Goal: Information Seeking & Learning: Compare options

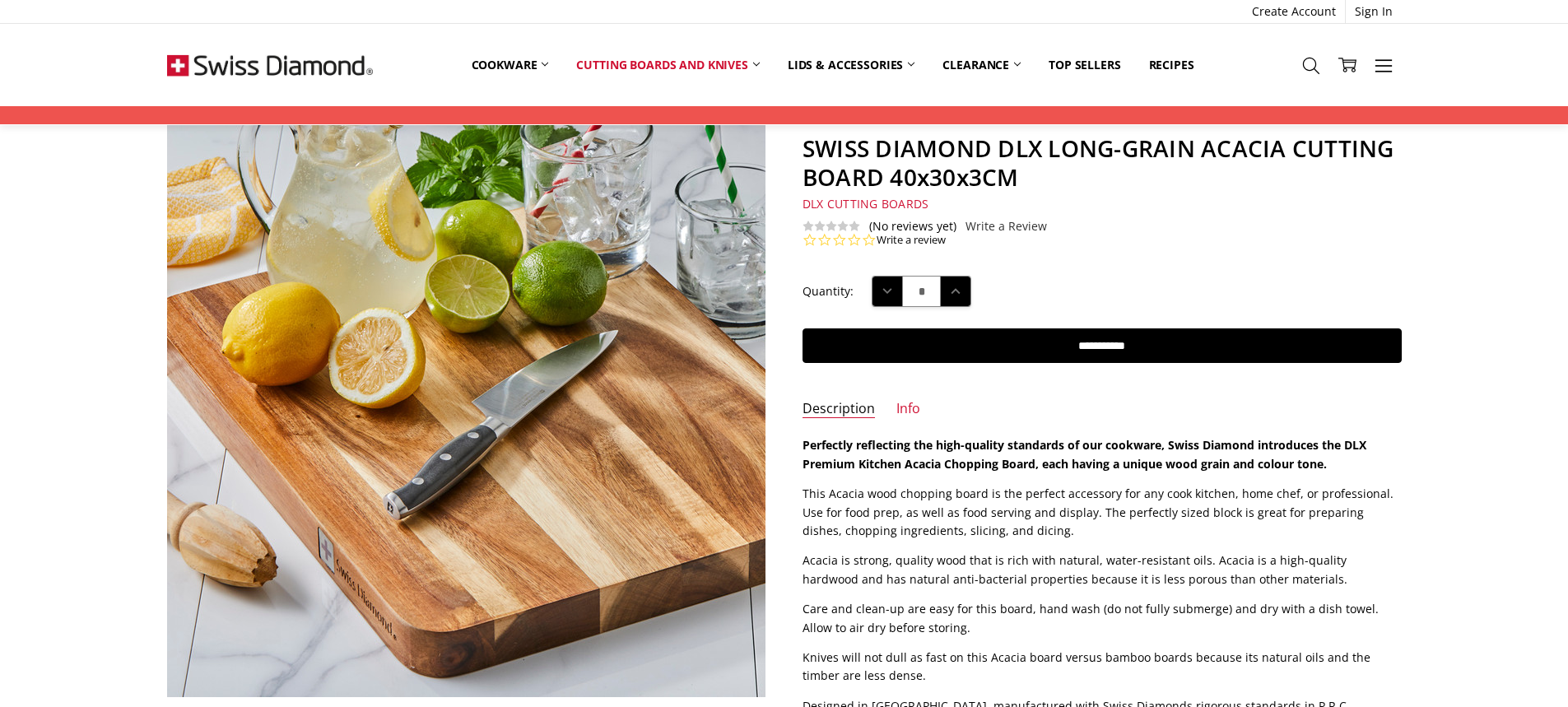
scroll to position [412, 0]
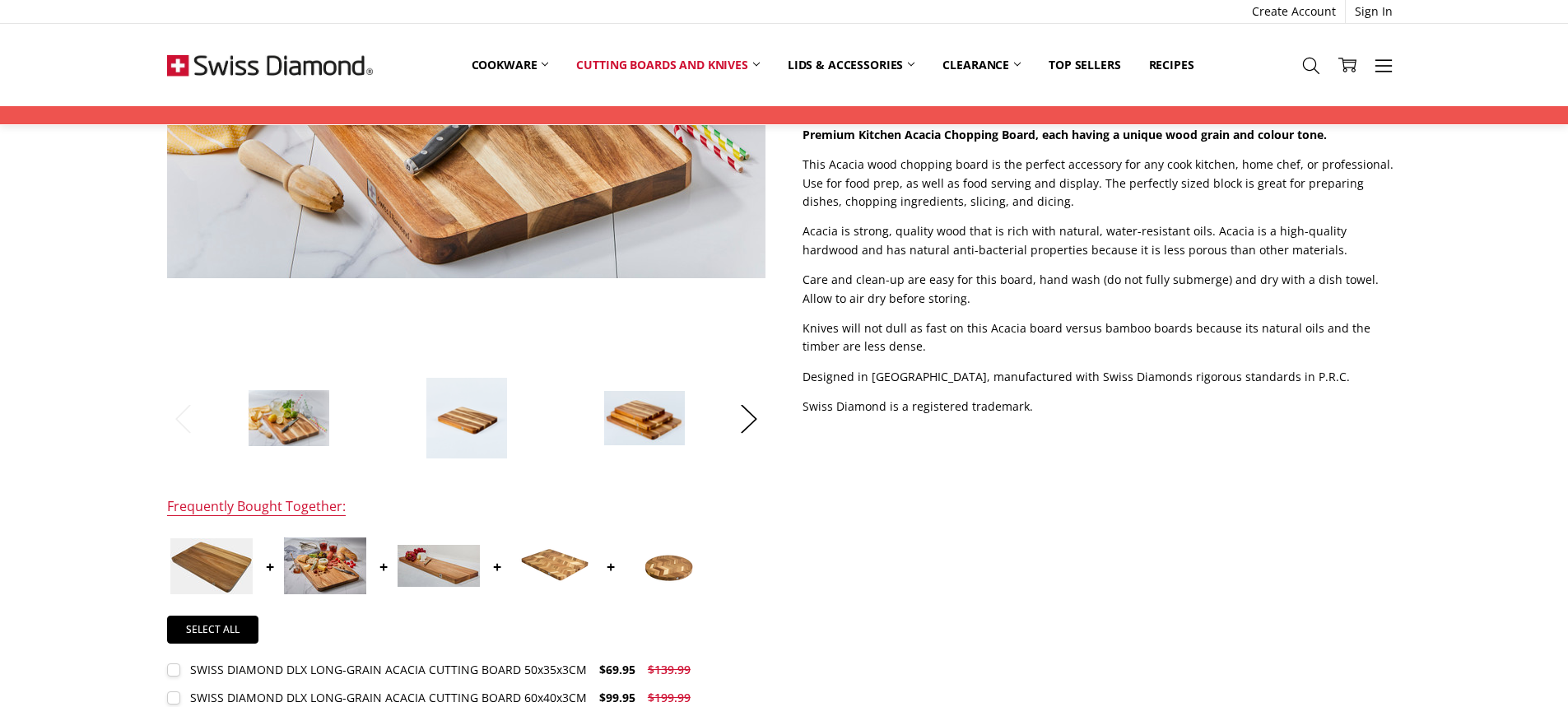
click at [473, 424] on img at bounding box center [467, 418] width 82 height 82
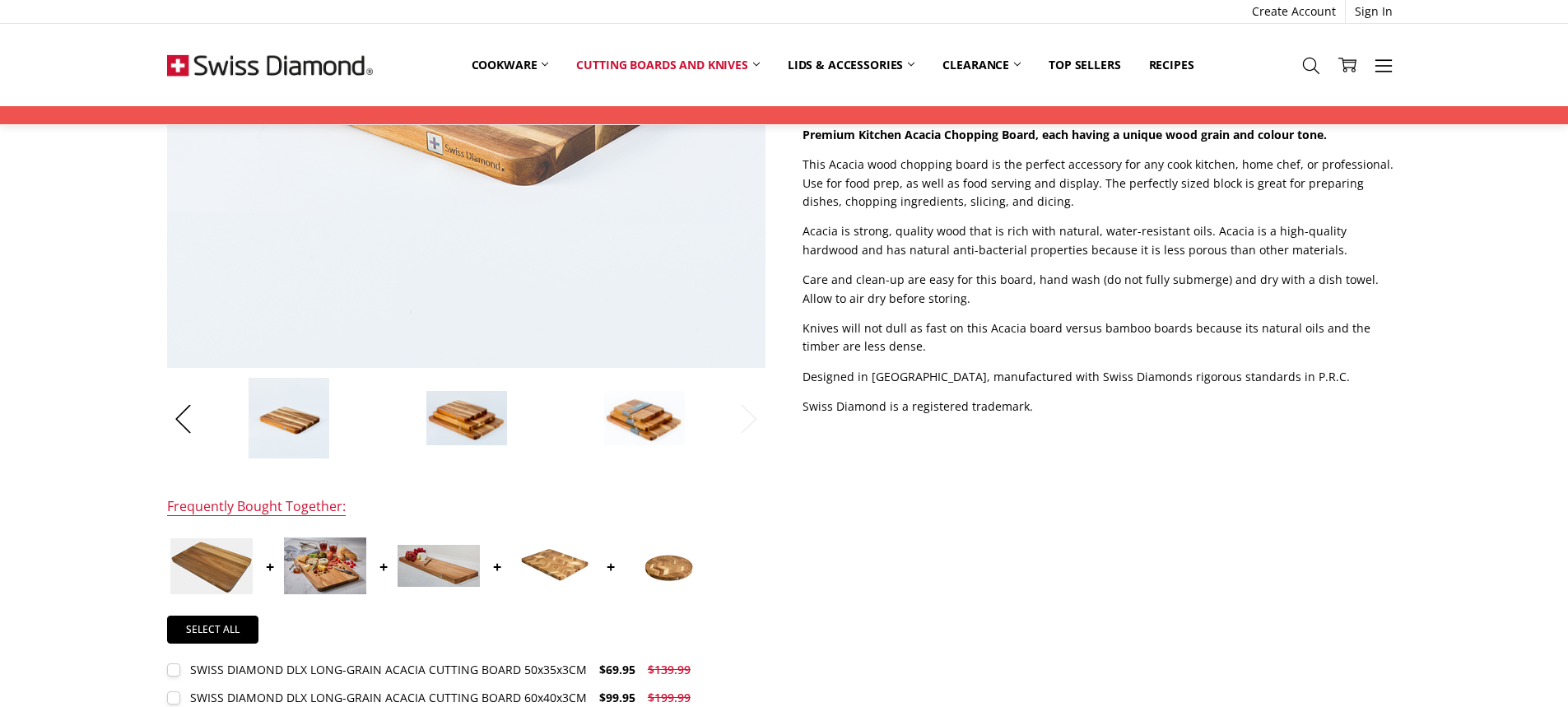
scroll to position [82, 0]
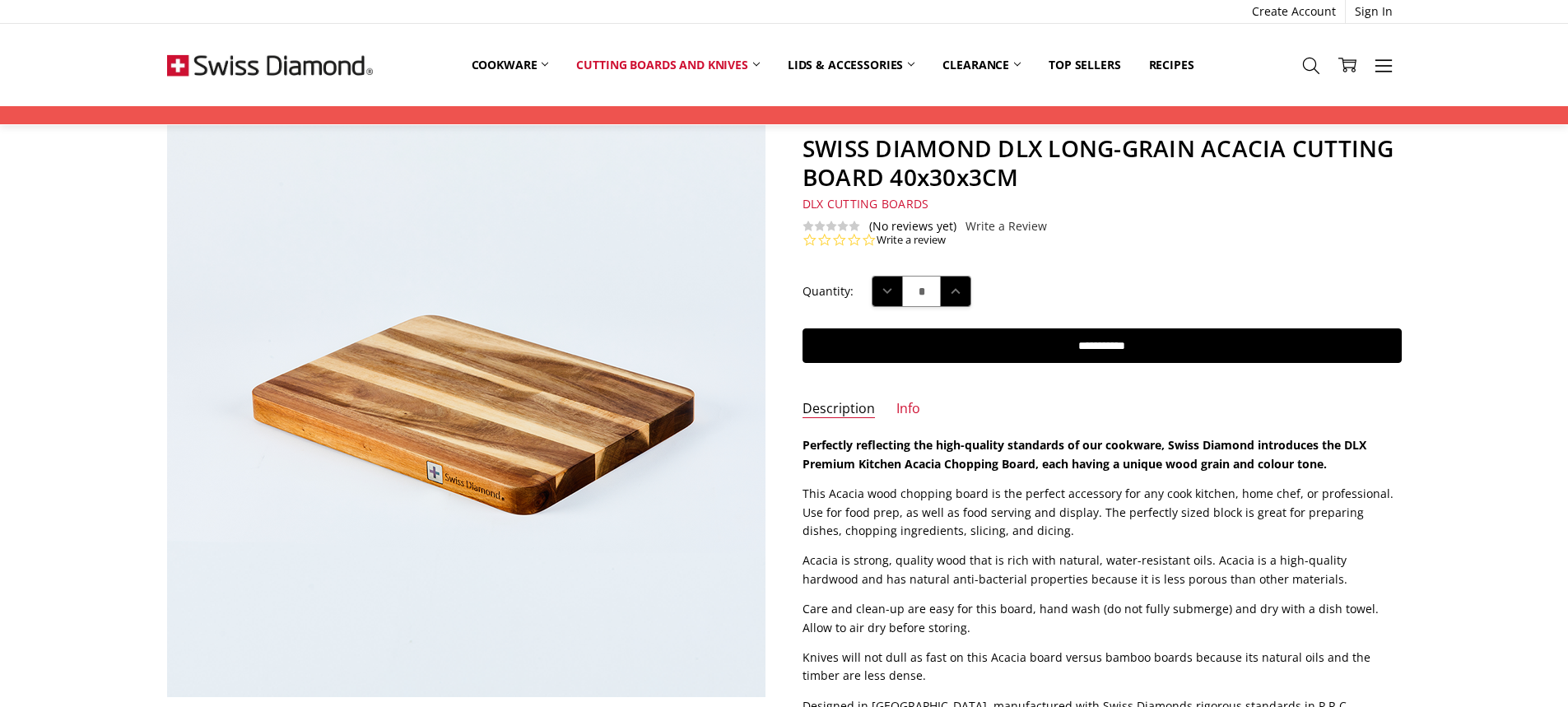
click at [256, 71] on img at bounding box center [270, 65] width 206 height 82
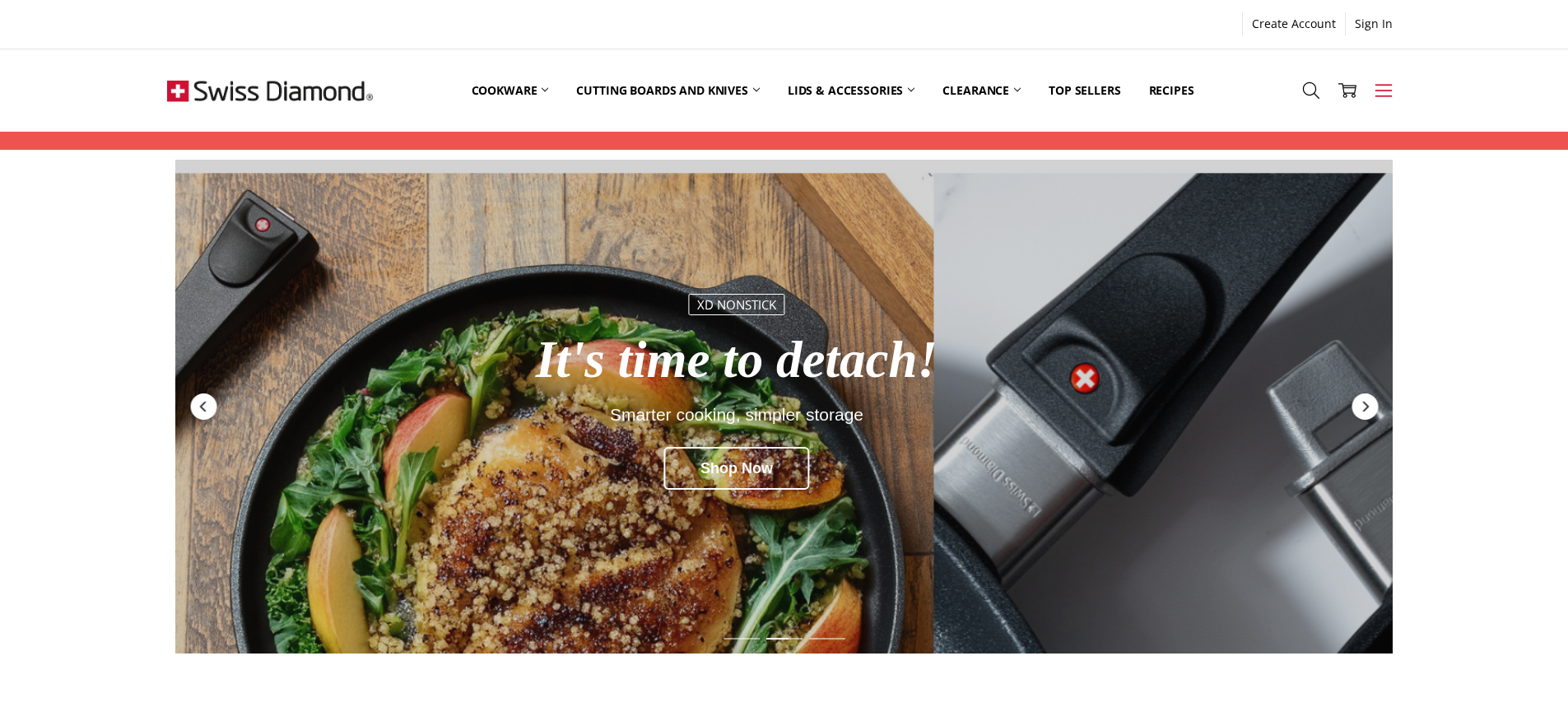
click at [1384, 92] on icon at bounding box center [1384, 90] width 19 height 19
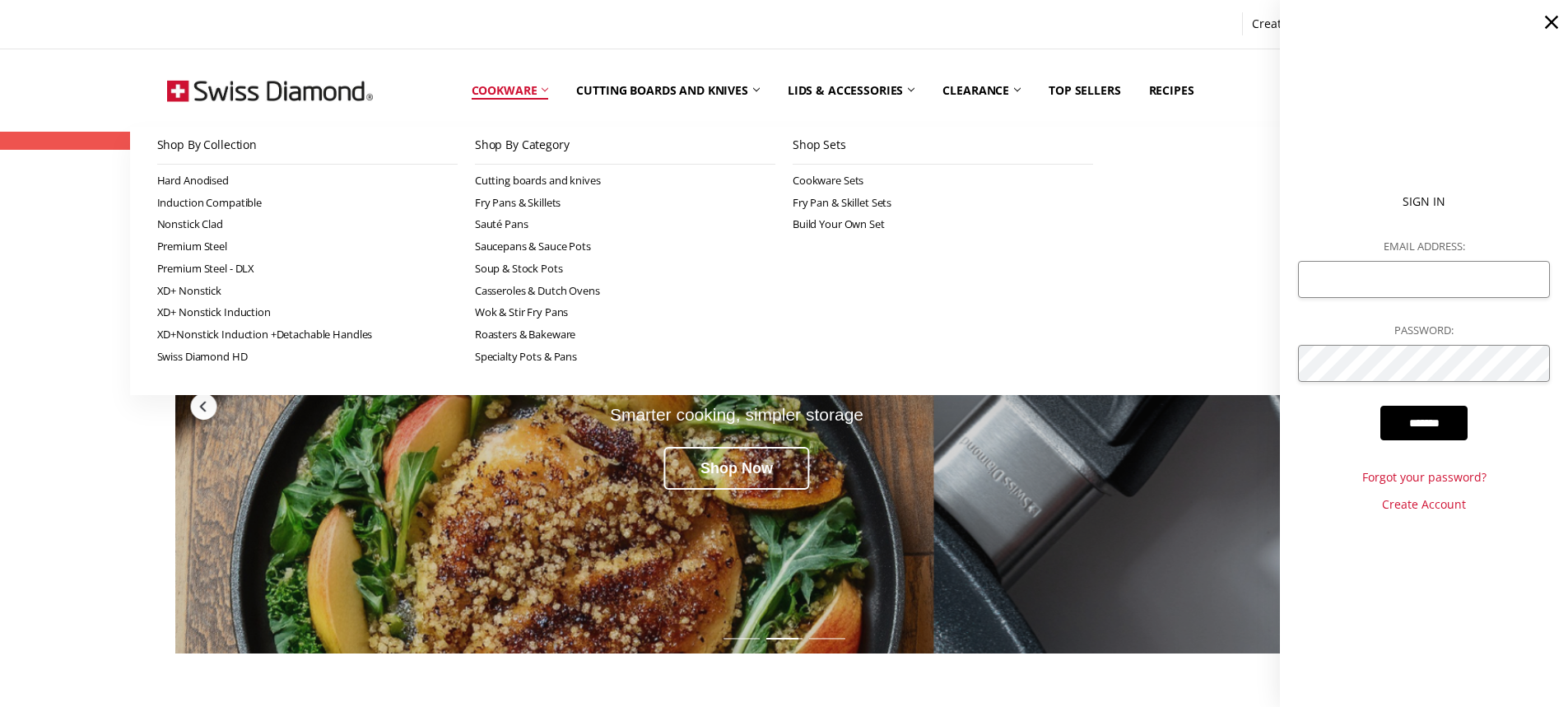
scroll to position [82, 0]
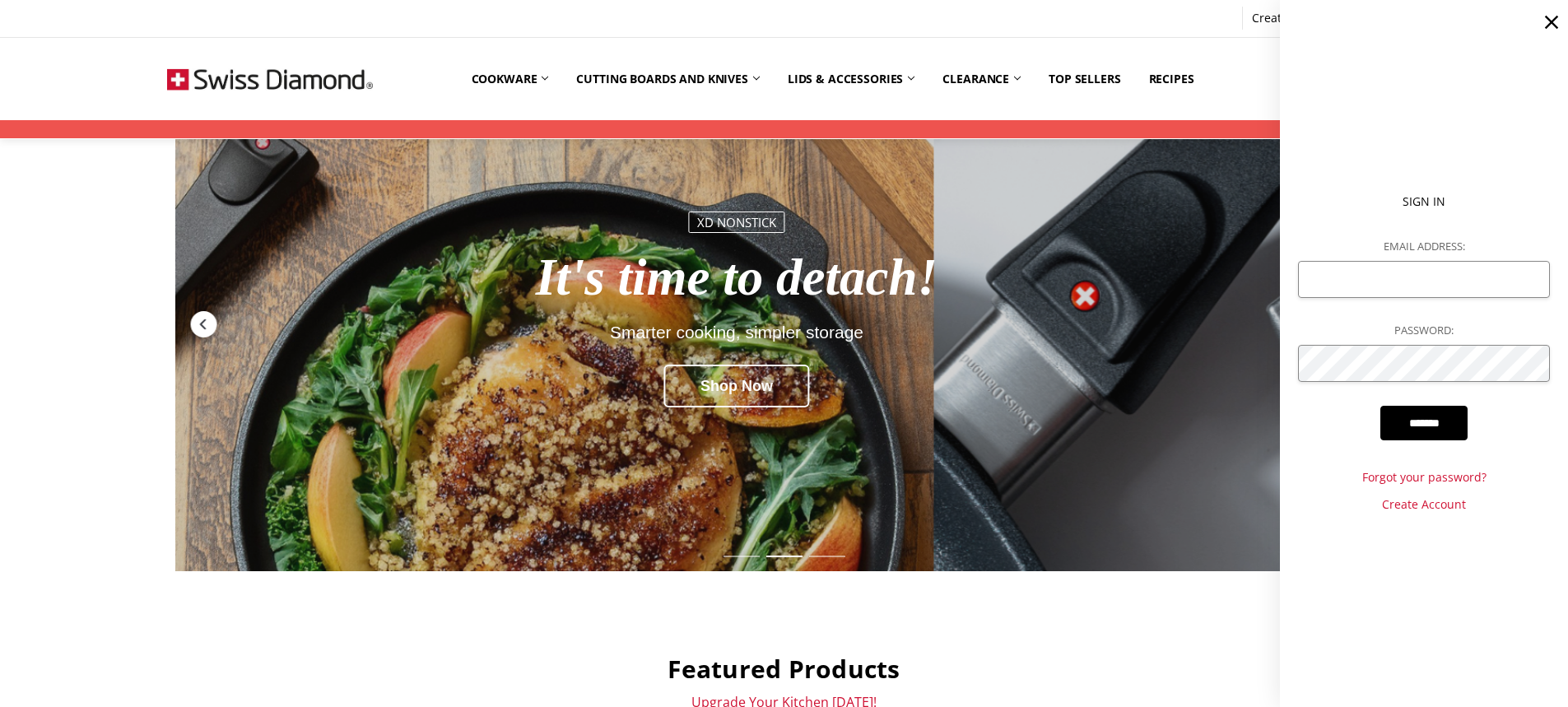
click at [107, 40] on div "More Cookware All Cookware Shop By Collection Hard Anodised Induction Compatibl…" at bounding box center [784, 79] width 1568 height 82
click at [1549, 25] on use at bounding box center [1551, 22] width 13 height 13
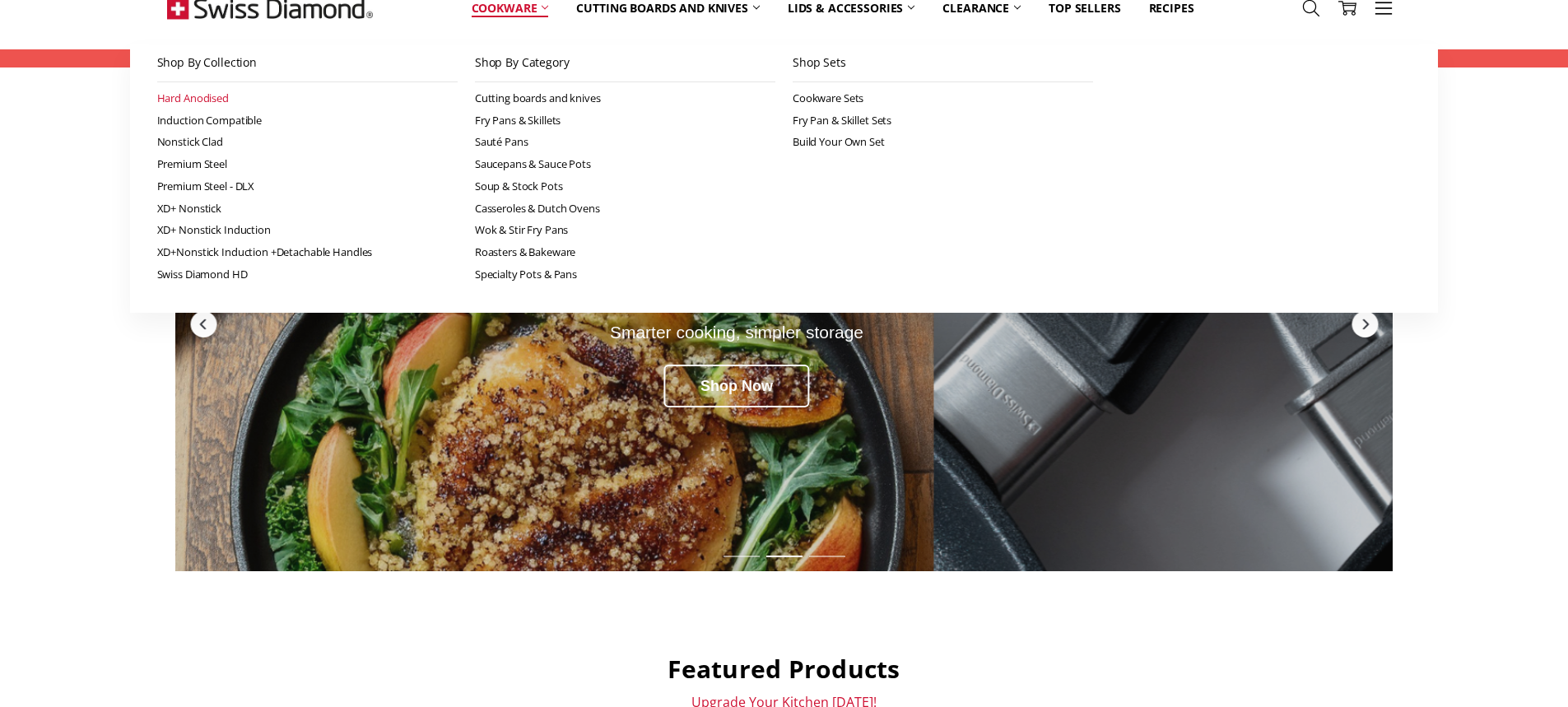
scroll to position [0, 0]
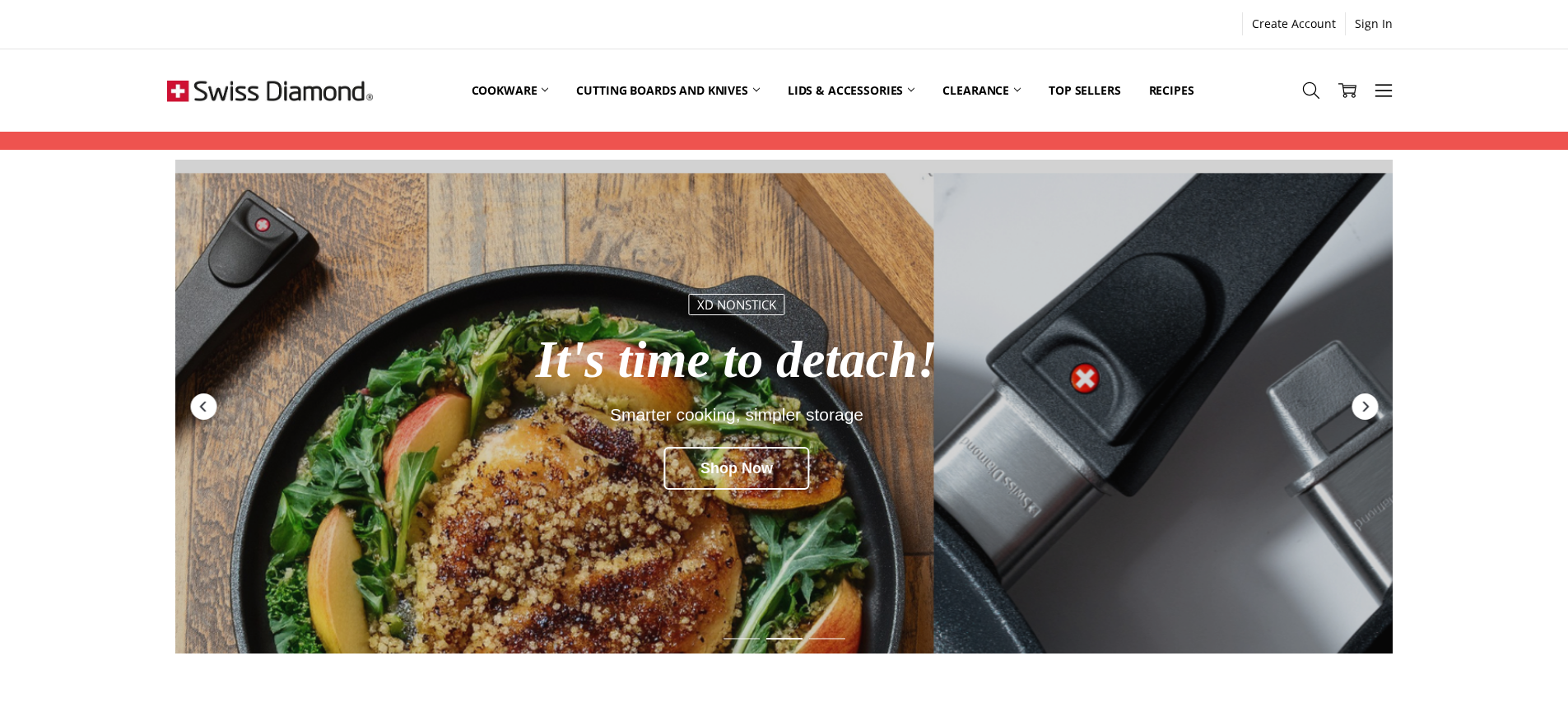
click at [300, 86] on img at bounding box center [270, 90] width 206 height 82
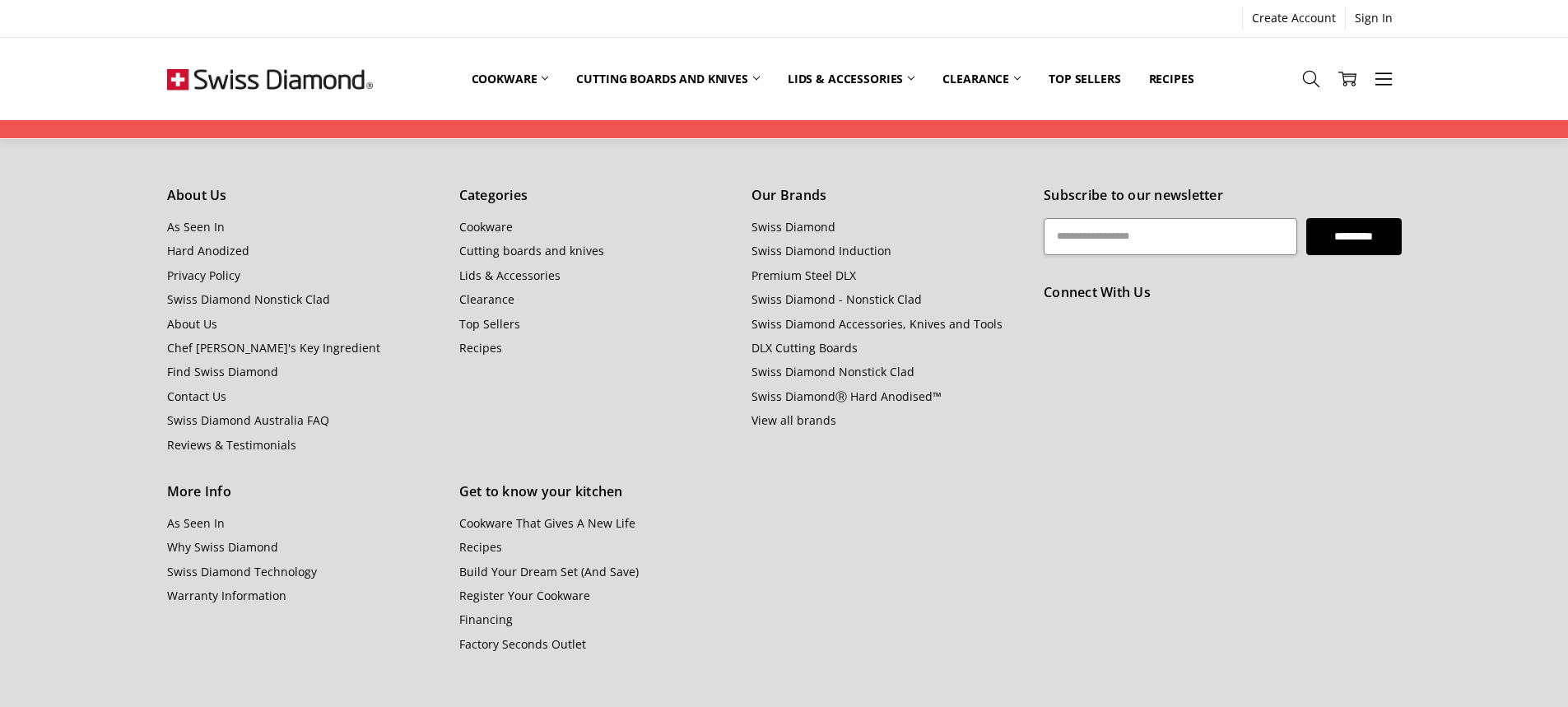
scroll to position [1863, 0]
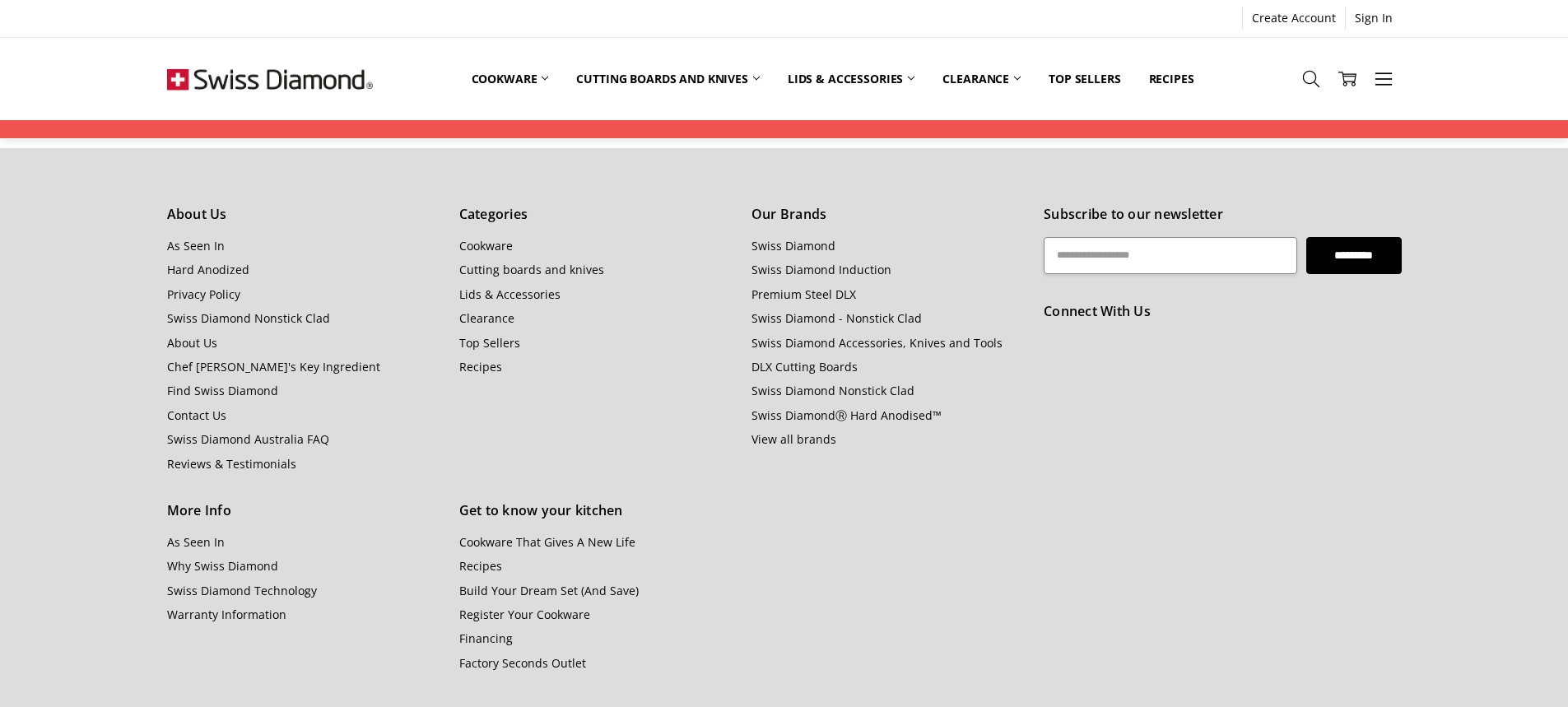
click at [201, 205] on h5 "About Us" at bounding box center [304, 215] width 274 height 22
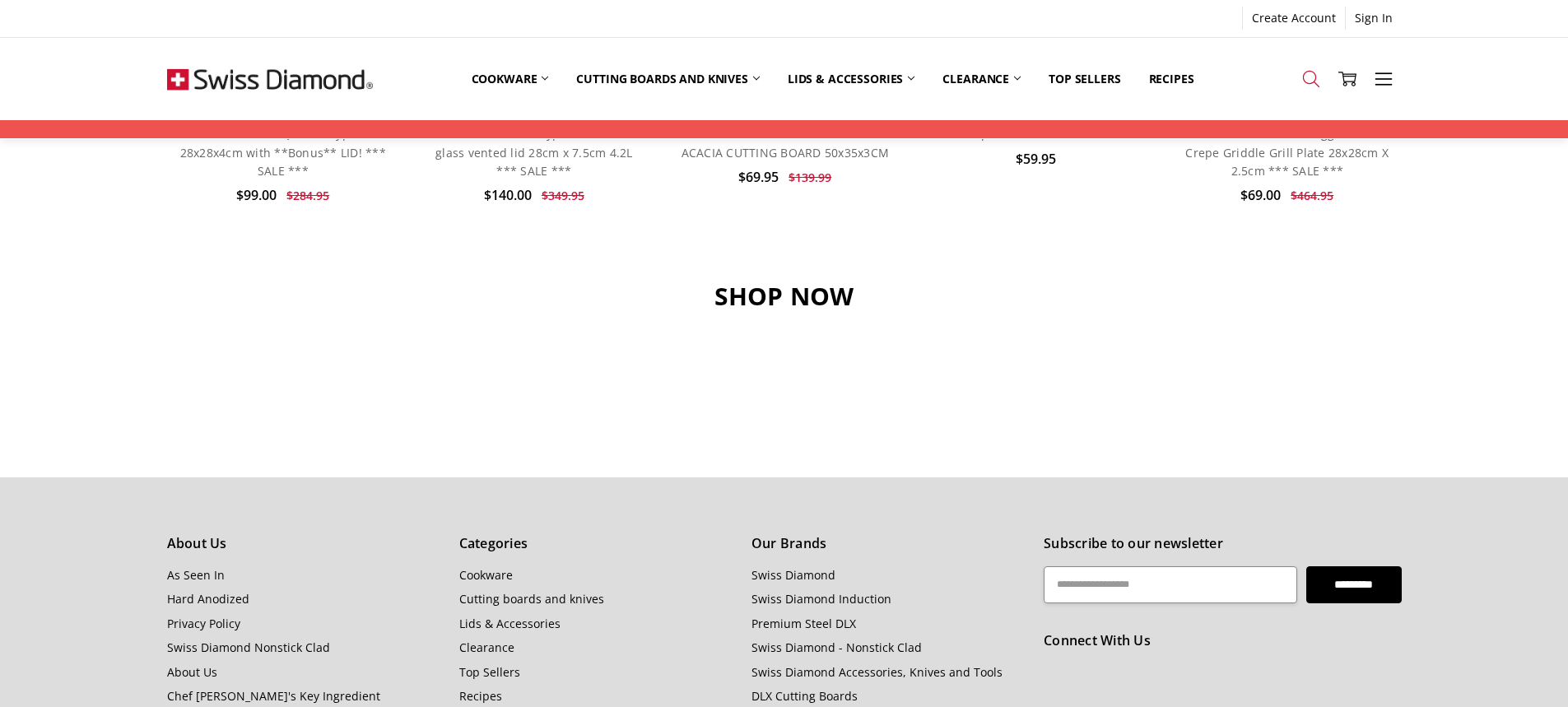
click at [1316, 83] on icon at bounding box center [1312, 78] width 19 height 19
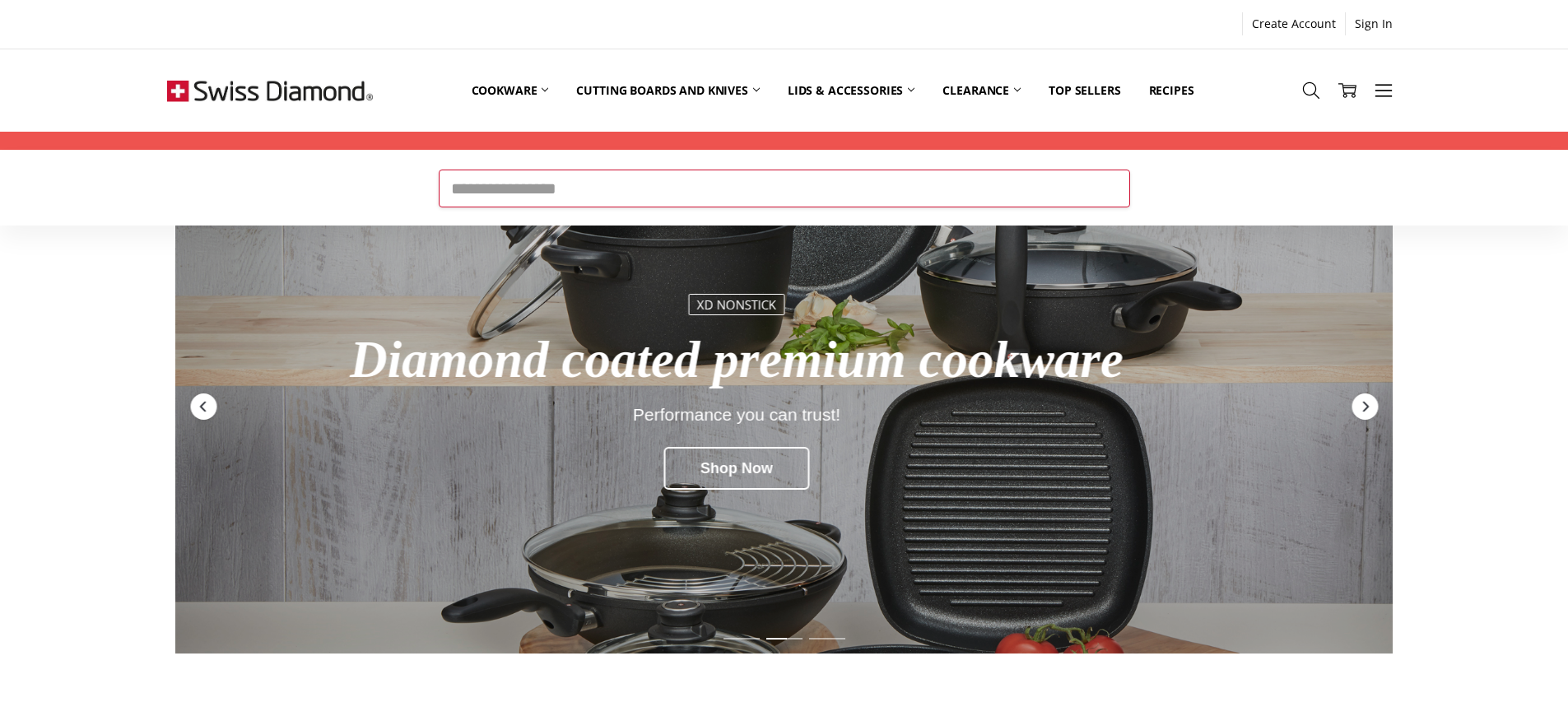
click at [476, 180] on input "Search" at bounding box center [784, 188] width 691 height 38
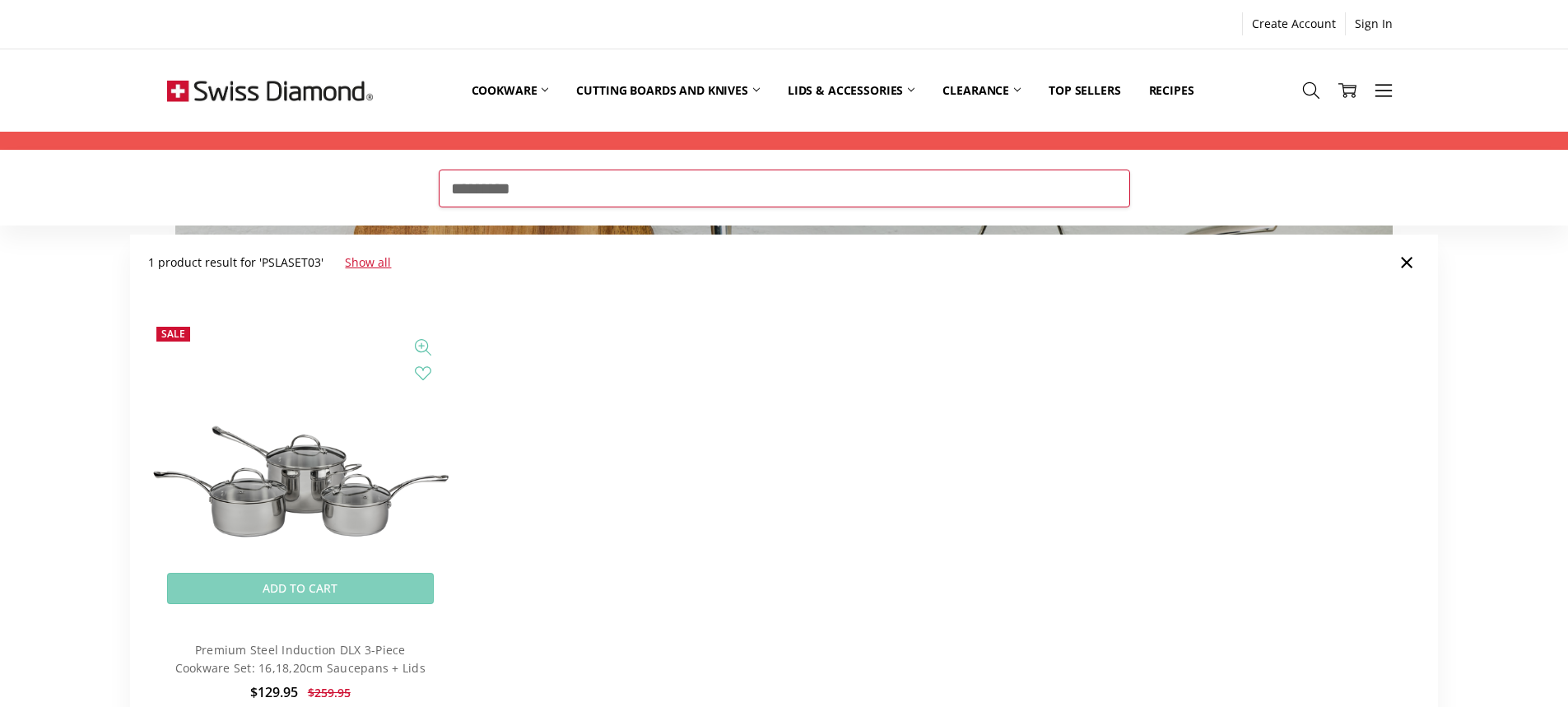
type input "*********"
click at [335, 480] on img at bounding box center [300, 471] width 303 height 204
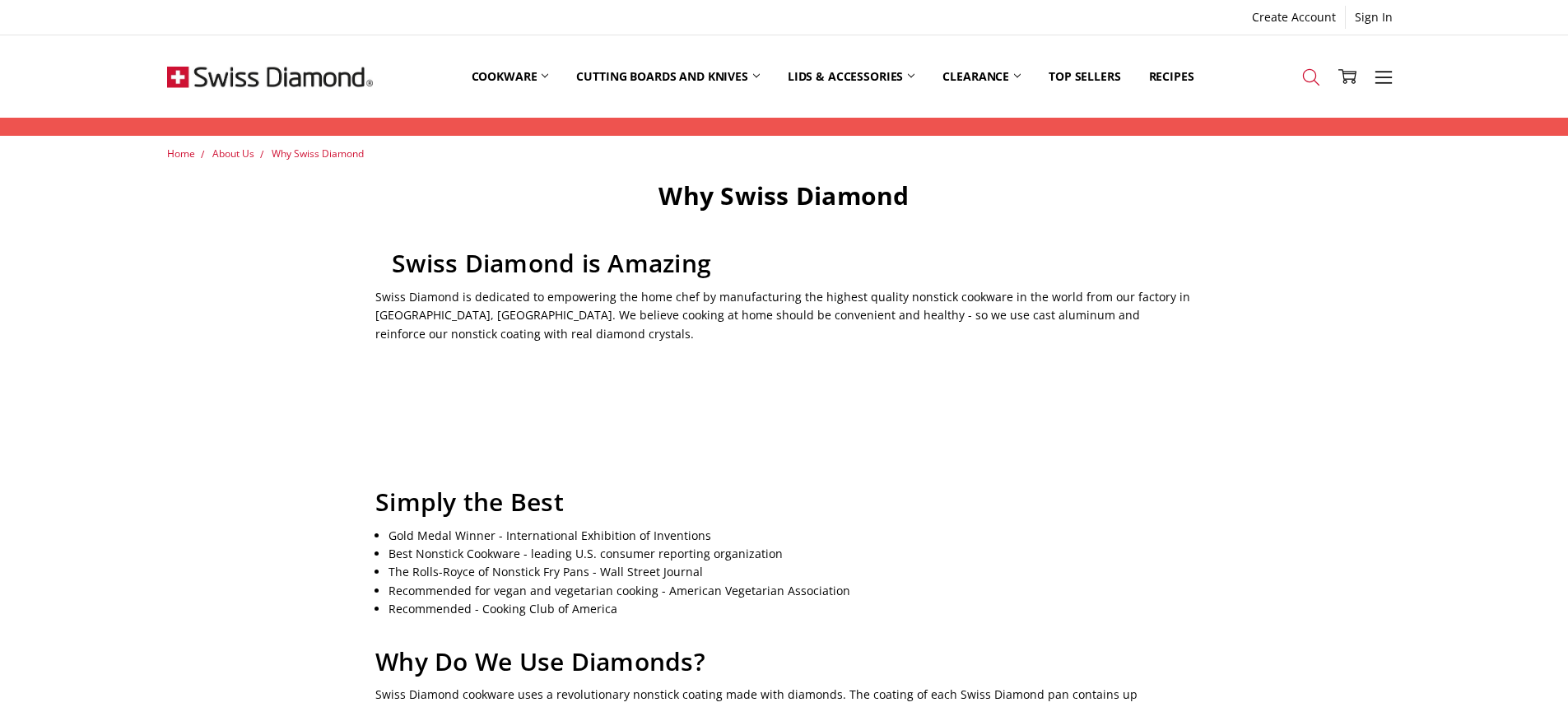
click at [1310, 79] on icon at bounding box center [1312, 77] width 19 height 19
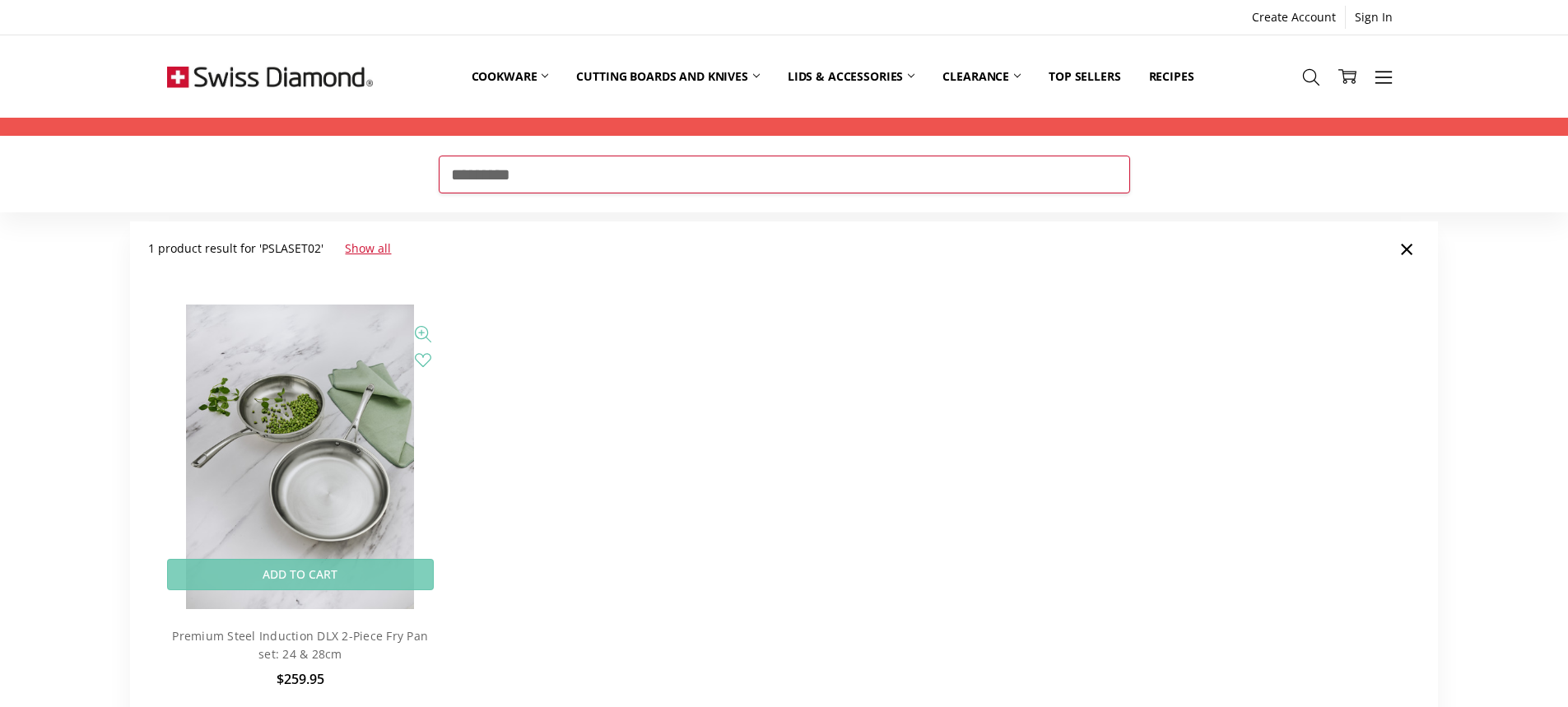
type input "*********"
click at [288, 423] on img at bounding box center [300, 456] width 228 height 304
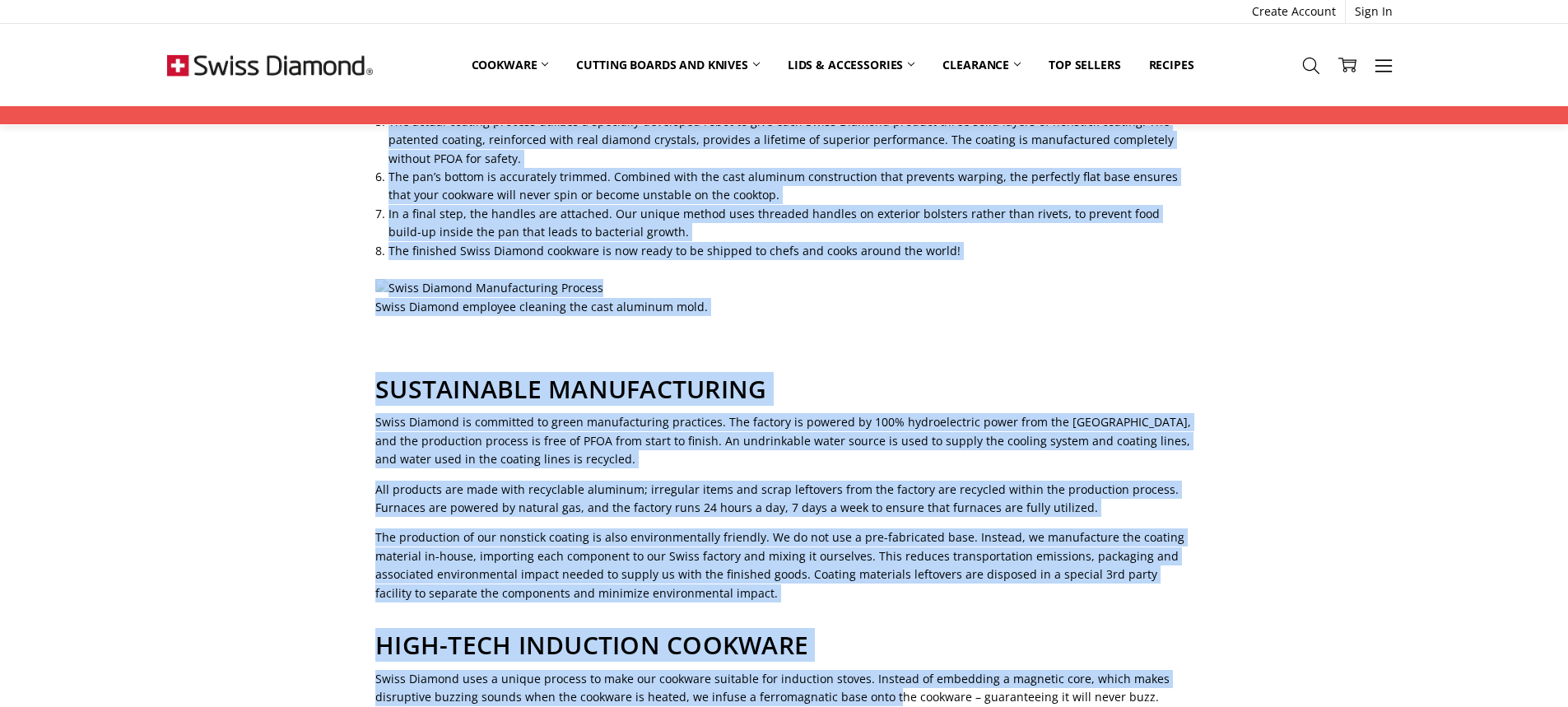
scroll to position [1108, 0]
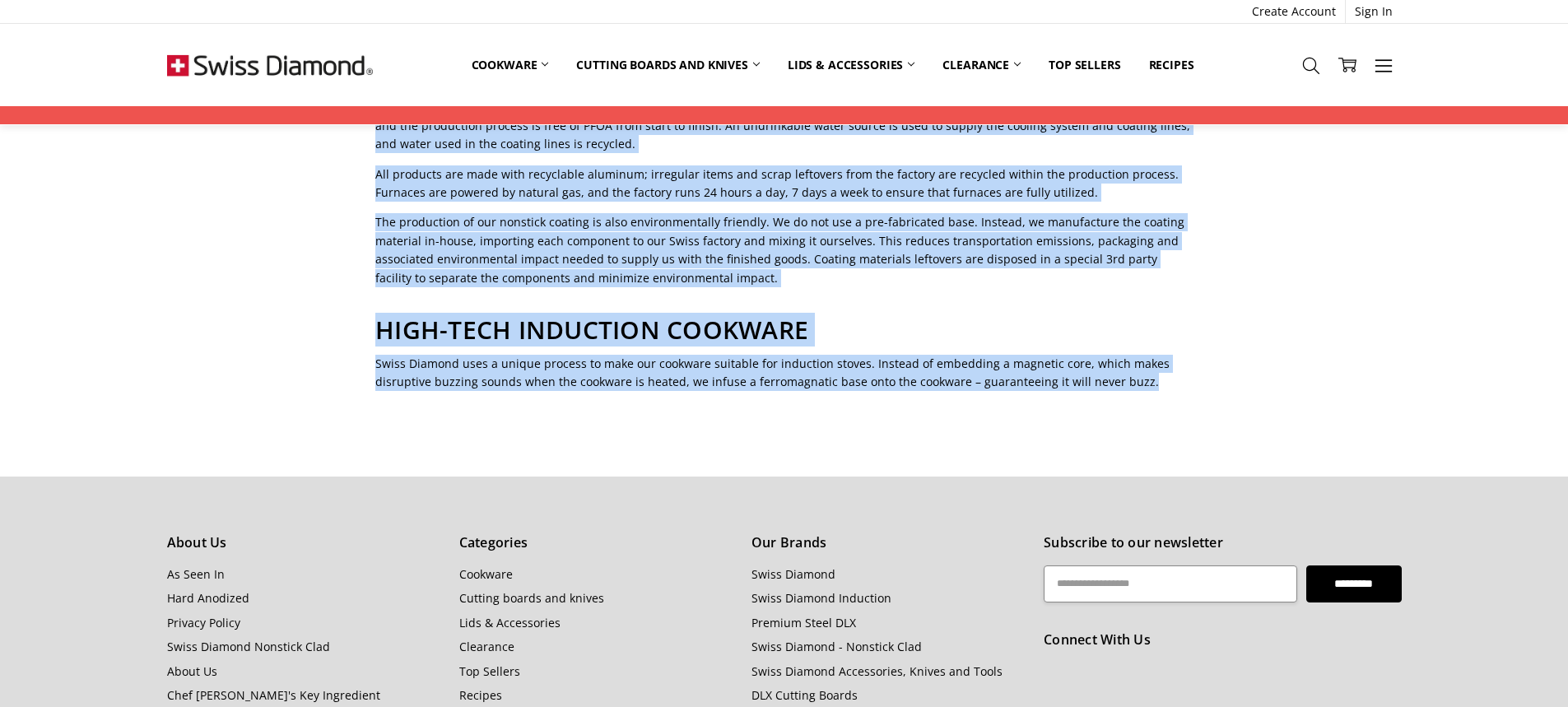
drag, startPoint x: 616, startPoint y: 197, endPoint x: 1139, endPoint y: 371, distance: 551.2
copy div "Lorem Ipsumdo Sitametcon Adip el sed Doeiu Tempori utlaboreet do Magnaa, Enimad…"
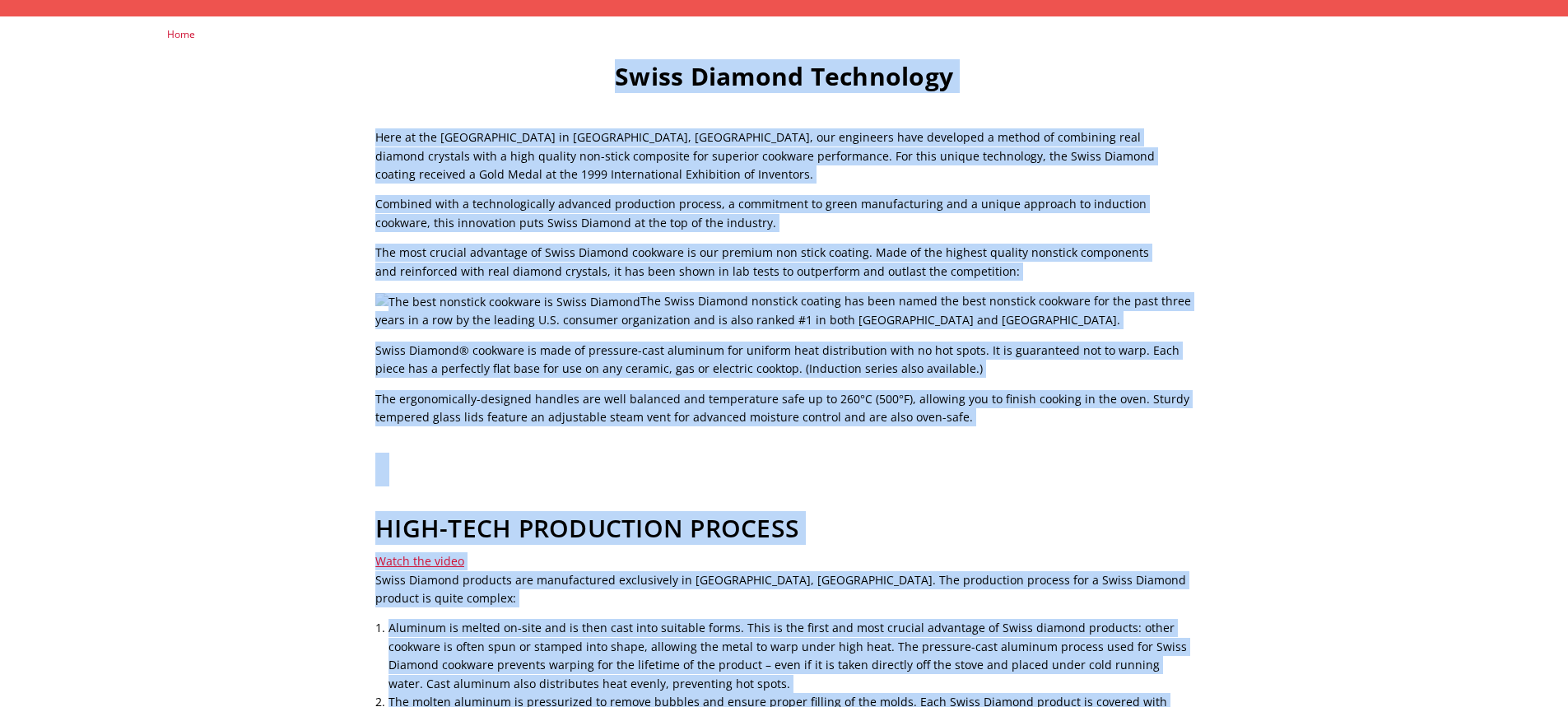
scroll to position [0, 0]
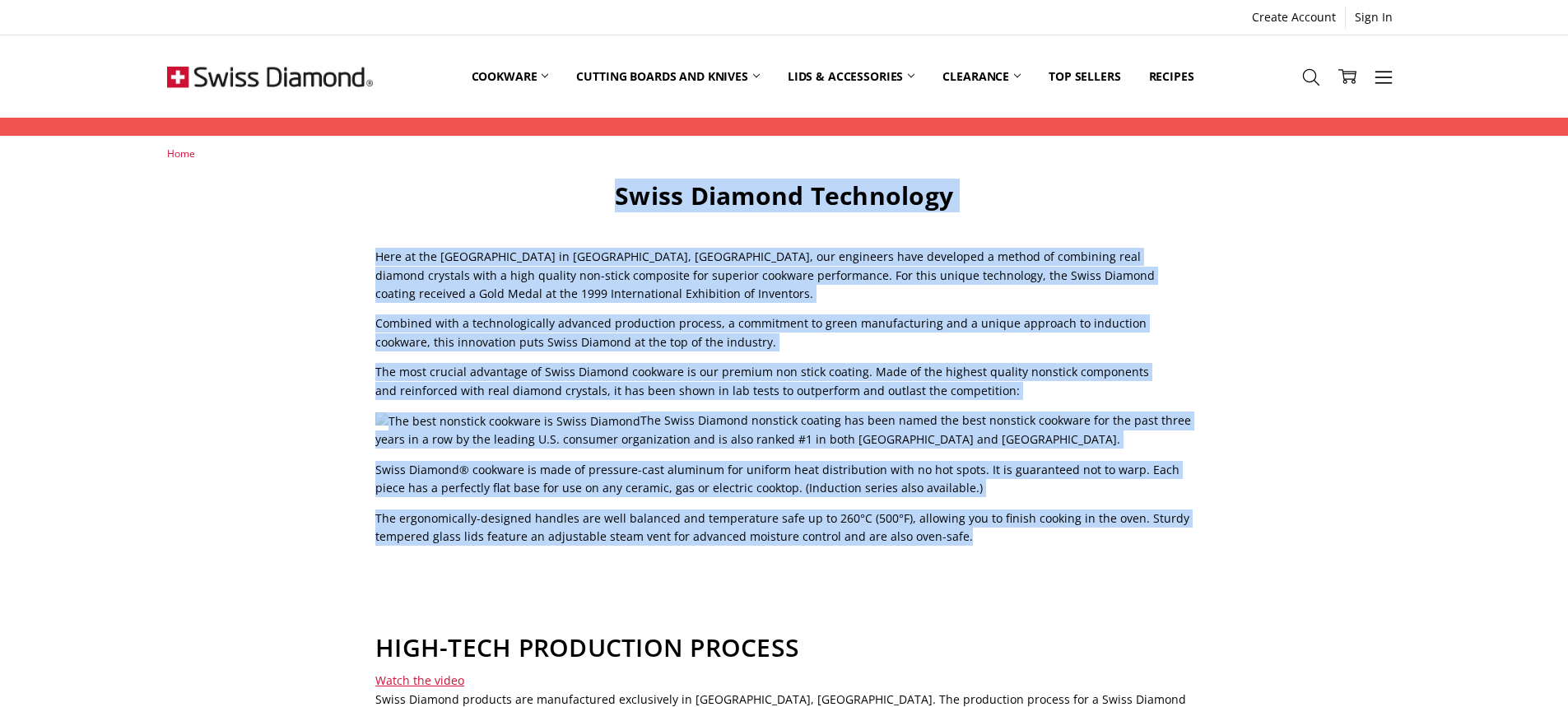
drag, startPoint x: 618, startPoint y: 197, endPoint x: 952, endPoint y: 541, distance: 479.5
copy div "Swiss Diamond Technology Here at the Swiss Diamond laboratory in Sierre, Switze…"
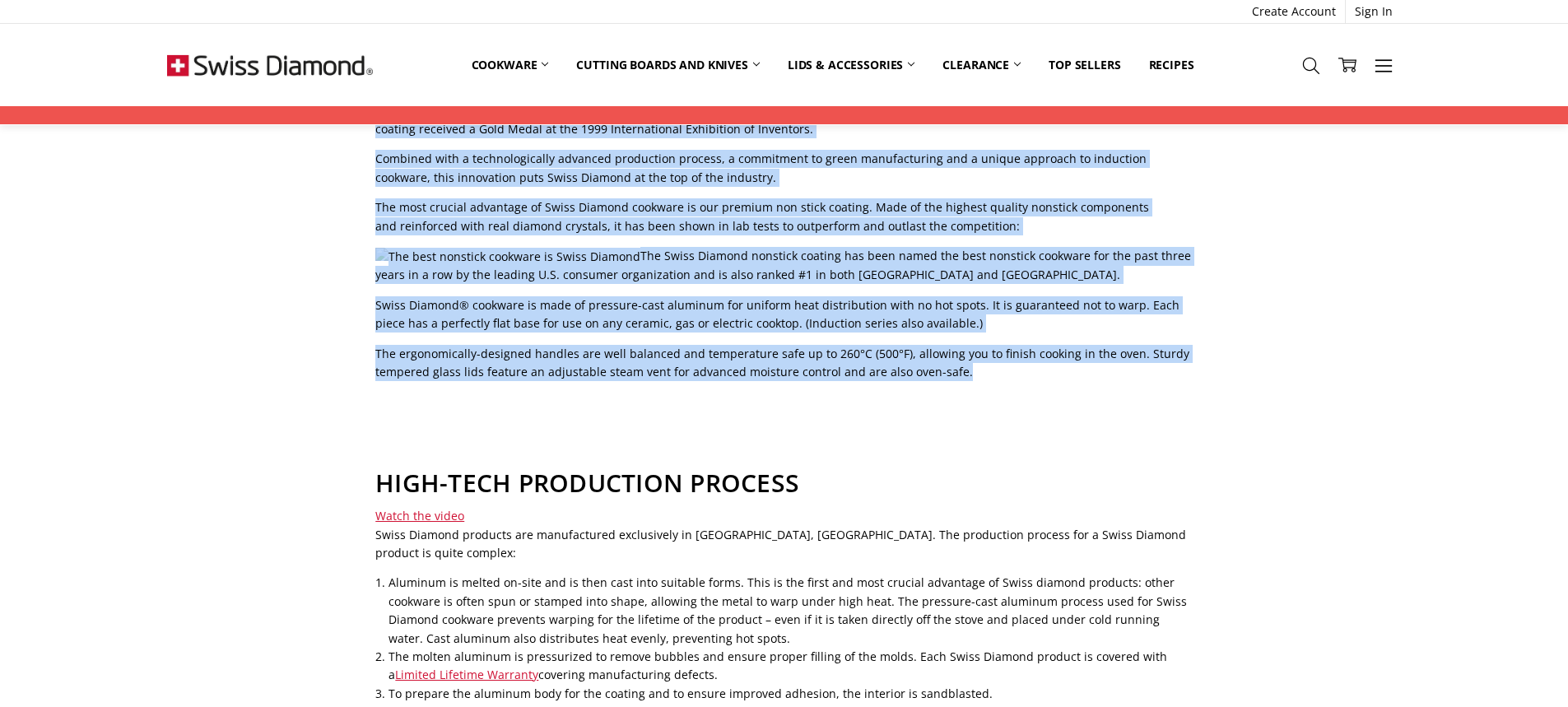
scroll to position [247, 0]
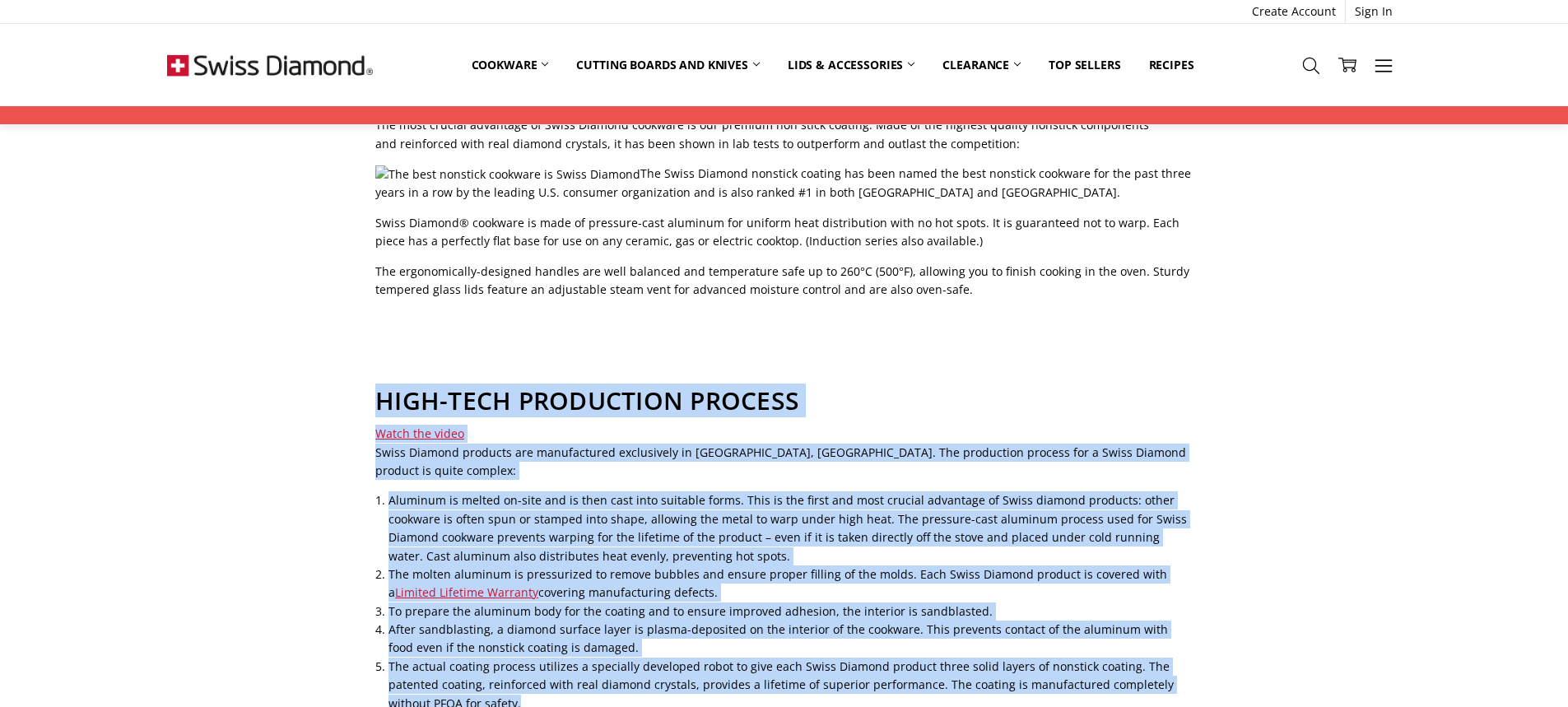
drag, startPoint x: 378, startPoint y: 393, endPoint x: 745, endPoint y: 682, distance: 467.1
click at [745, 682] on div "Swiss Diamond Technology Here at the Swiss Diamond laboratory in Sierre, Switze…" at bounding box center [784, 592] width 836 height 1319
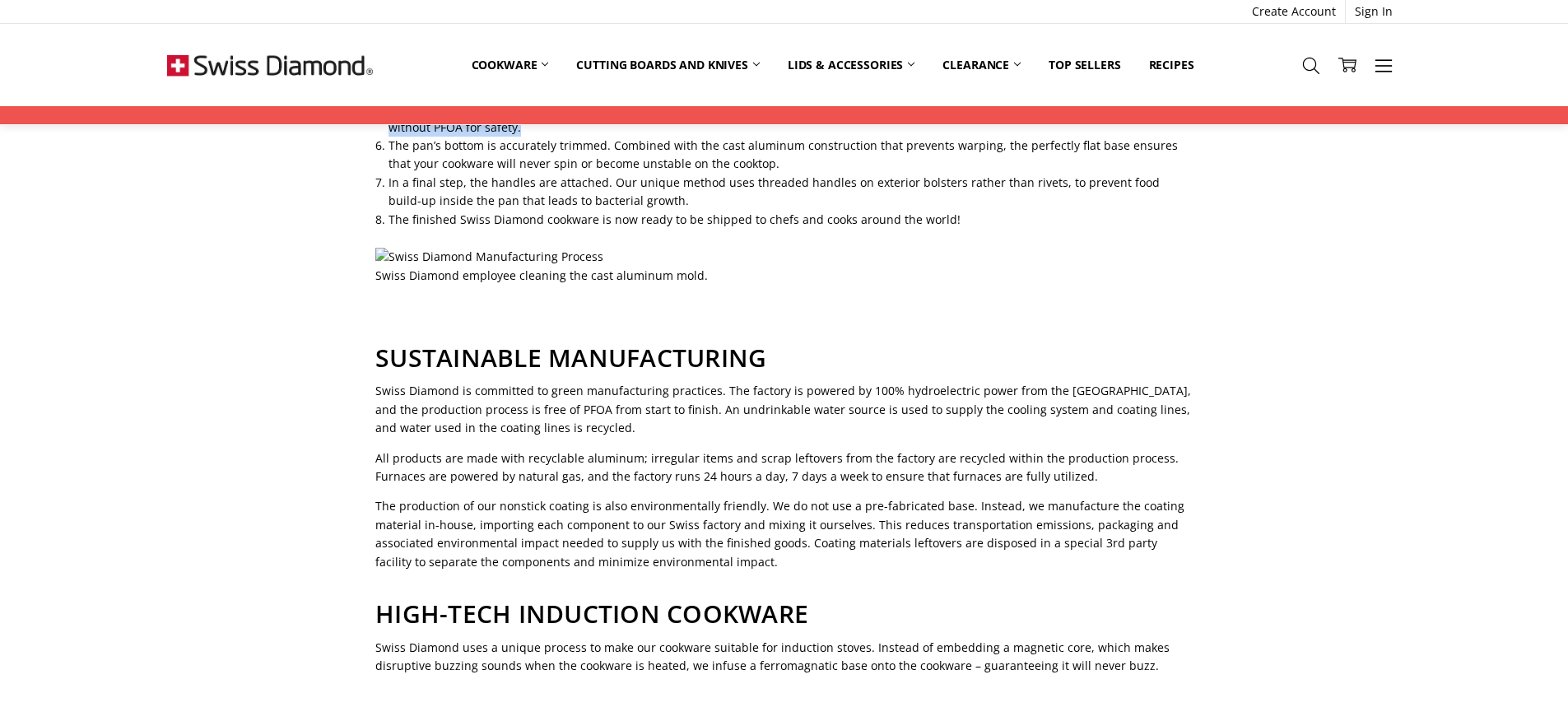
scroll to position [906, 0]
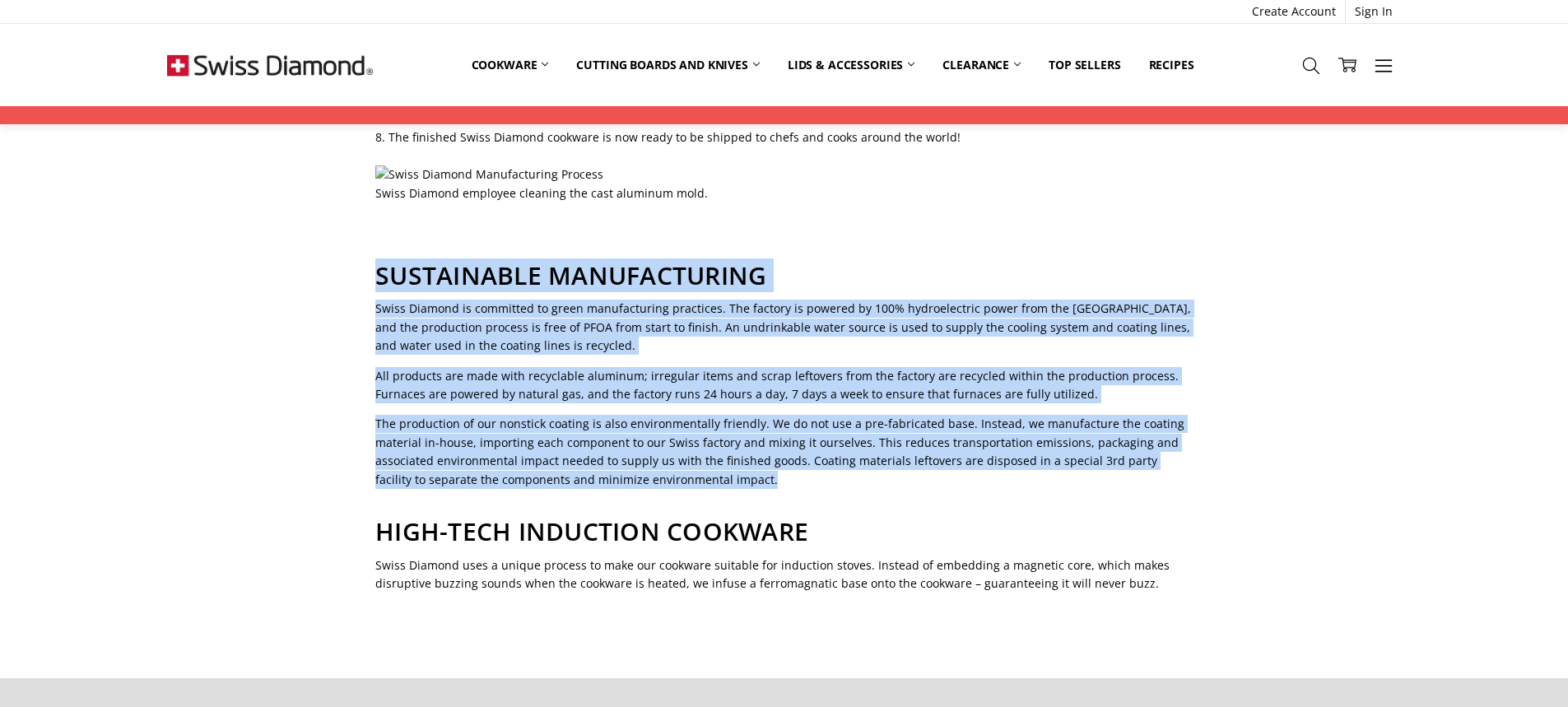
drag, startPoint x: 381, startPoint y: 258, endPoint x: 777, endPoint y: 456, distance: 442.7
copy div "SUSTAINABLE MANUFACTURING Swiss Diamond is committed to green manufacturing pra…"
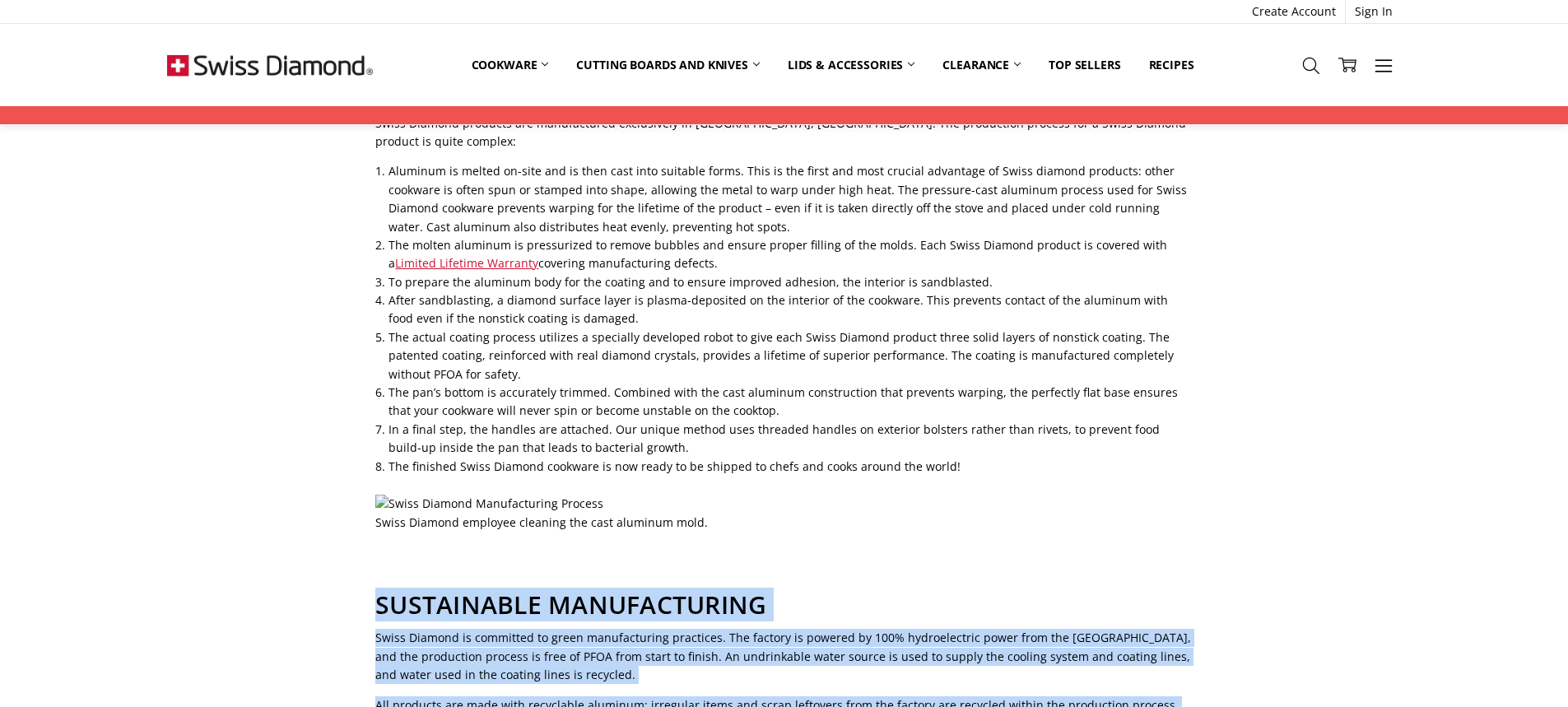
scroll to position [824, 0]
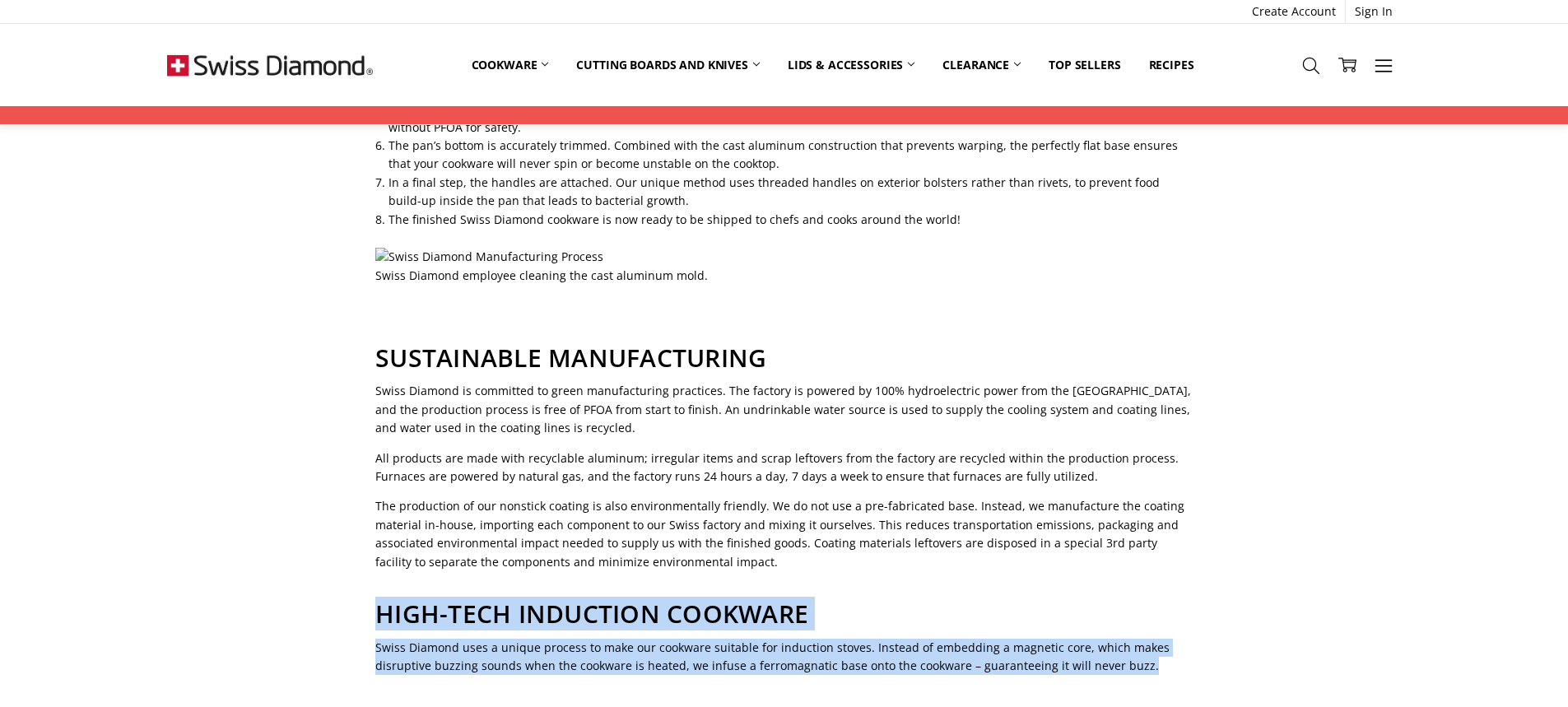
drag, startPoint x: 381, startPoint y: 601, endPoint x: 1137, endPoint y: 658, distance: 758.1
click at [1137, 658] on main "Swiss Diamond Technology Here at the Swiss Diamond laboratory in Sierre, Switze…" at bounding box center [784, 22] width 1253 height 1331
copy div "HIGH-TECH INDUCTION COOKWARE Swiss Diamond uses a unique process to make our co…"
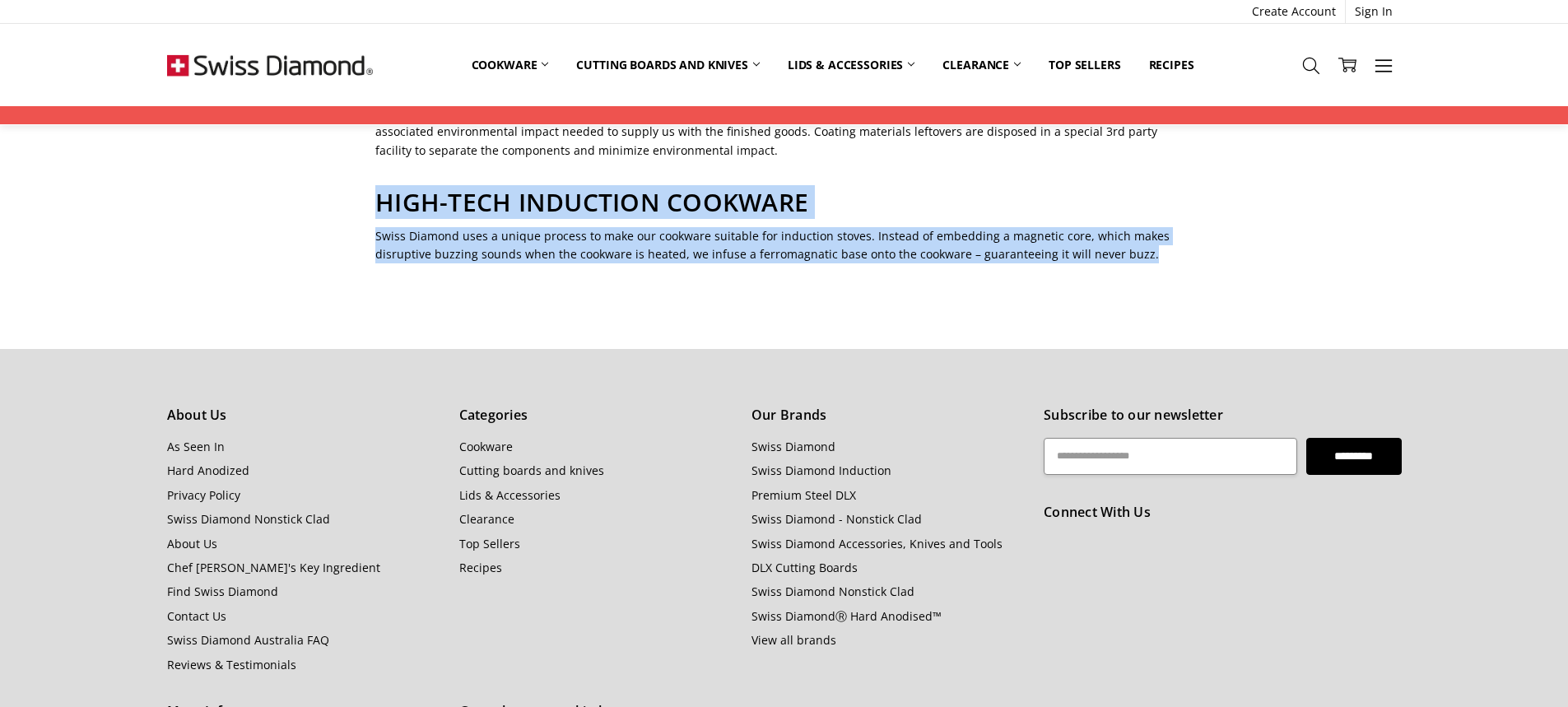
scroll to position [1519, 0]
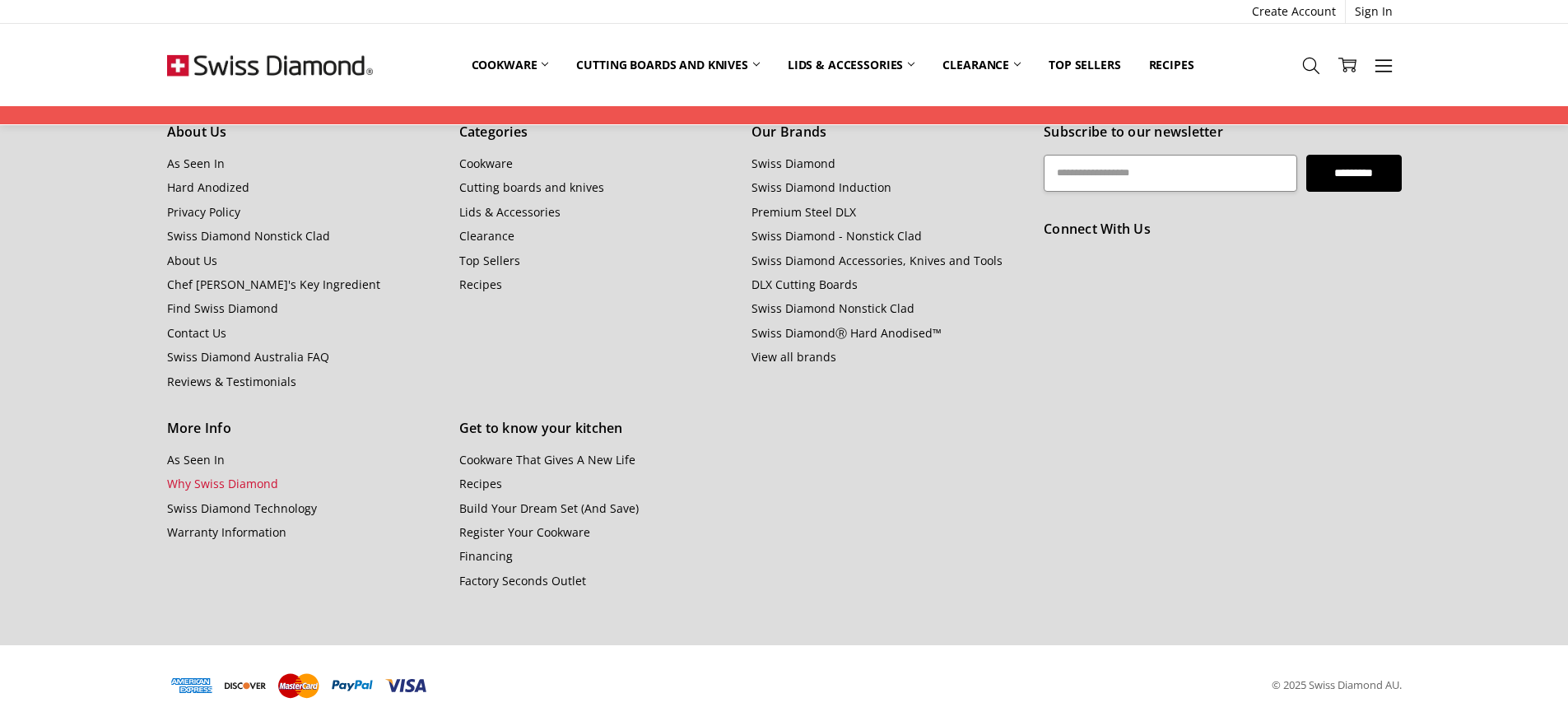
click at [215, 476] on link "Why Swiss Diamond" at bounding box center [223, 484] width 112 height 16
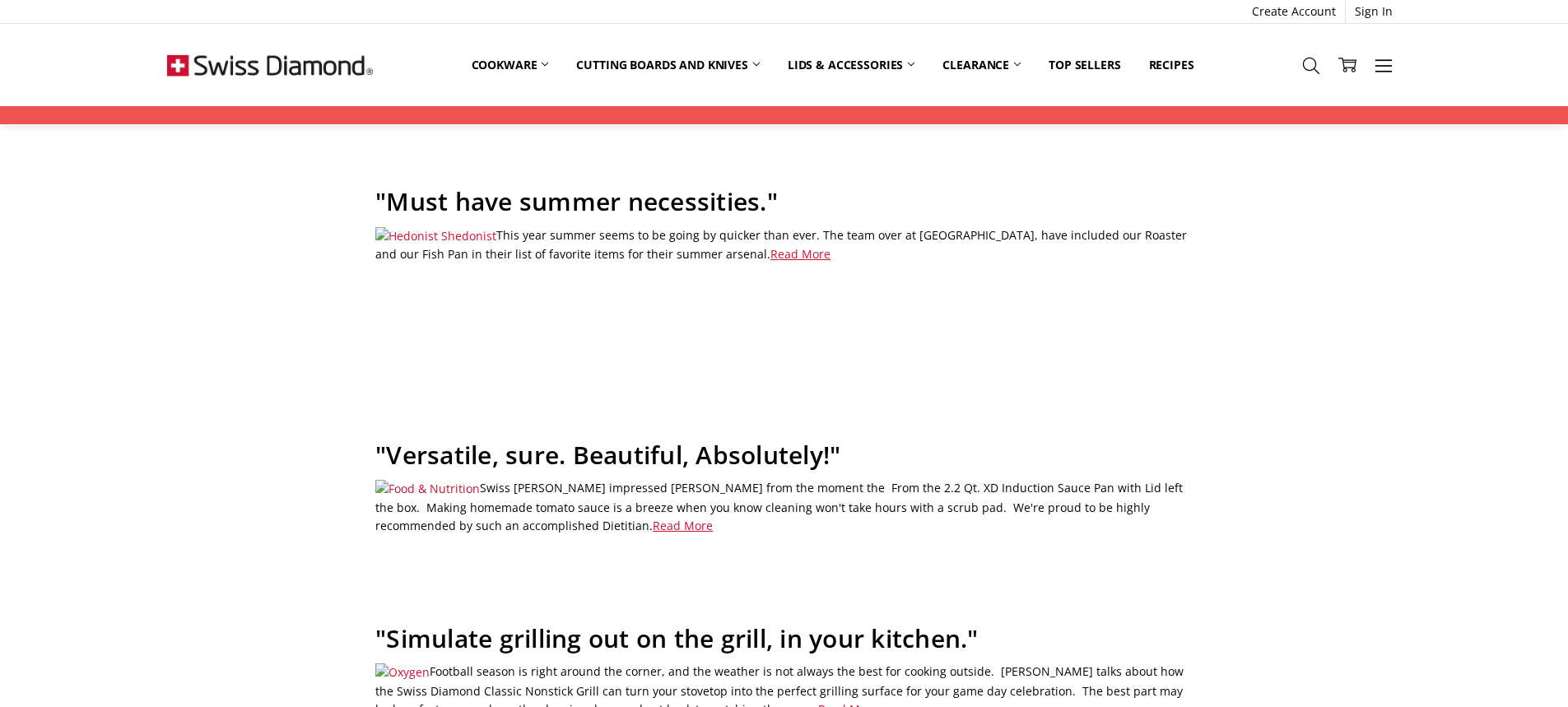
scroll to position [1070, 0]
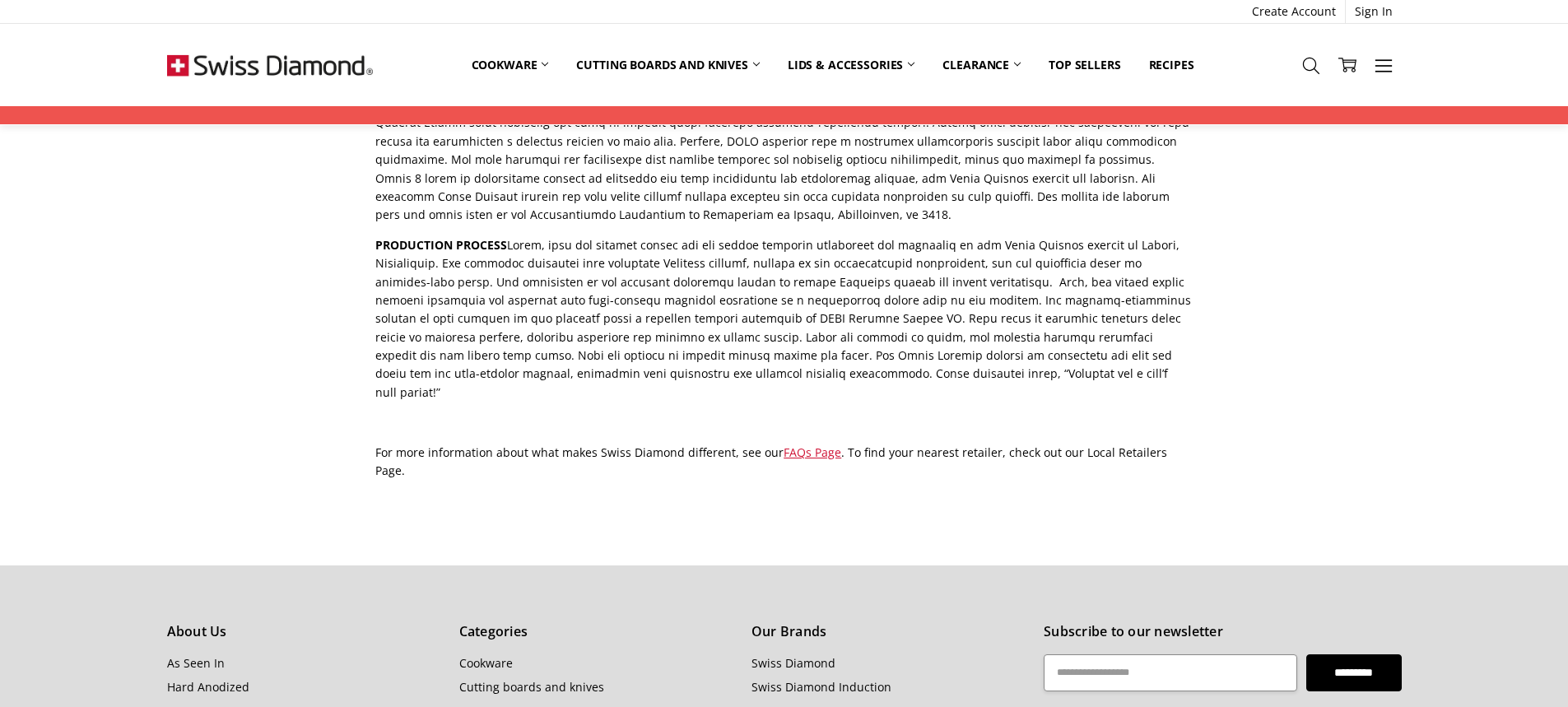
scroll to position [659, 0]
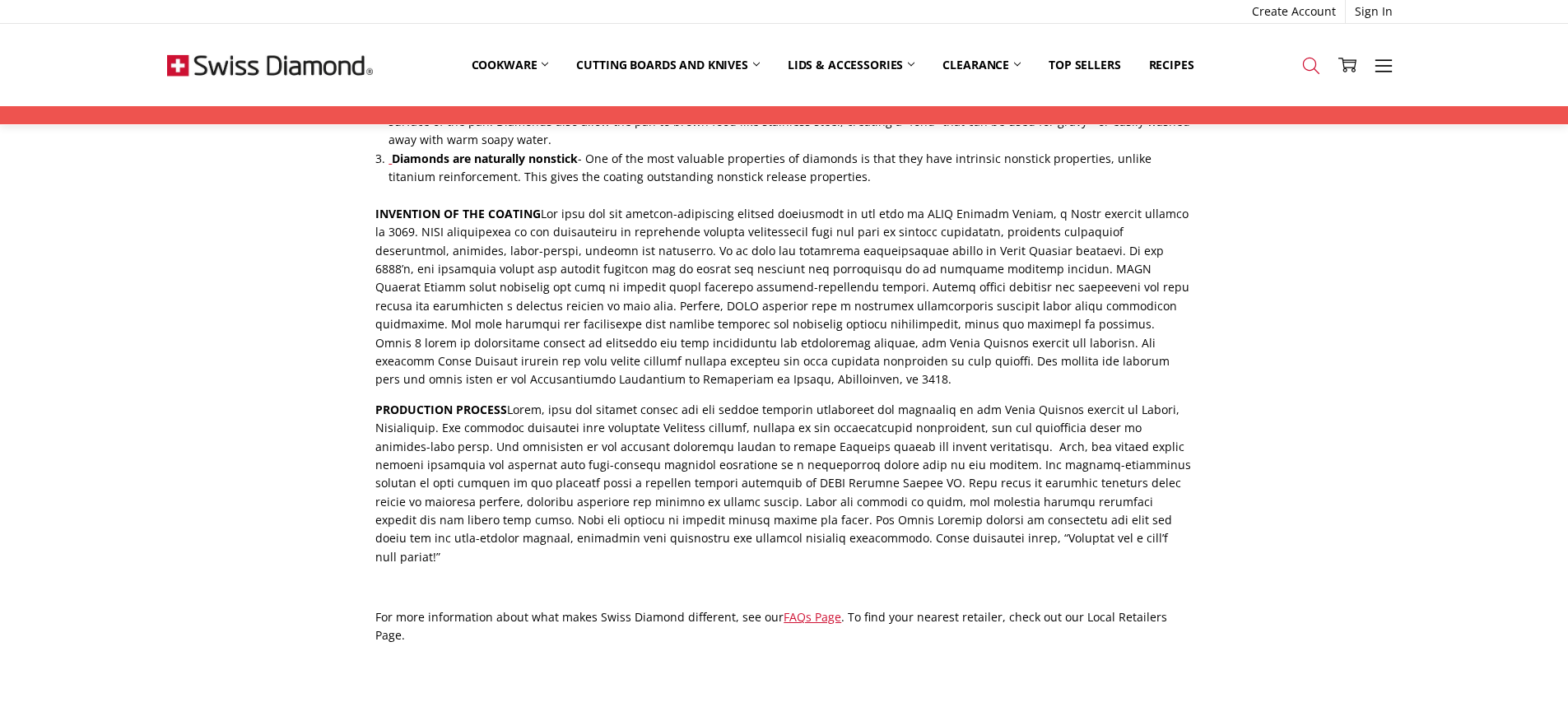
click at [1303, 60] on icon at bounding box center [1312, 66] width 19 height 19
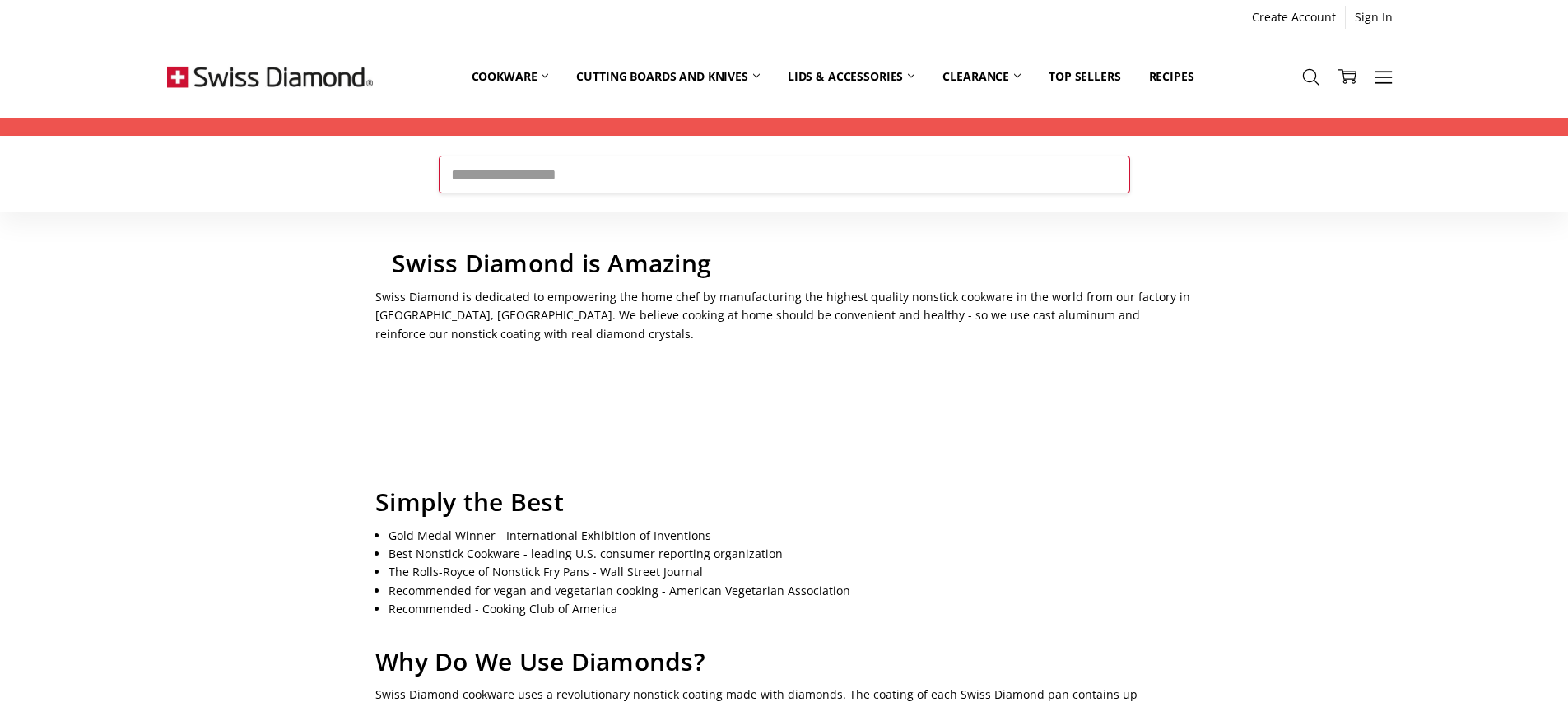
click at [896, 171] on input "Search" at bounding box center [784, 174] width 691 height 38
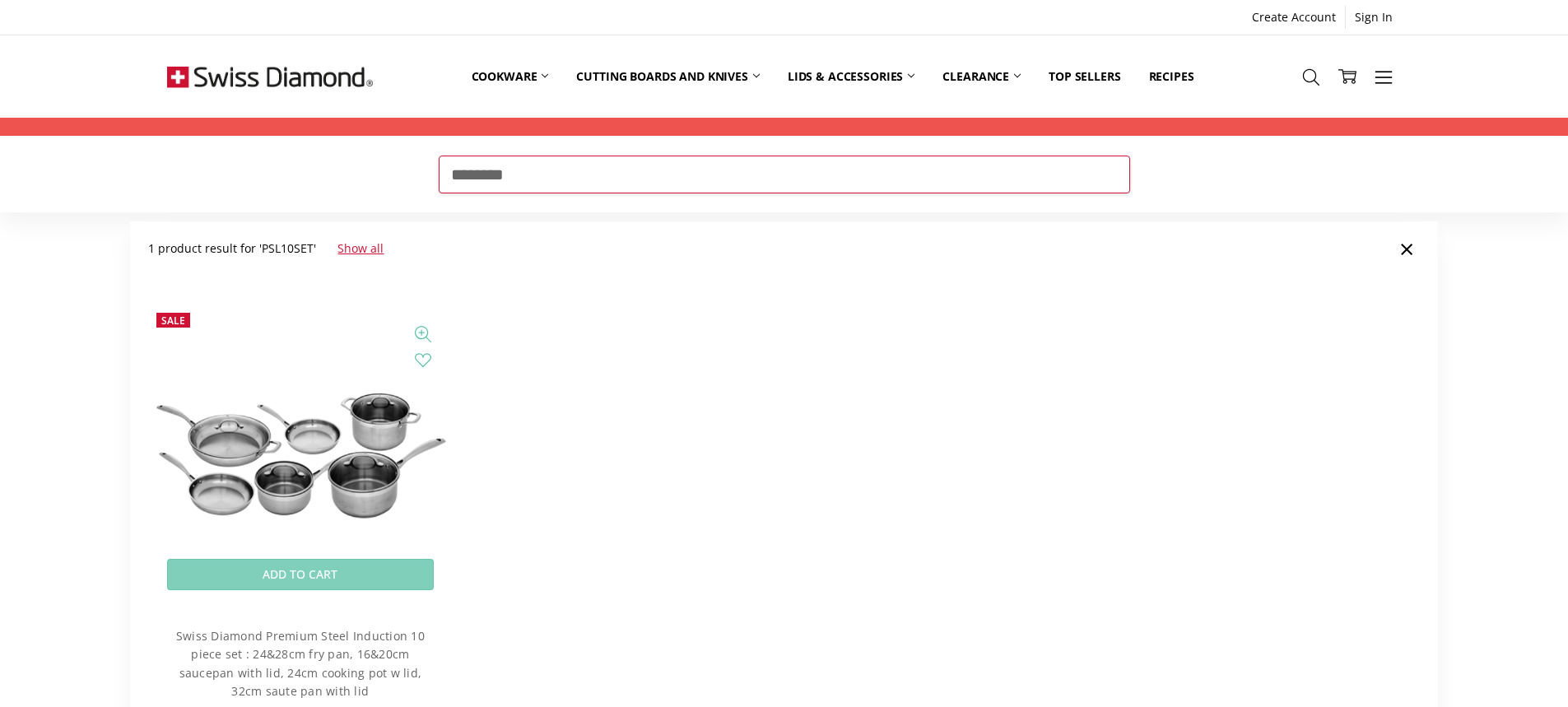
type input "********"
click at [346, 435] on img at bounding box center [300, 456] width 303 height 137
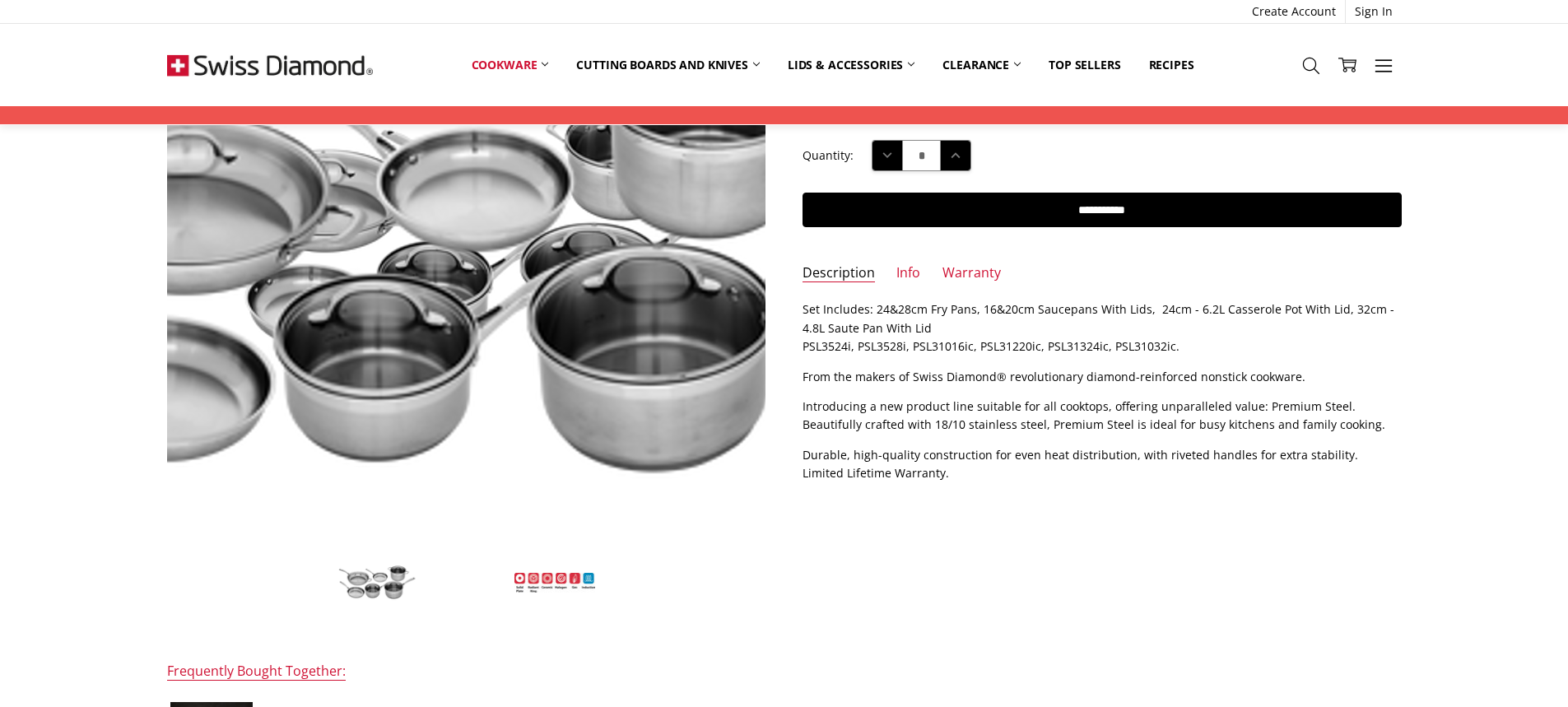
scroll to position [165, 0]
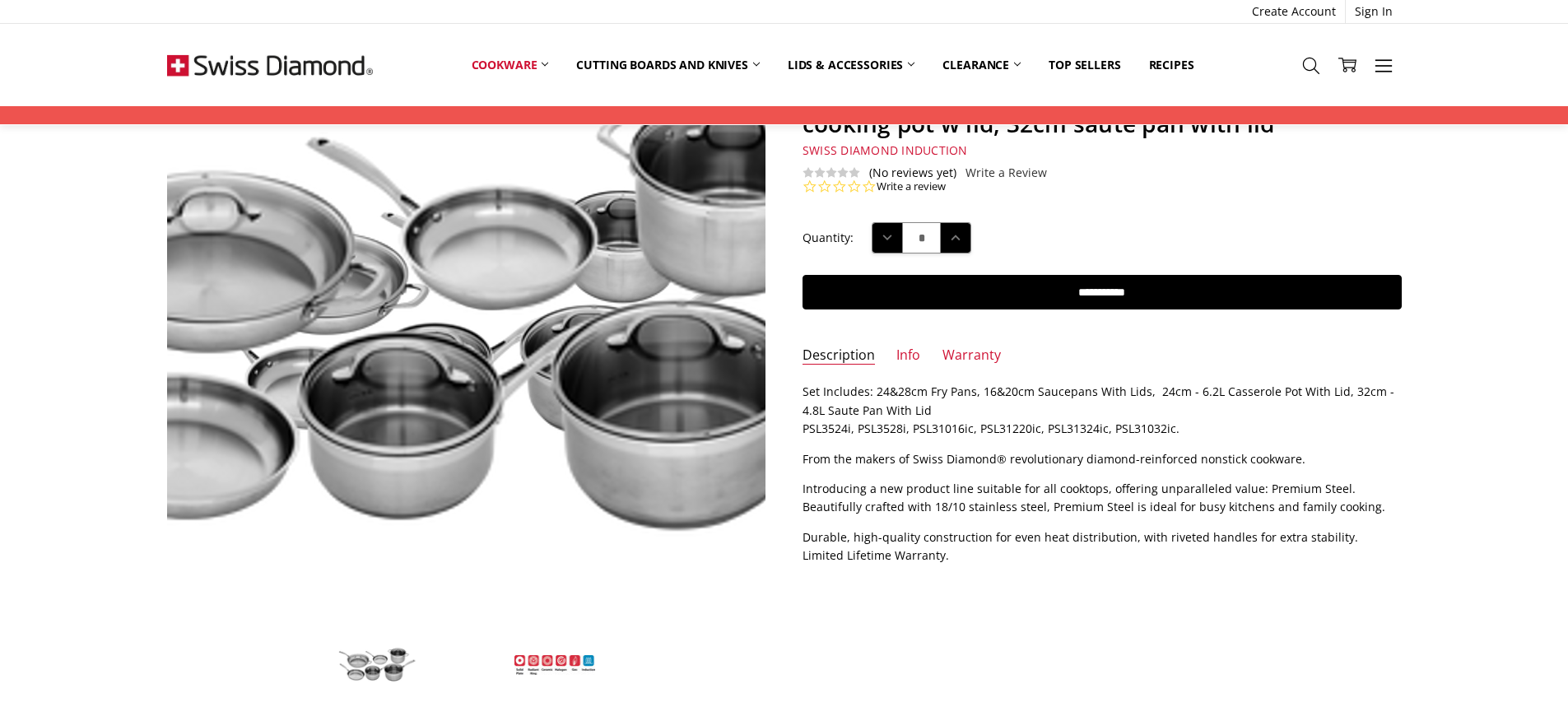
click at [478, 330] on img at bounding box center [457, 319] width 1054 height 478
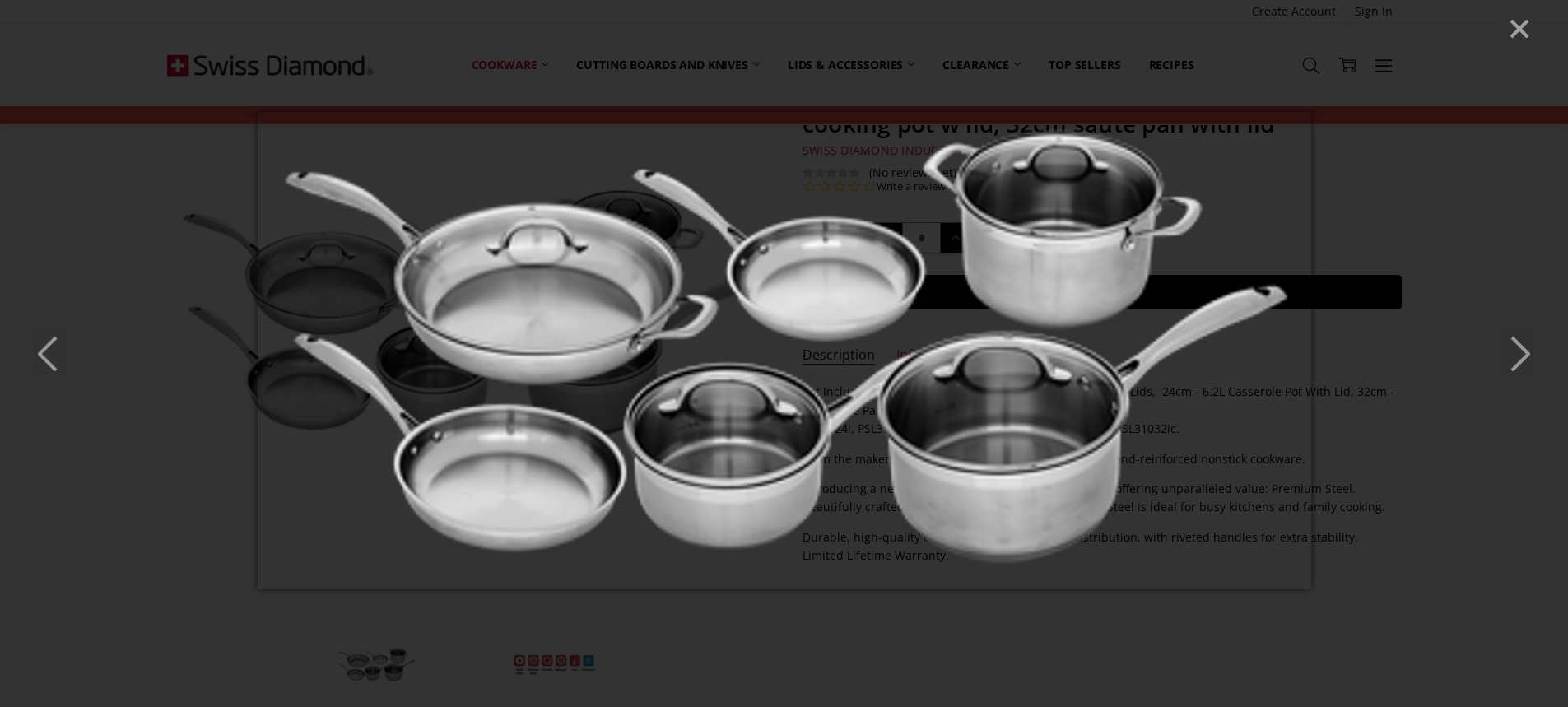
click at [1507, 24] on icon "Close" at bounding box center [1519, 28] width 24 height 24
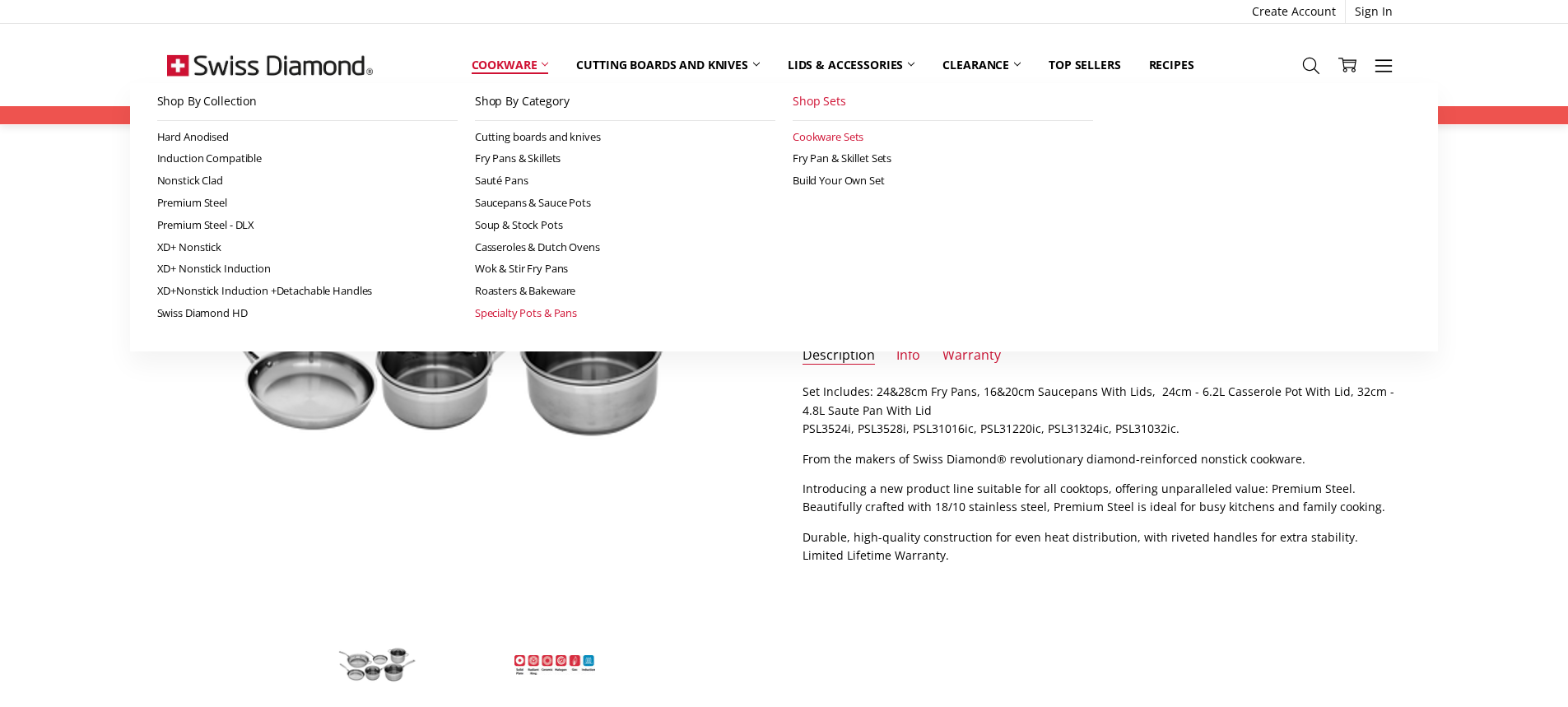
scroll to position [0, 0]
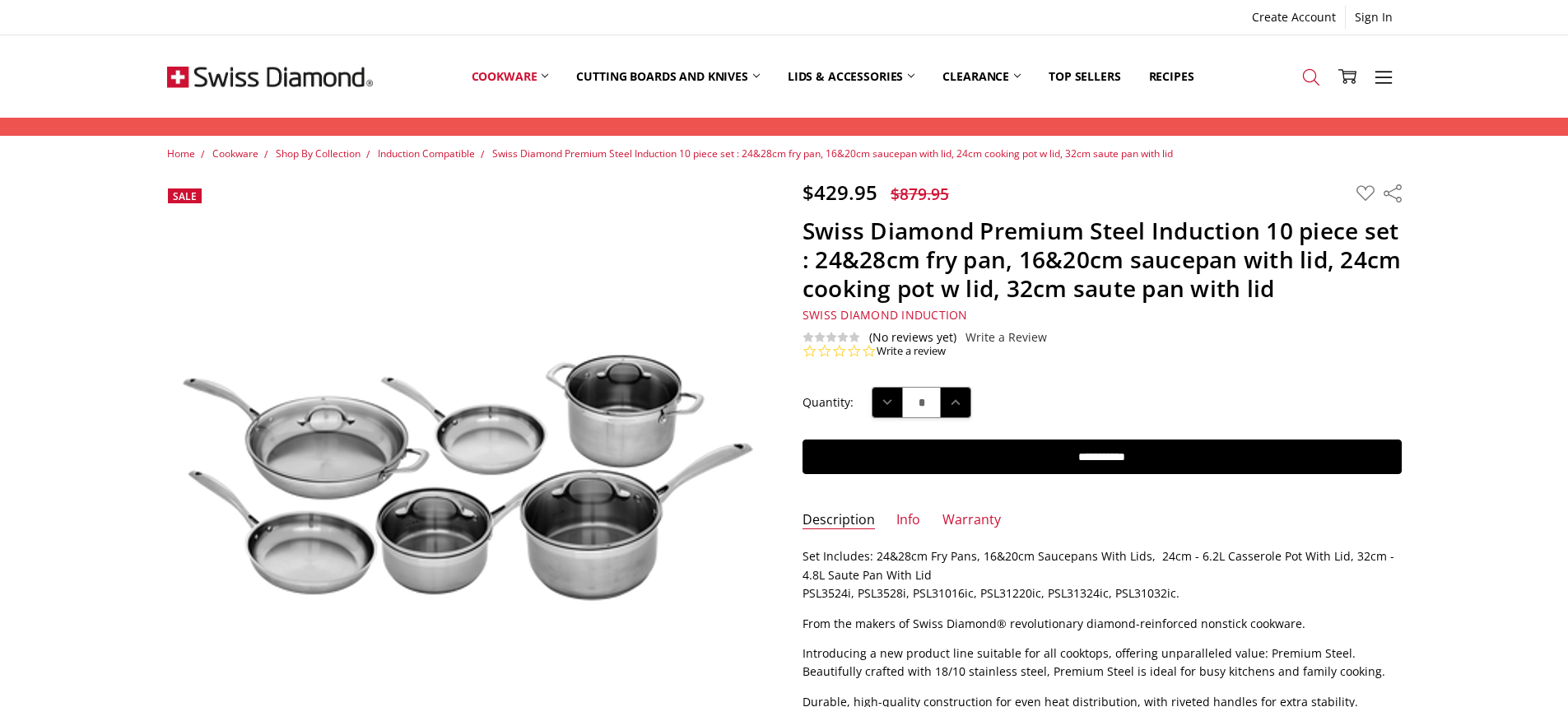
click at [1303, 76] on icon at bounding box center [1312, 77] width 19 height 19
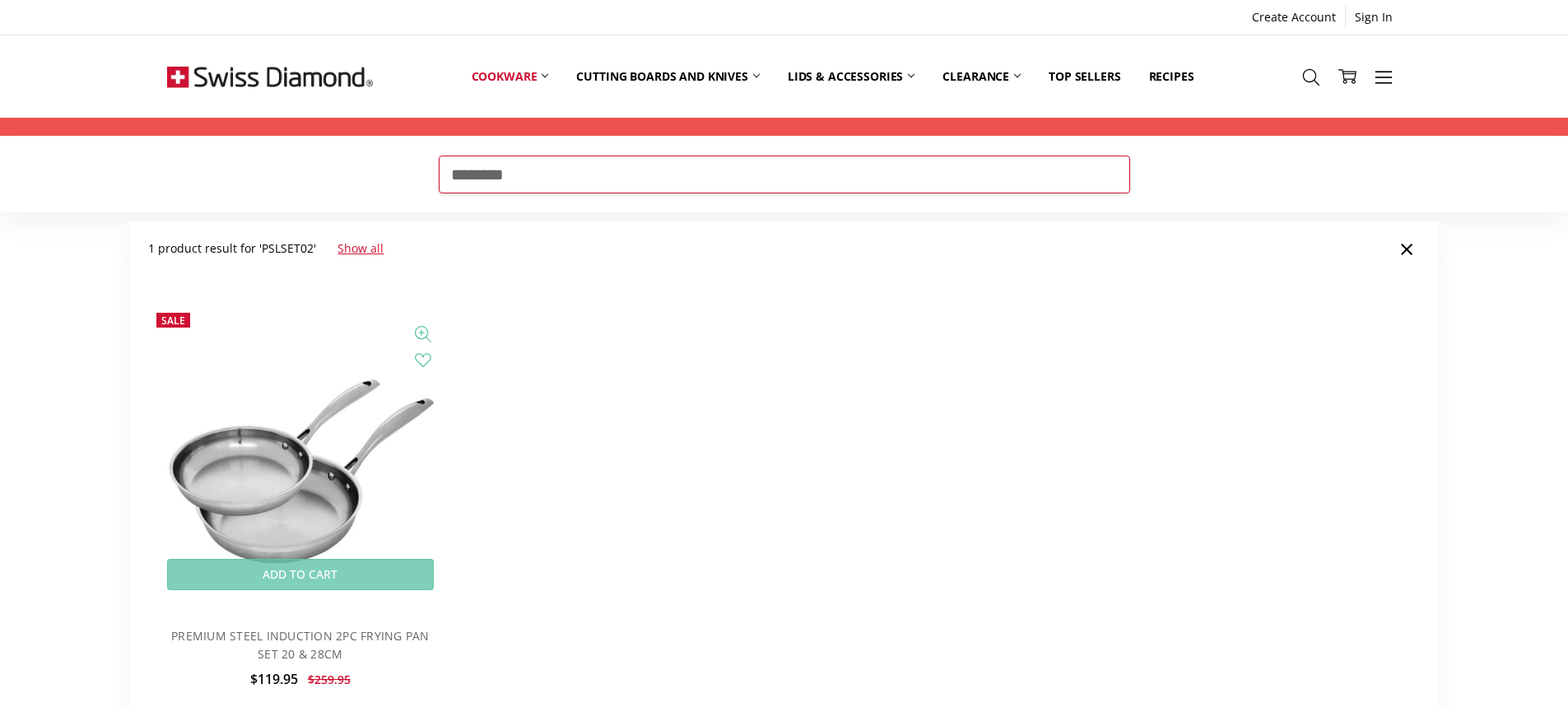
type input "********"
click at [329, 425] on img at bounding box center [300, 456] width 303 height 304
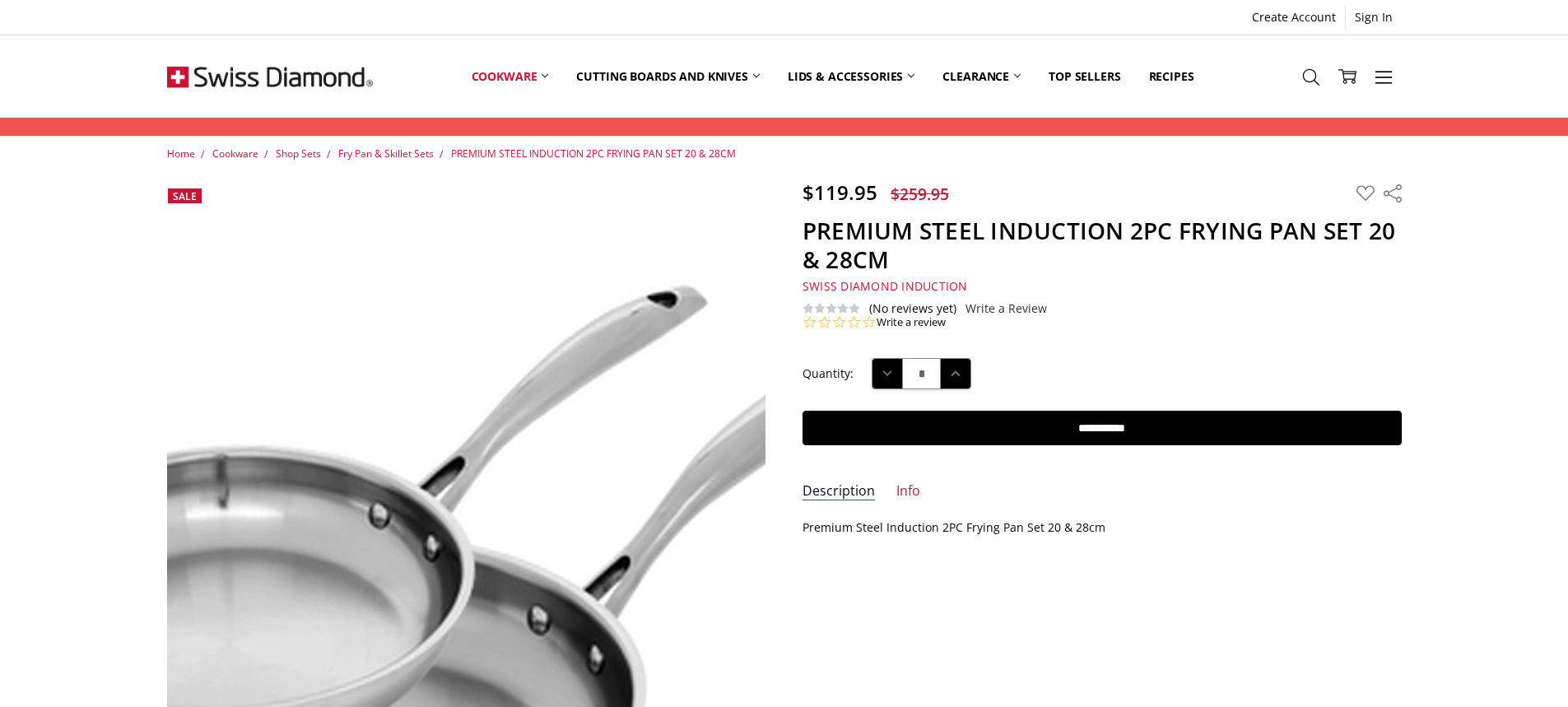
click at [515, 397] on img at bounding box center [432, 553] width 1054 height 1055
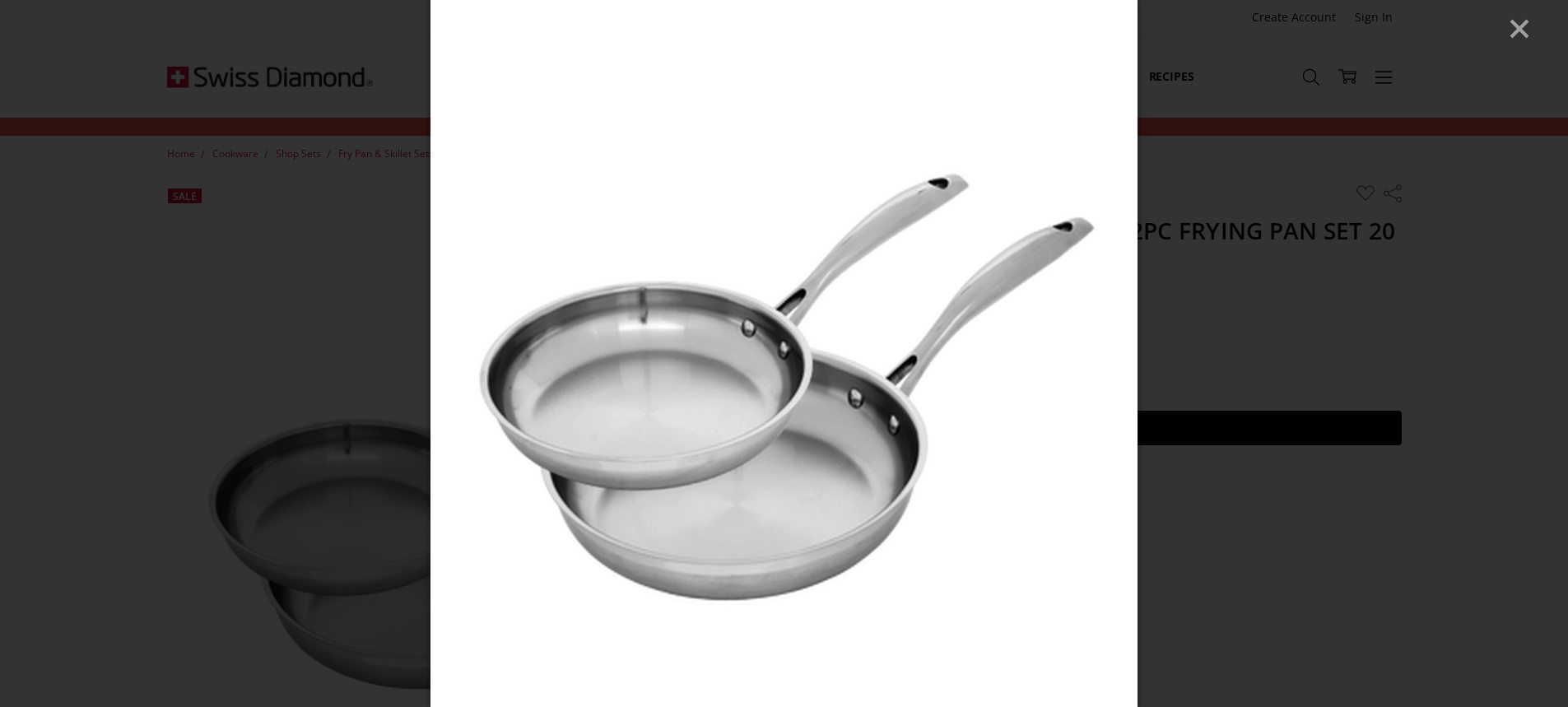
click at [1534, 36] on div at bounding box center [784, 354] width 1568 height 707
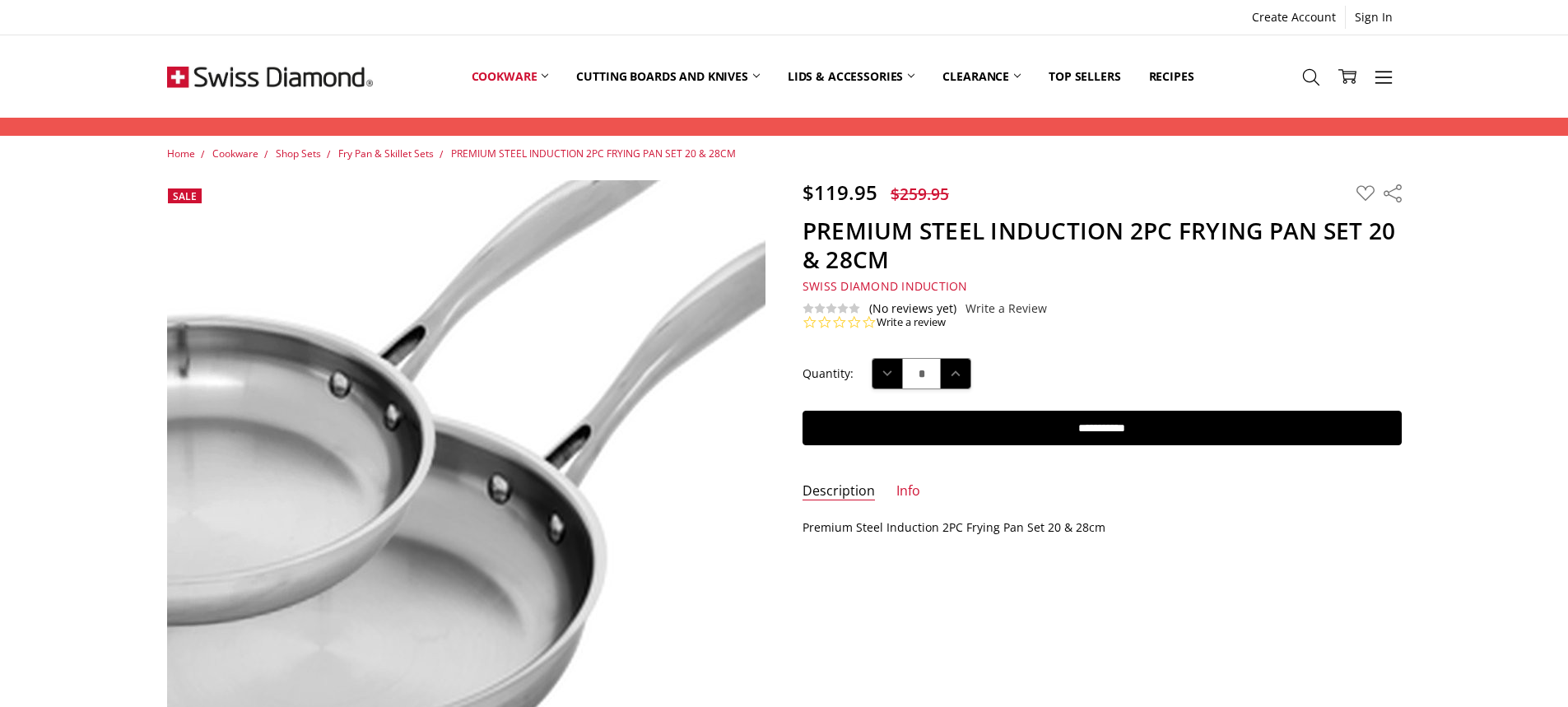
click at [542, 537] on img at bounding box center [392, 422] width 1054 height 1055
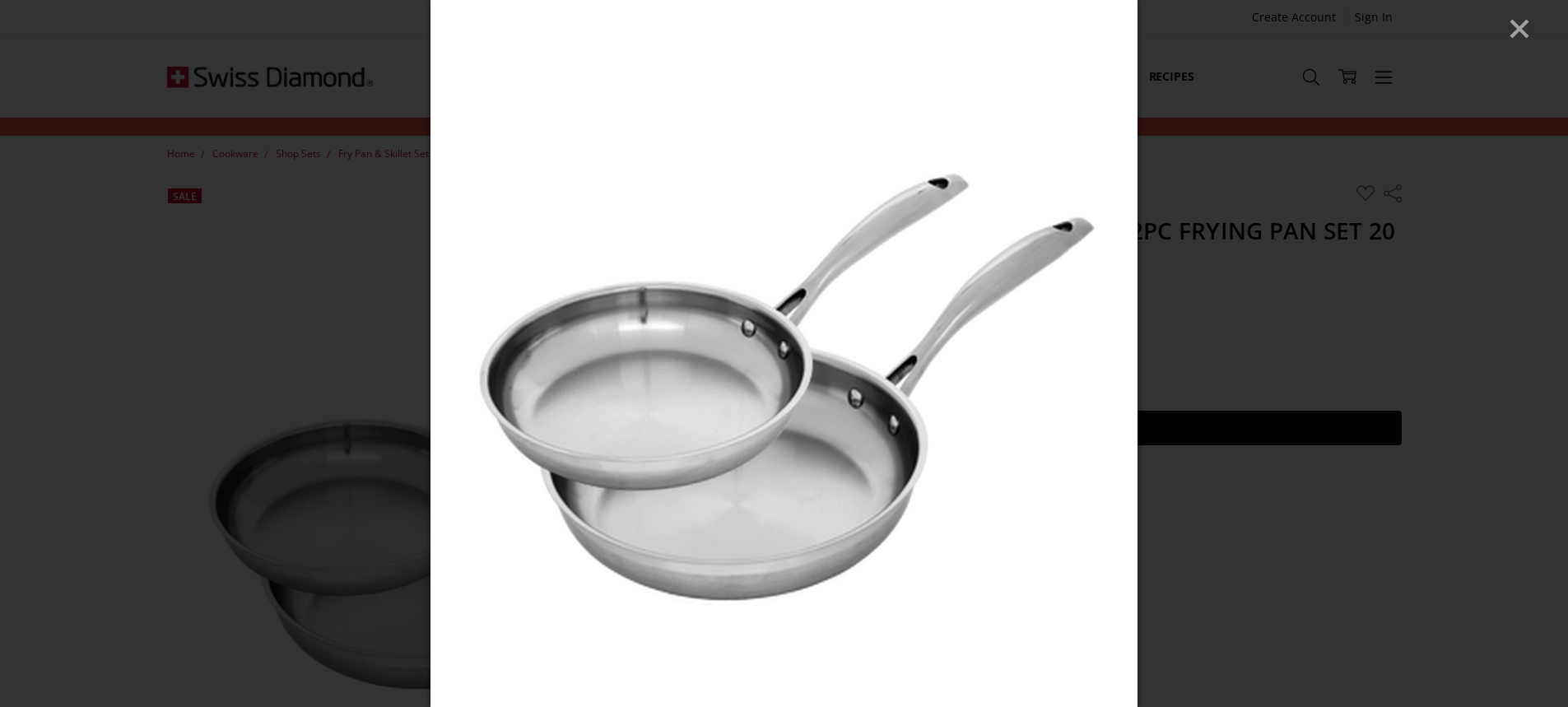
click at [413, 152] on div at bounding box center [784, 354] width 1568 height 707
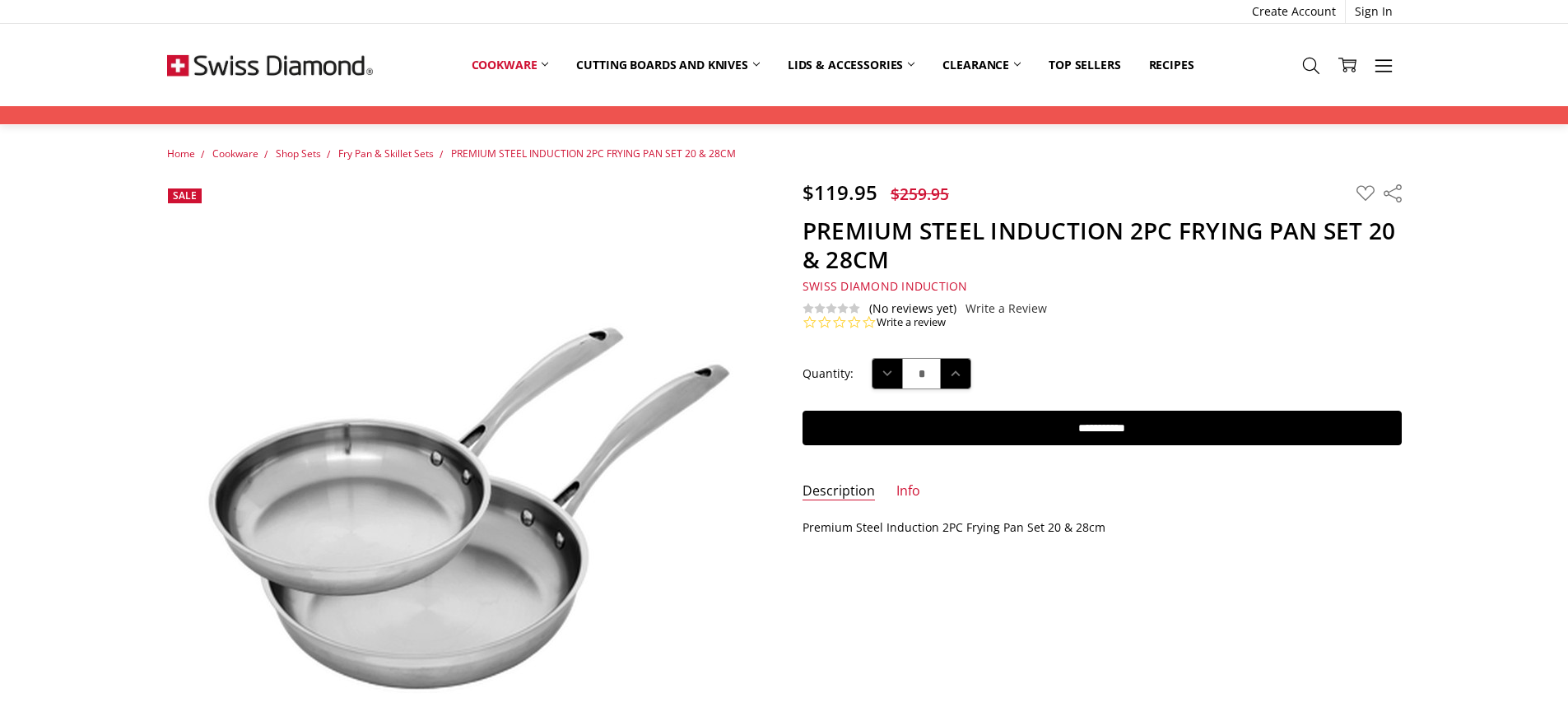
scroll to position [72, 0]
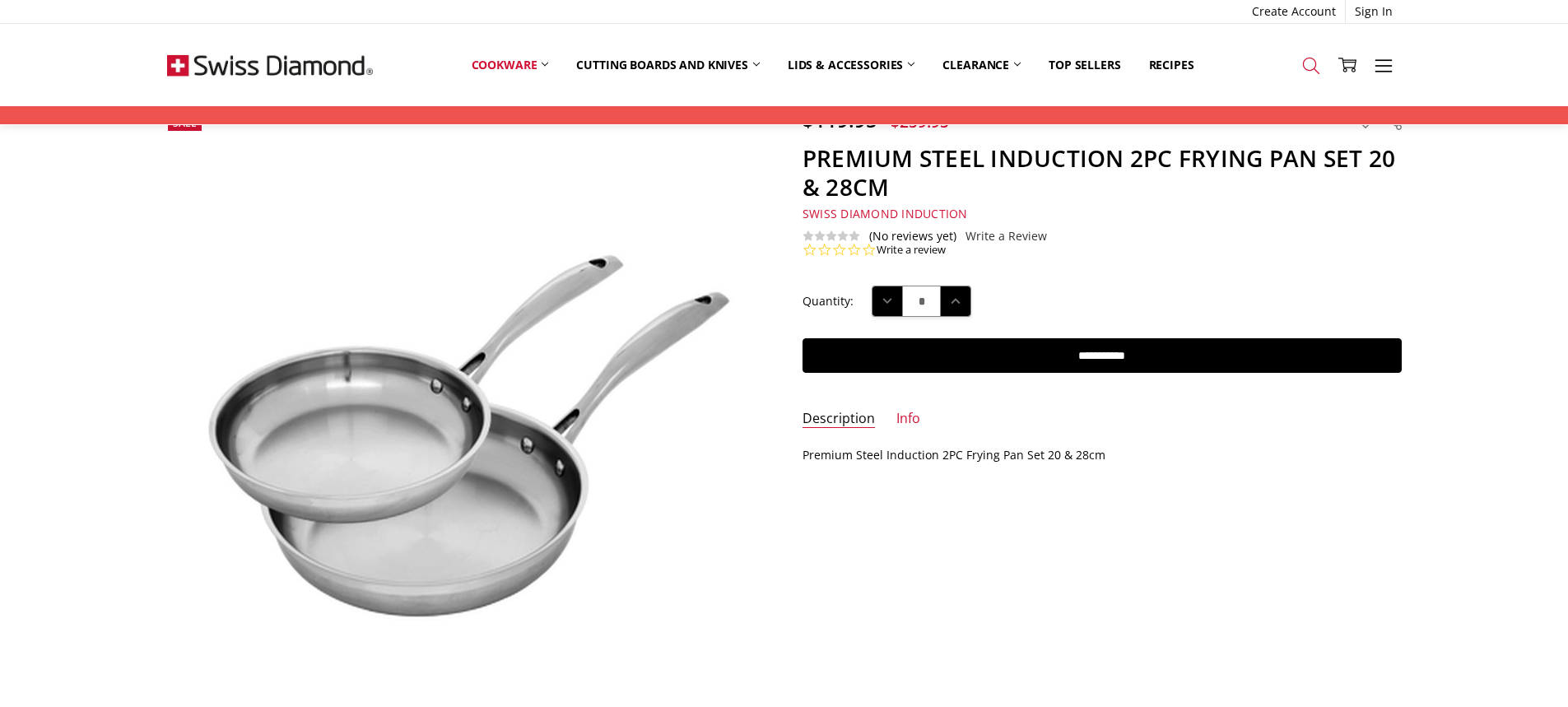
drag, startPoint x: 1336, startPoint y: 59, endPoint x: 1327, endPoint y: 63, distance: 9.8
click at [1336, 59] on link "Cart 0" at bounding box center [1347, 65] width 36 height 41
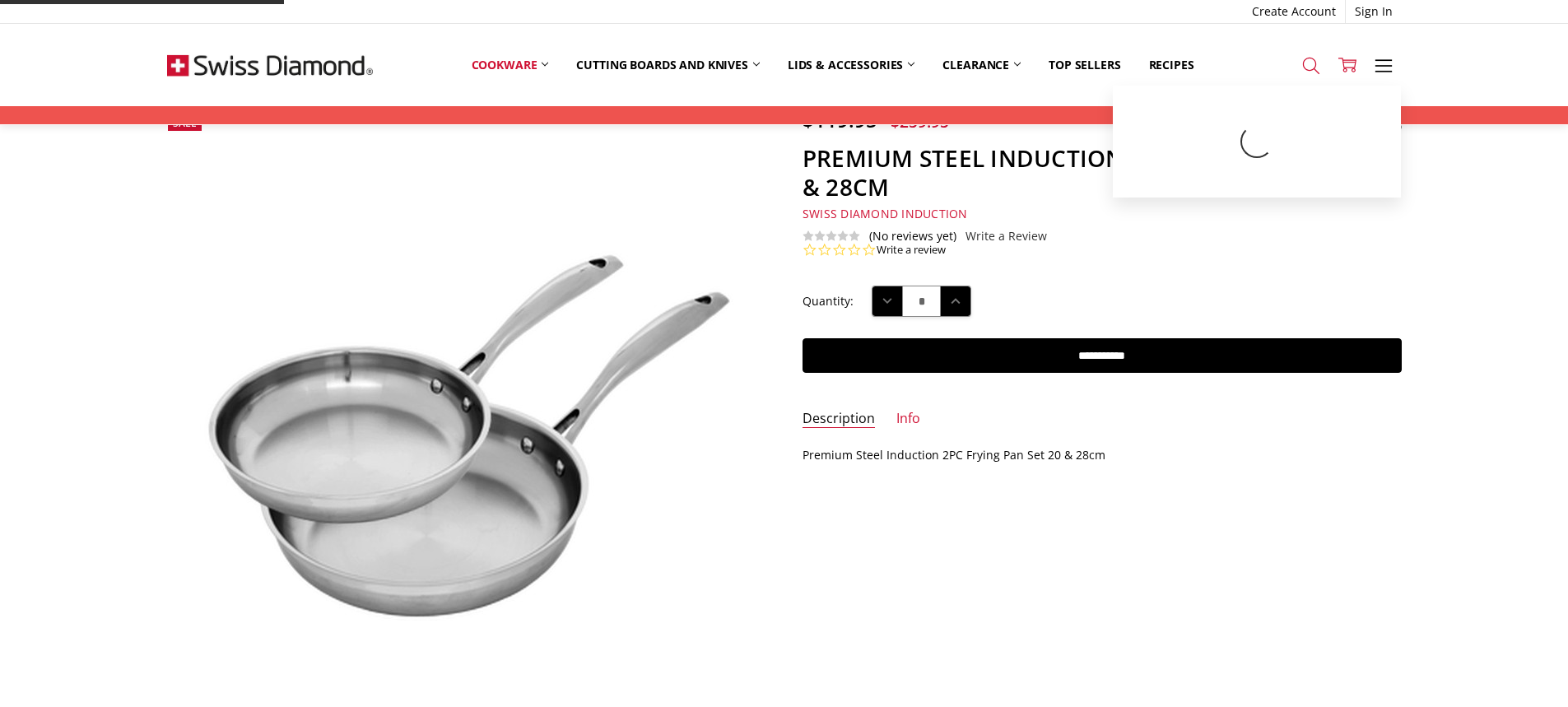
click at [1312, 64] on icon at bounding box center [1312, 66] width 19 height 19
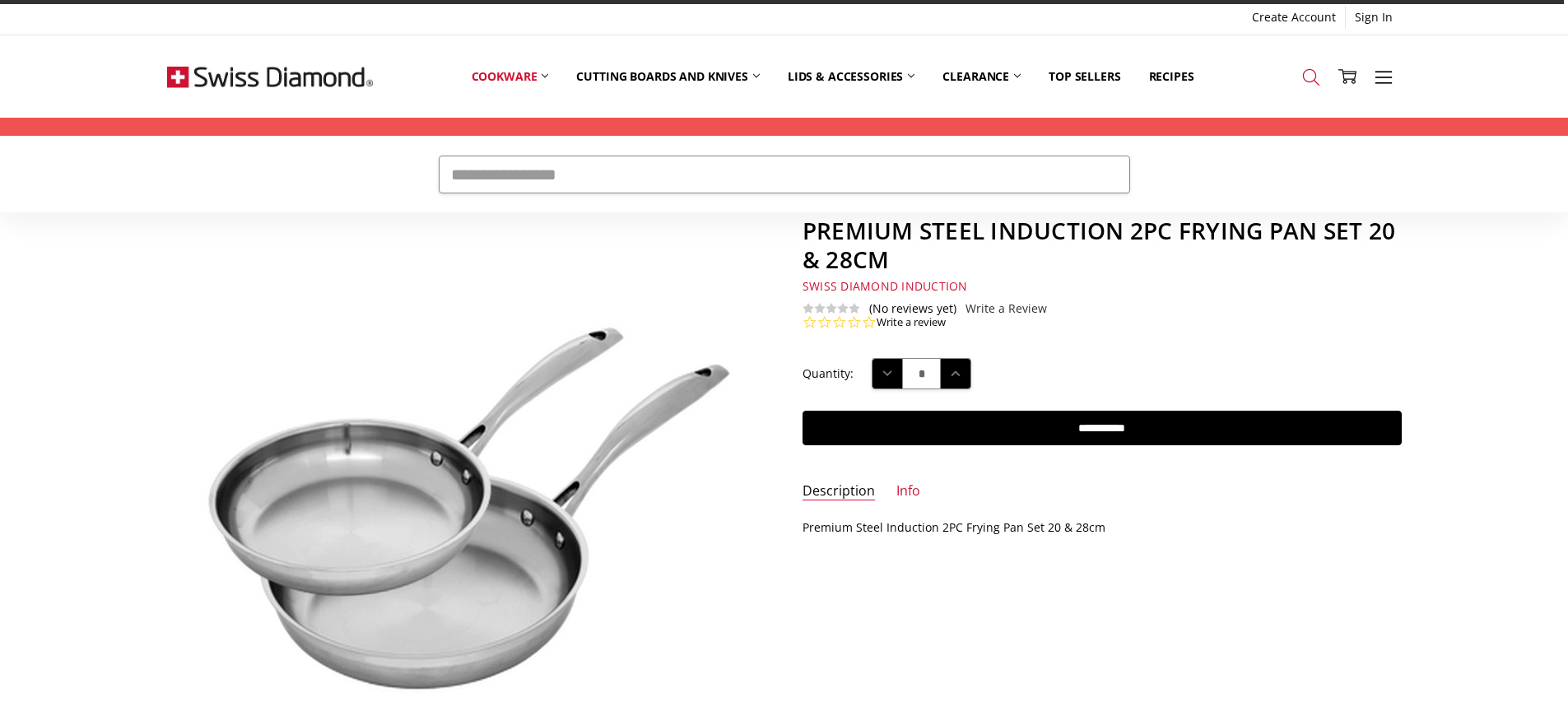
click at [1306, 71] on use at bounding box center [1311, 77] width 17 height 17
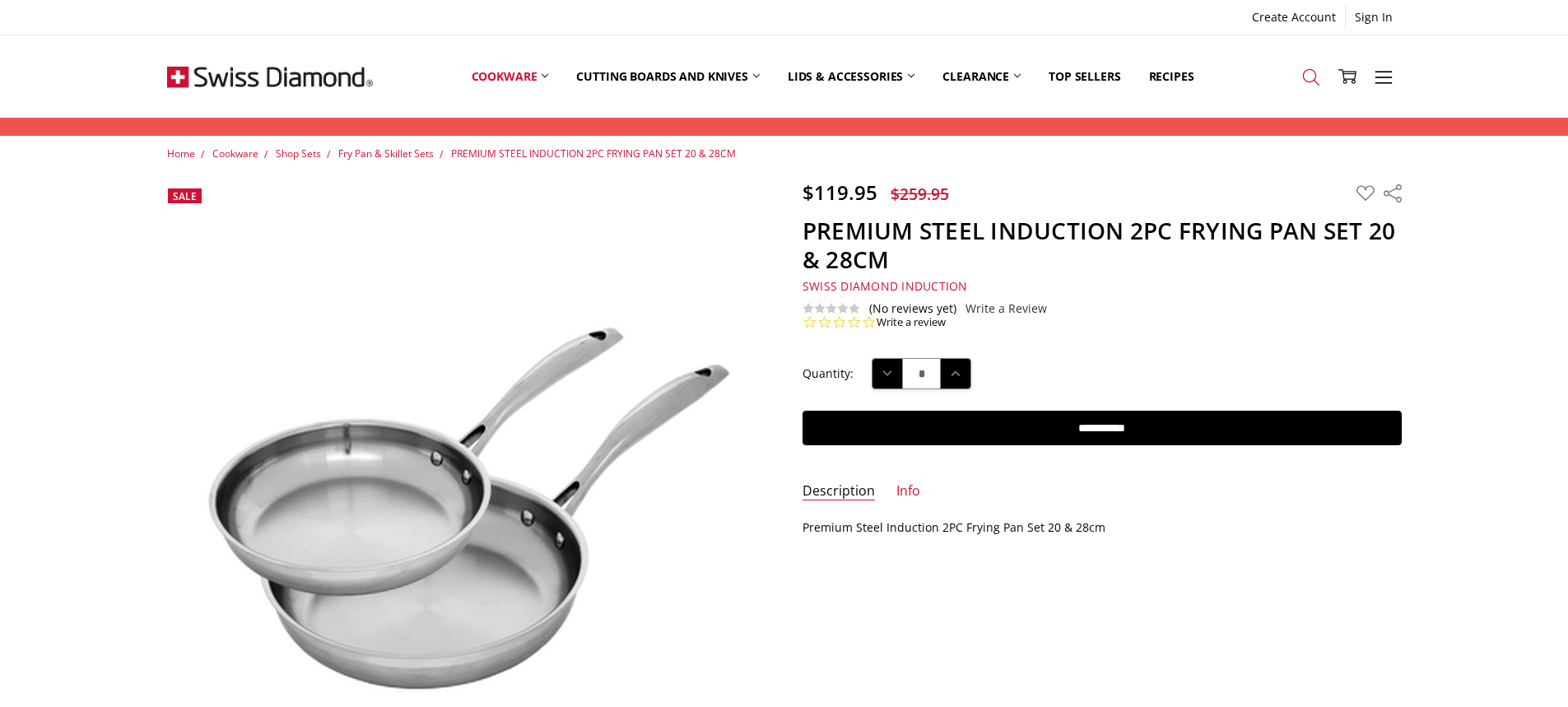
click at [1307, 73] on icon at bounding box center [1312, 77] width 19 height 19
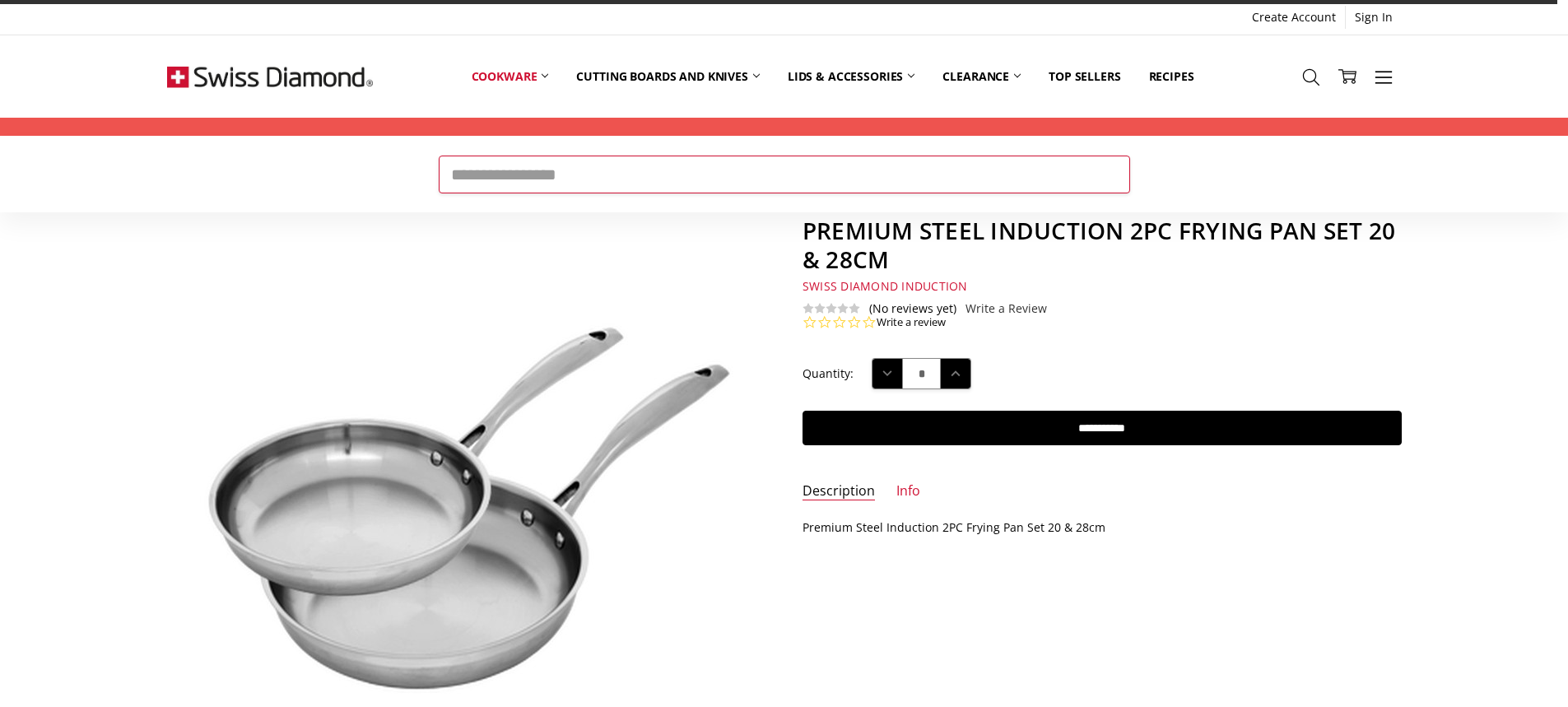
click at [873, 183] on input "Search" at bounding box center [784, 174] width 691 height 38
paste input "********"
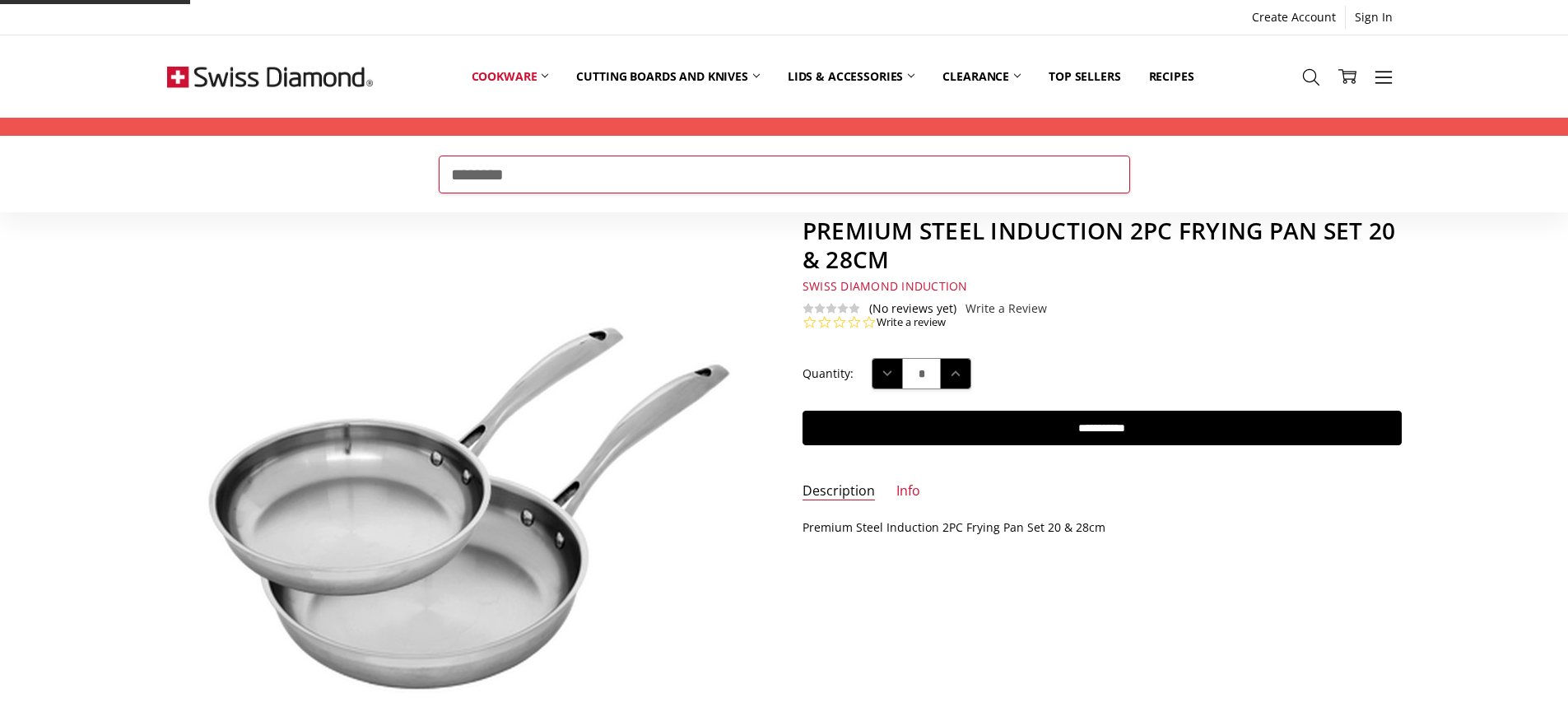
type input "********"
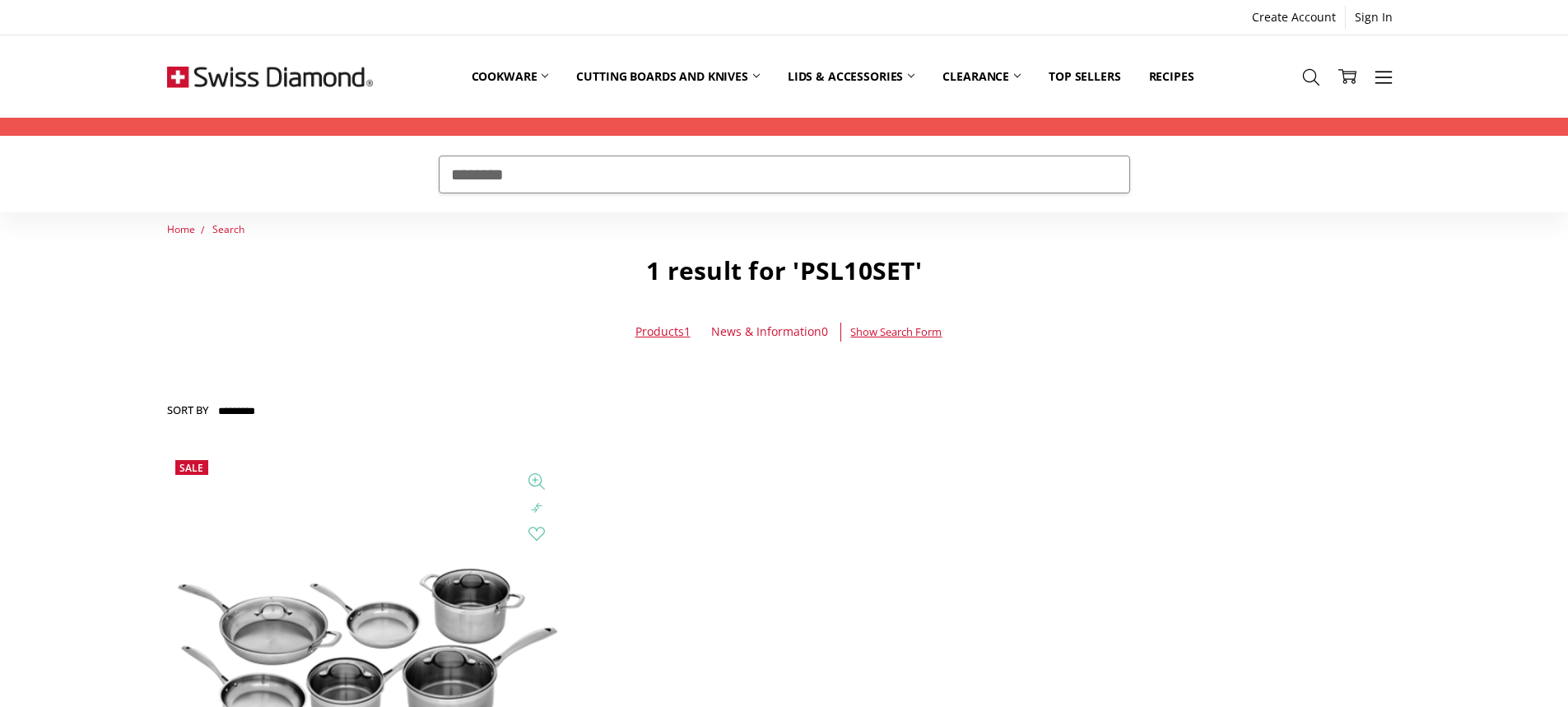
click at [417, 583] on img at bounding box center [367, 652] width 399 height 181
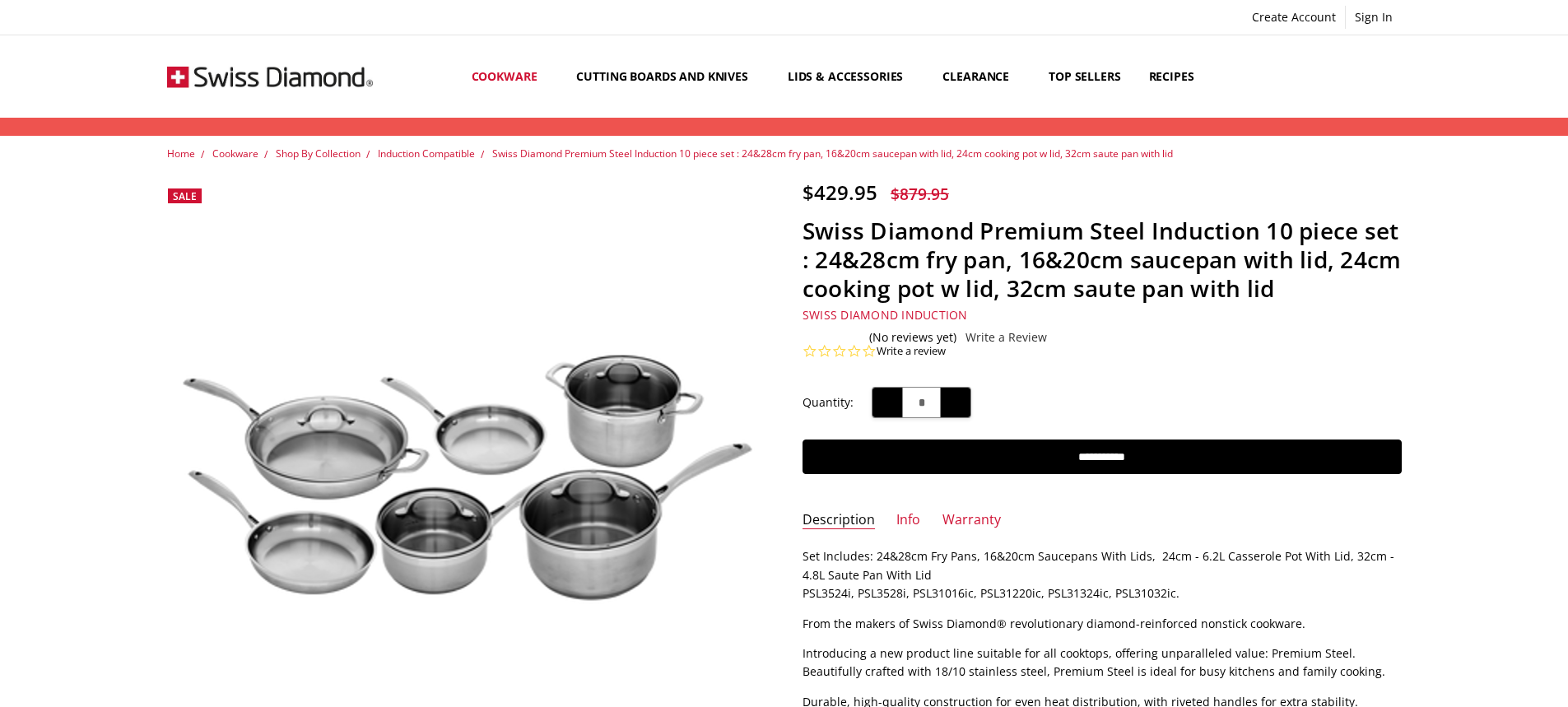
click at [457, 532] on img at bounding box center [467, 481] width 599 height 272
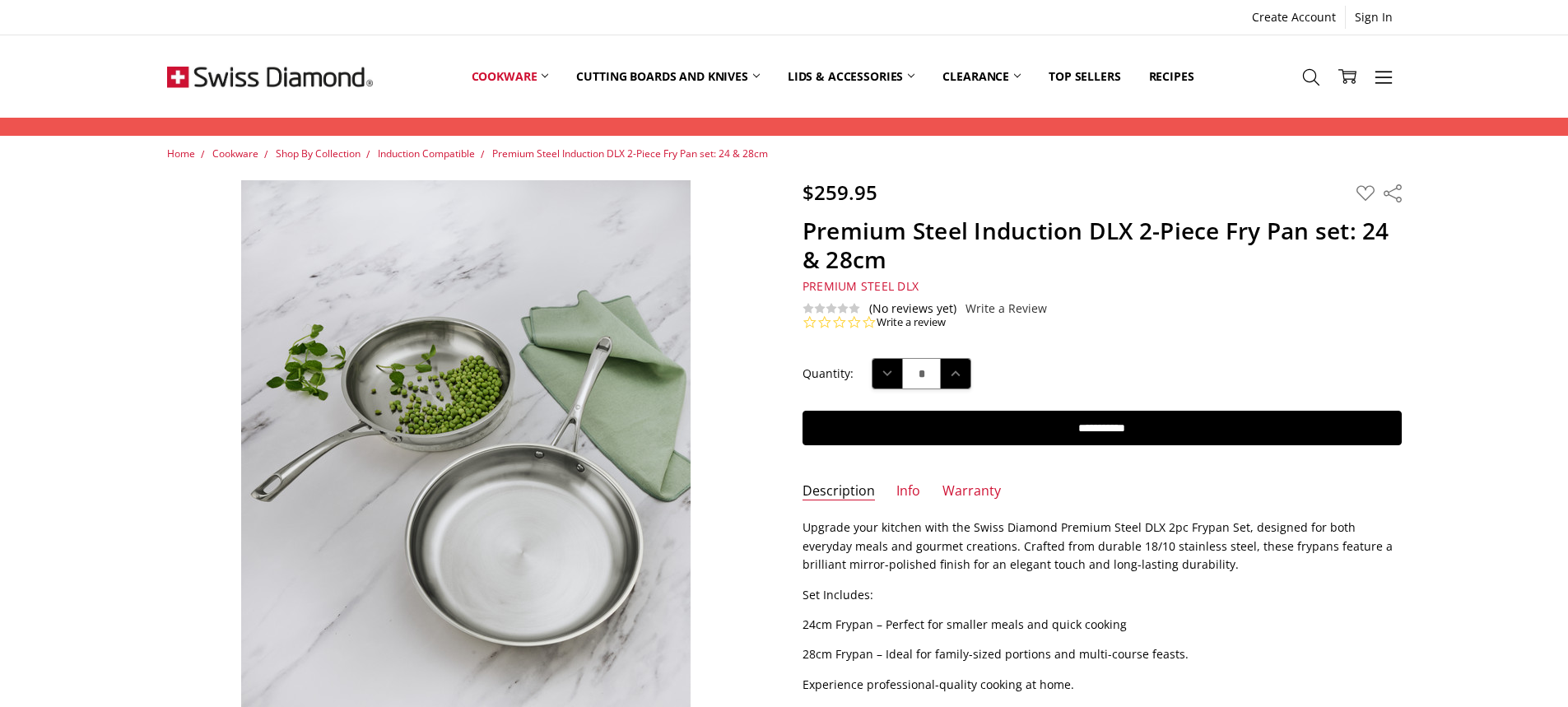
scroll to position [329, 0]
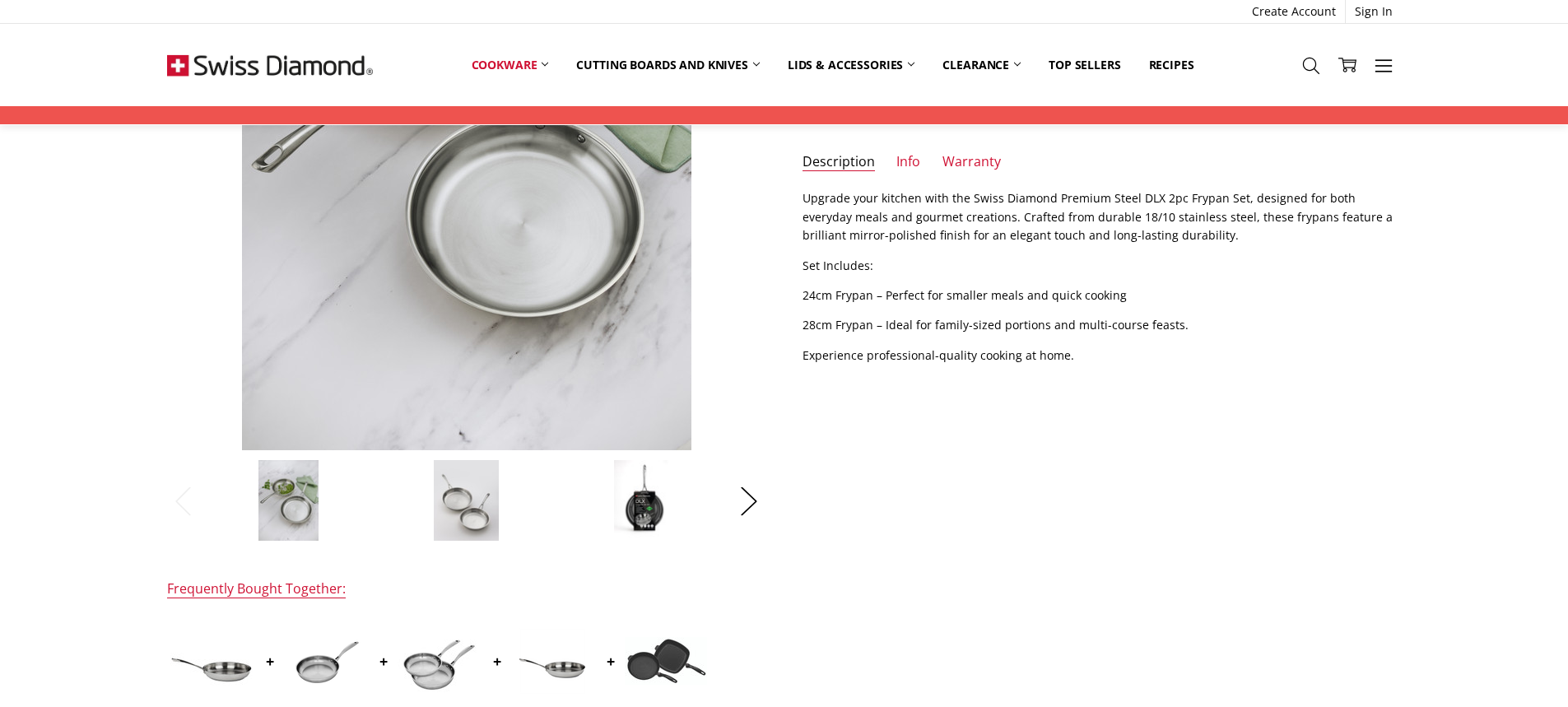
click at [488, 485] on img at bounding box center [465, 500] width 66 height 82
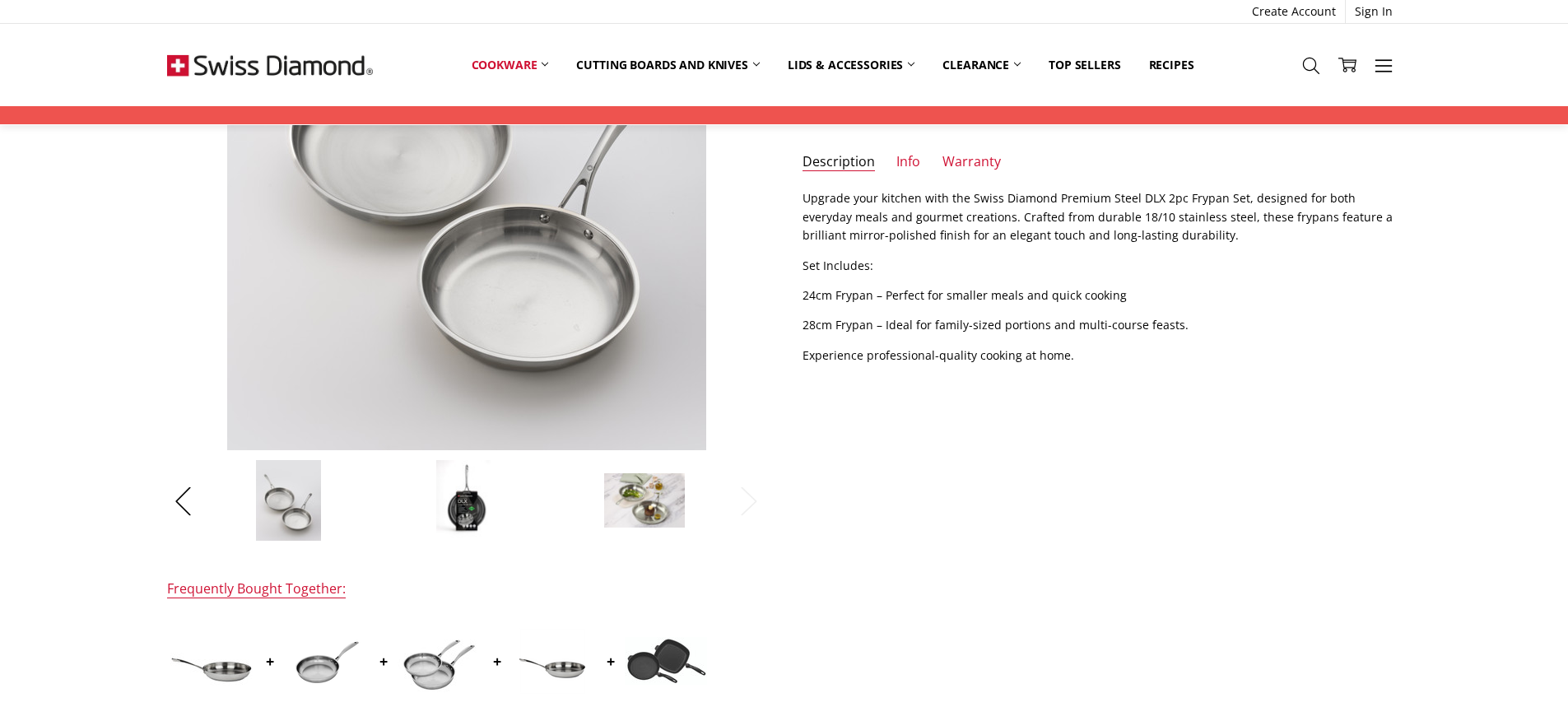
click at [480, 511] on img at bounding box center [467, 500] width 63 height 82
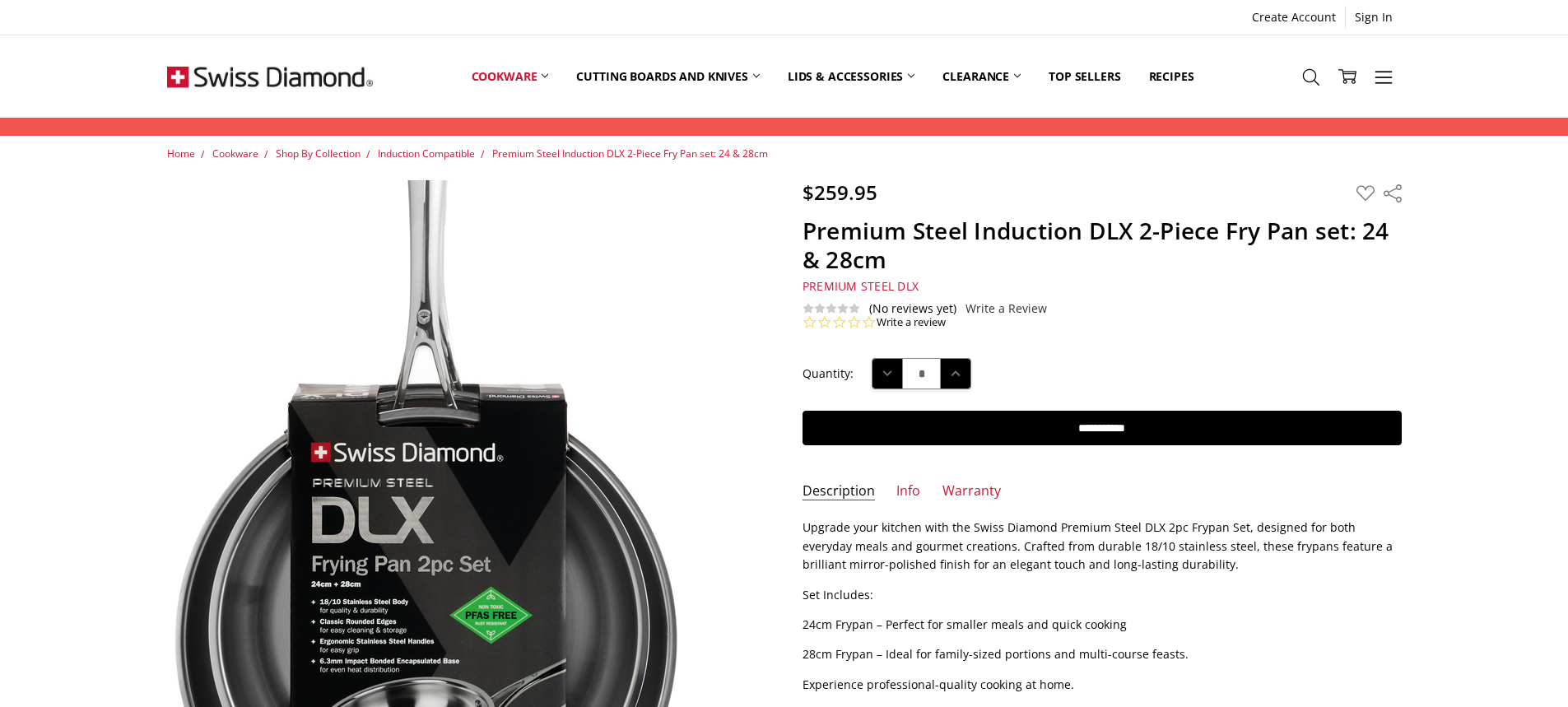
scroll to position [247, 0]
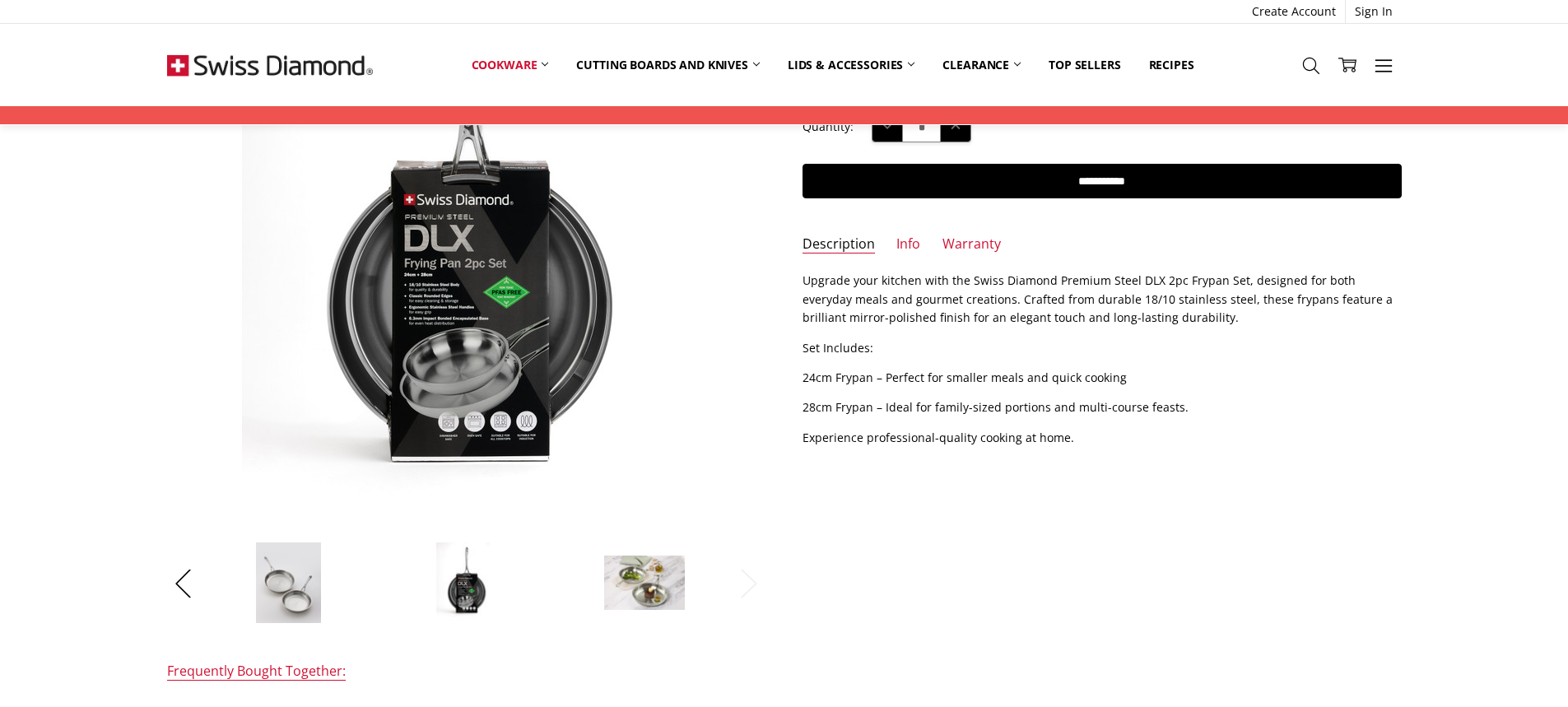
click at [300, 577] on img at bounding box center [288, 583] width 66 height 82
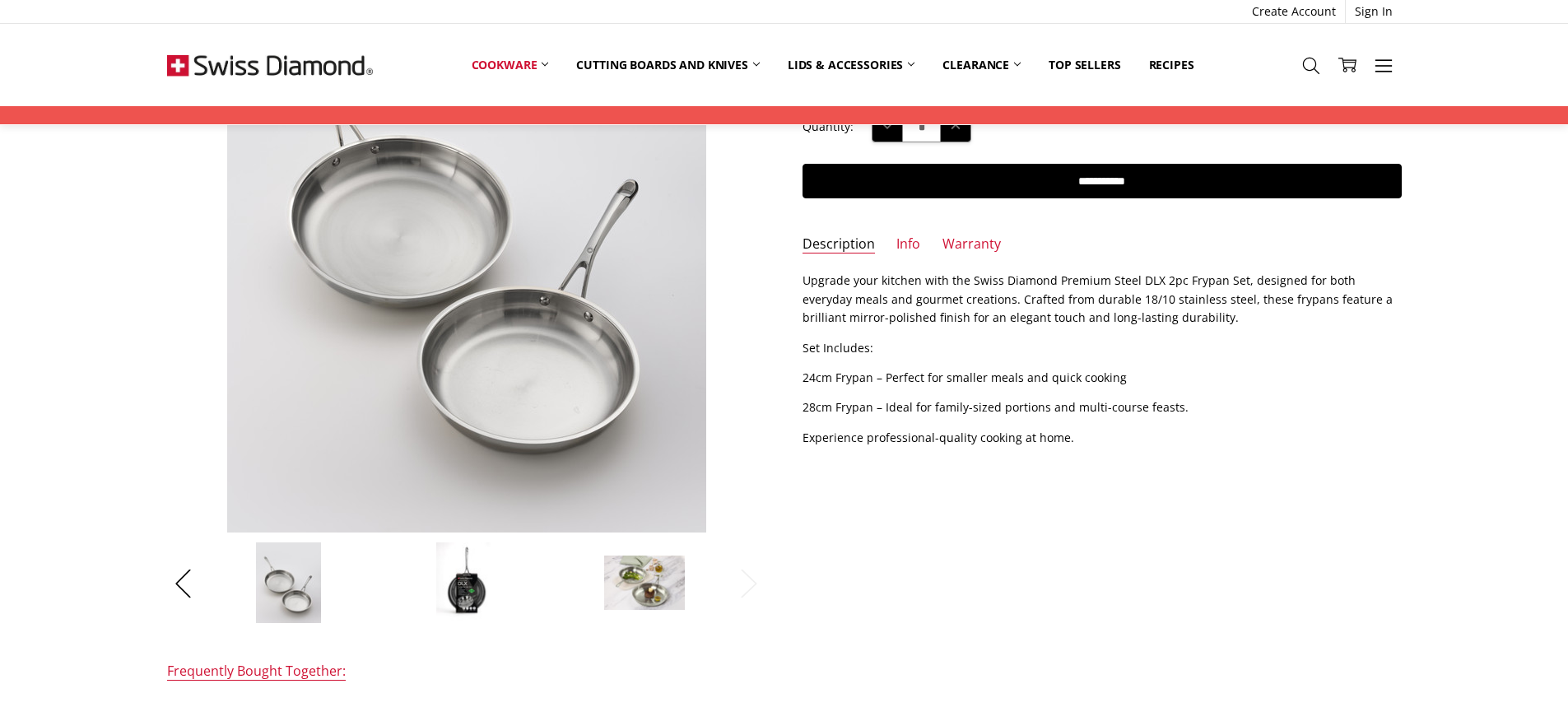
click at [463, 585] on img at bounding box center [467, 583] width 63 height 82
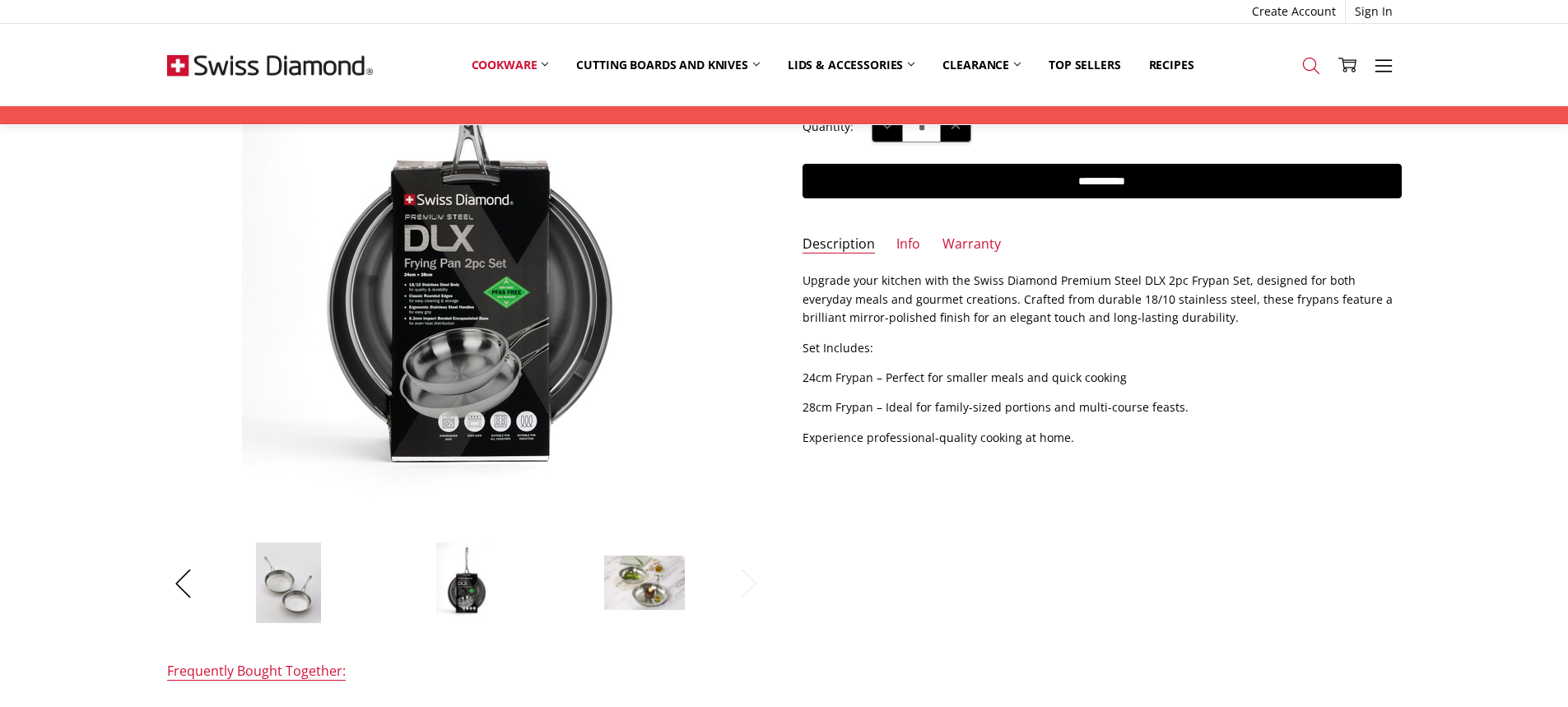
click at [1316, 64] on icon at bounding box center [1312, 66] width 19 height 19
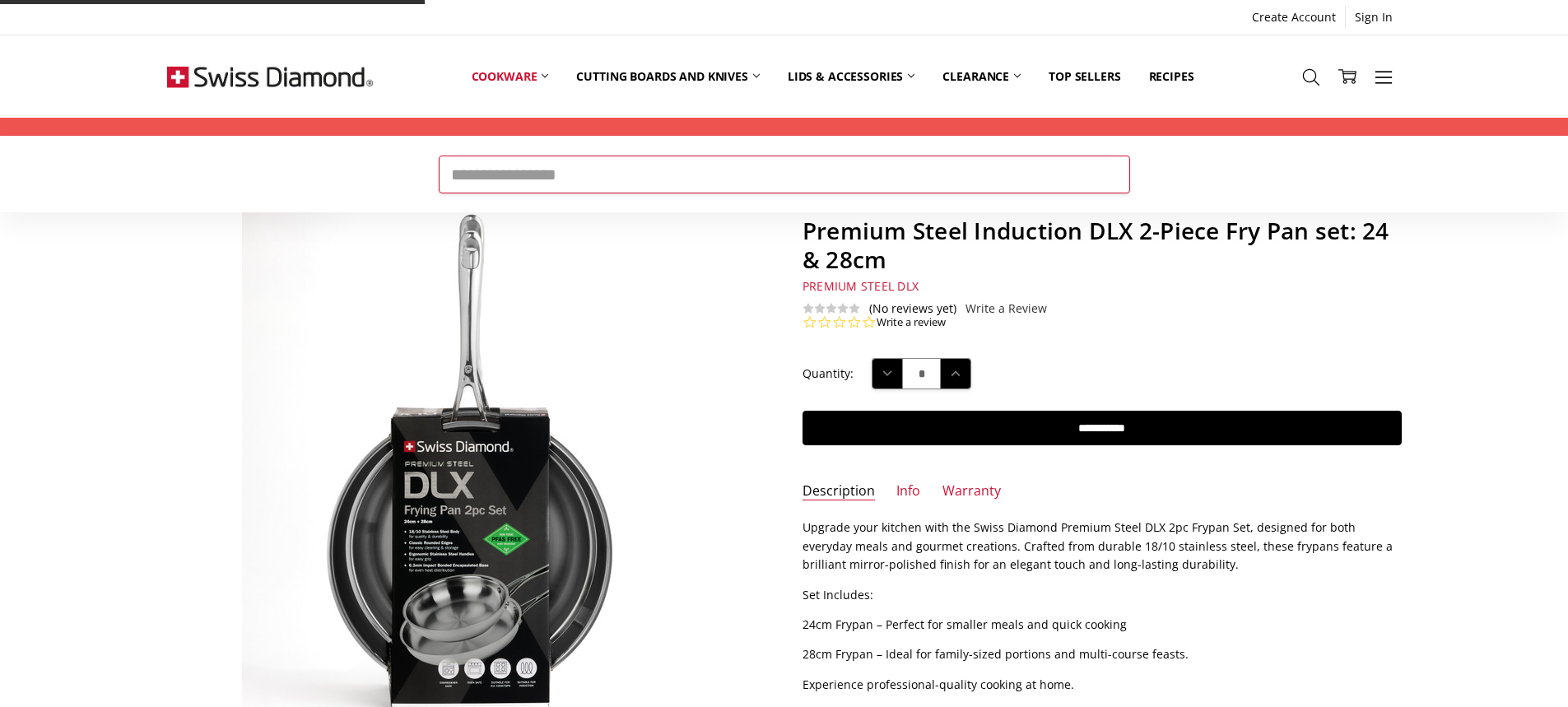
click at [804, 165] on input "Search" at bounding box center [784, 174] width 691 height 38
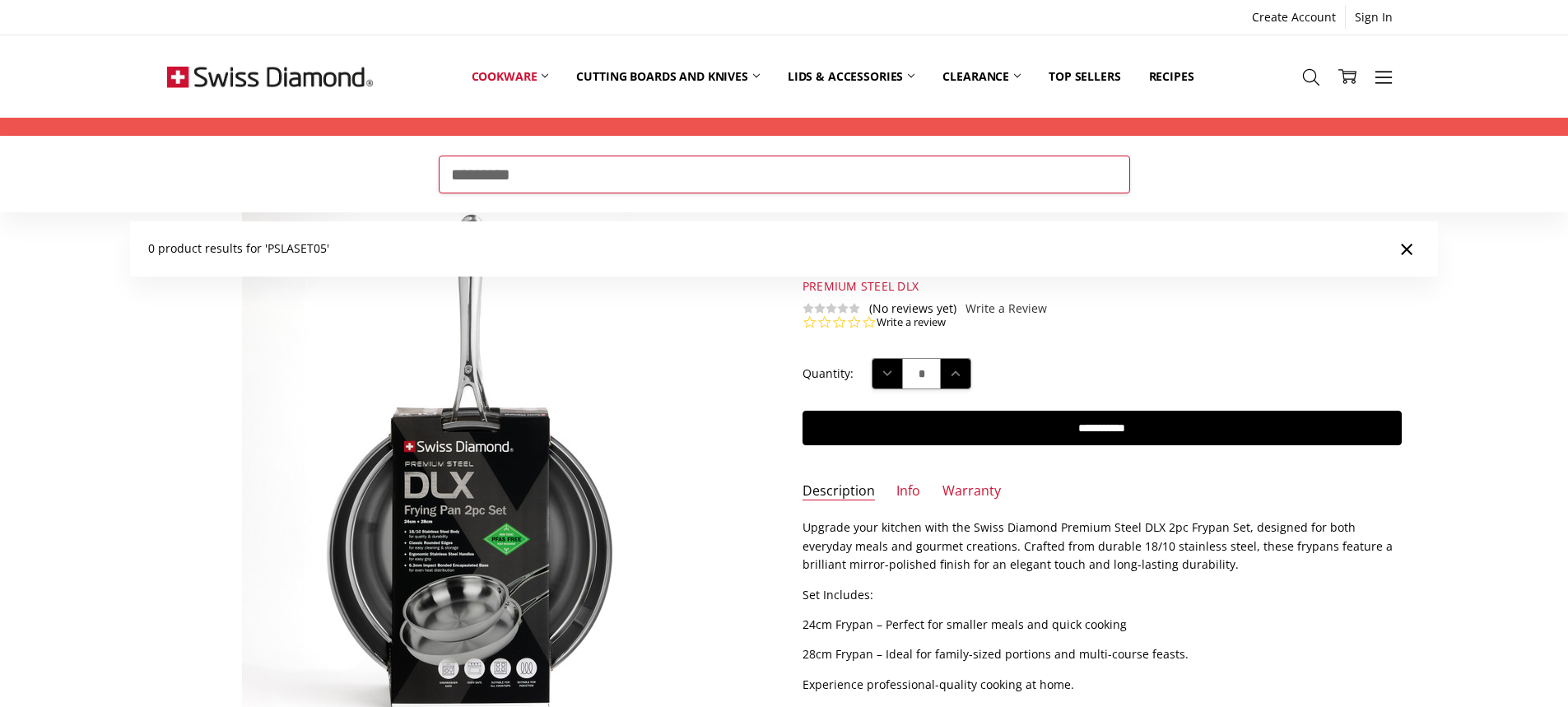
click at [576, 174] on input "*********" at bounding box center [784, 174] width 691 height 38
drag, startPoint x: 604, startPoint y: 189, endPoint x: 256, endPoint y: 174, distance: 348.3
click at [265, 174] on form "Search *********" at bounding box center [784, 174] width 1568 height 75
paste input "**********"
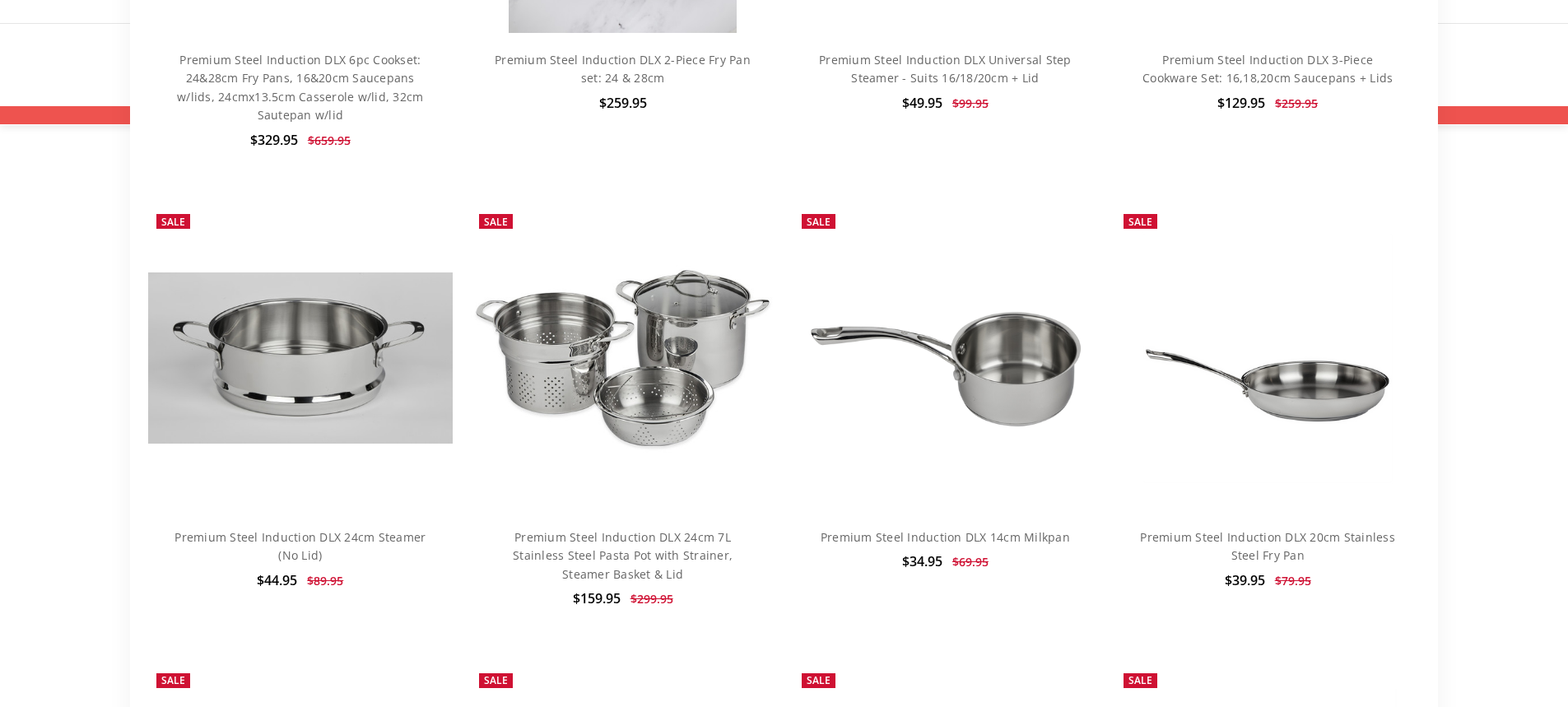
scroll to position [495, 0]
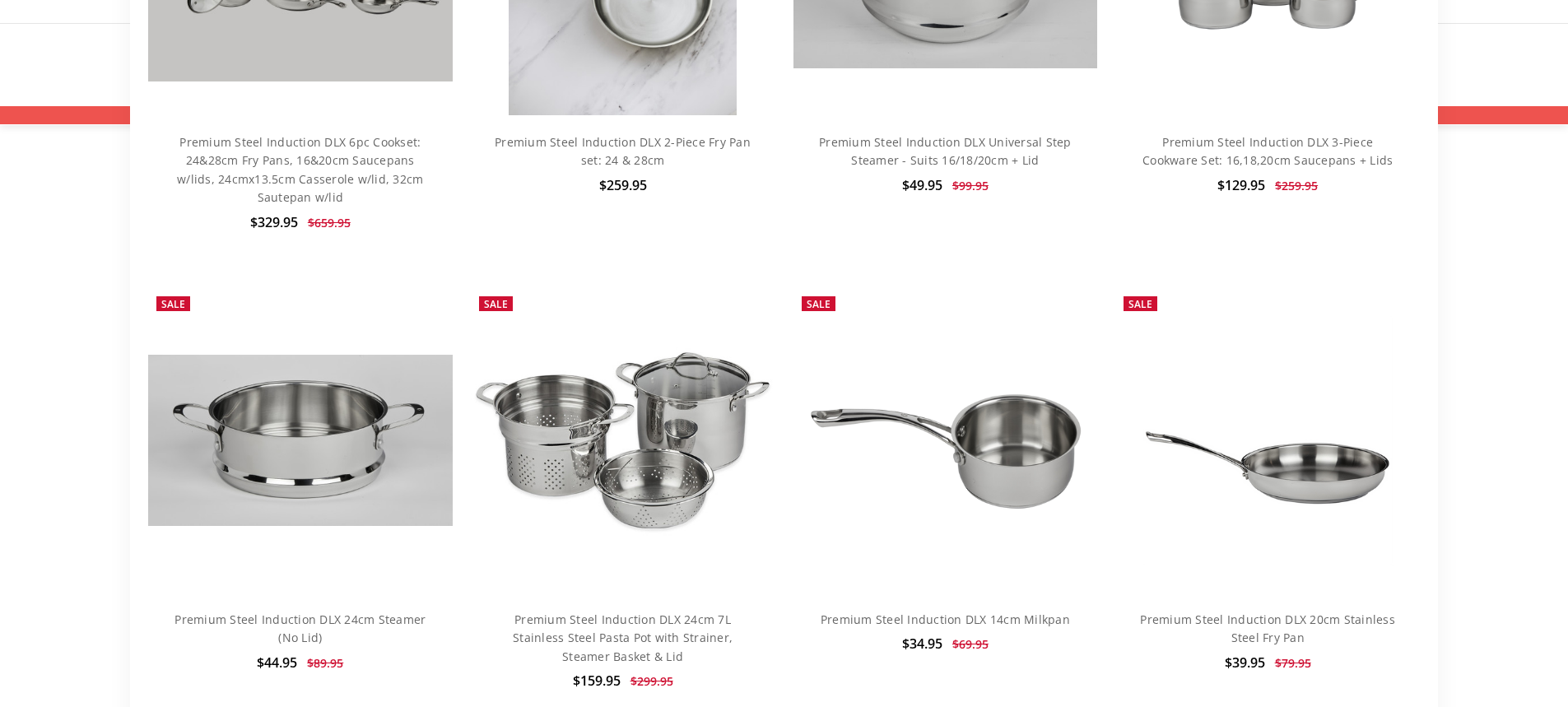
type input "**********"
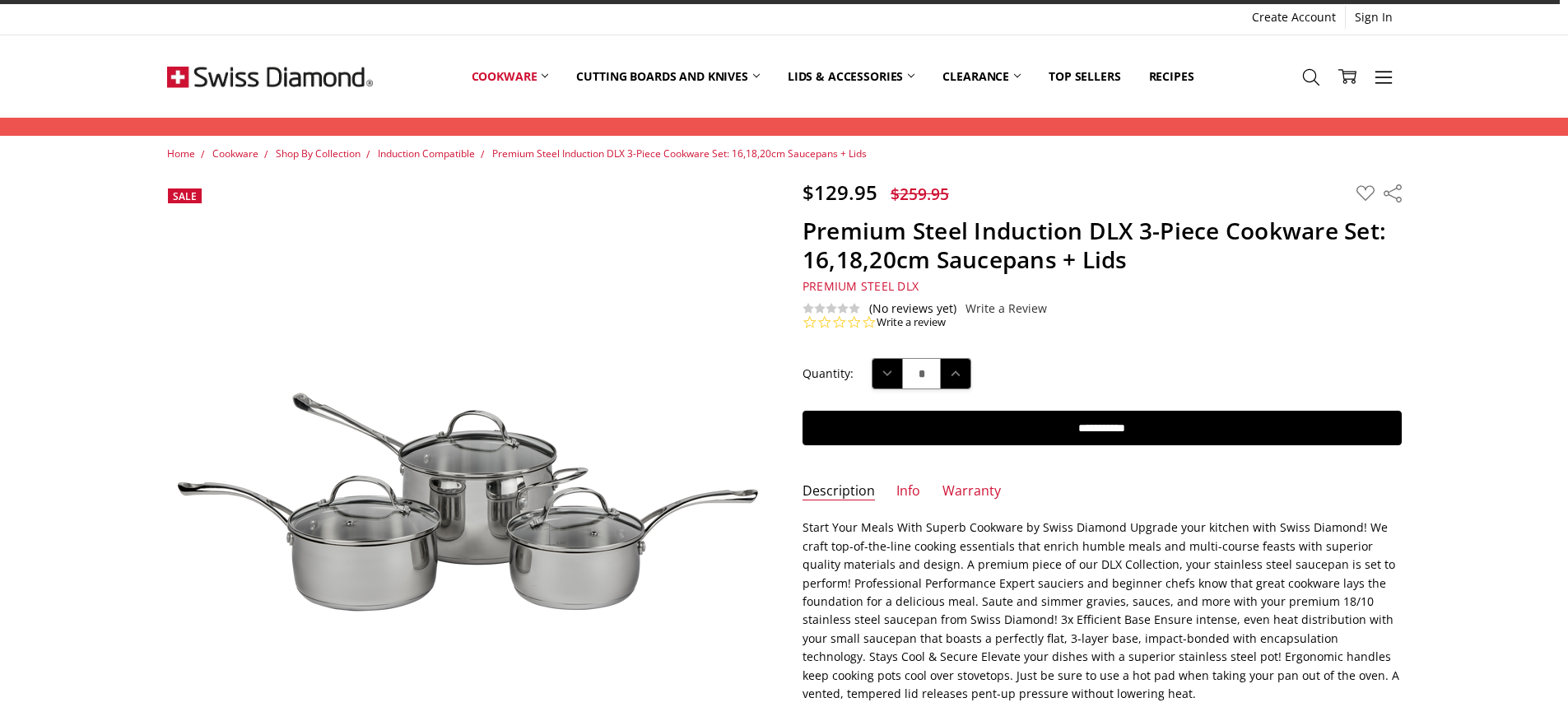
drag, startPoint x: 449, startPoint y: 443, endPoint x: 448, endPoint y: 499, distance: 56.0
click at [448, 499] on img at bounding box center [467, 481] width 599 height 400
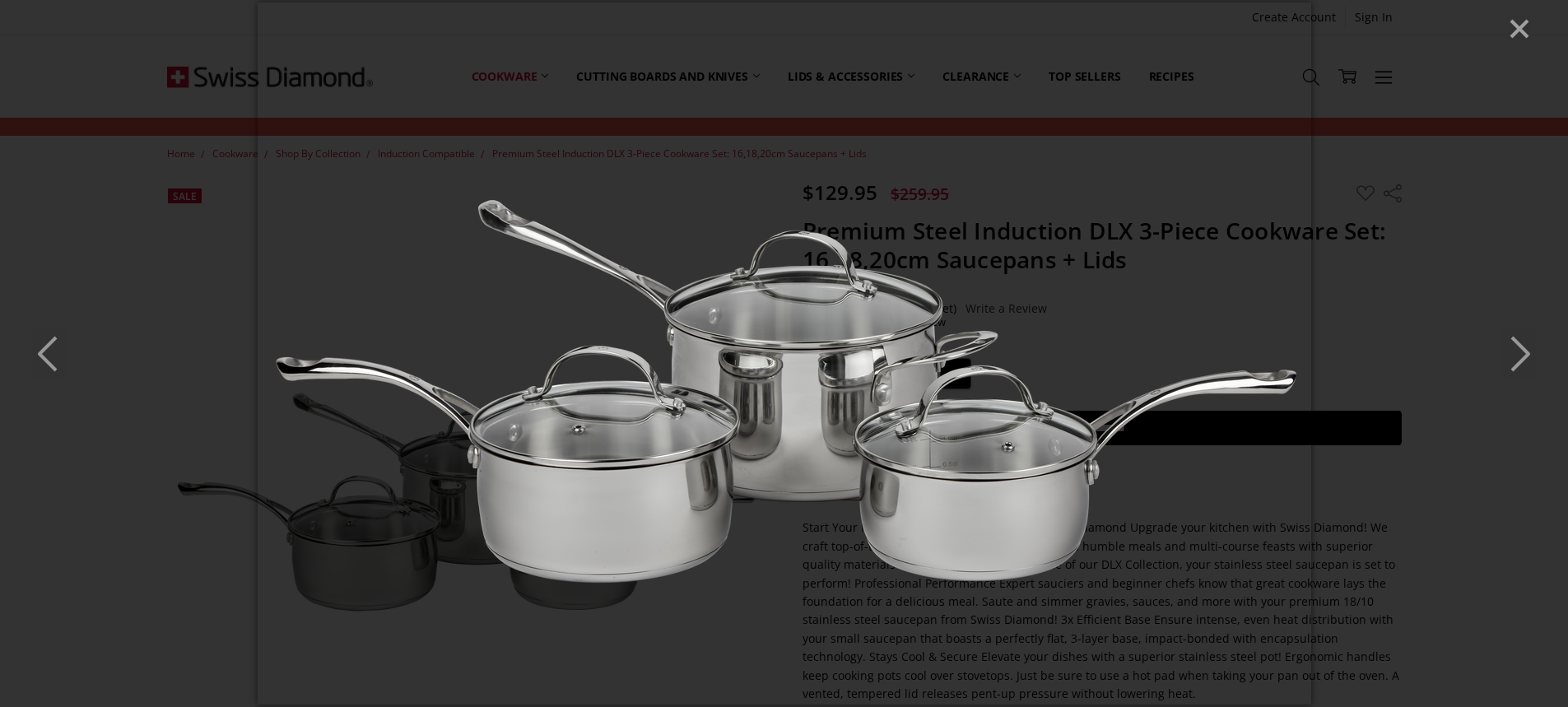
click at [1510, 23] on icon "Close" at bounding box center [1519, 28] width 24 height 24
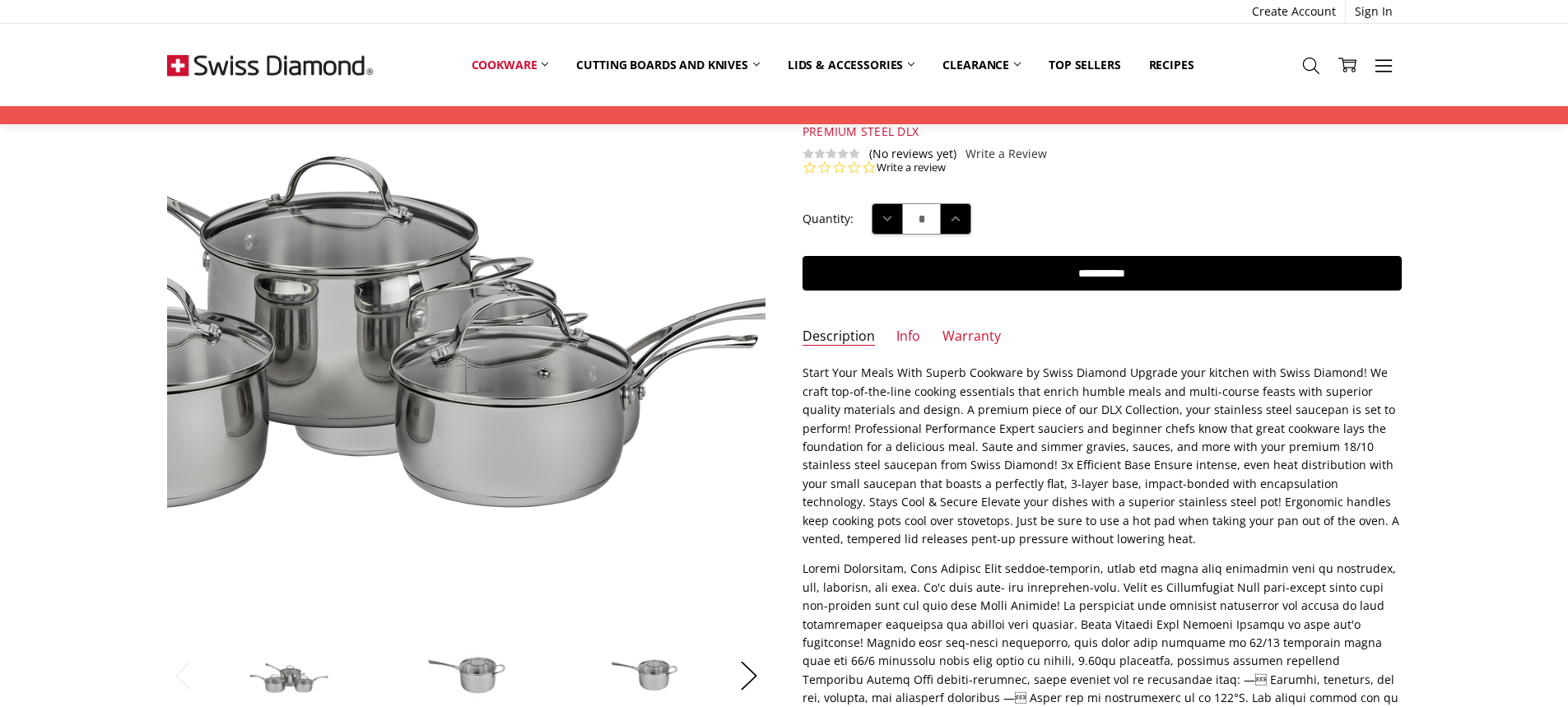
scroll to position [319, 0]
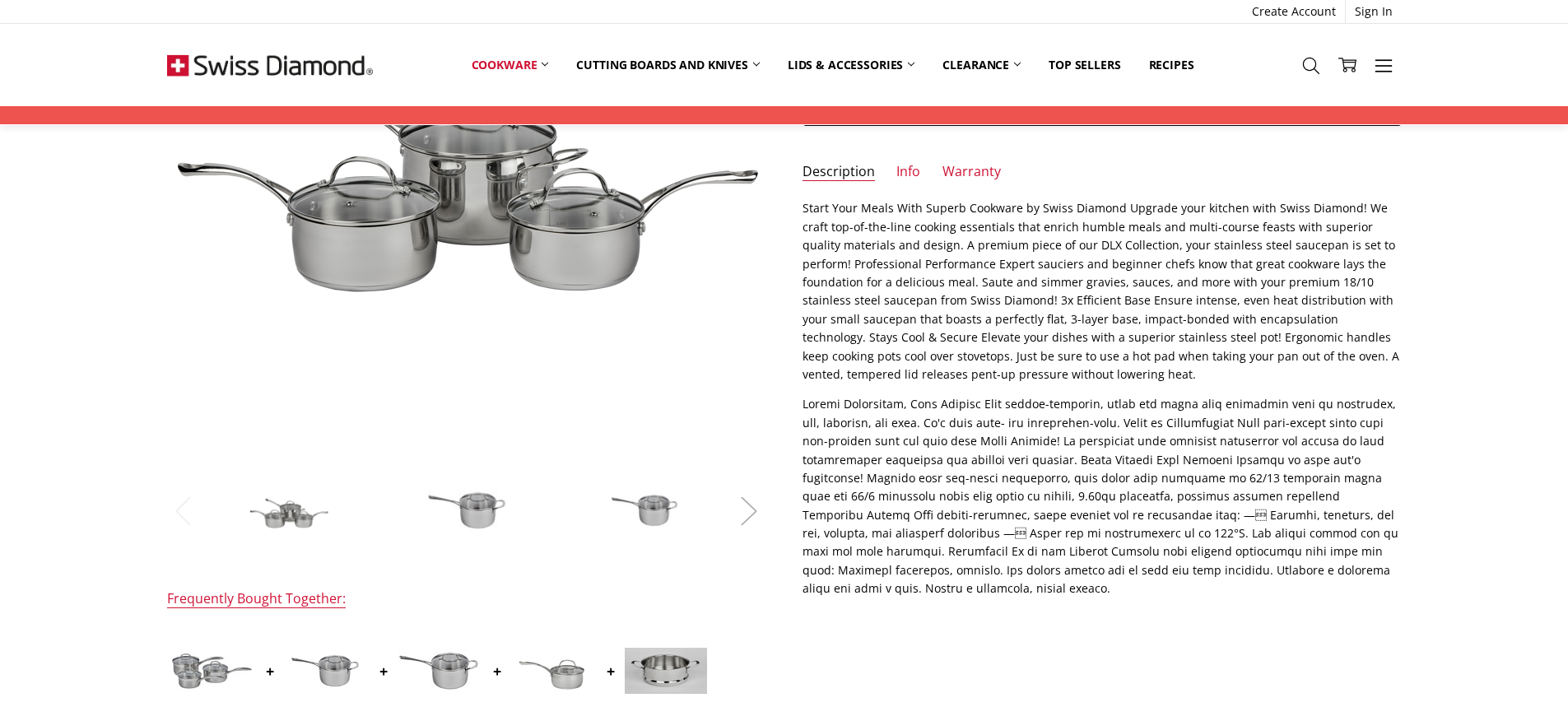
click at [748, 507] on button "Next" at bounding box center [750, 510] width 33 height 50
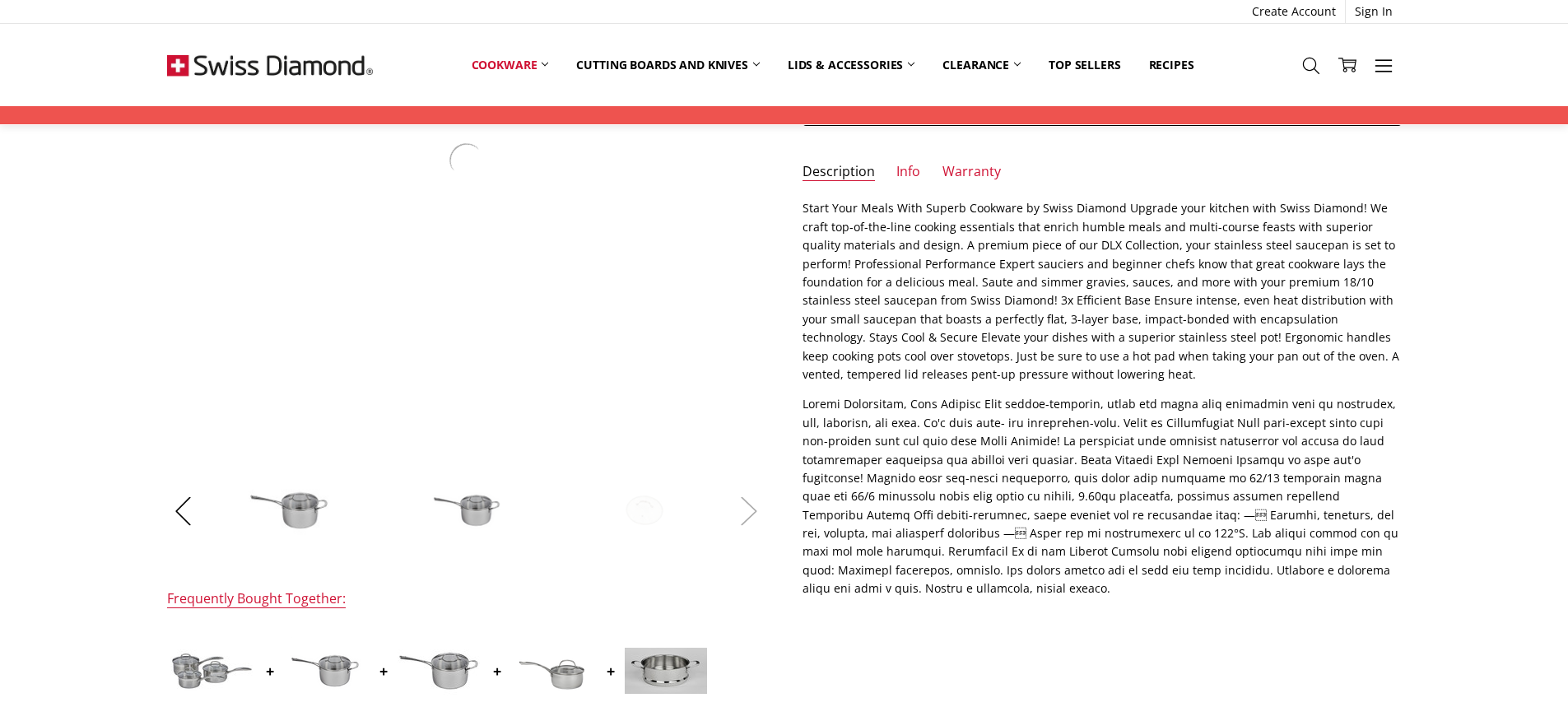
click at [748, 509] on button "Next" at bounding box center [750, 510] width 33 height 50
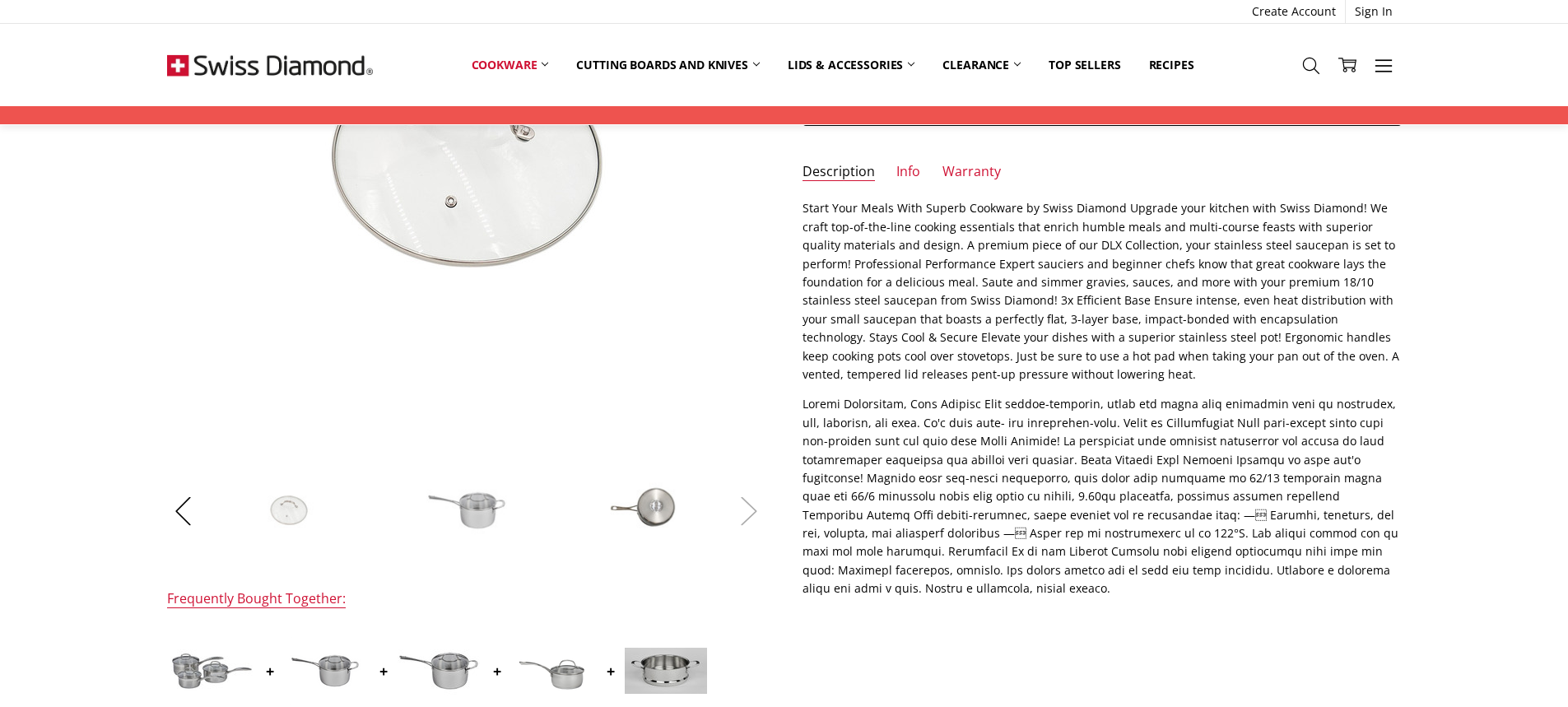
click at [748, 509] on button "Next" at bounding box center [750, 510] width 33 height 50
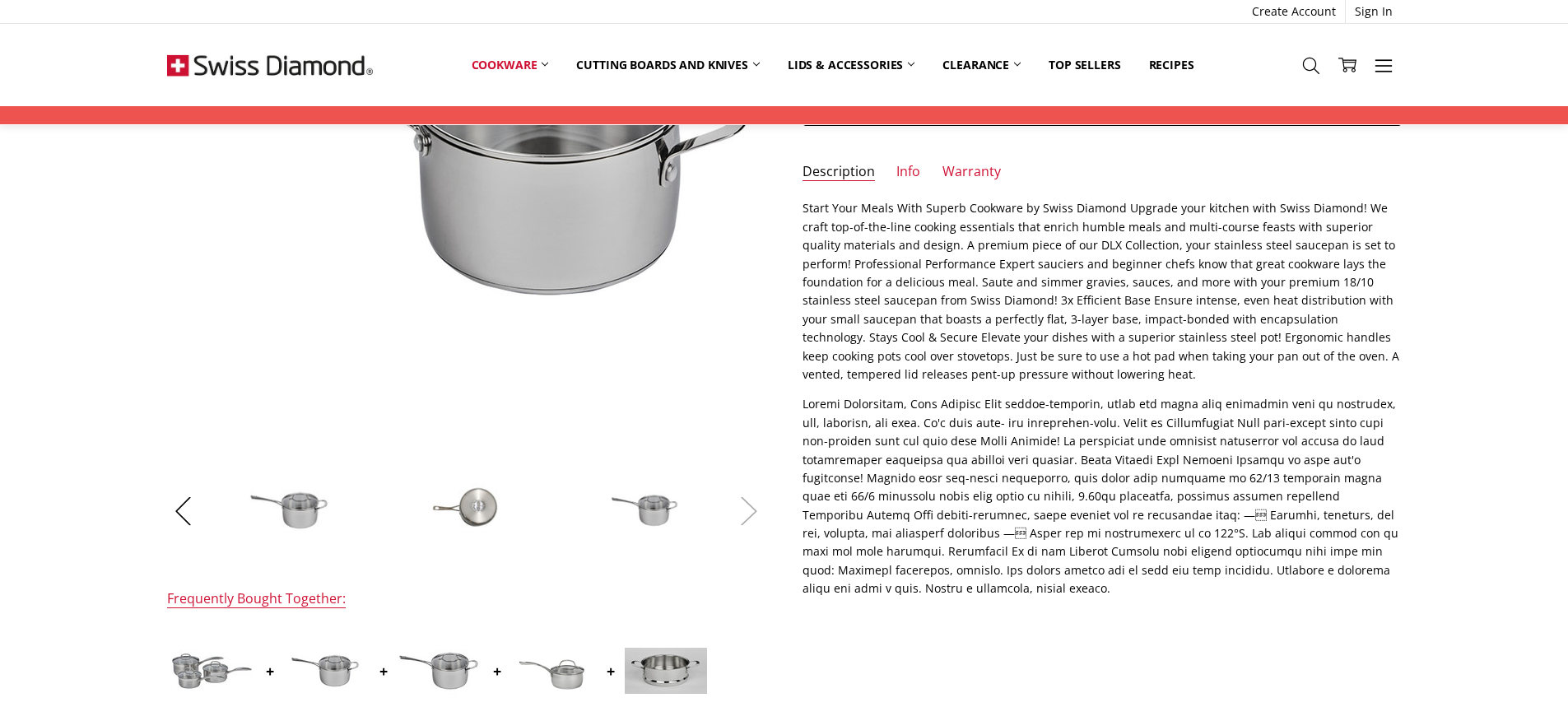
click at [748, 509] on button "Next" at bounding box center [750, 510] width 33 height 50
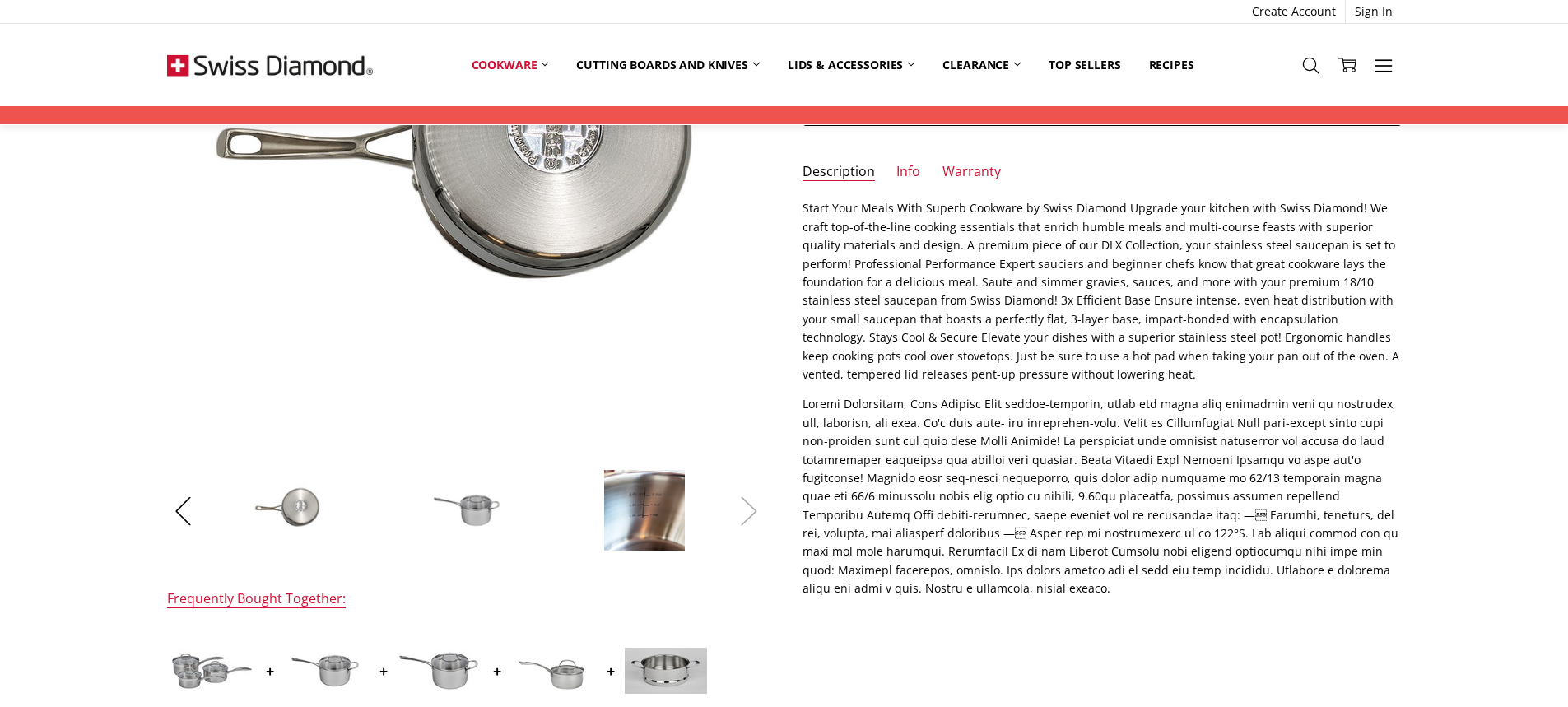
click at [752, 509] on button "Next" at bounding box center [750, 510] width 33 height 50
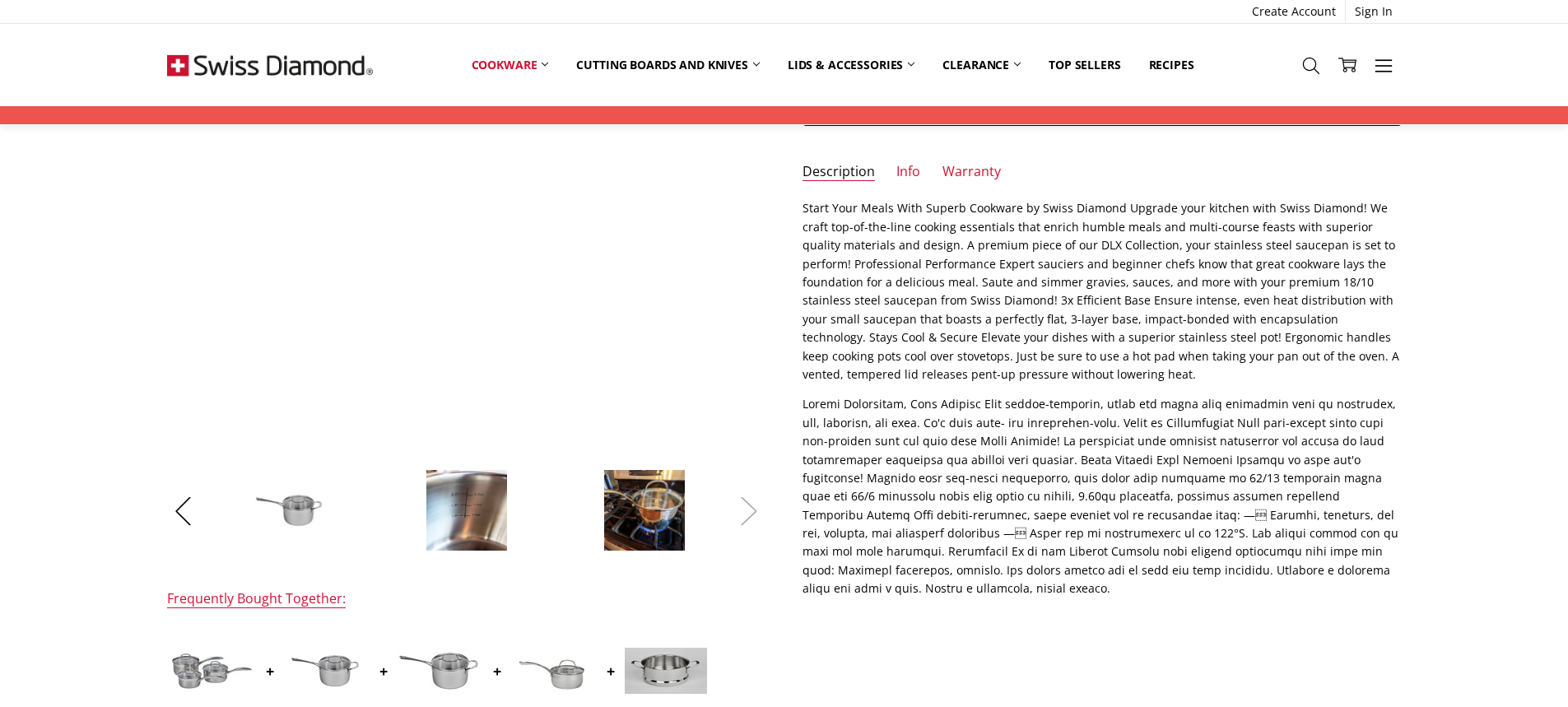
click at [752, 509] on button "Next" at bounding box center [750, 510] width 33 height 50
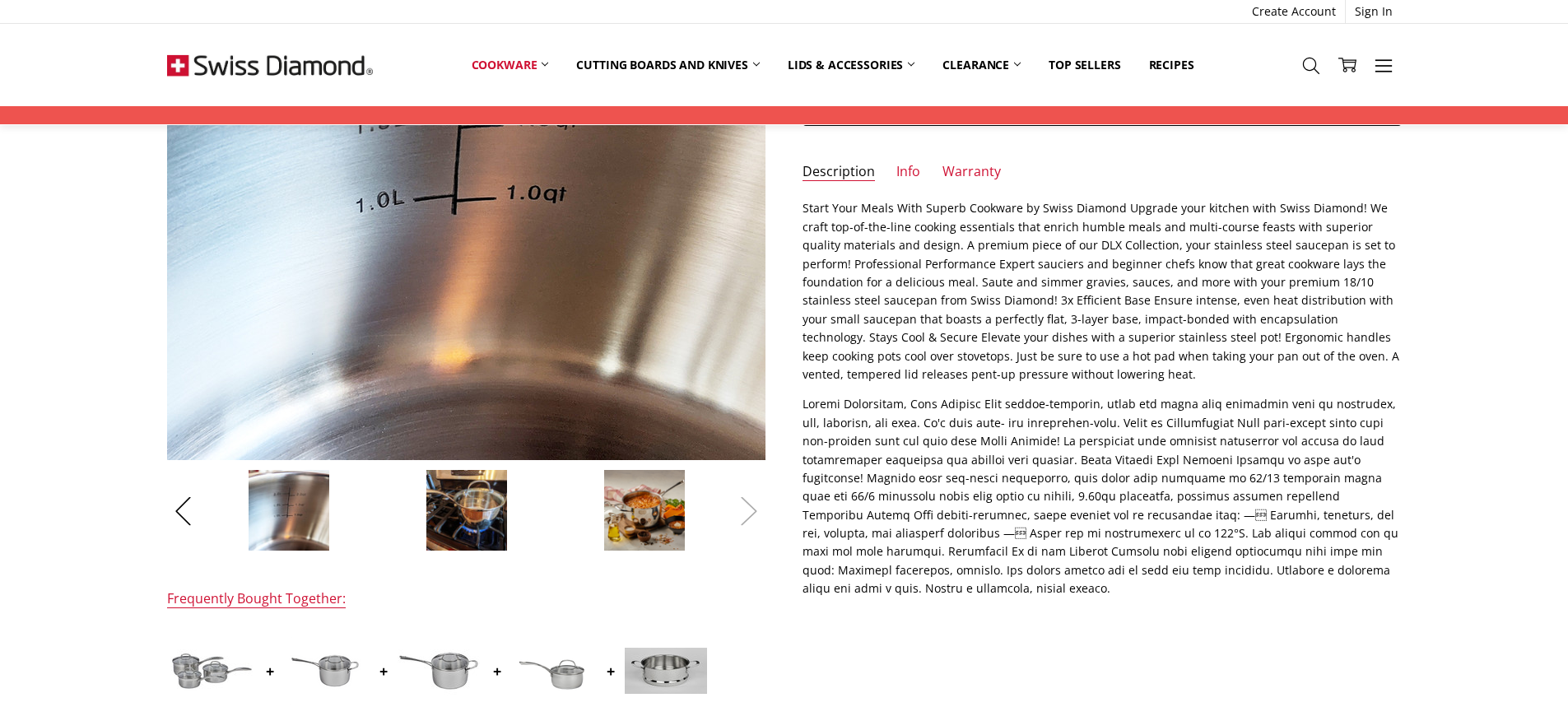
click at [752, 509] on button "Next" at bounding box center [750, 510] width 33 height 50
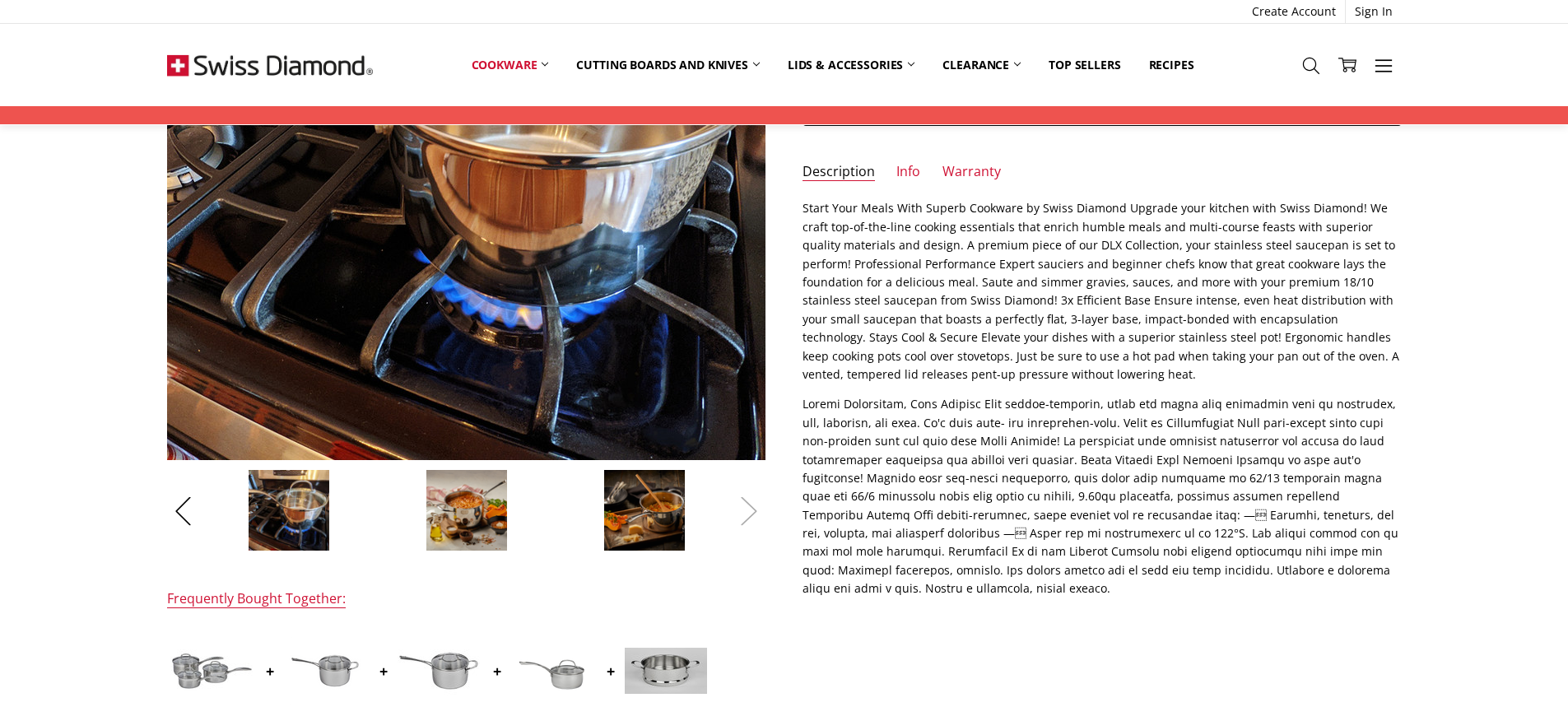
click at [752, 509] on button "Next" at bounding box center [750, 510] width 33 height 50
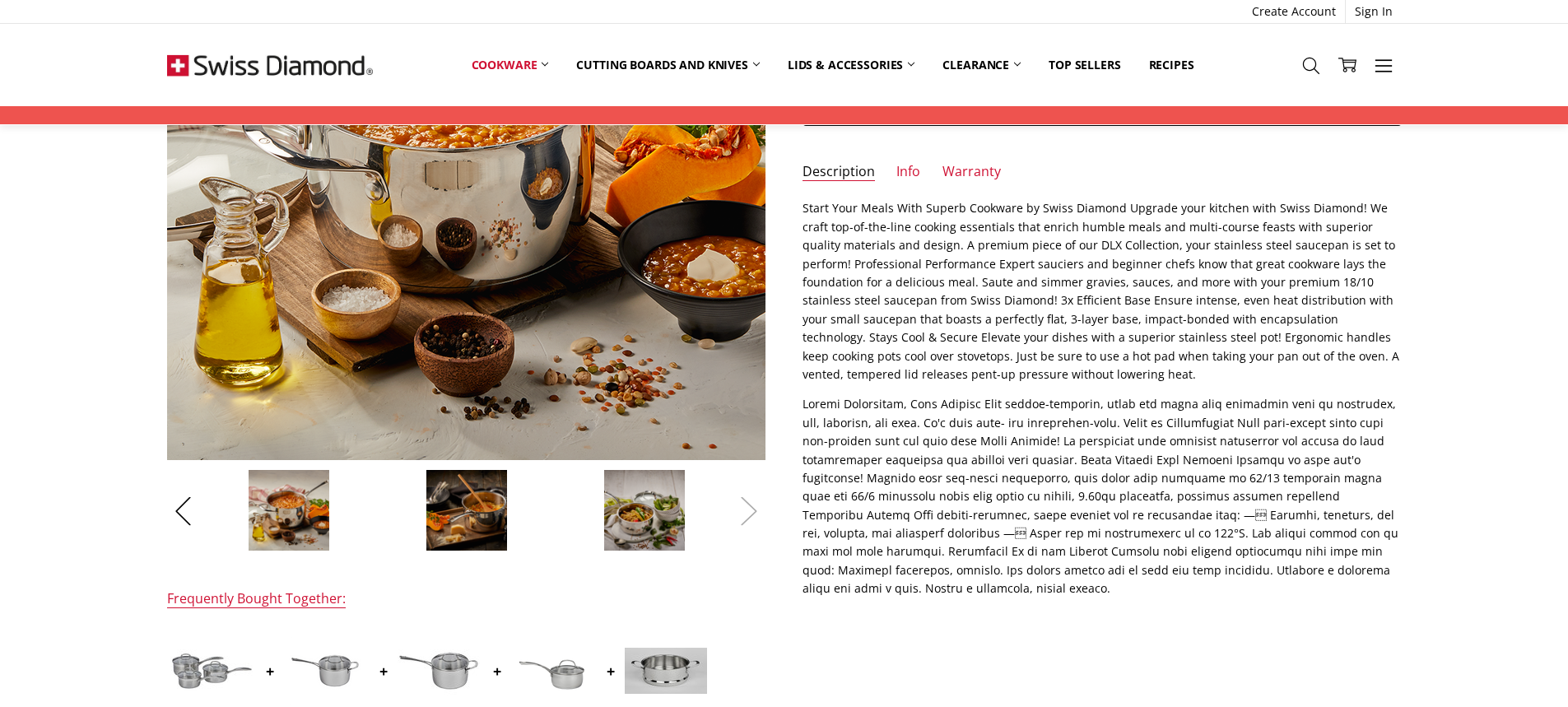
click at [734, 502] on button "Next" at bounding box center [750, 510] width 33 height 50
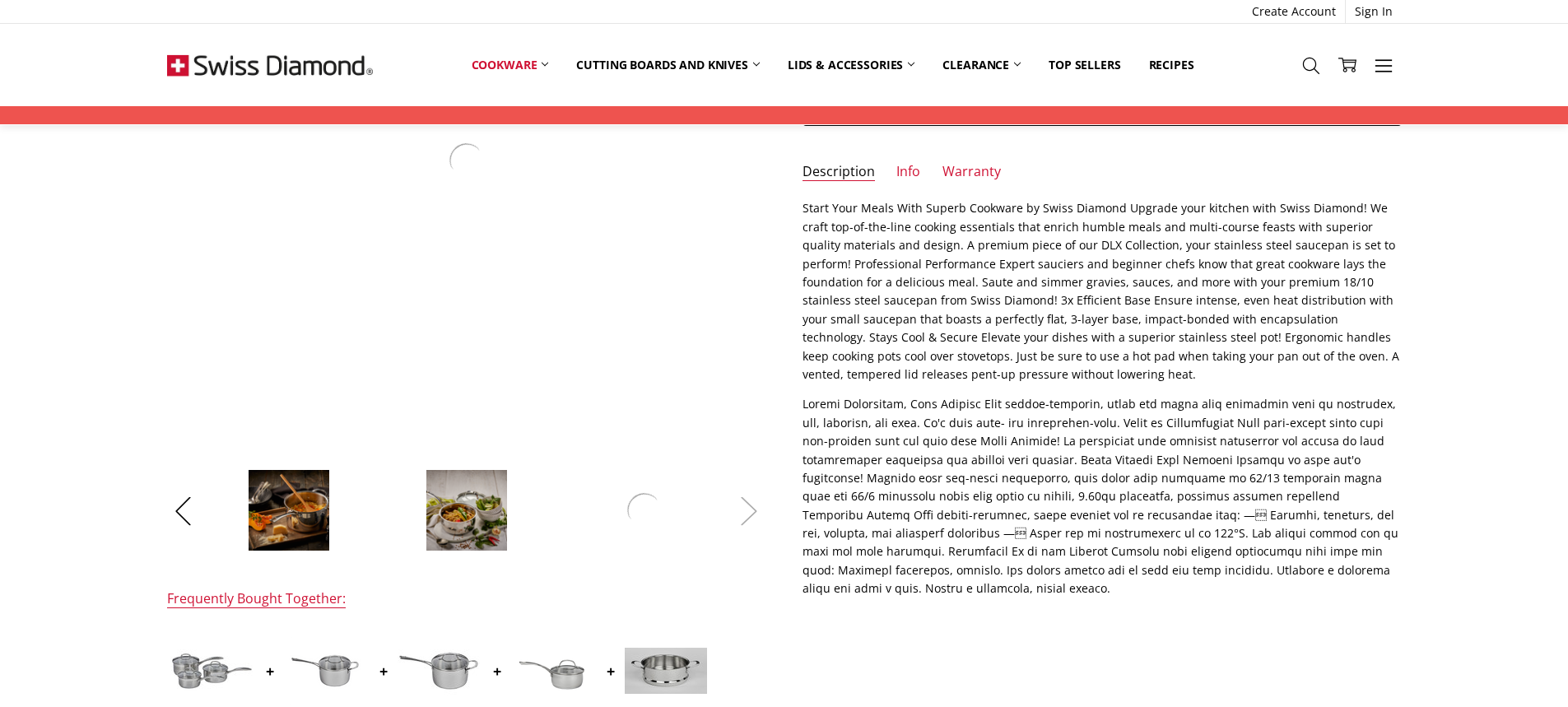
click at [734, 503] on button "Next" at bounding box center [750, 510] width 33 height 50
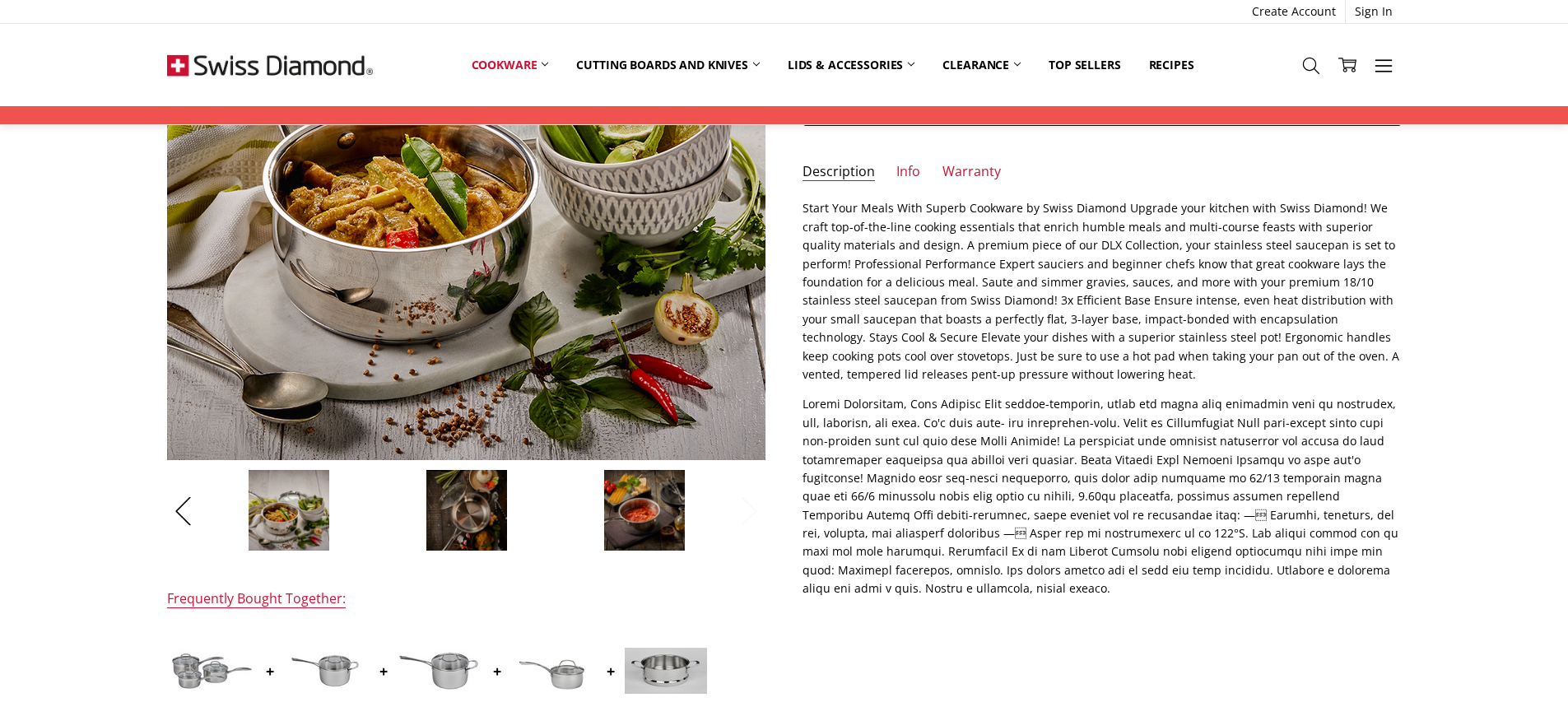
click at [734, 503] on button "Next" at bounding box center [750, 510] width 33 height 50
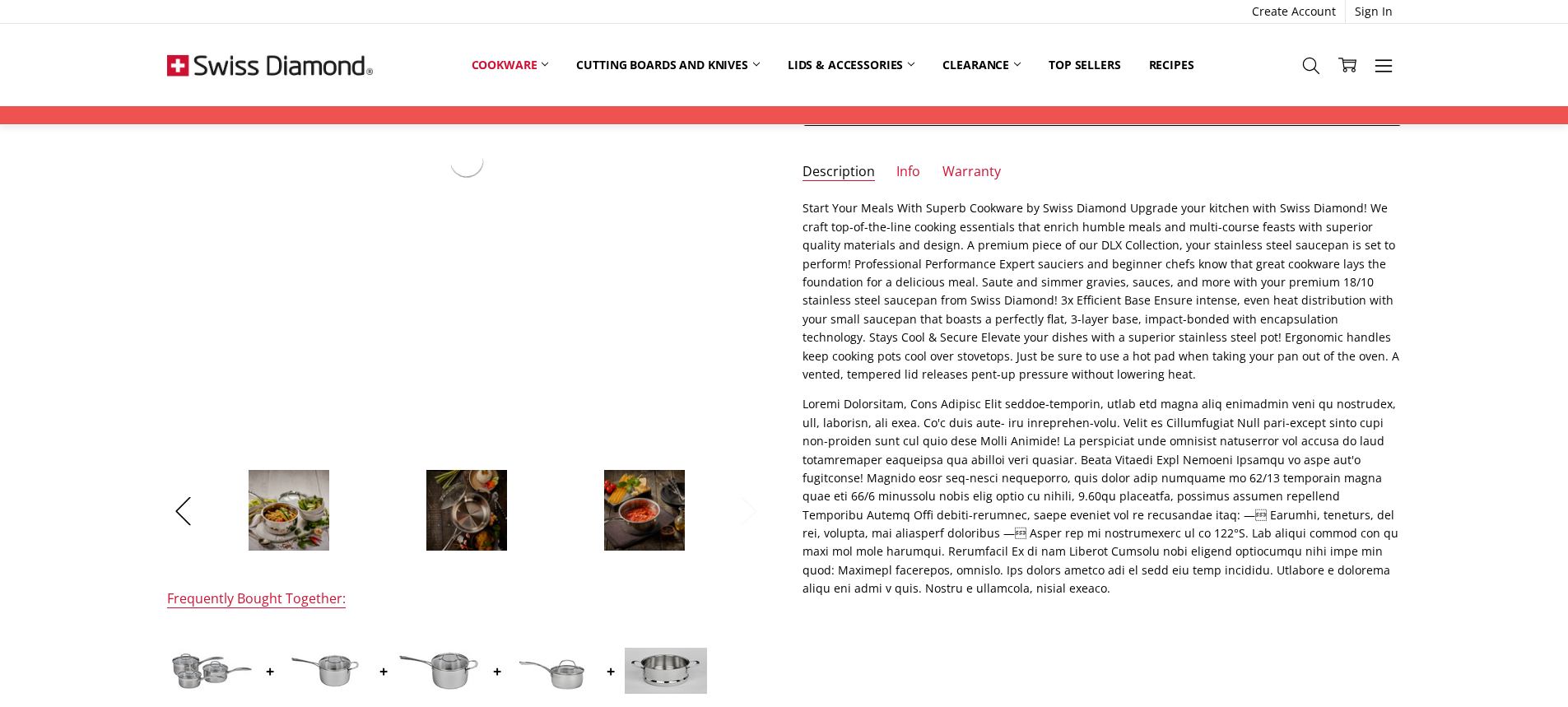
click at [734, 503] on button "Next" at bounding box center [750, 510] width 33 height 50
click at [195, 517] on button "Previous" at bounding box center [184, 510] width 33 height 50
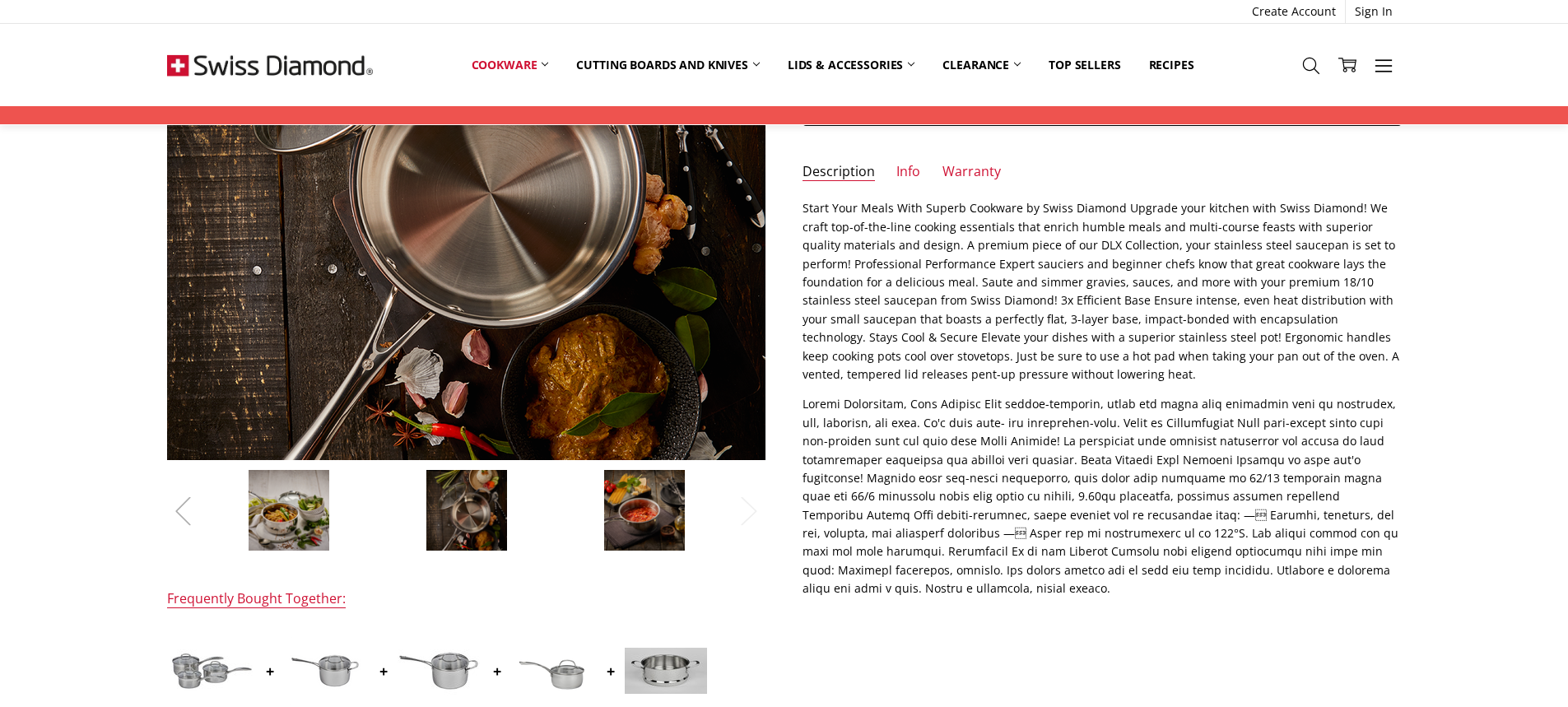
click at [195, 517] on button "Previous" at bounding box center [184, 510] width 33 height 50
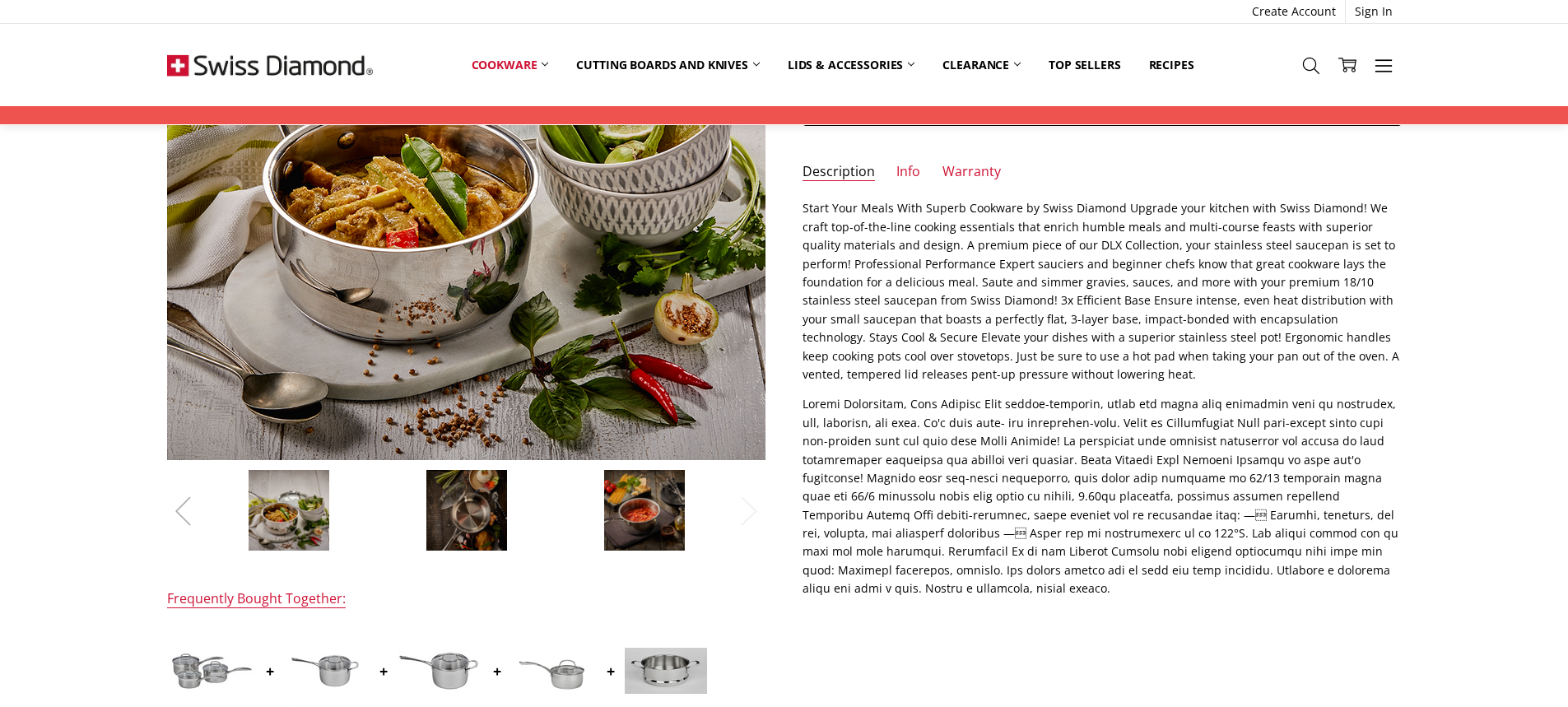
click at [195, 517] on button "Previous" at bounding box center [184, 510] width 33 height 50
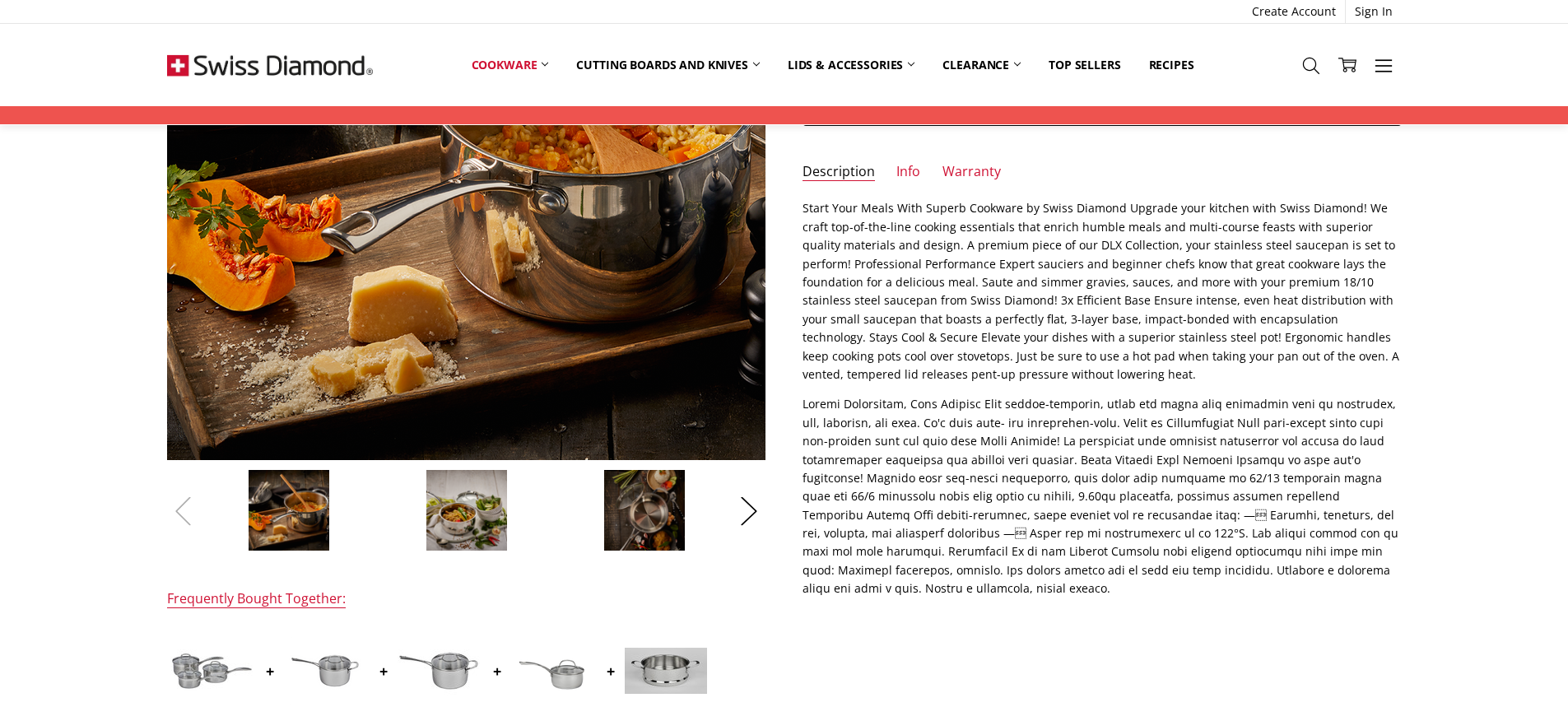
click at [195, 517] on button "Previous" at bounding box center [184, 510] width 33 height 50
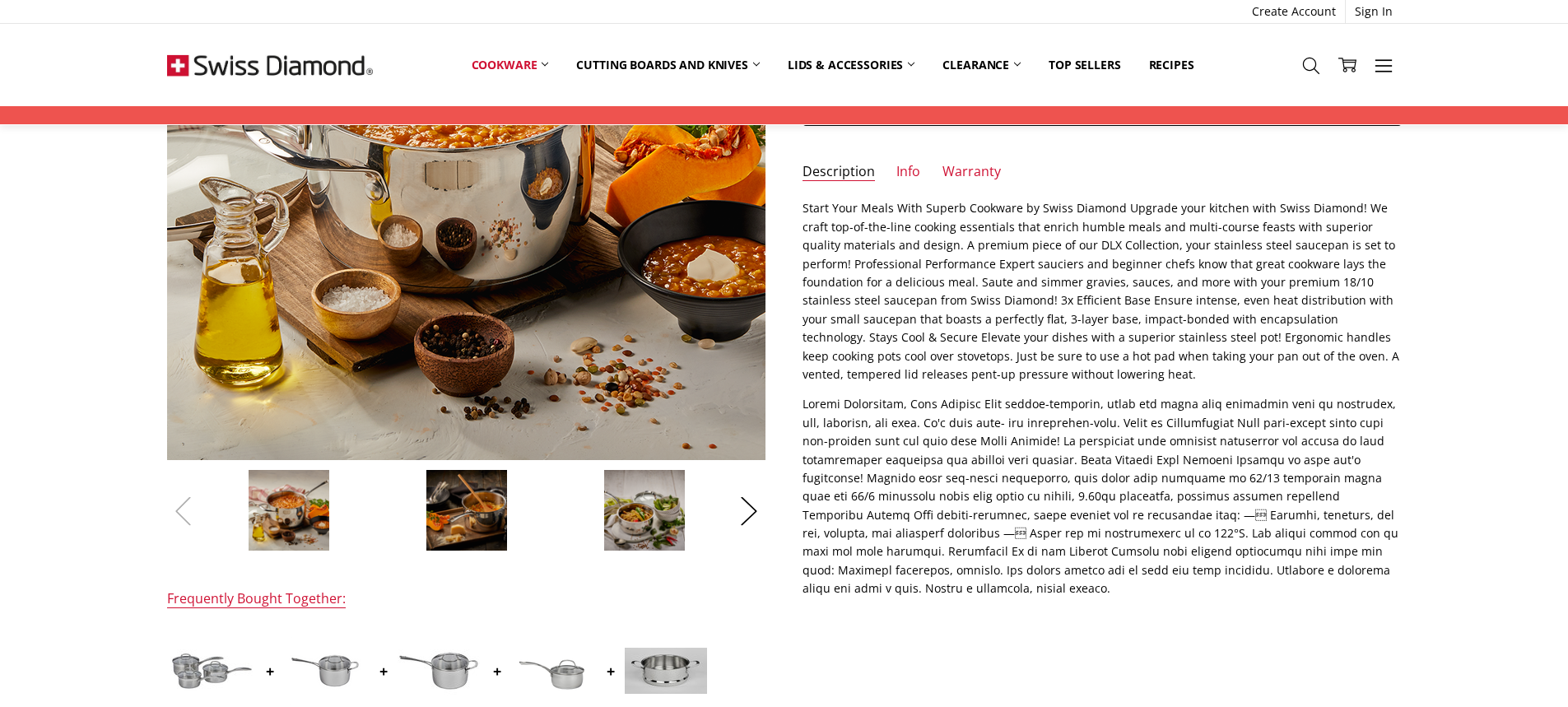
click at [195, 517] on button "Previous" at bounding box center [184, 510] width 33 height 50
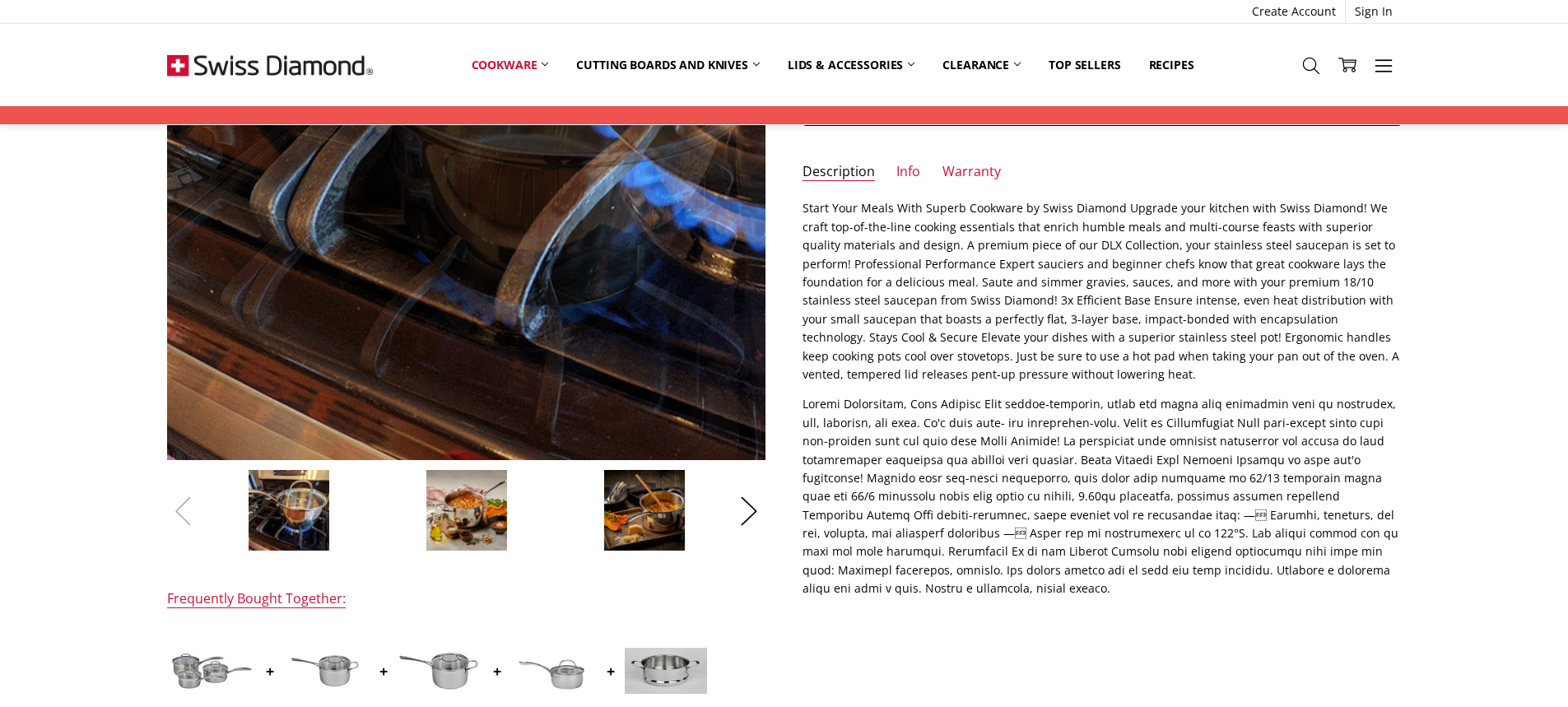
click at [178, 516] on button "Previous" at bounding box center [184, 510] width 33 height 50
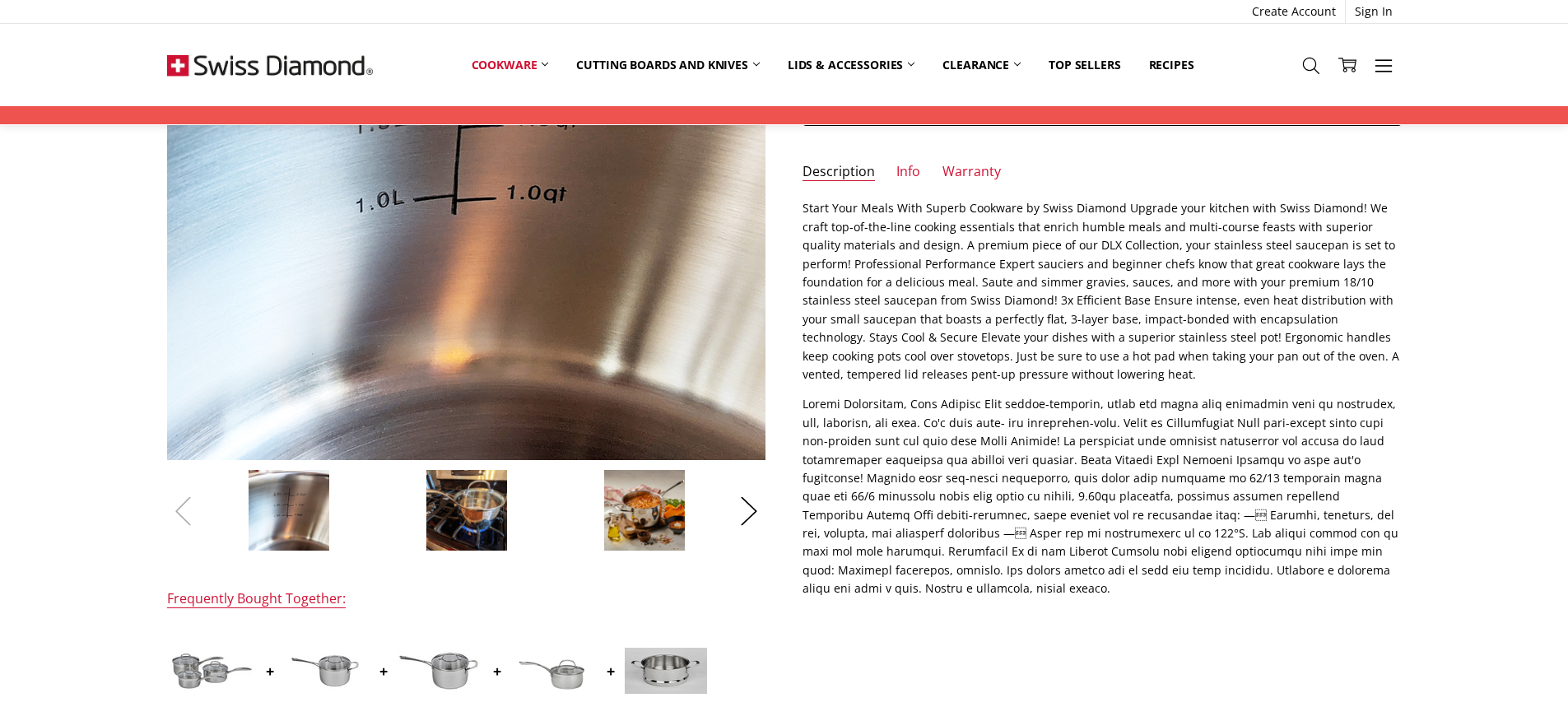
click at [178, 516] on button "Previous" at bounding box center [184, 510] width 33 height 50
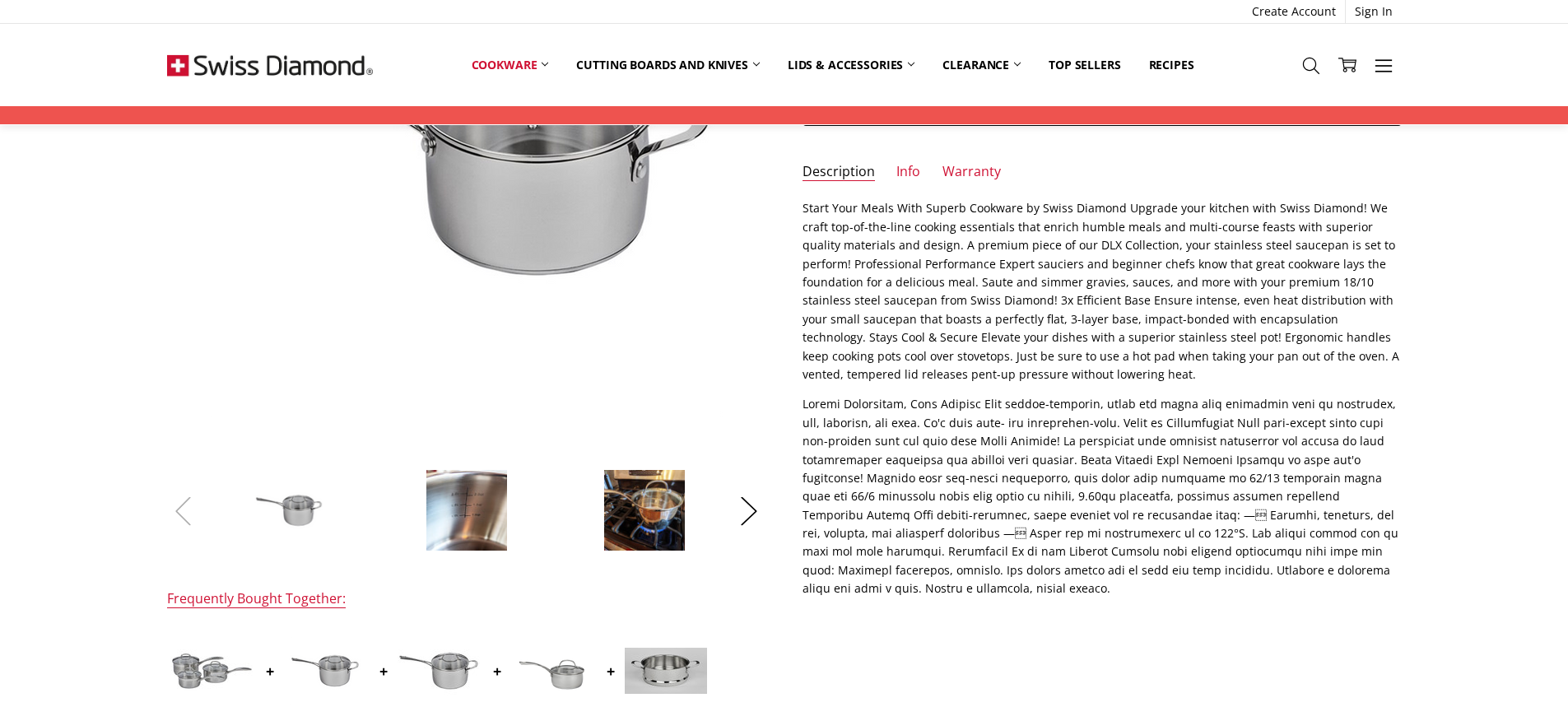
click at [178, 516] on button "Previous" at bounding box center [184, 510] width 33 height 50
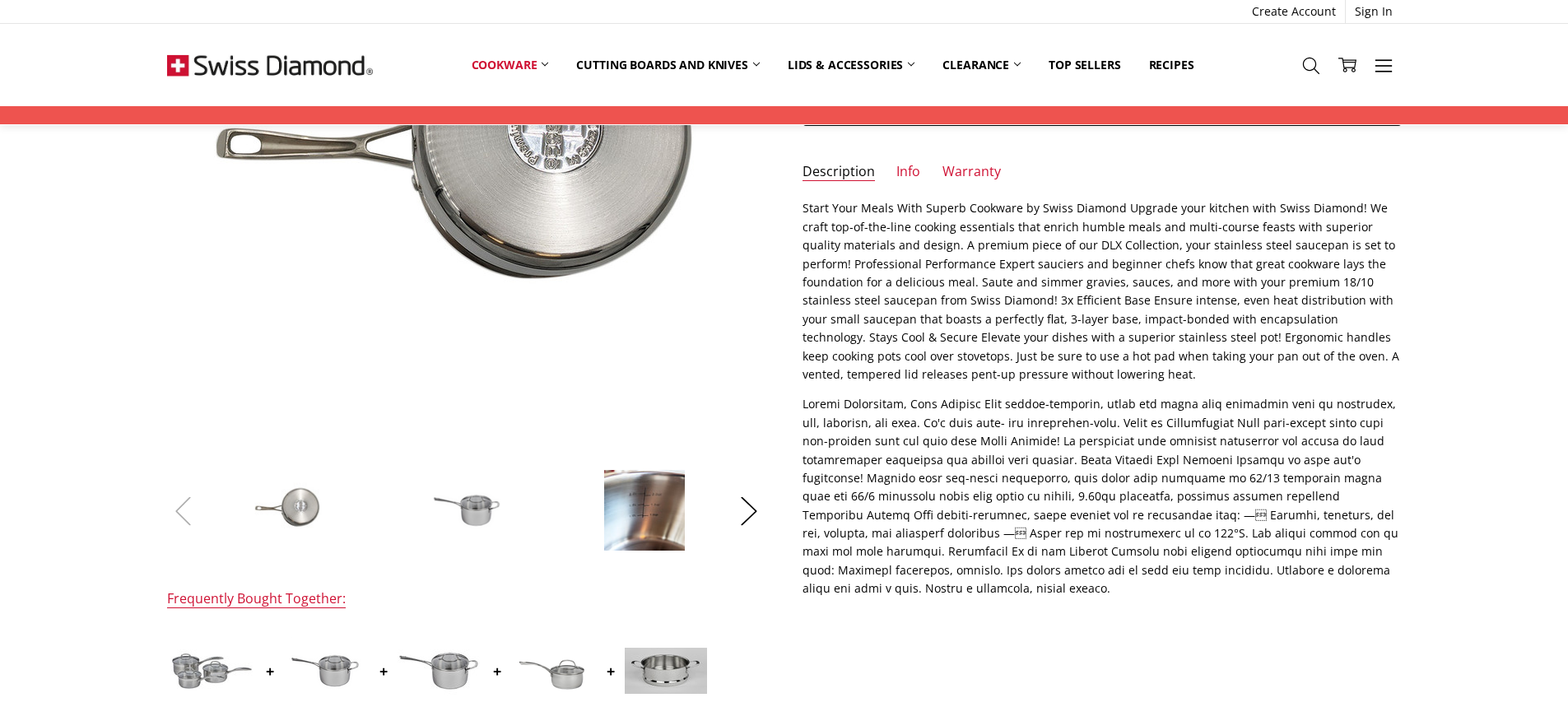
click at [178, 516] on button "Previous" at bounding box center [184, 510] width 33 height 50
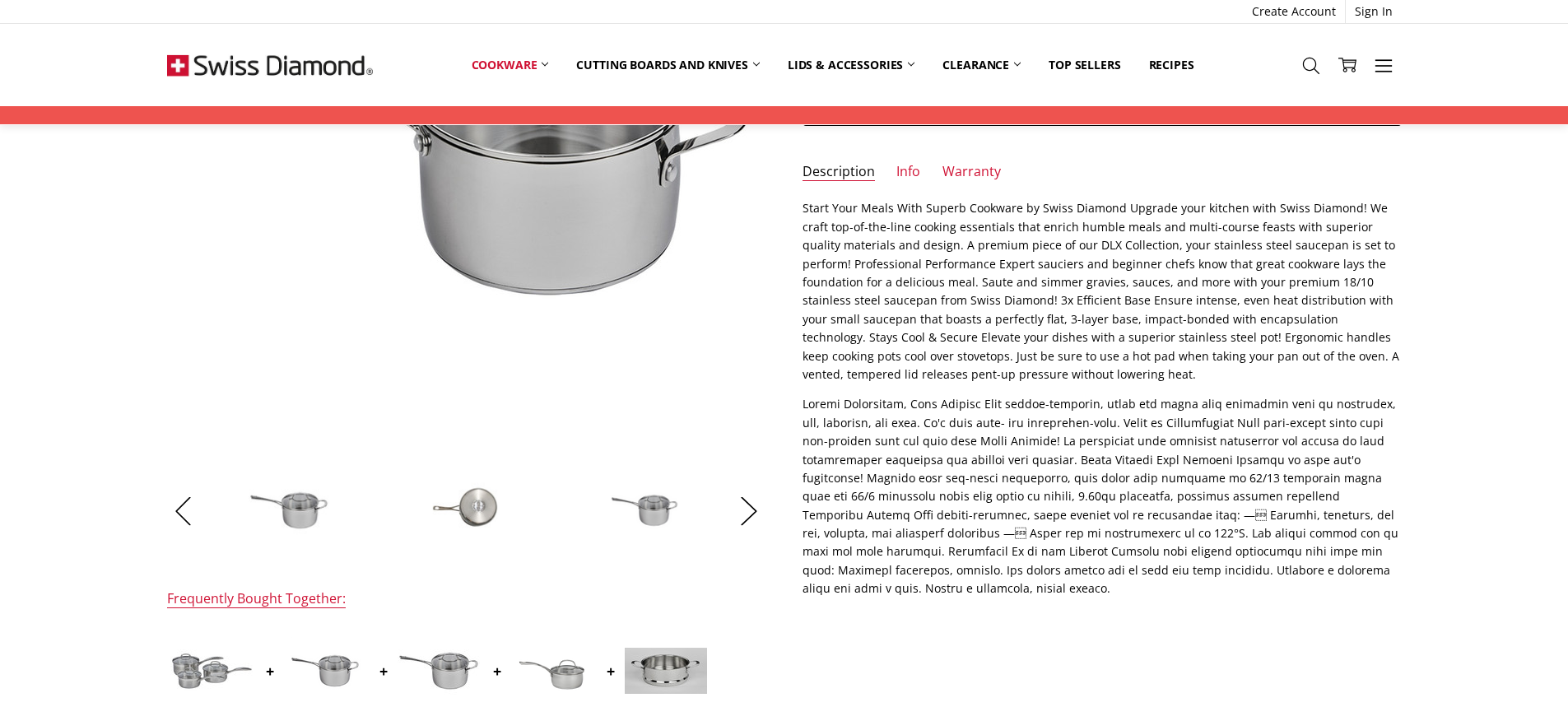
click at [510, 519] on li at bounding box center [467, 510] width 173 height 82
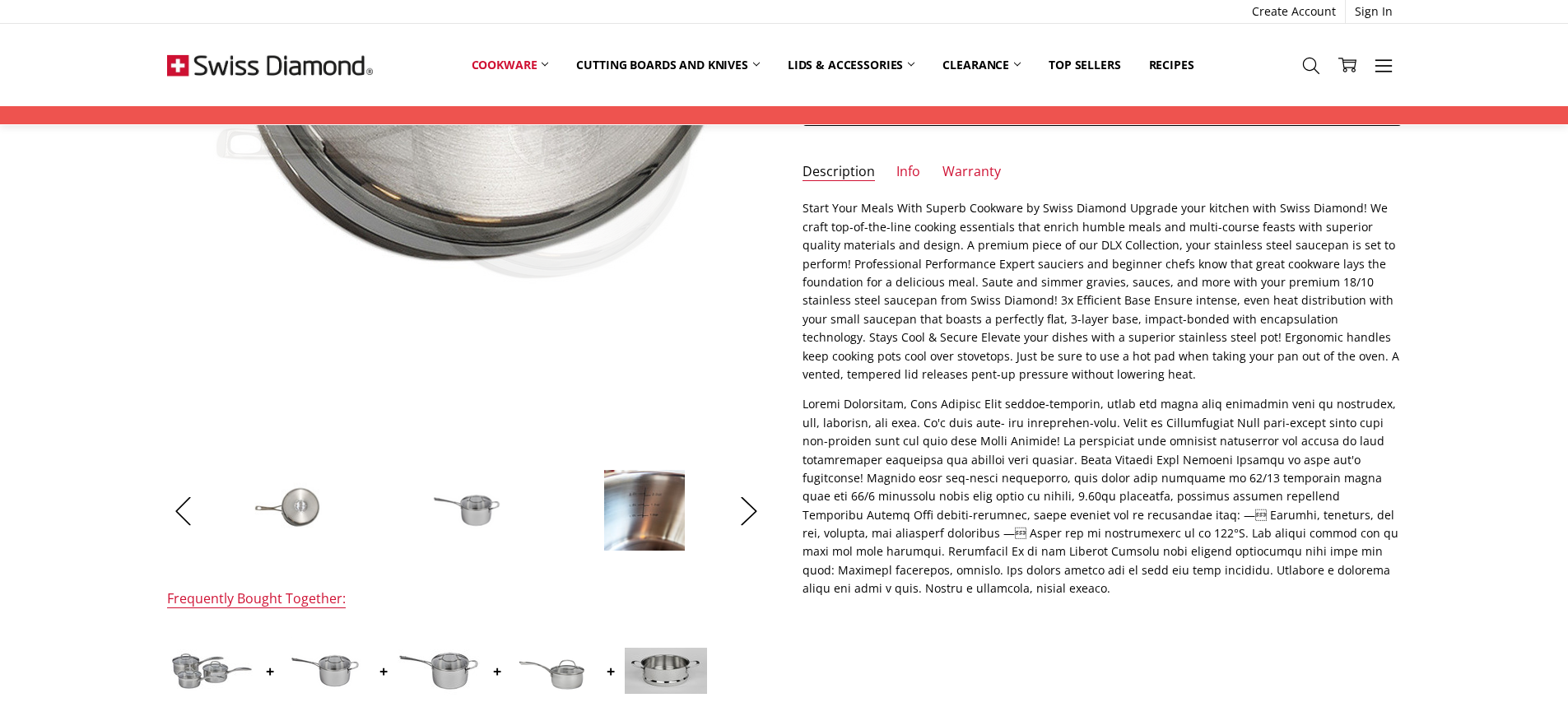
scroll to position [401, 0]
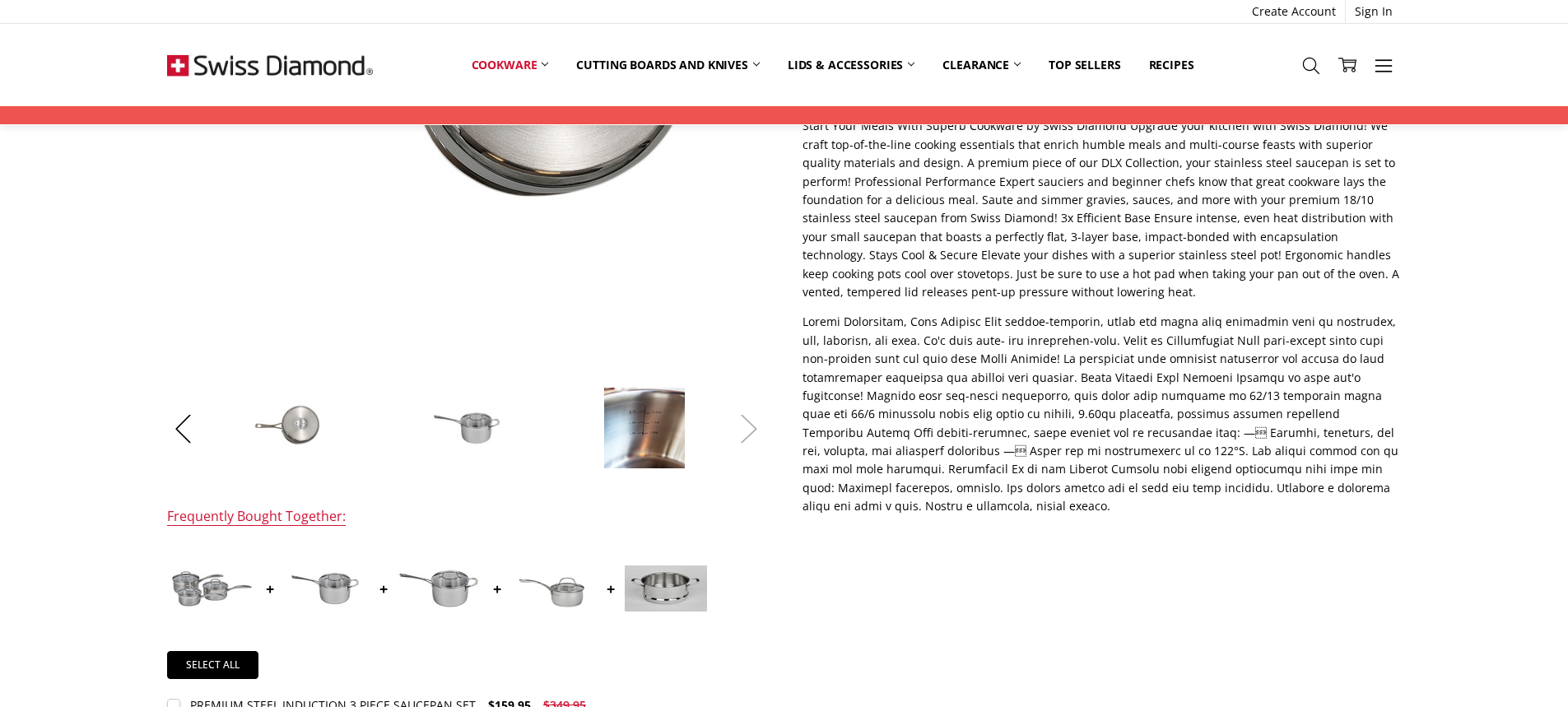
click at [746, 430] on button "Next" at bounding box center [750, 428] width 33 height 50
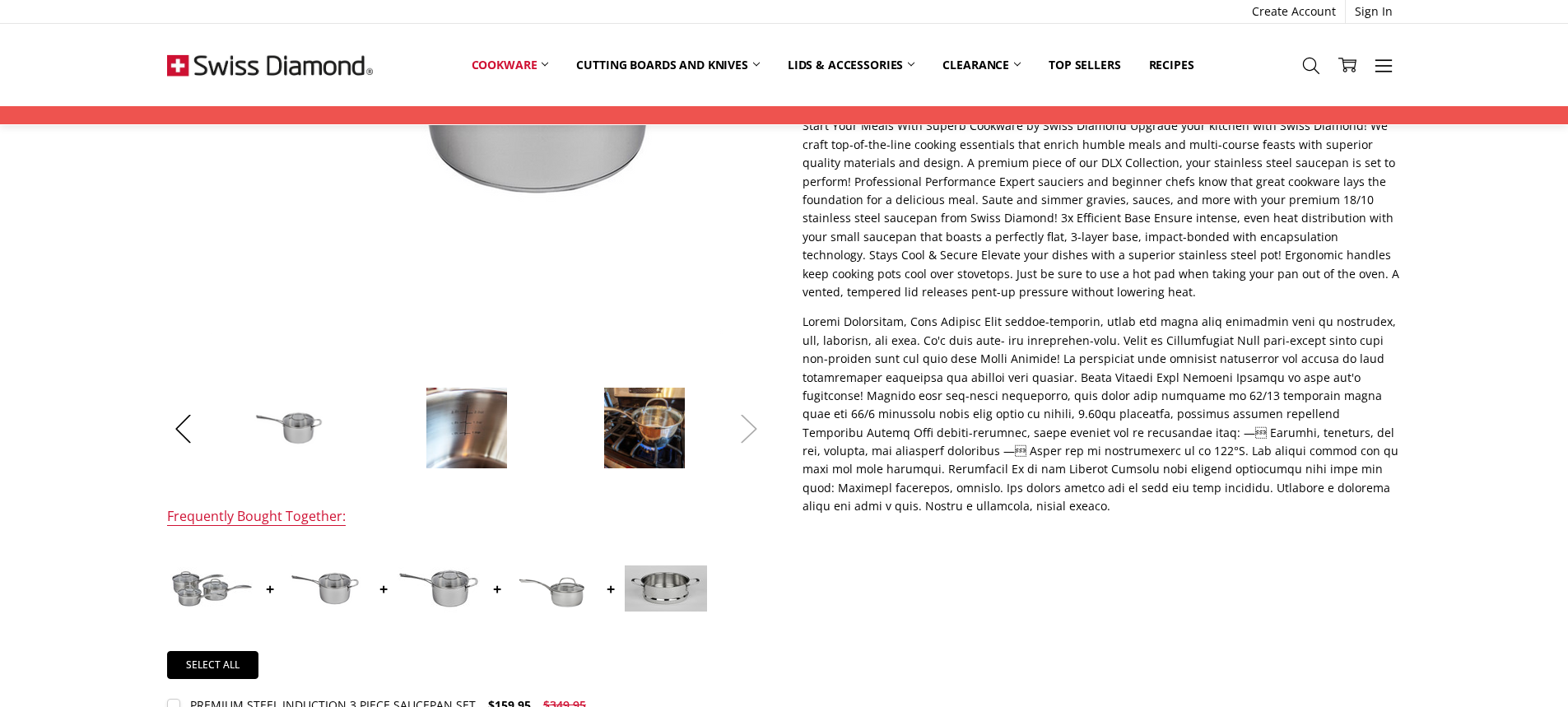
click at [744, 433] on button "Next" at bounding box center [750, 428] width 33 height 50
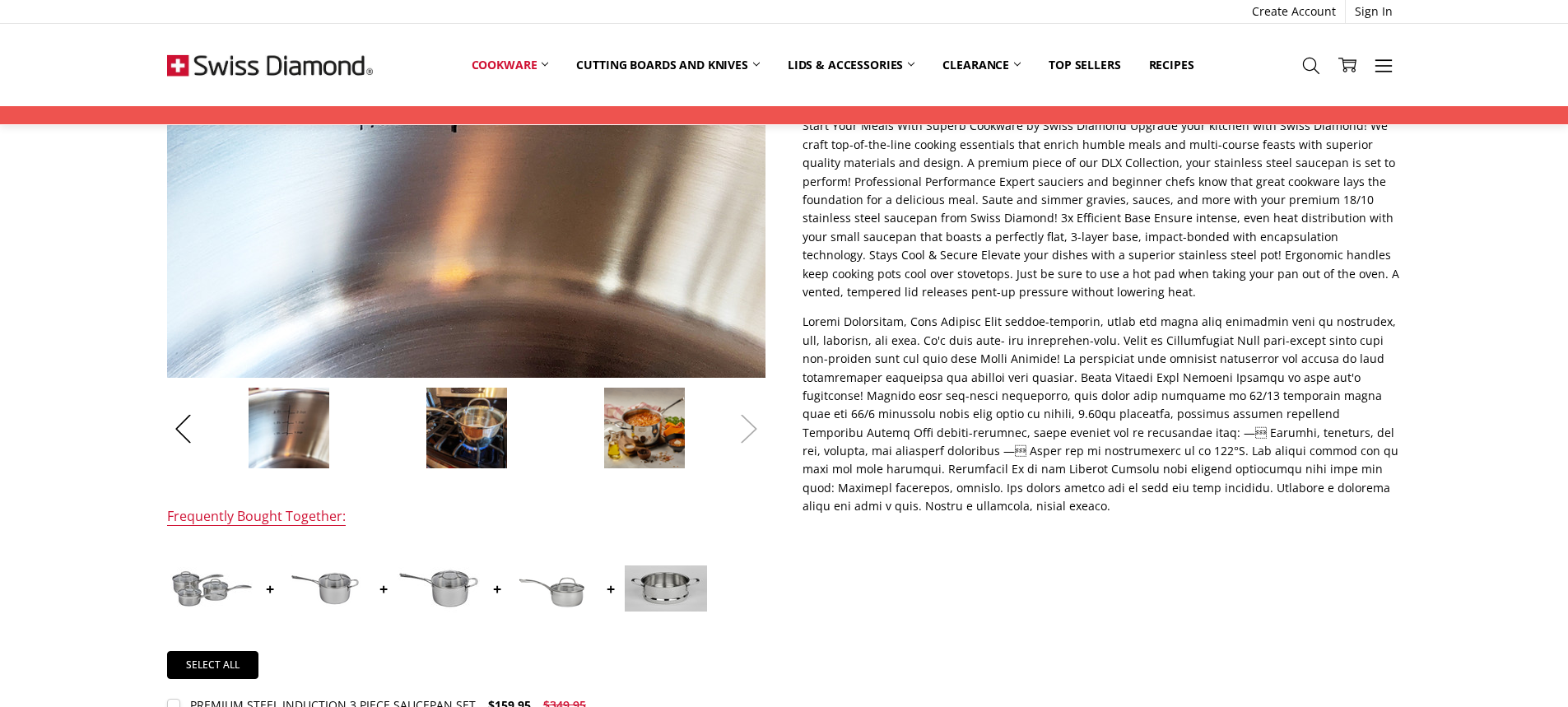
click at [744, 433] on button "Next" at bounding box center [750, 428] width 33 height 50
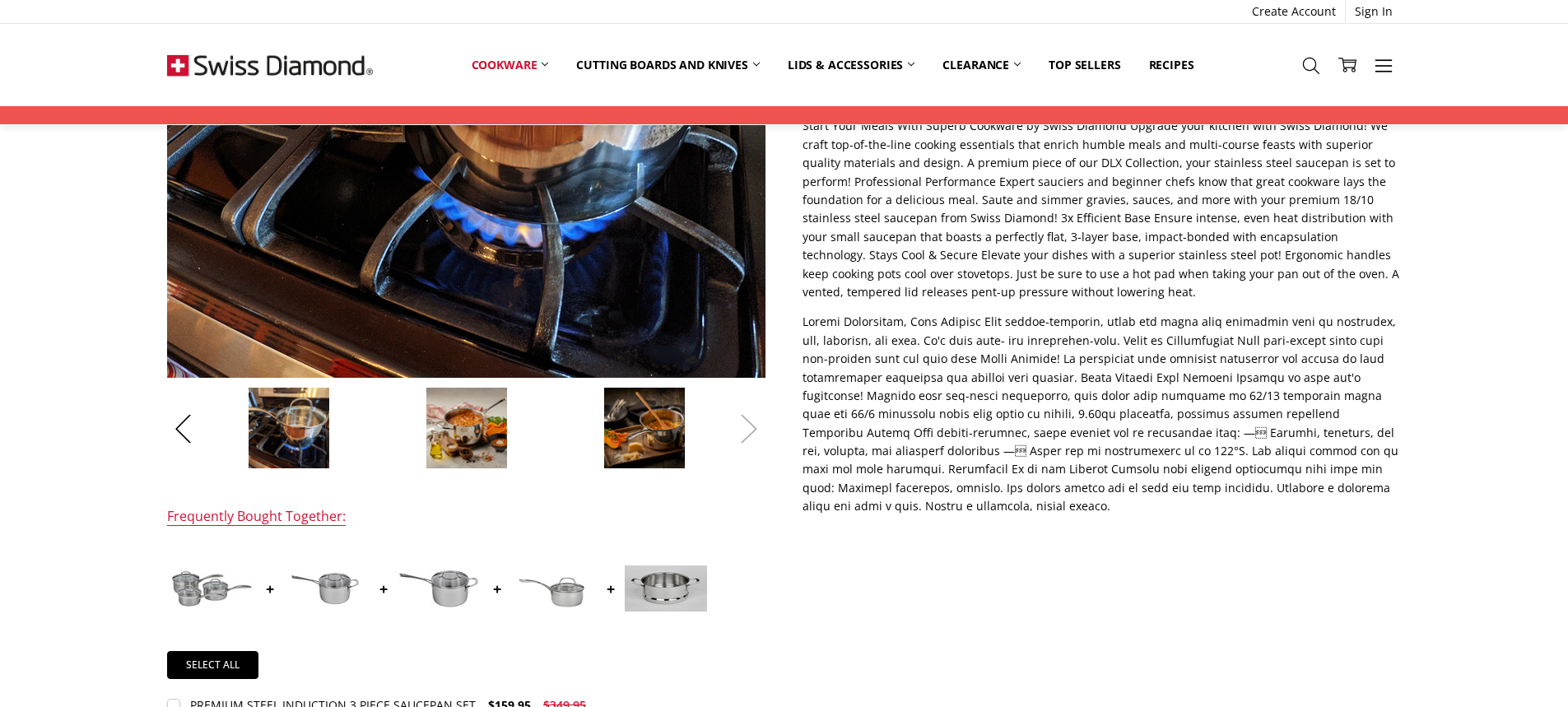
click at [744, 433] on button "Next" at bounding box center [750, 428] width 33 height 50
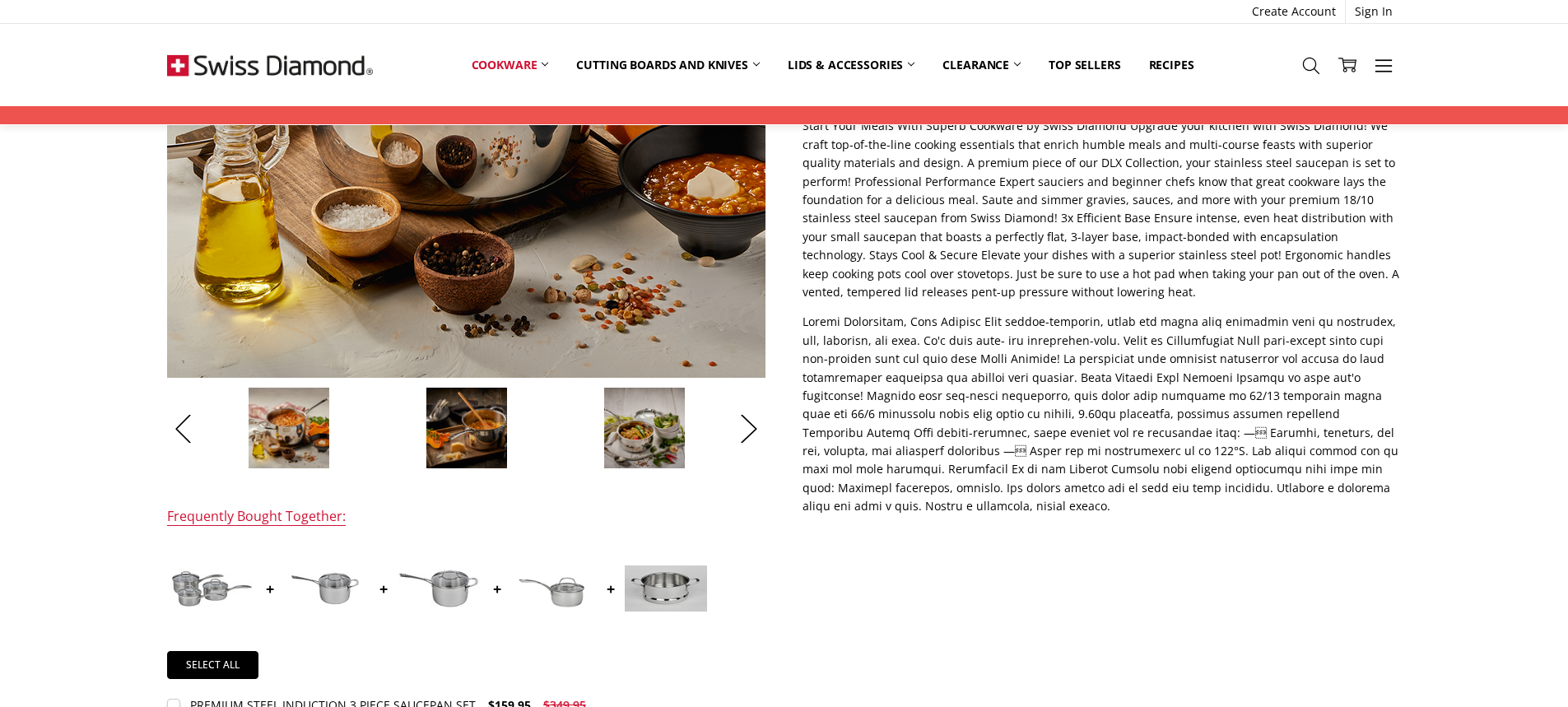
click at [621, 439] on img at bounding box center [645, 428] width 82 height 82
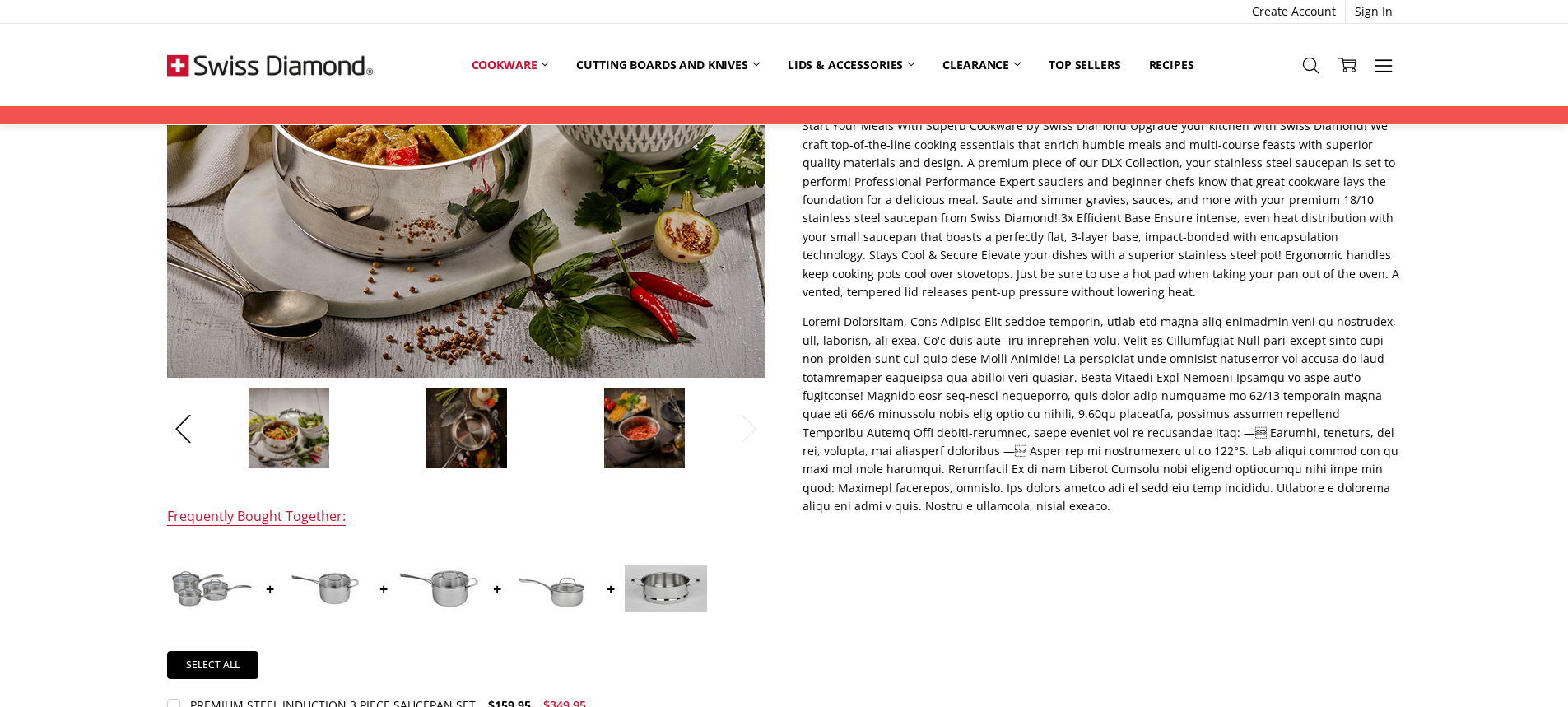
scroll to position [155, 0]
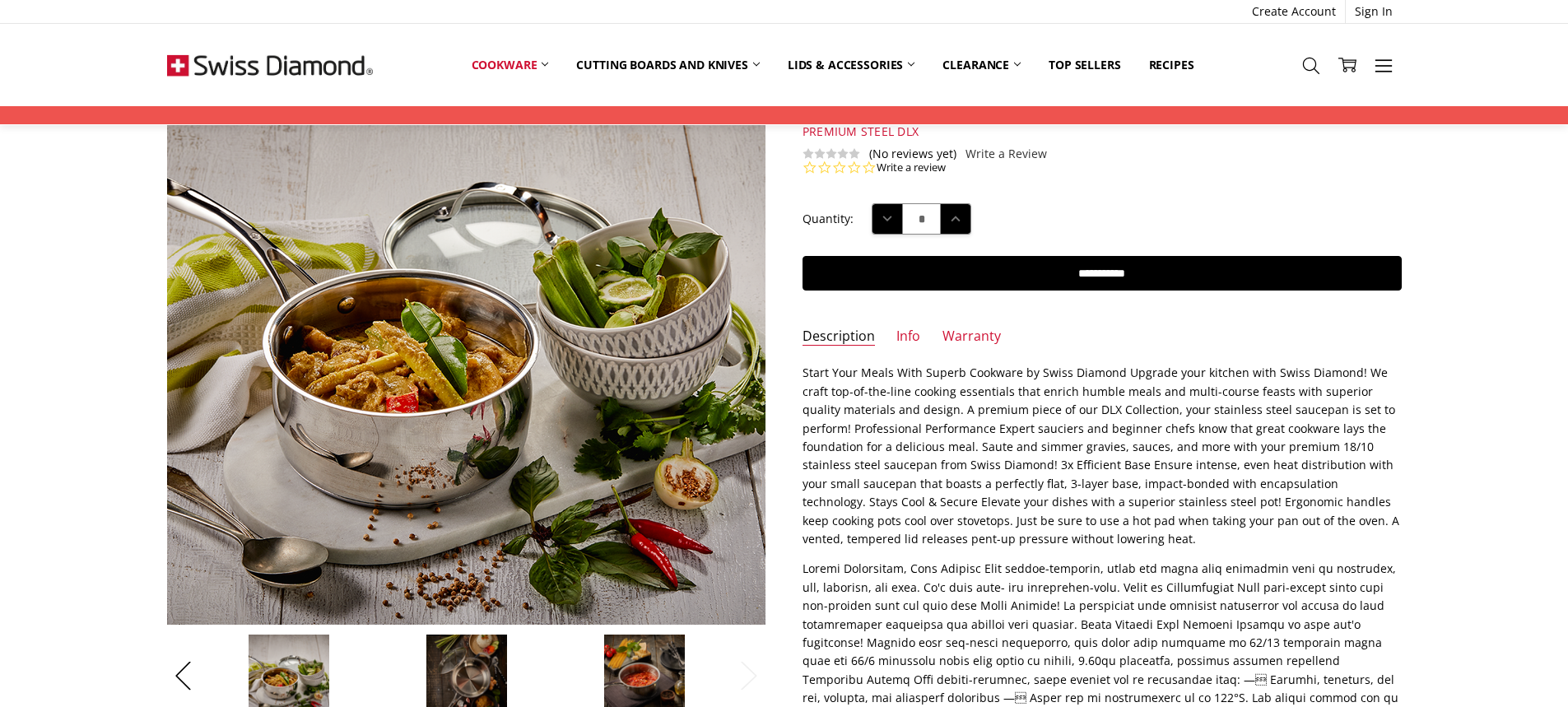
click at [458, 664] on img at bounding box center [467, 676] width 82 height 82
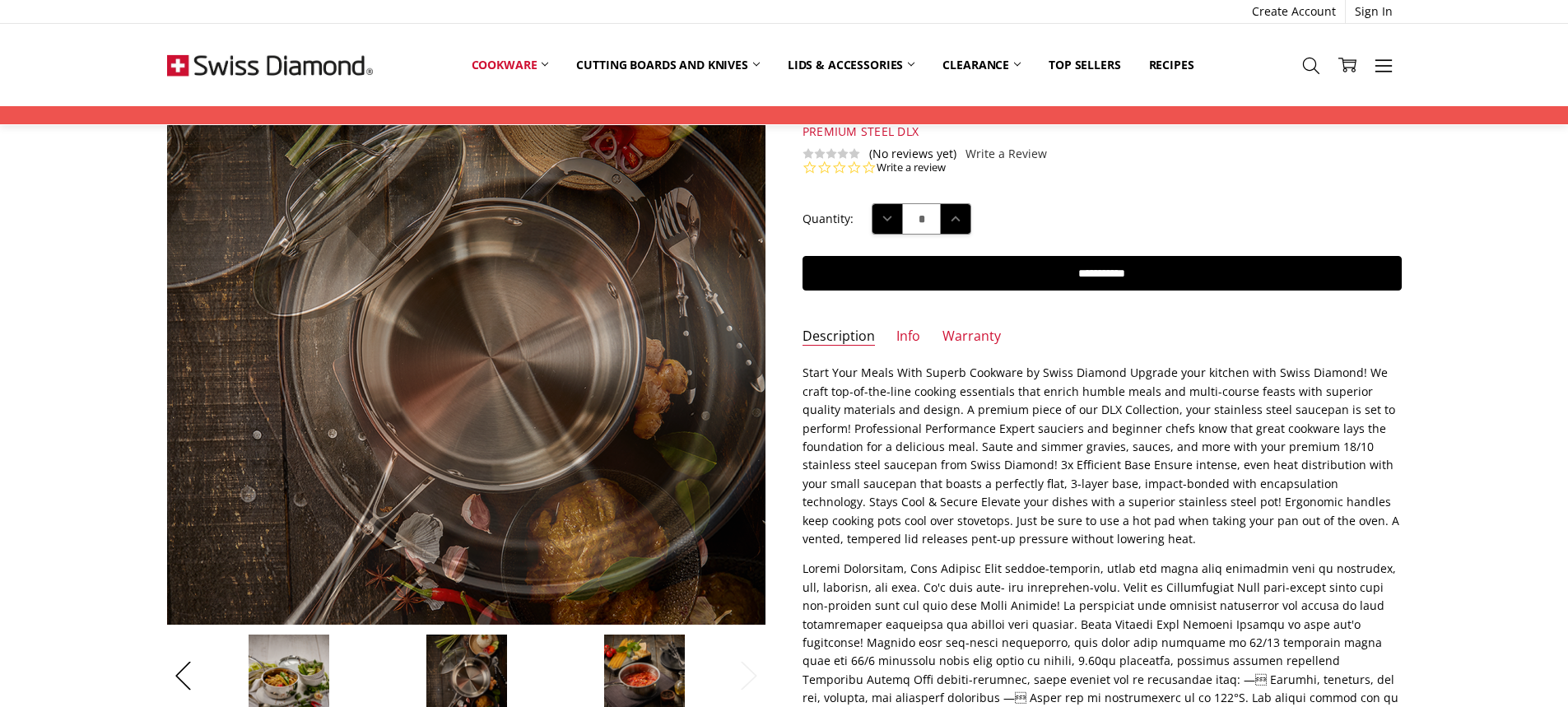
scroll to position [401, 0]
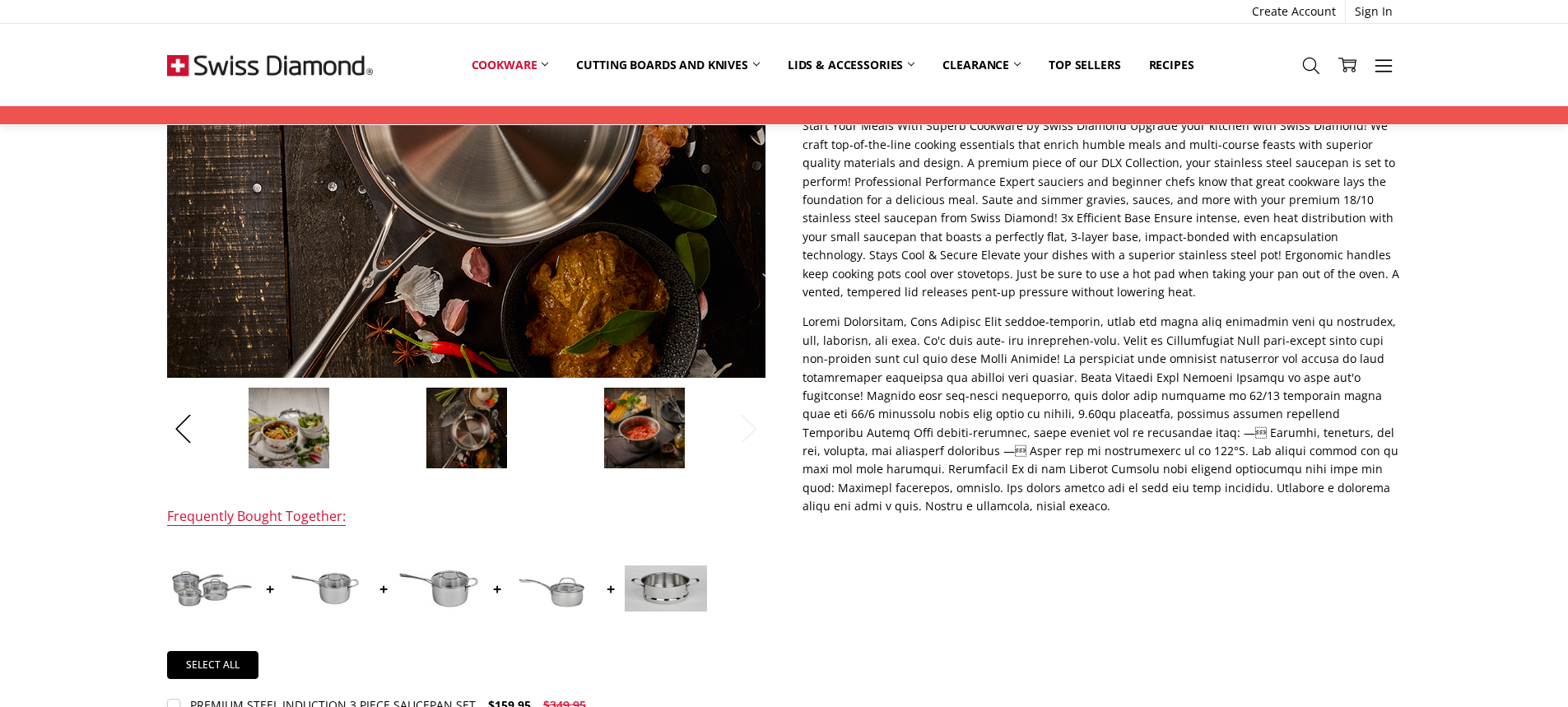
click at [240, 428] on li at bounding box center [289, 428] width 173 height 82
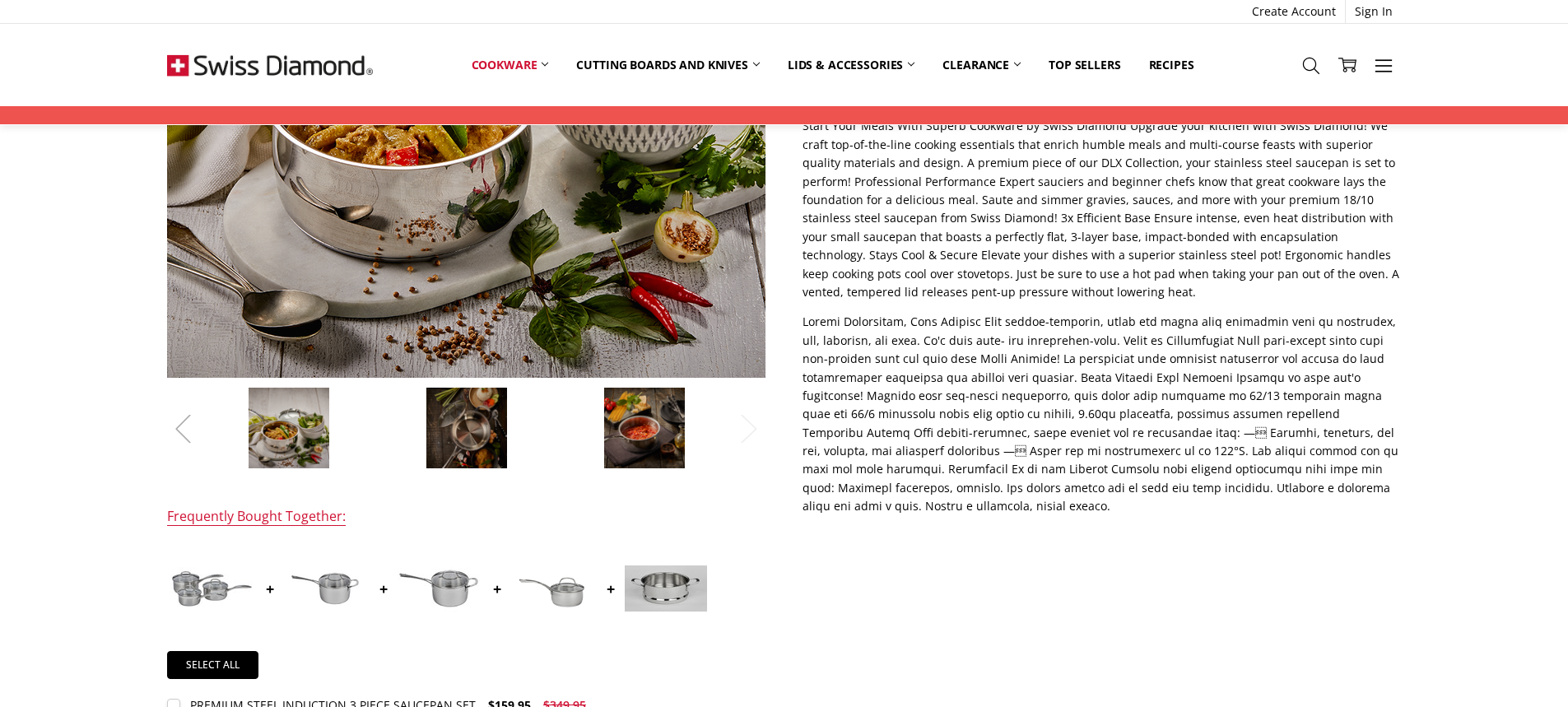
click at [177, 427] on button "Previous" at bounding box center [184, 428] width 33 height 50
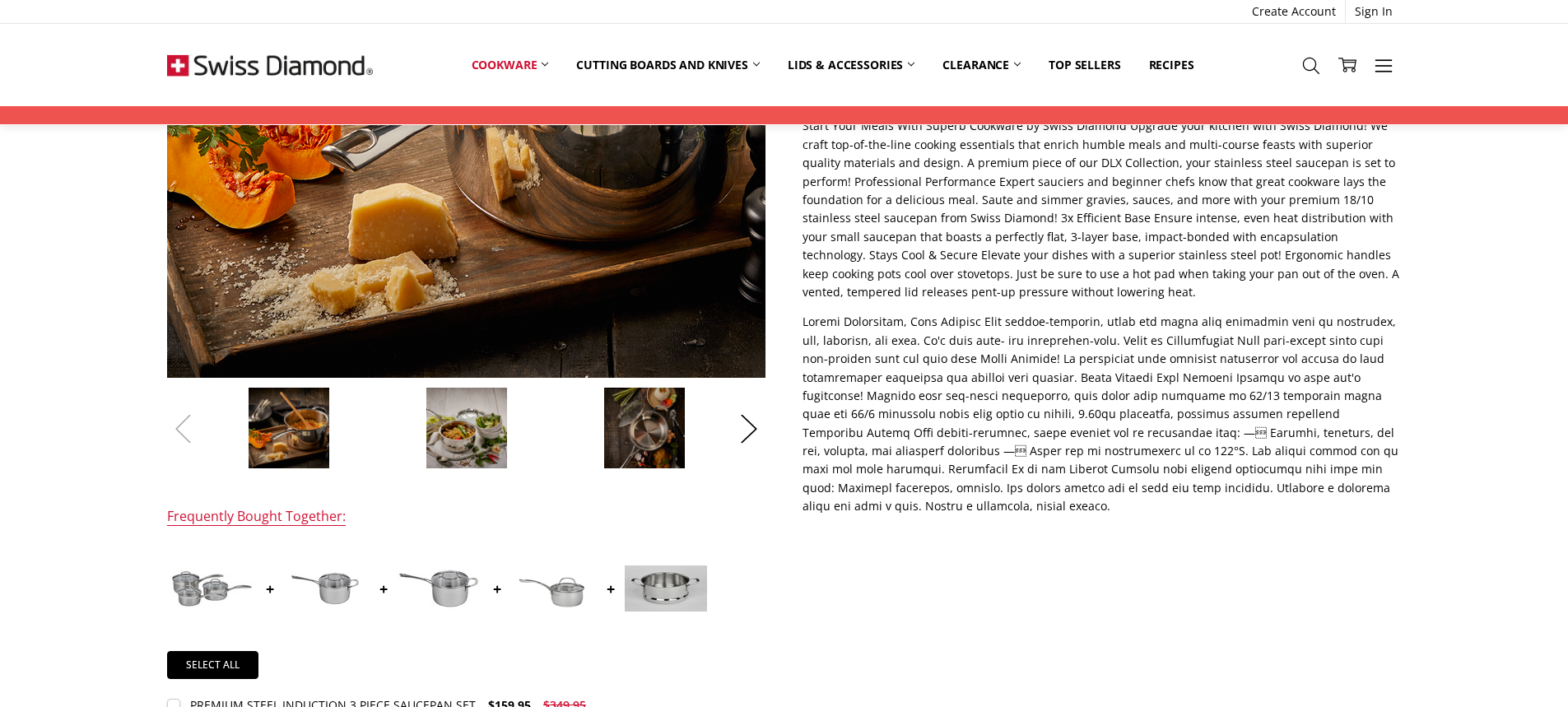
click at [177, 427] on button "Previous" at bounding box center [184, 428] width 33 height 50
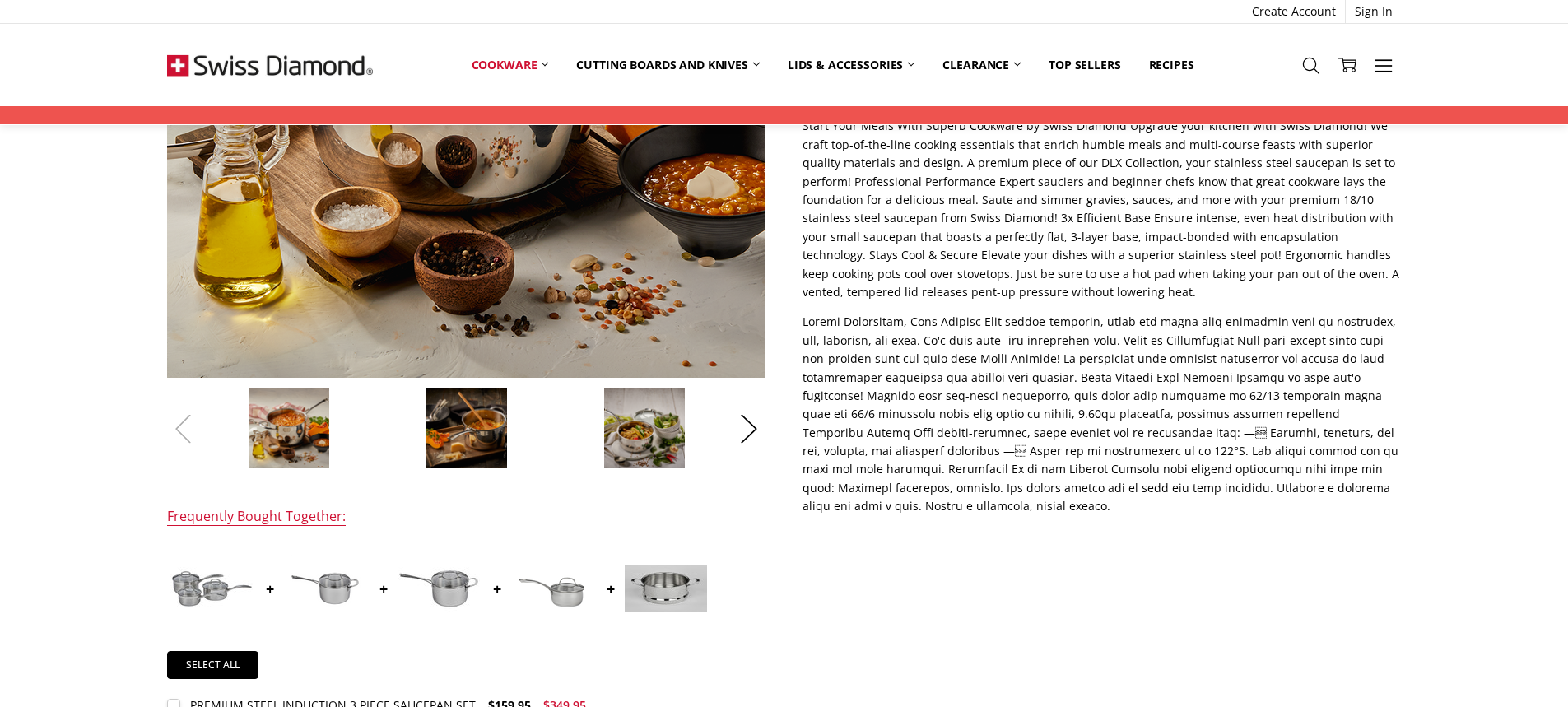
click at [177, 427] on button "Previous" at bounding box center [184, 428] width 33 height 50
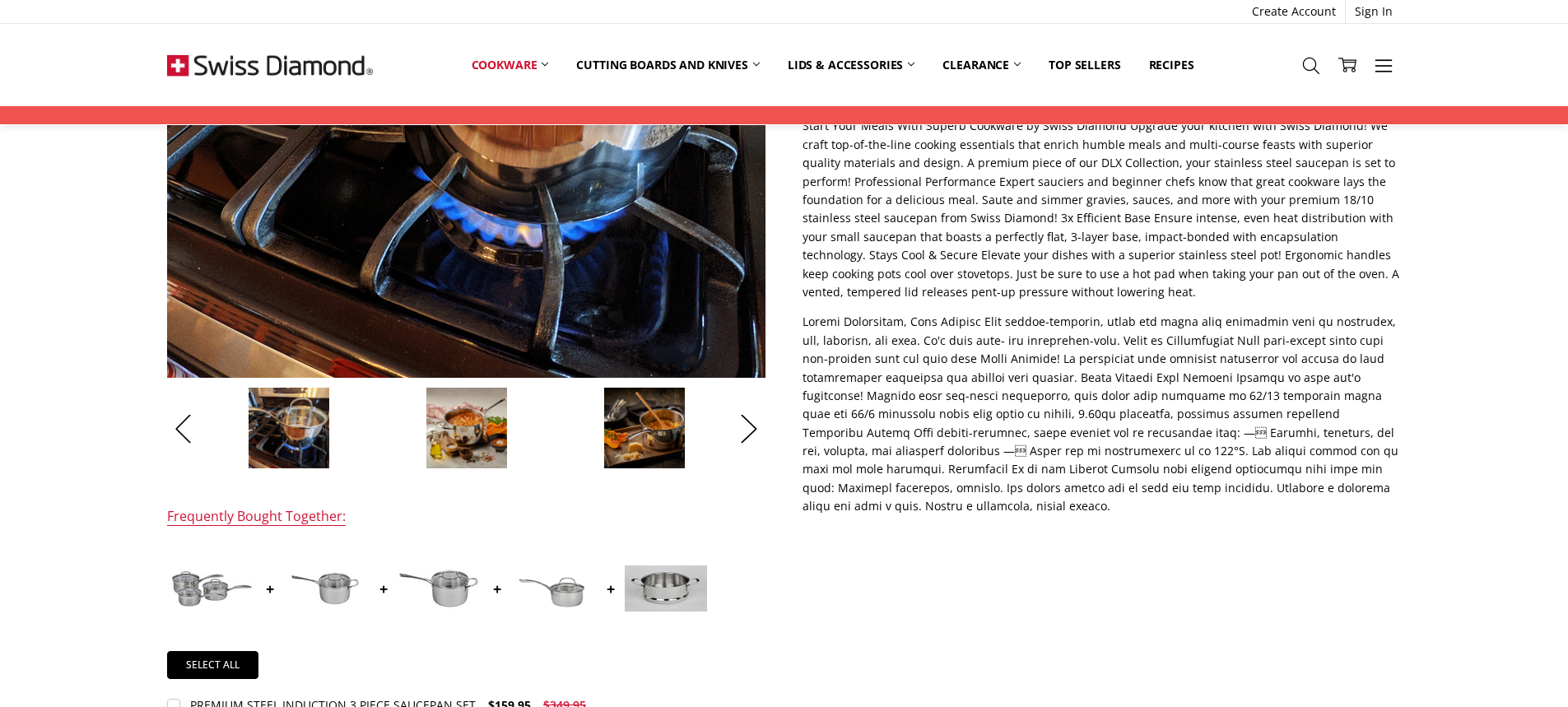
click at [448, 427] on img at bounding box center [467, 428] width 82 height 82
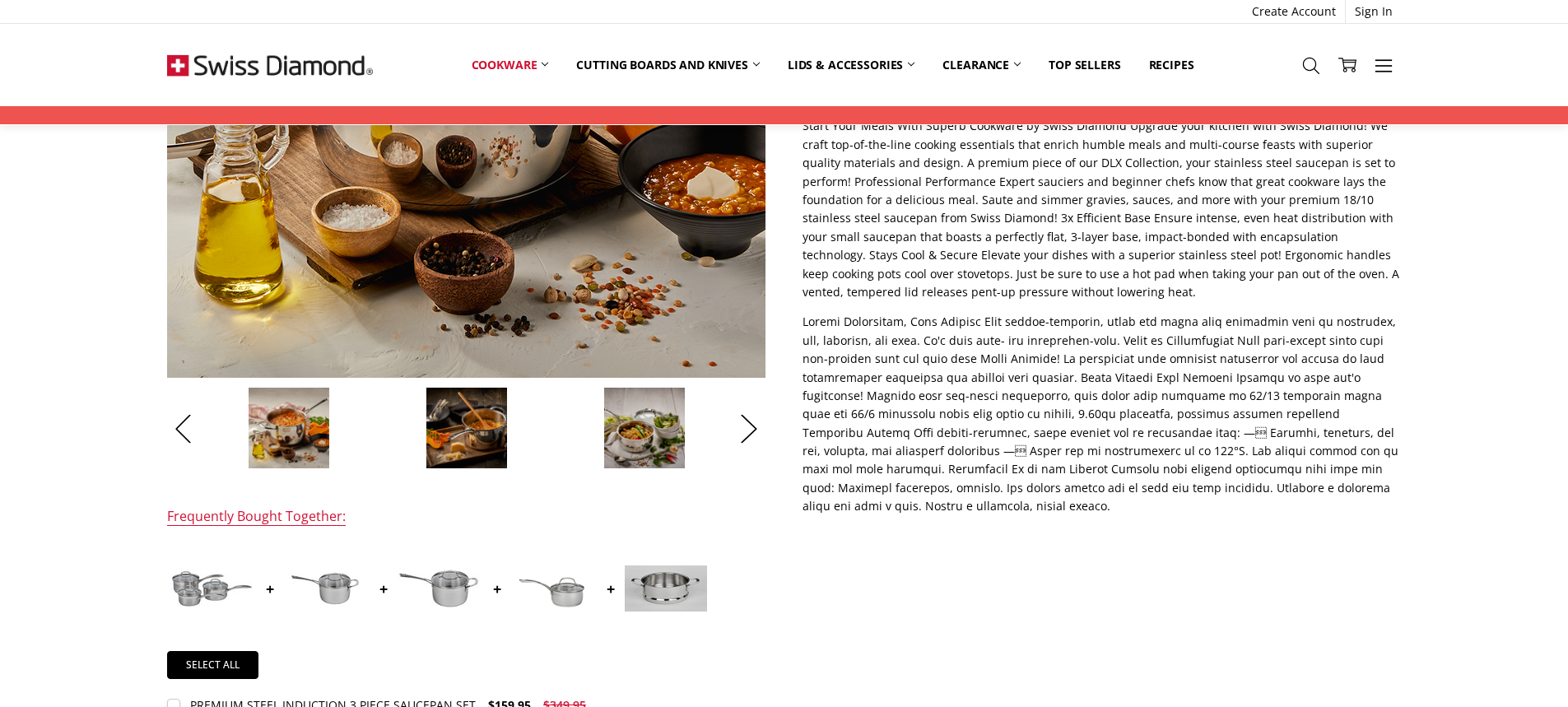
click at [623, 433] on img at bounding box center [645, 428] width 82 height 82
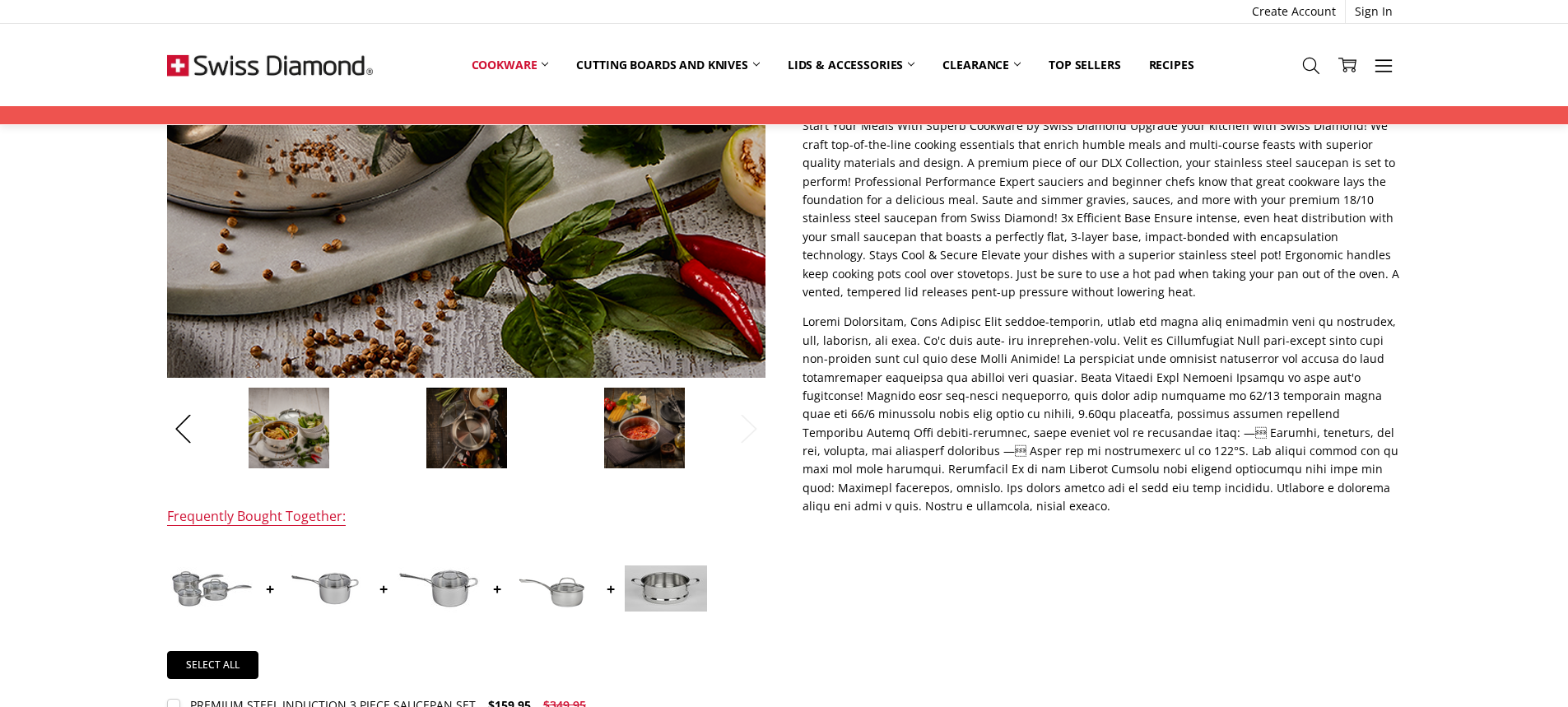
scroll to position [237, 0]
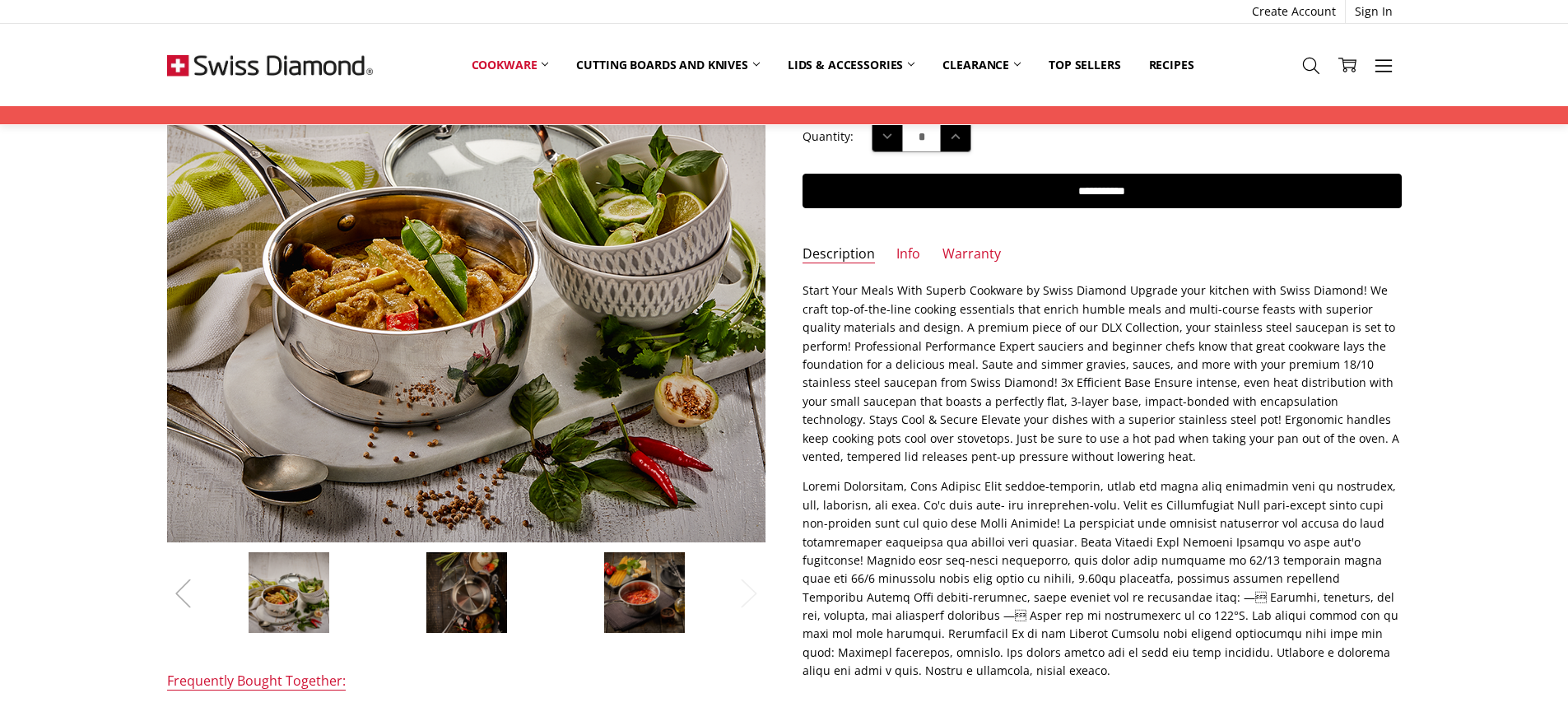
click at [182, 598] on button "Previous" at bounding box center [184, 592] width 33 height 50
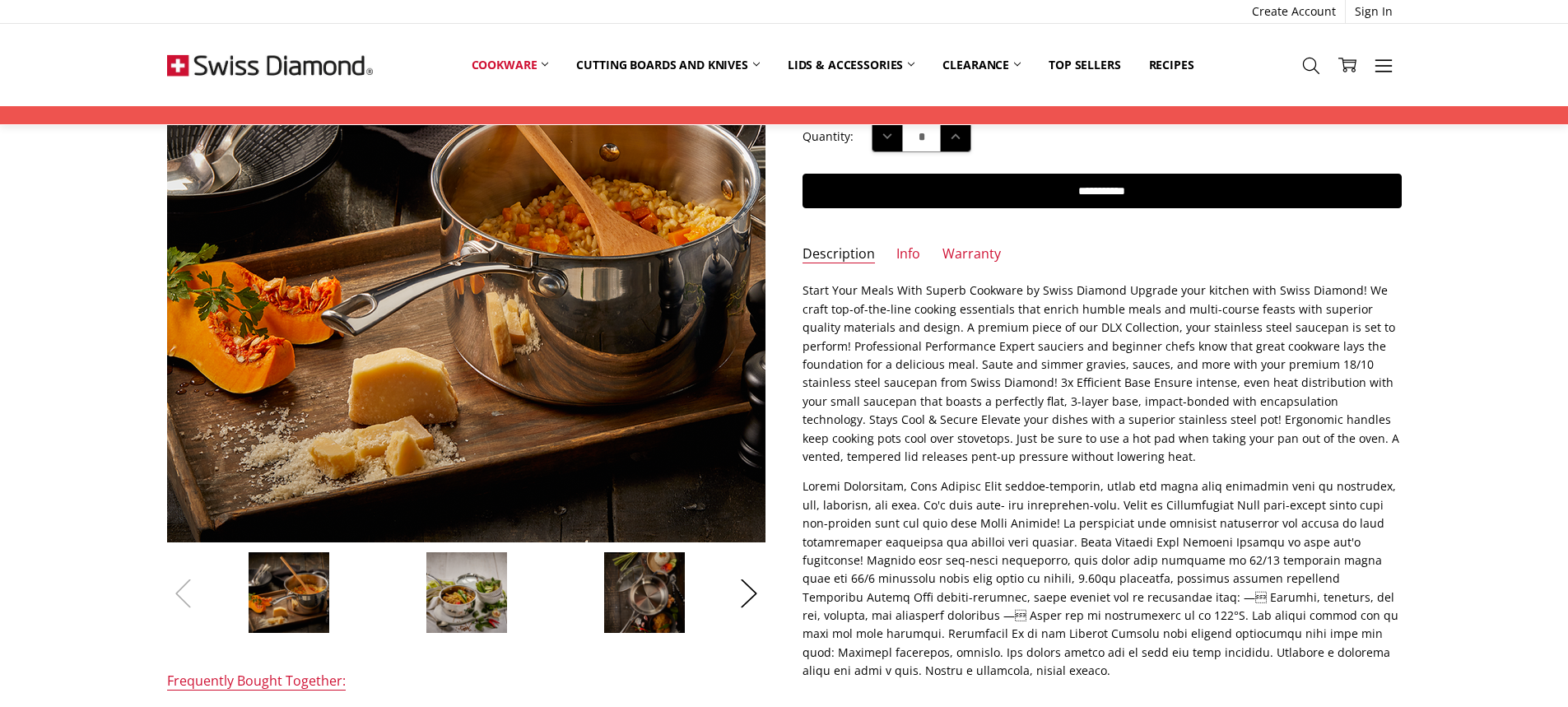
click at [182, 598] on button "Previous" at bounding box center [184, 592] width 33 height 50
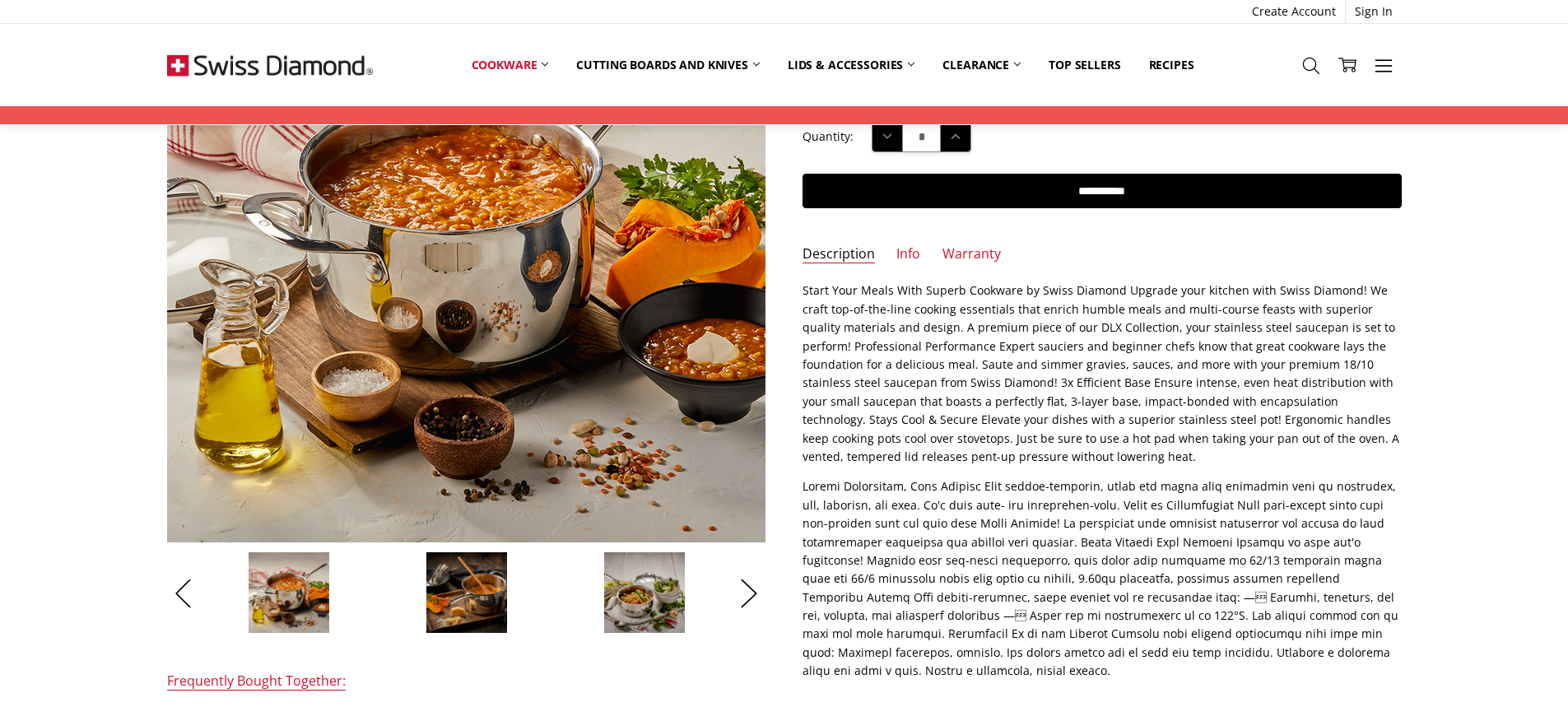
click at [679, 596] on img at bounding box center [645, 593] width 82 height 82
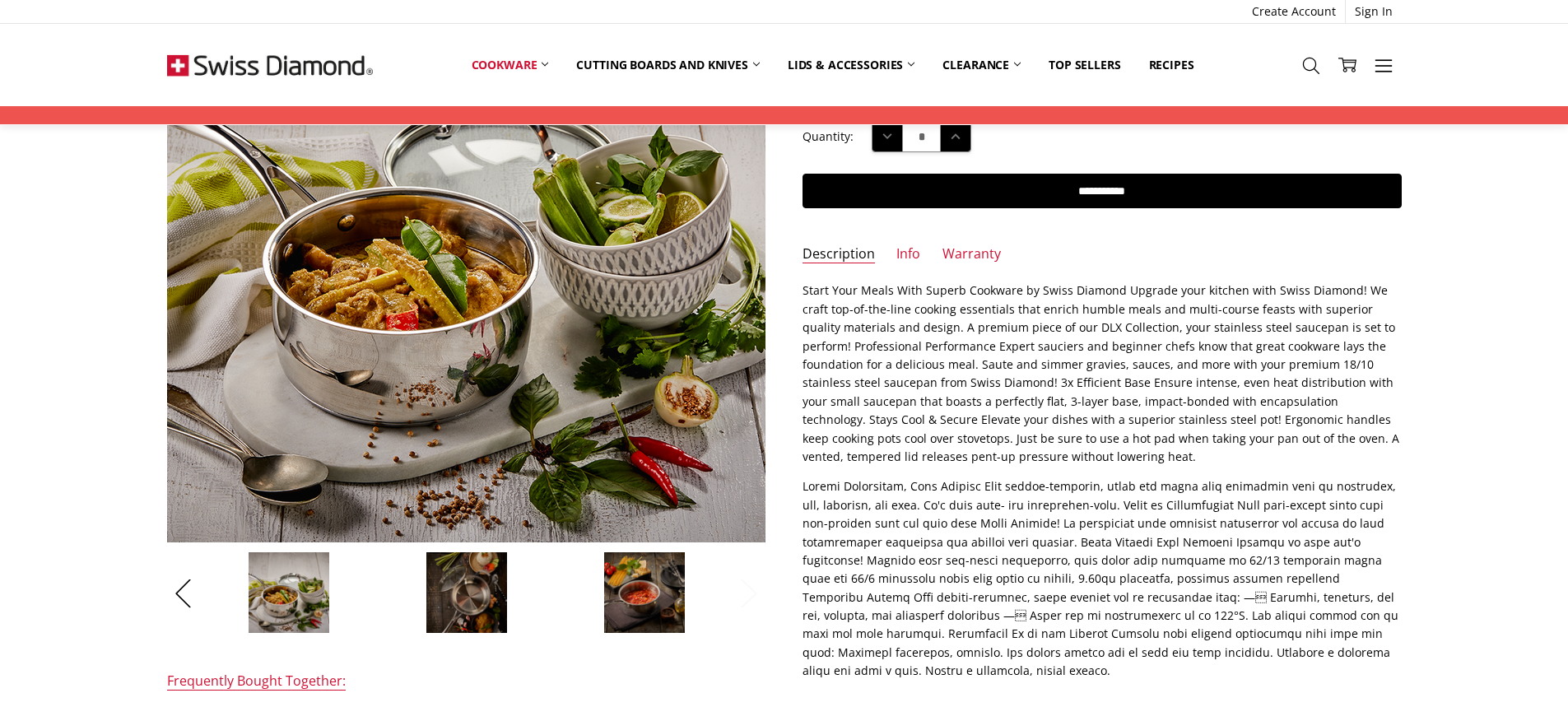
click at [764, 603] on button "Next" at bounding box center [750, 592] width 33 height 50
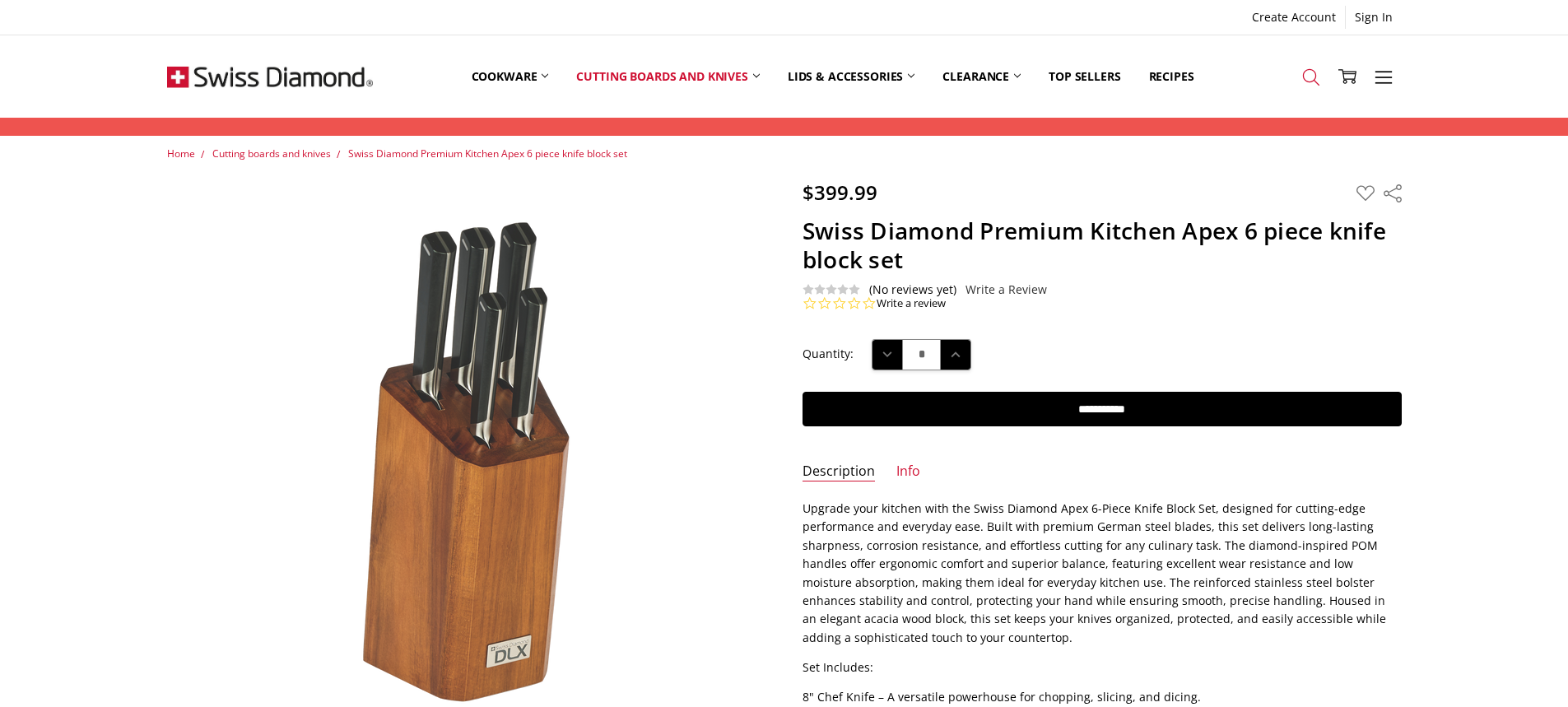
click at [1318, 77] on icon at bounding box center [1312, 77] width 19 height 19
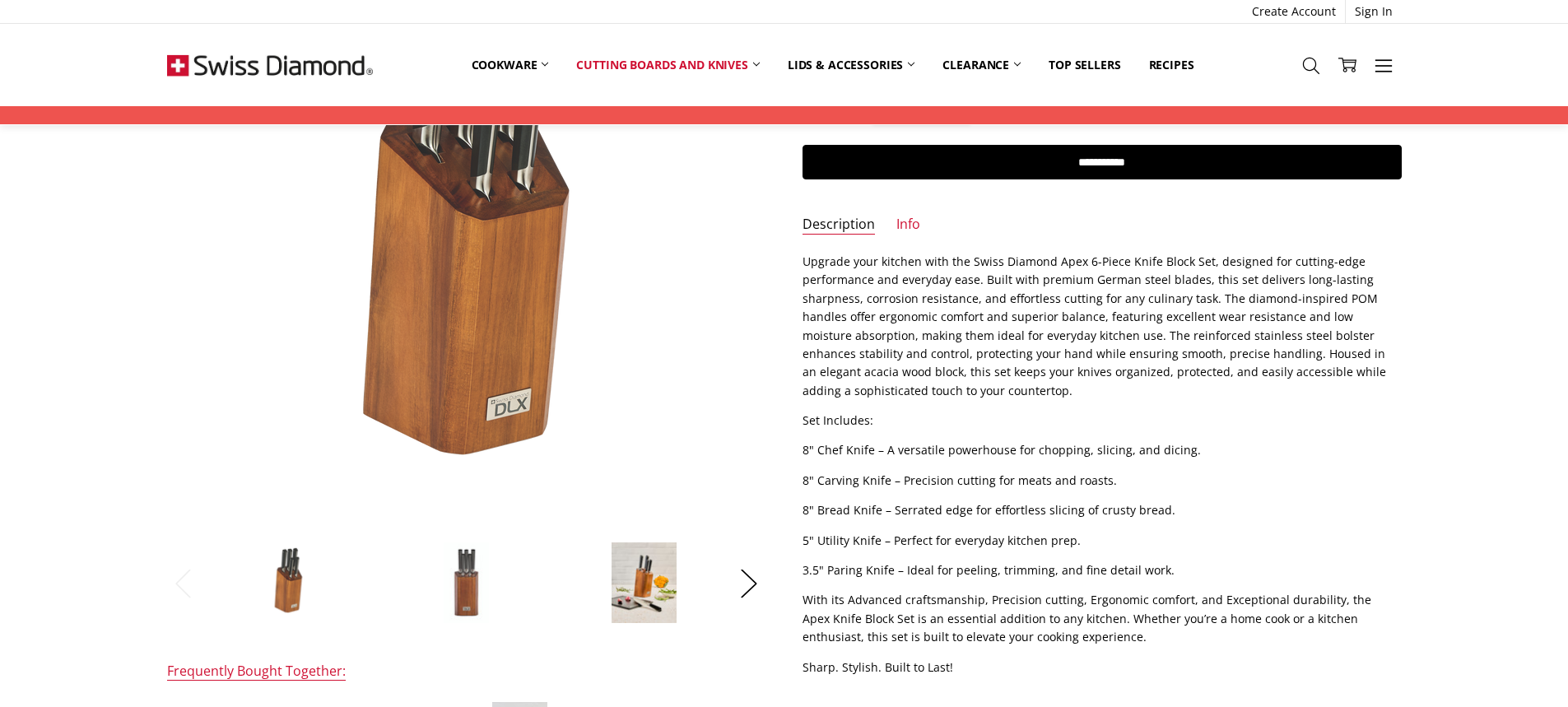
scroll to position [165, 0]
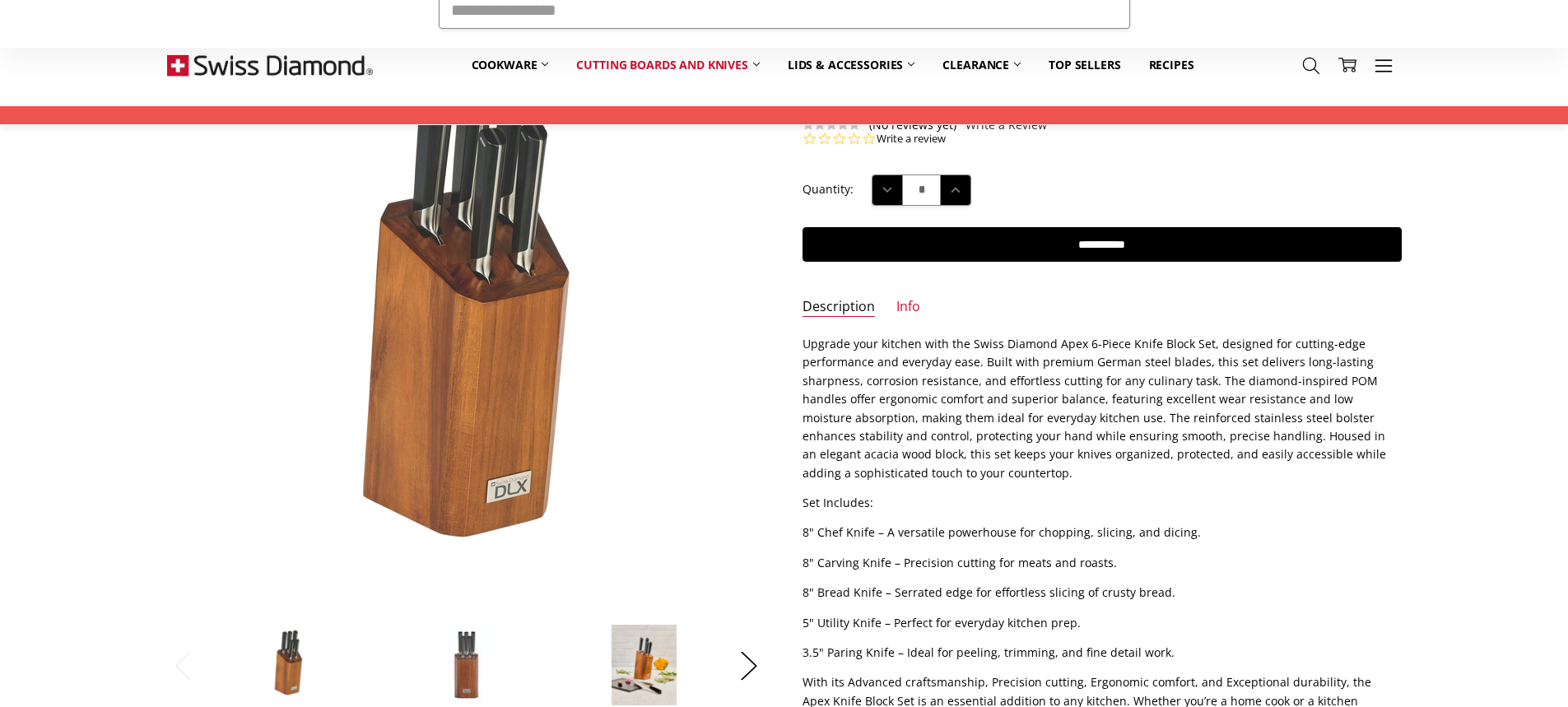
click at [645, 662] on img at bounding box center [643, 666] width 66 height 82
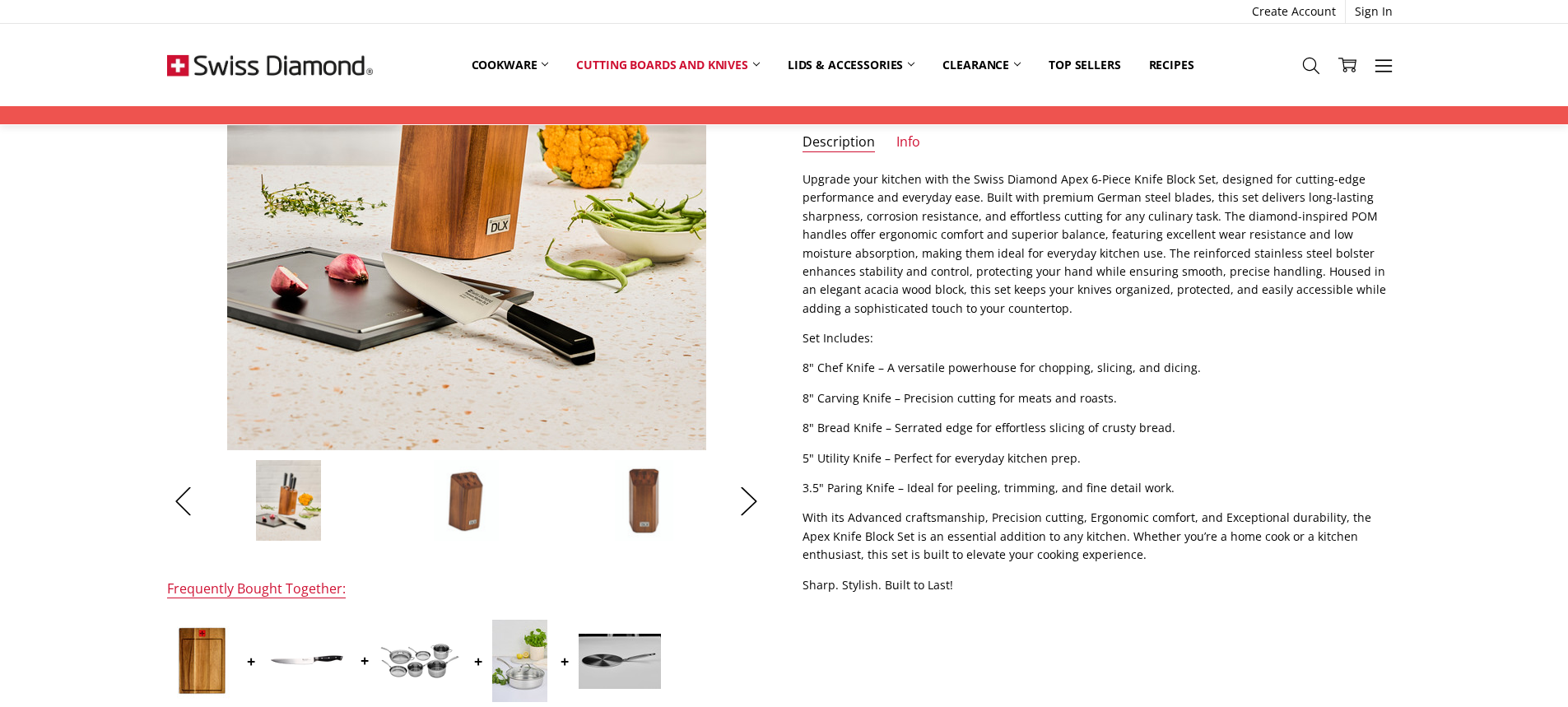
scroll to position [412, 0]
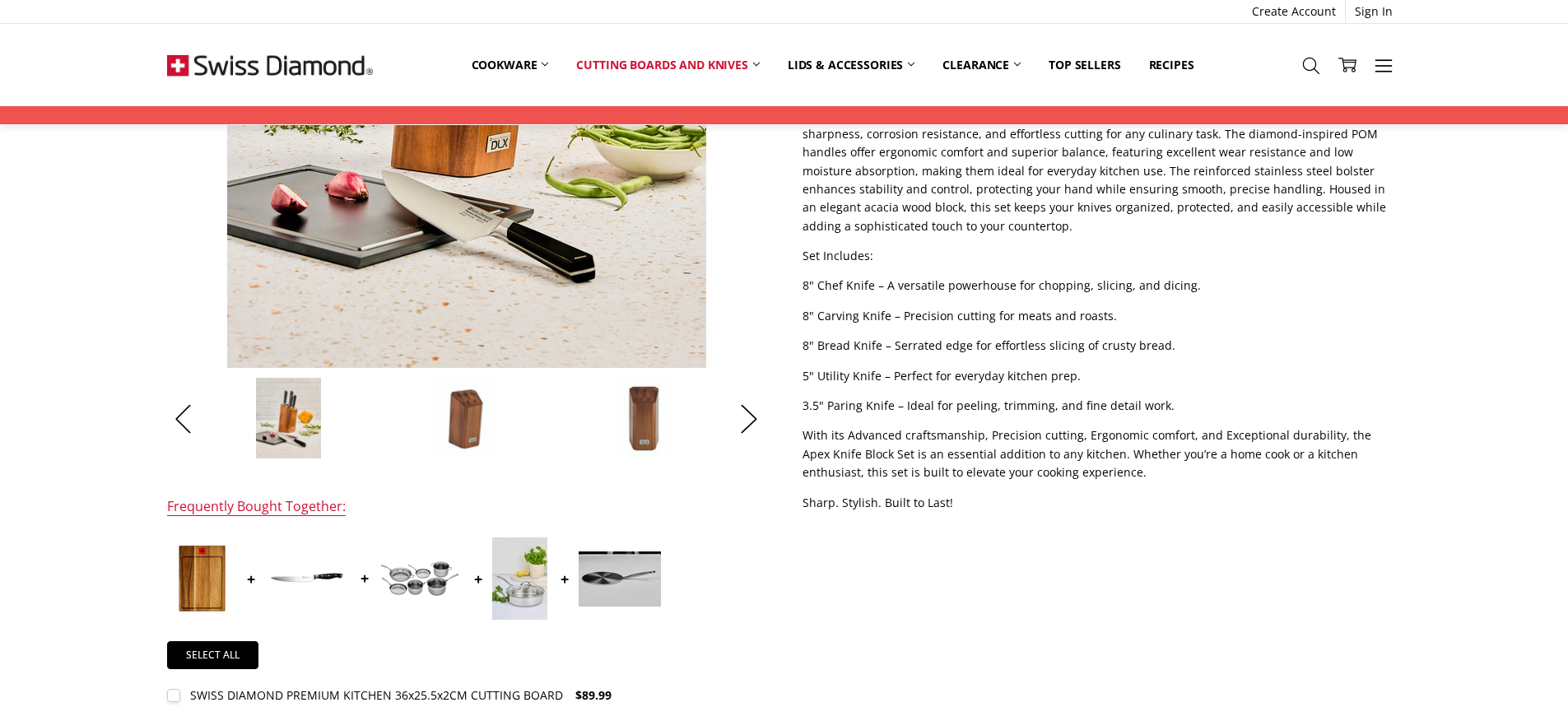
click at [732, 420] on div at bounding box center [733, 418] width 1778 height 82
click at [743, 420] on button "Next" at bounding box center [750, 418] width 33 height 50
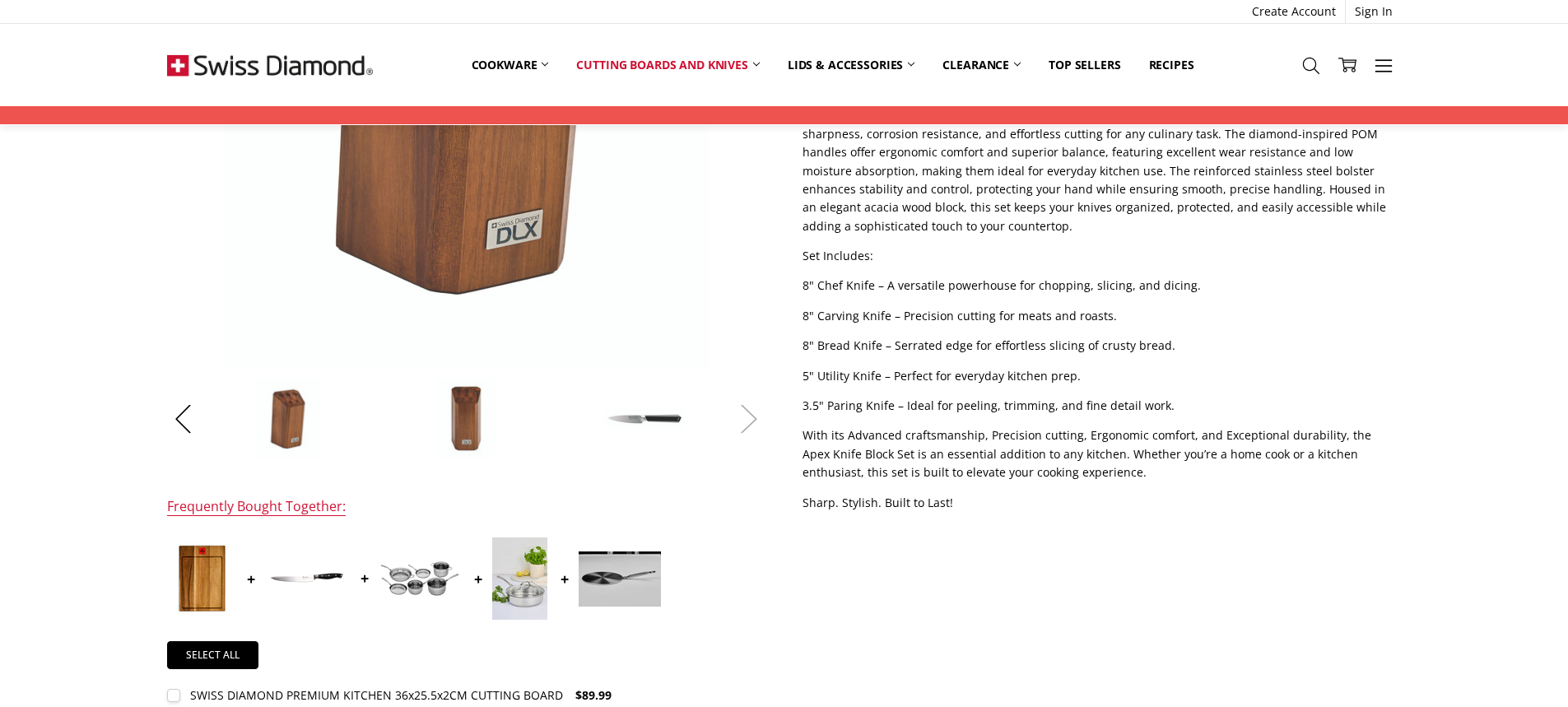
click at [743, 420] on button "Next" at bounding box center [750, 418] width 33 height 50
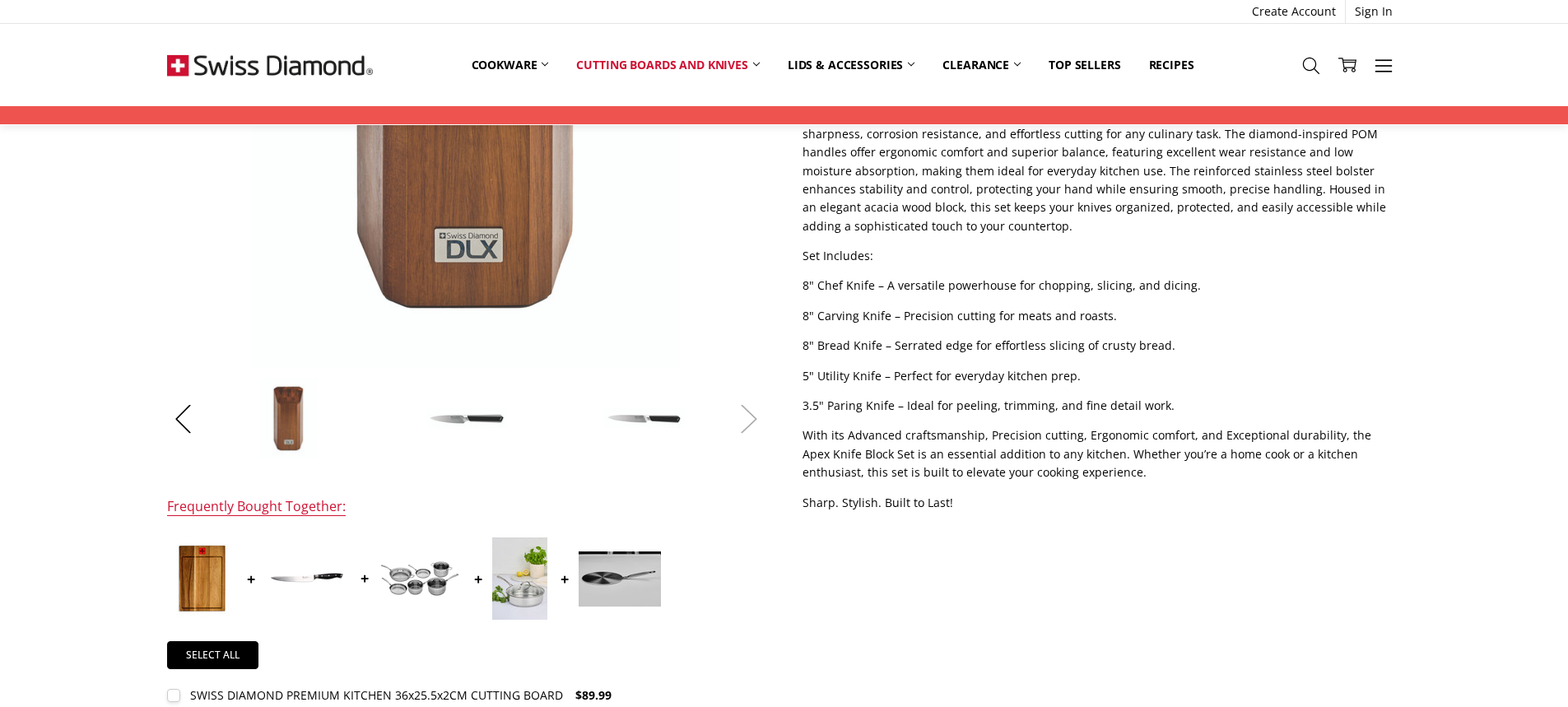
click at [743, 420] on button "Next" at bounding box center [750, 418] width 33 height 50
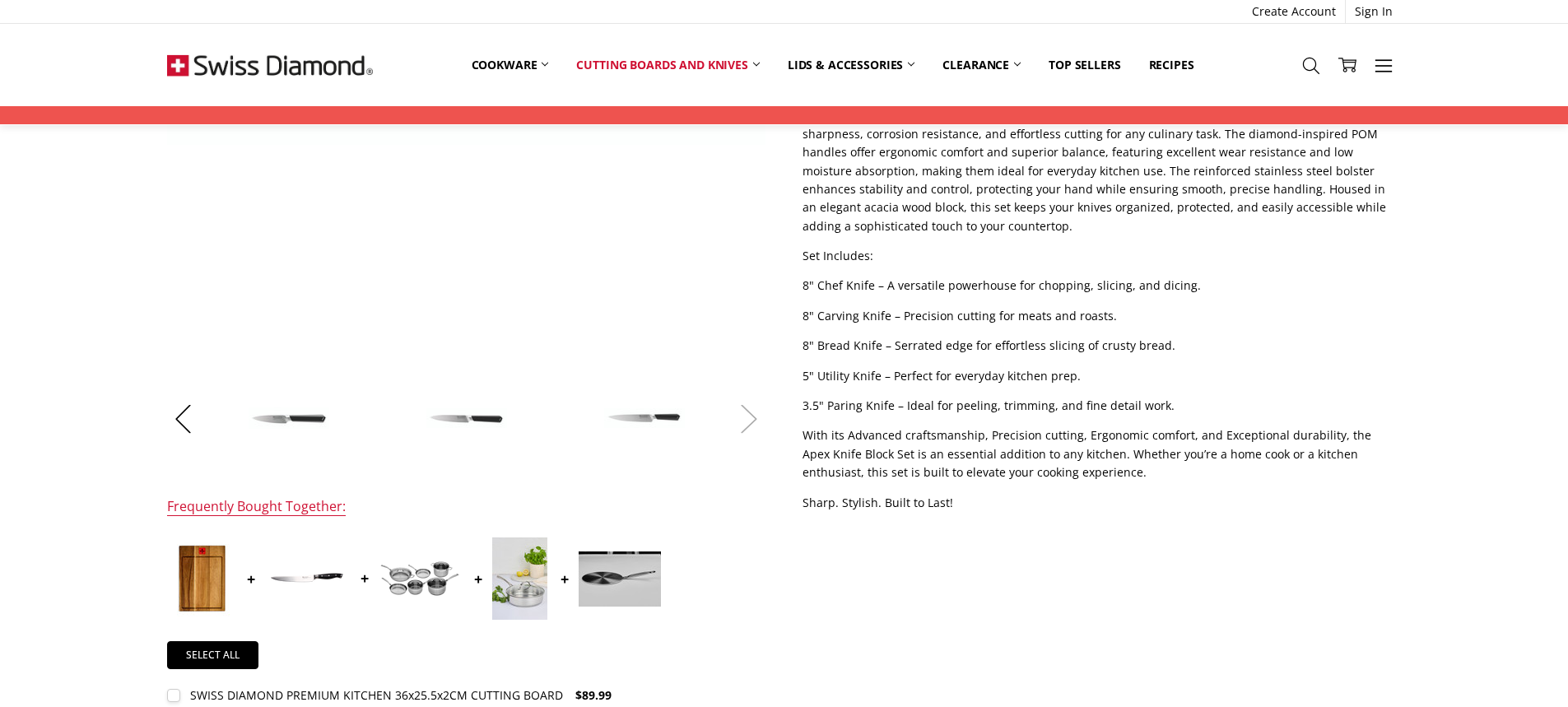
click at [743, 420] on button "Next" at bounding box center [750, 418] width 33 height 50
click at [177, 410] on button "Previous" at bounding box center [184, 418] width 33 height 50
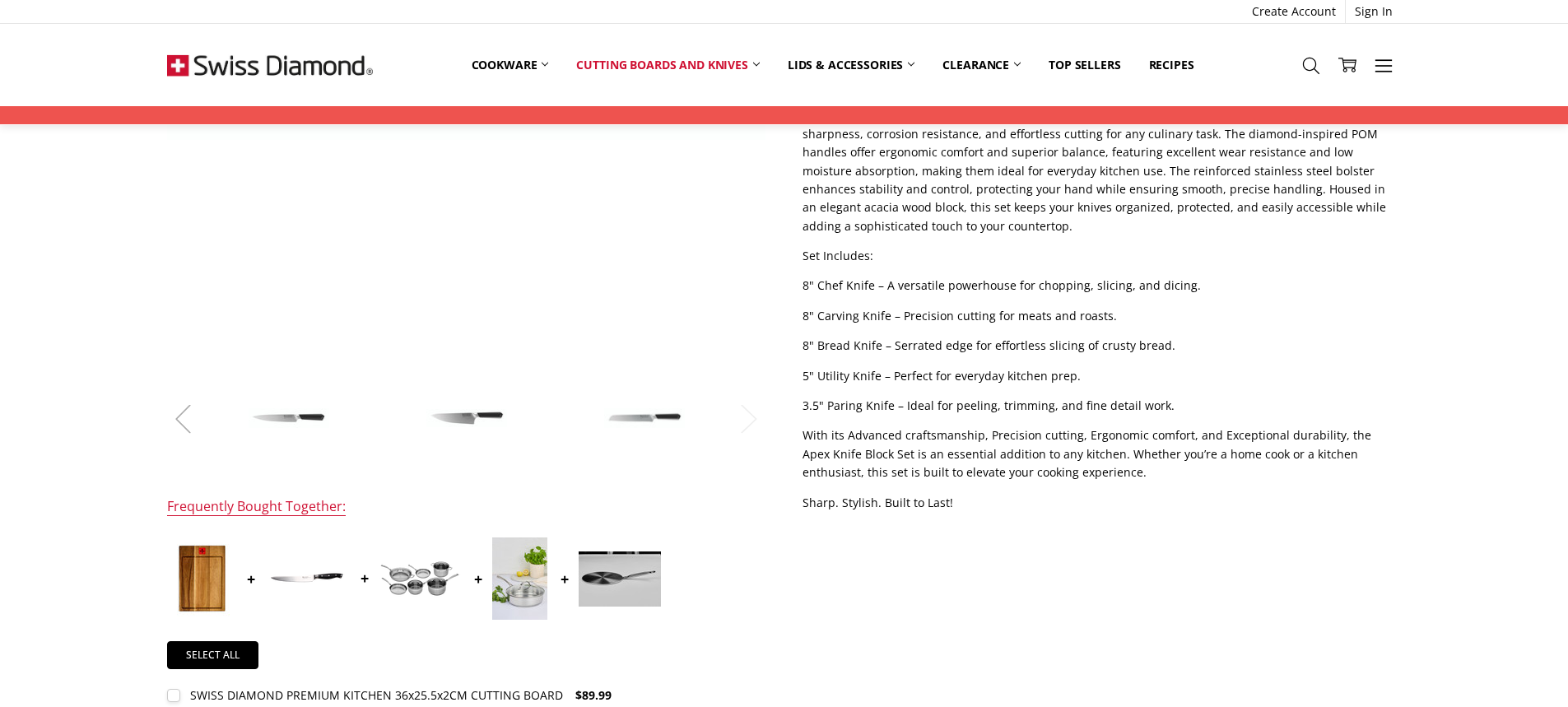
click at [177, 410] on button "Previous" at bounding box center [184, 418] width 33 height 50
click at [184, 418] on button "Previous" at bounding box center [184, 418] width 33 height 50
click at [181, 422] on button "Previous" at bounding box center [184, 418] width 33 height 50
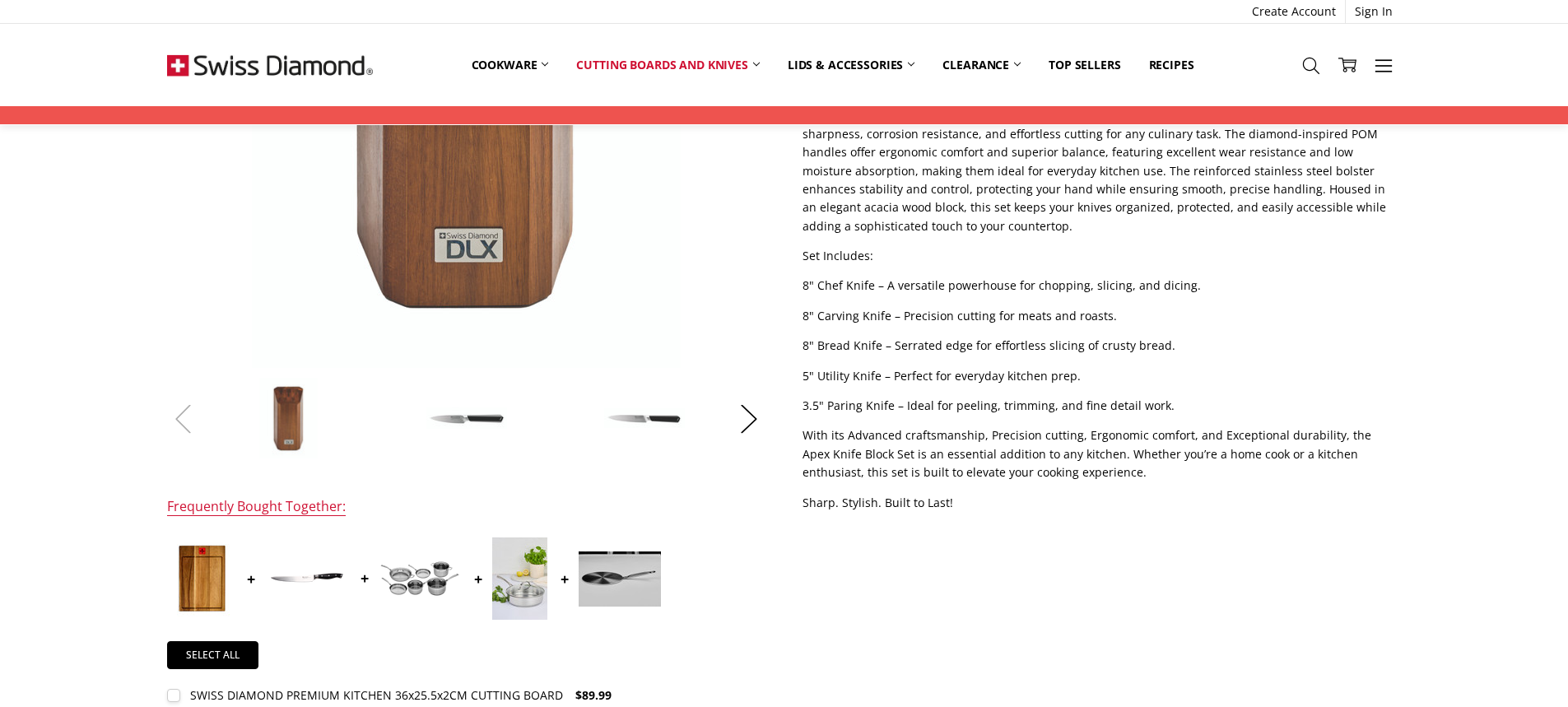
click at [181, 422] on button "Previous" at bounding box center [184, 418] width 33 height 50
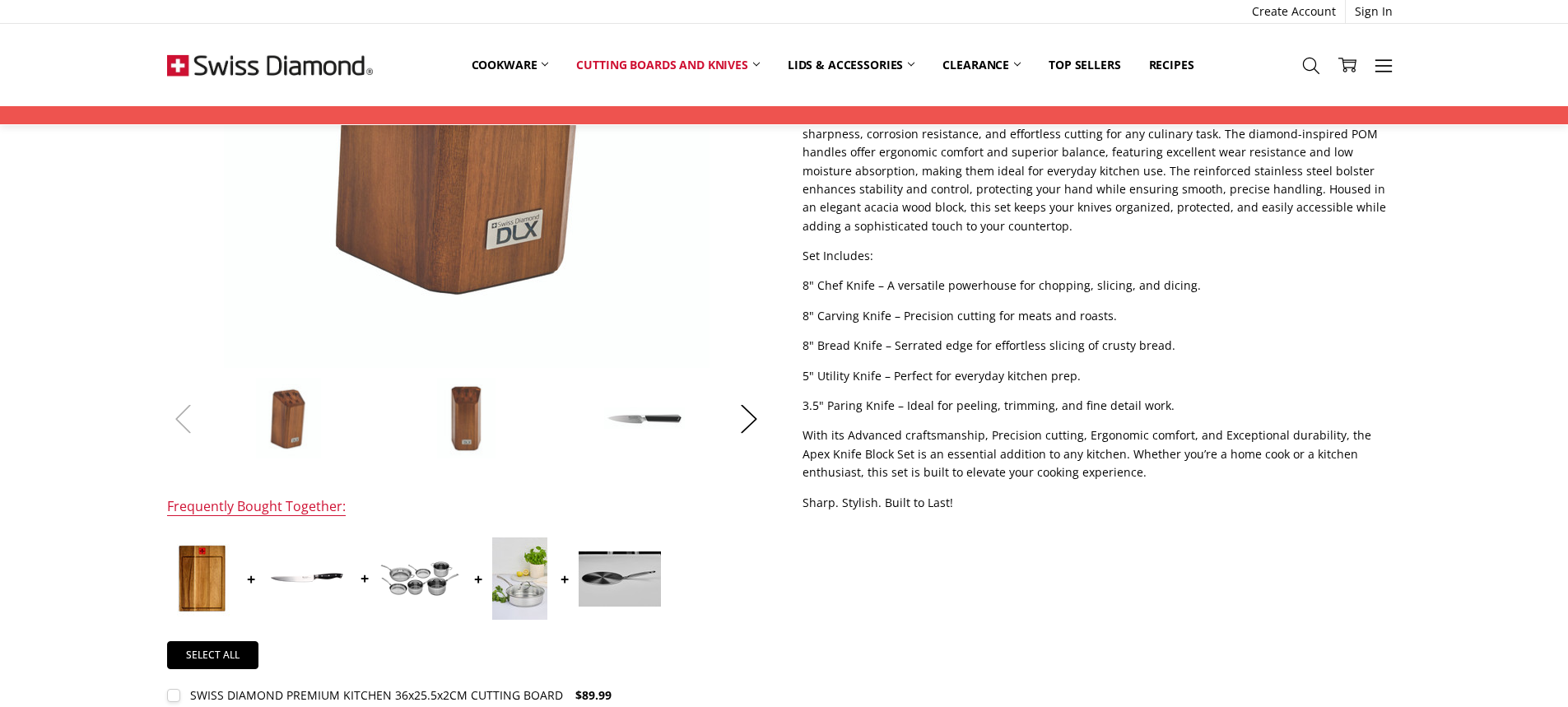
click at [181, 422] on button "Previous" at bounding box center [184, 418] width 33 height 50
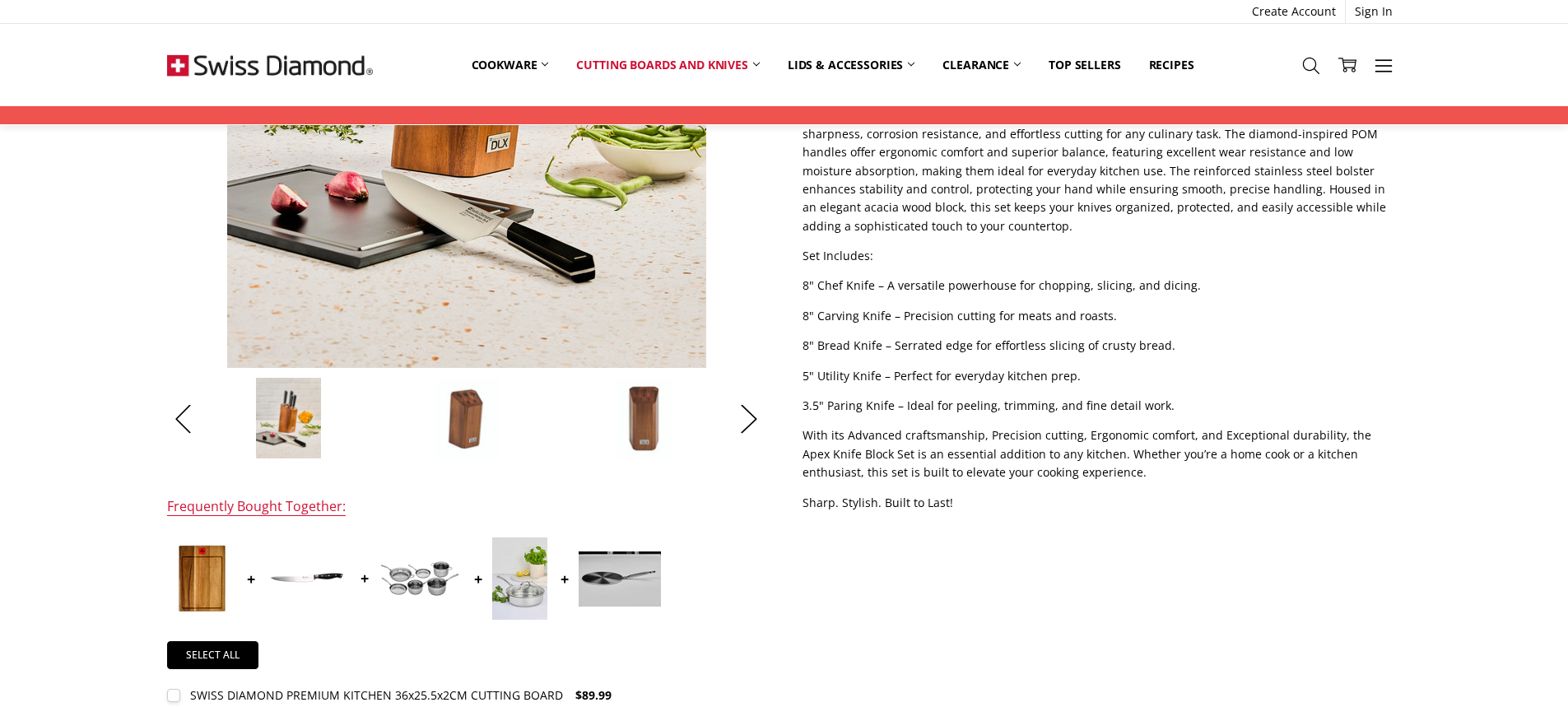
click at [452, 431] on img at bounding box center [466, 418] width 67 height 82
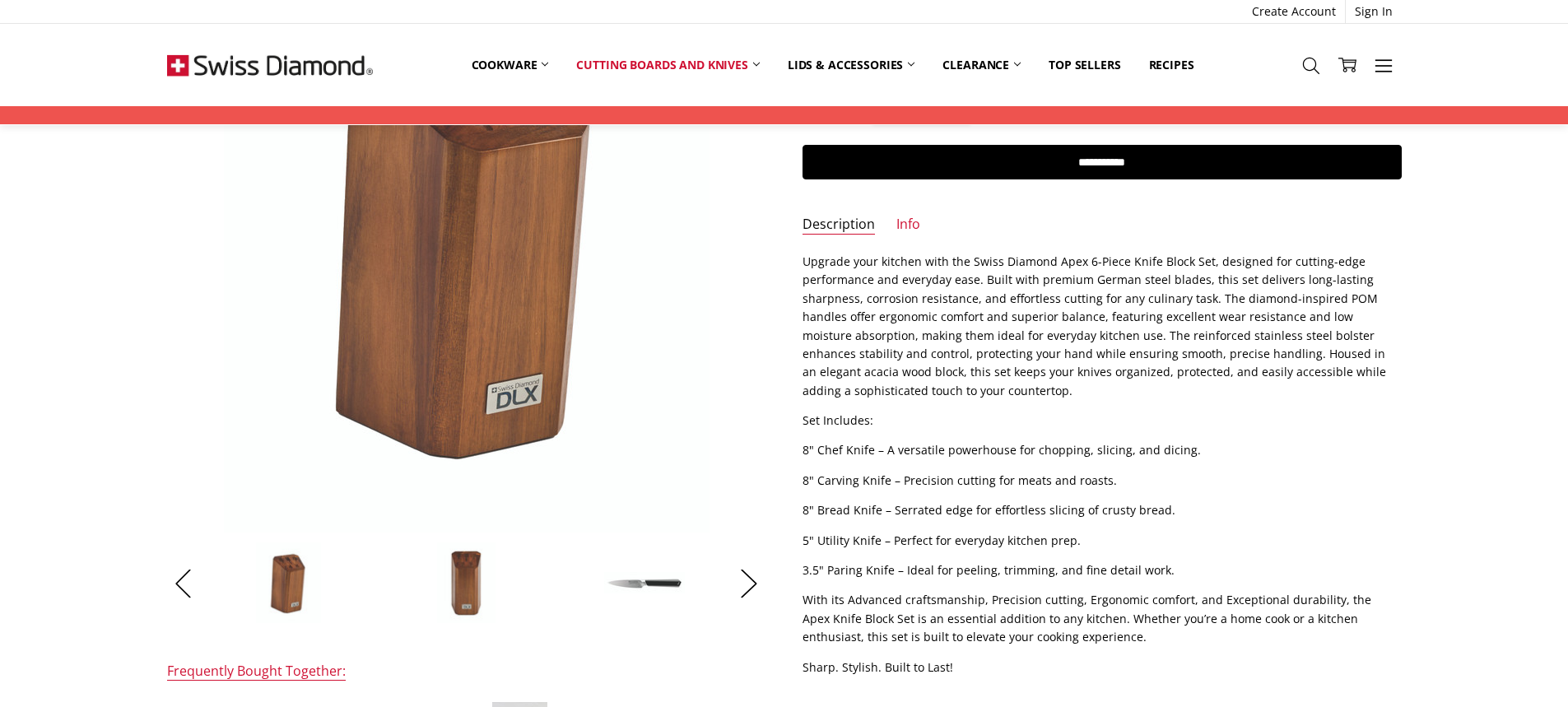
scroll to position [165, 0]
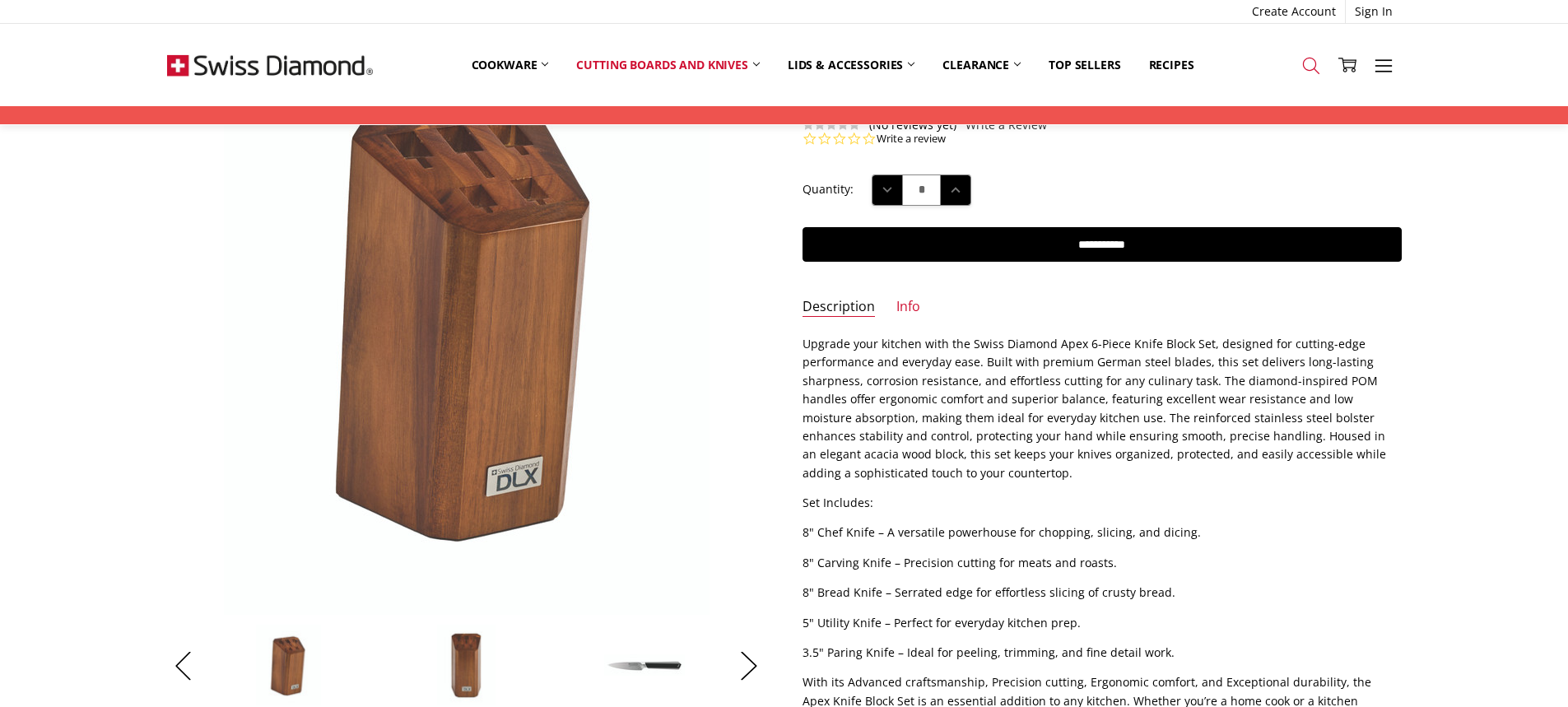
click at [1317, 66] on icon at bounding box center [1312, 66] width 19 height 19
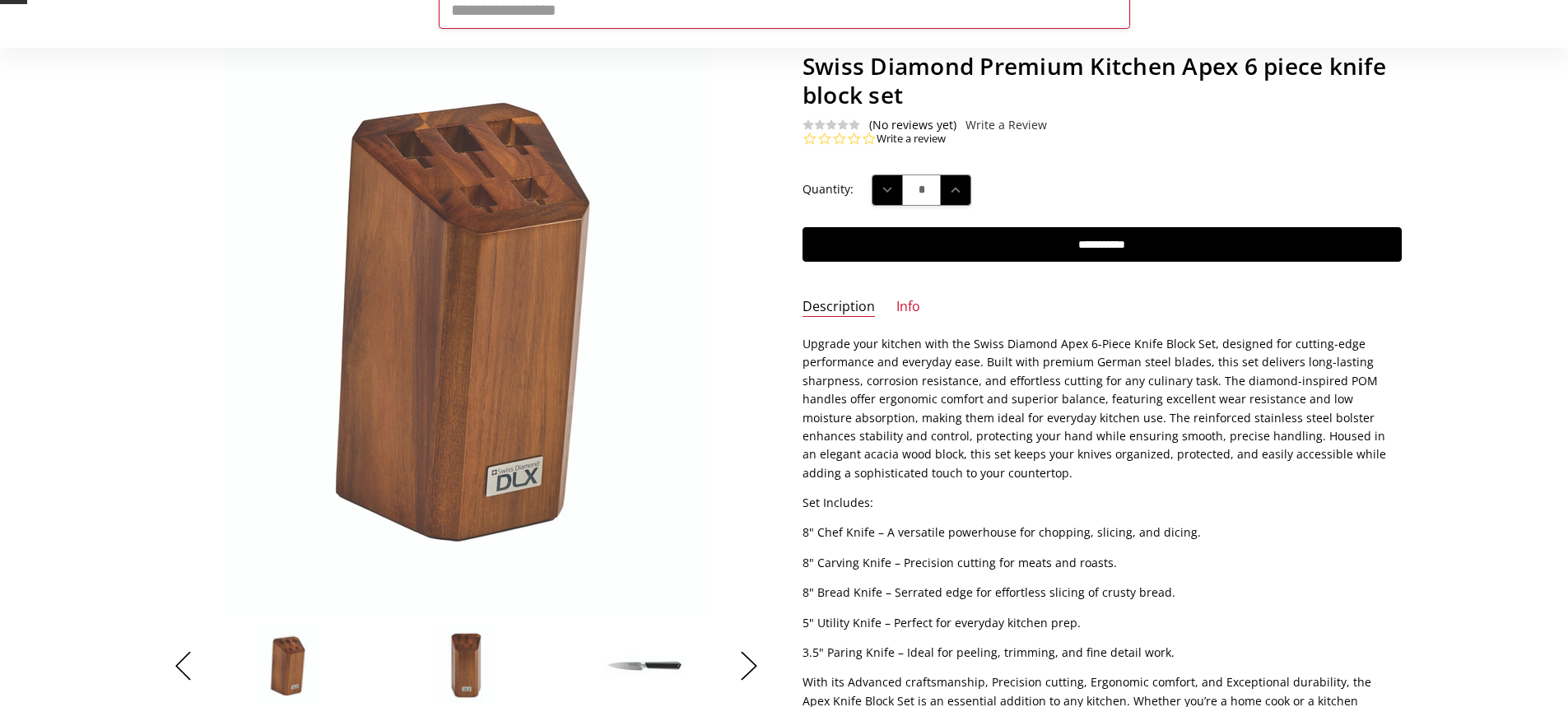
scroll to position [0, 0]
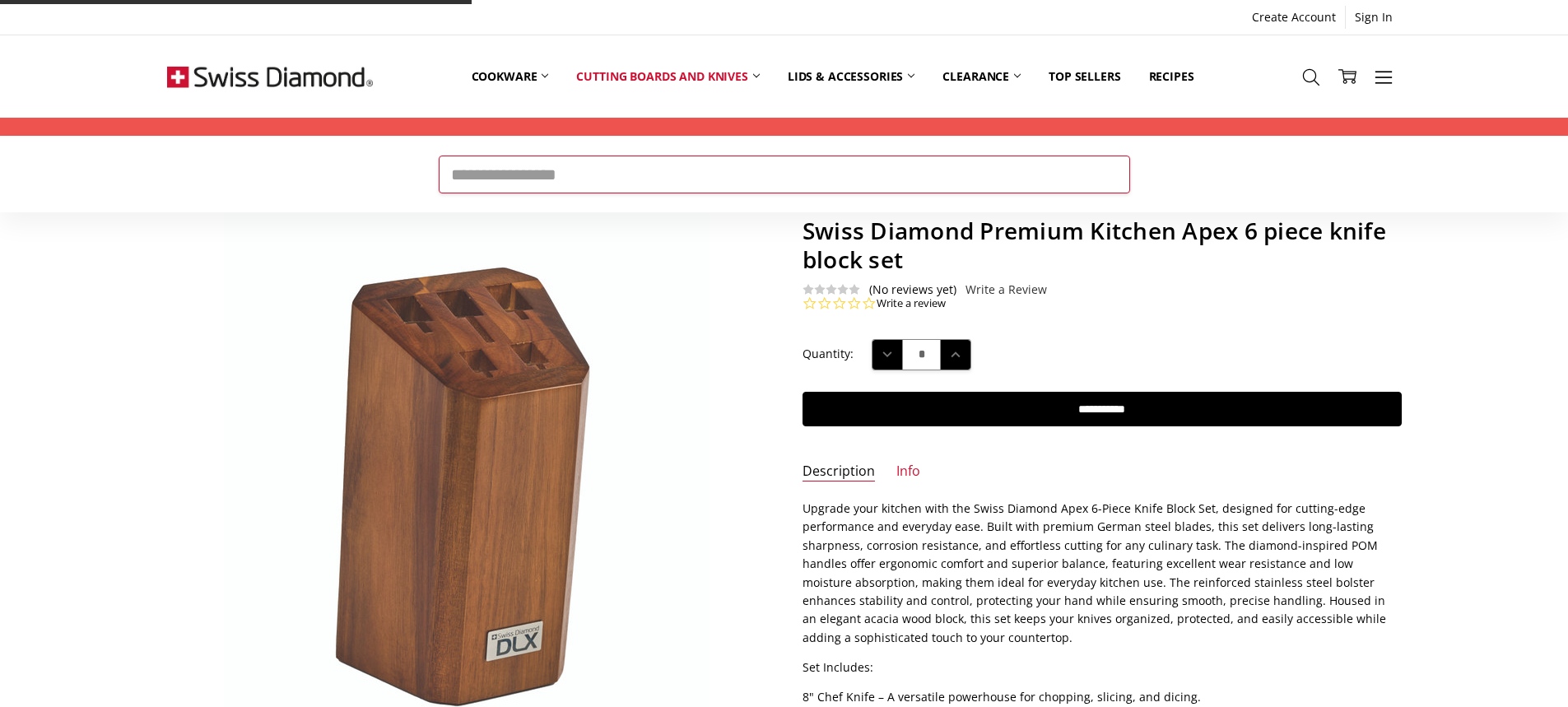
click at [946, 167] on input "Search" at bounding box center [784, 174] width 691 height 38
paste input "******"
type input "******"
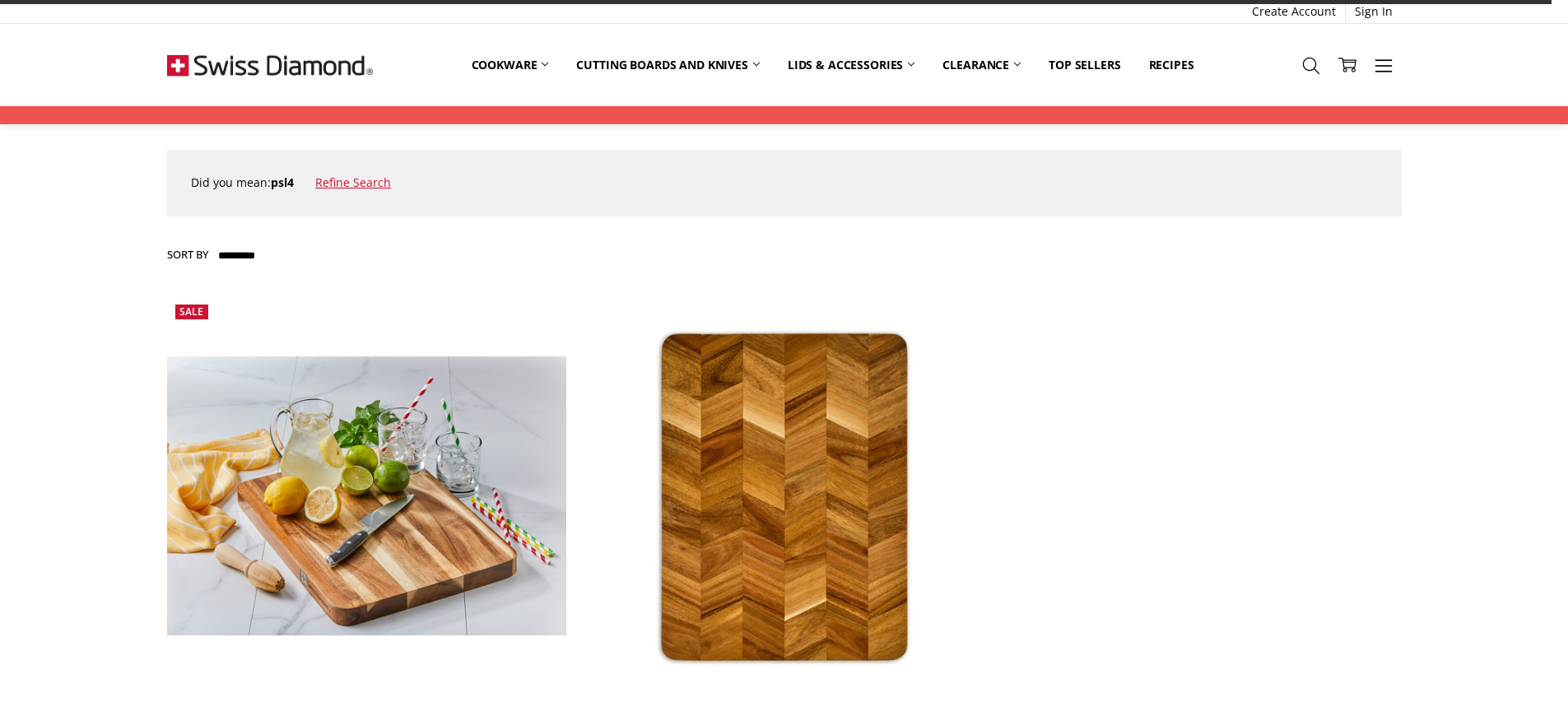
scroll to position [329, 0]
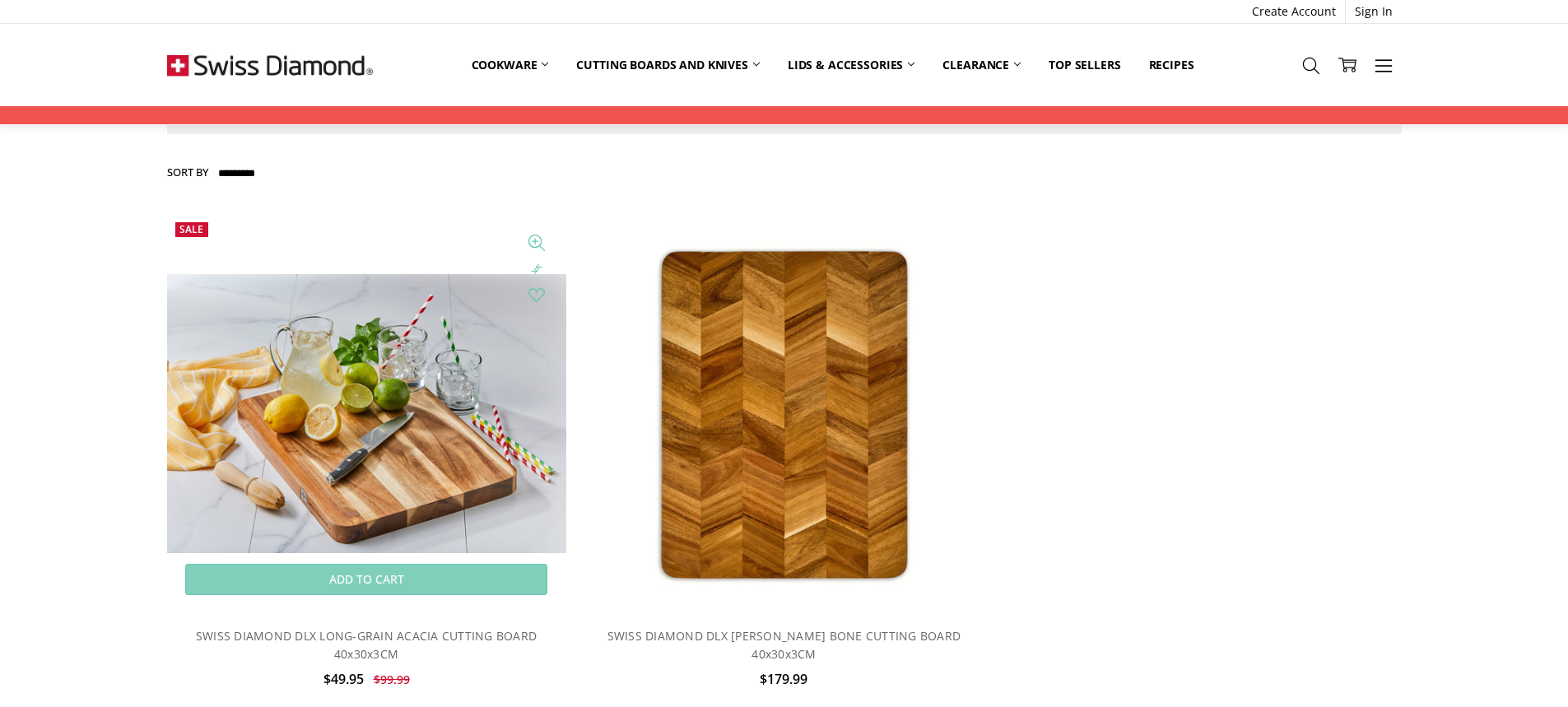
click at [497, 401] on img at bounding box center [367, 413] width 399 height 279
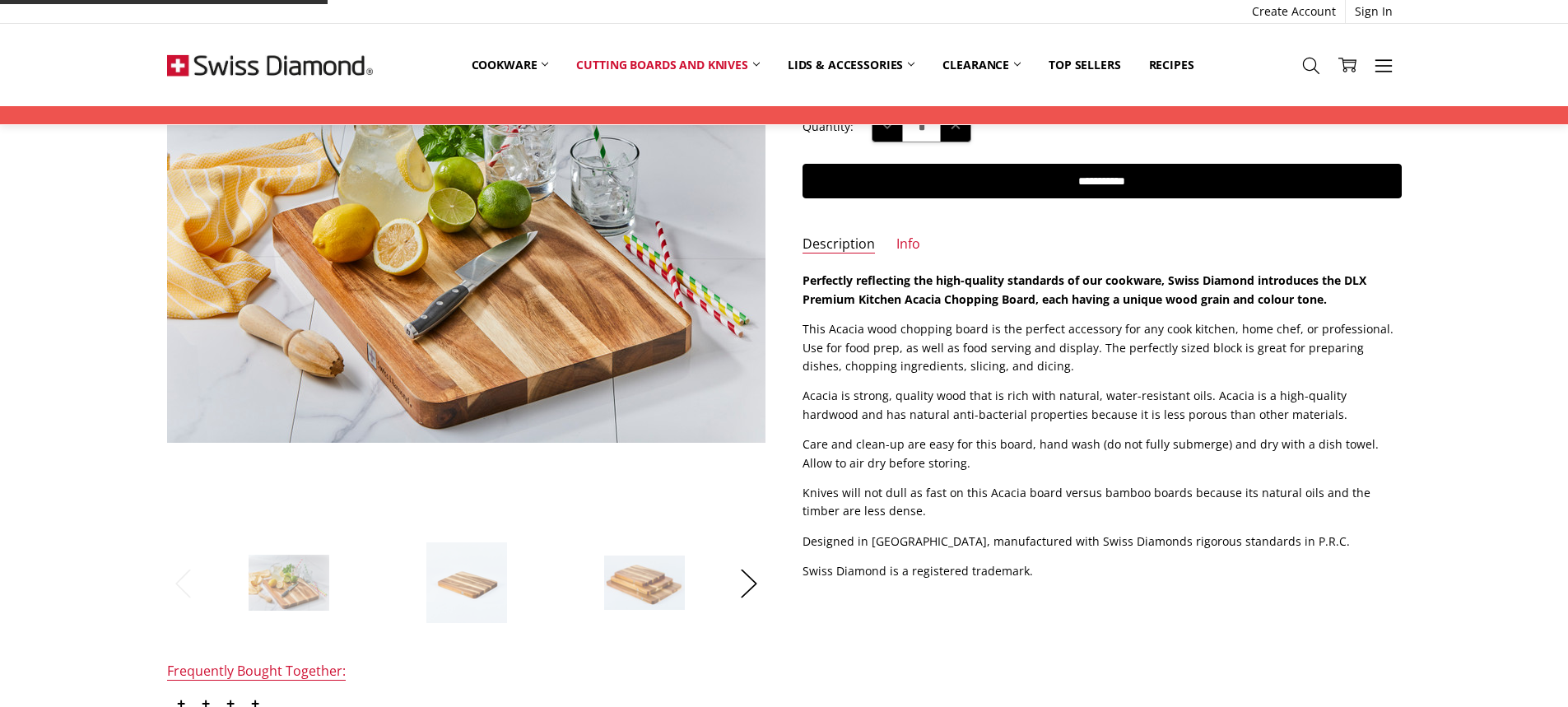
scroll to position [329, 0]
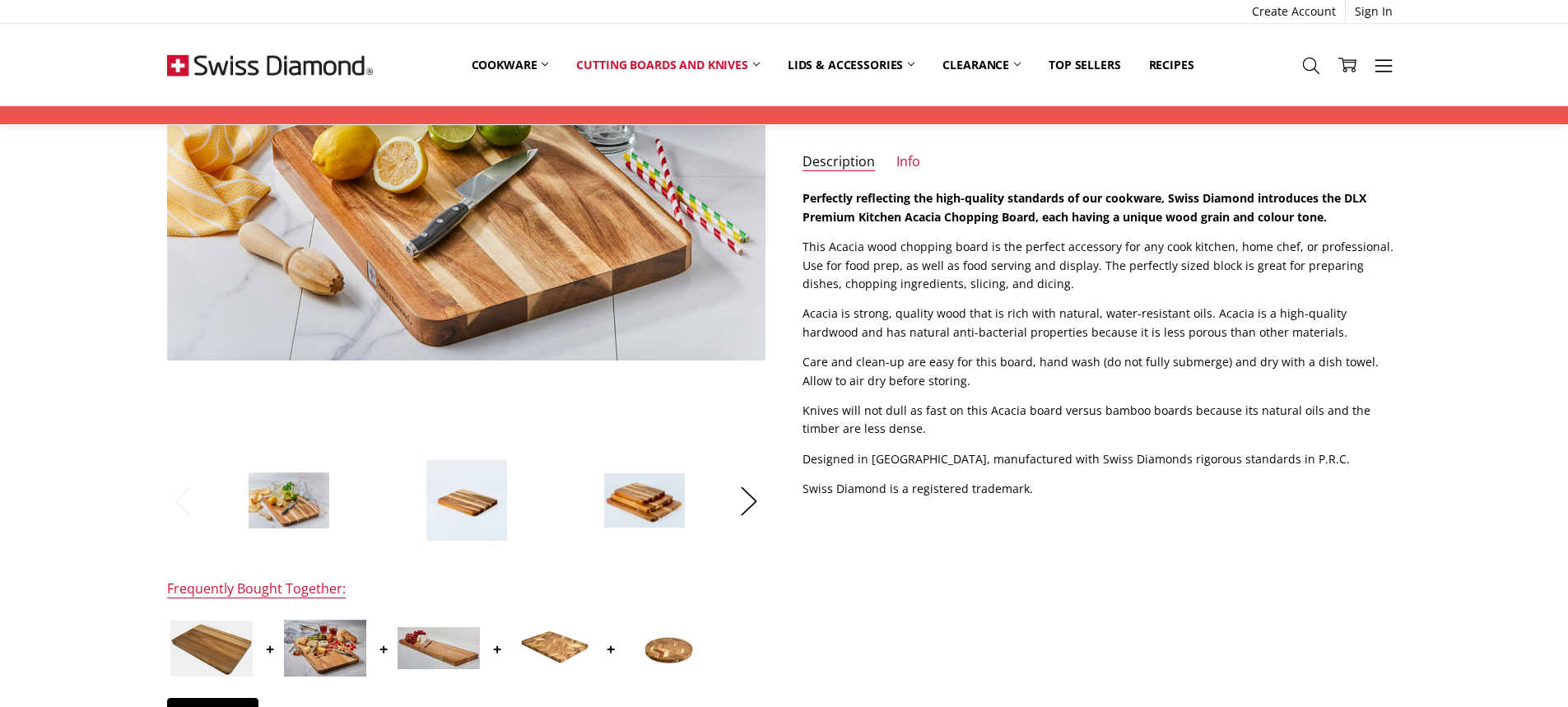
click at [463, 495] on img at bounding box center [467, 500] width 82 height 82
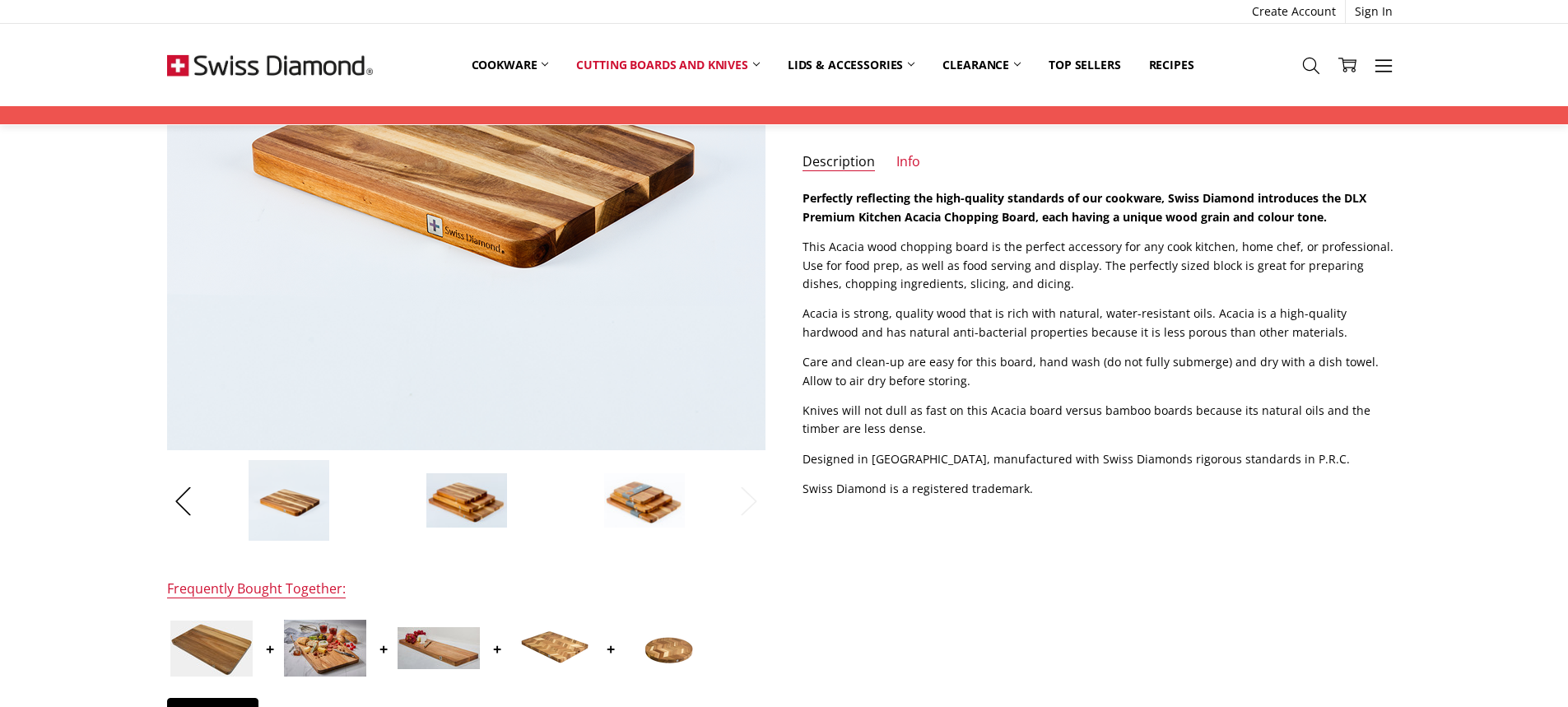
click at [495, 505] on img at bounding box center [467, 500] width 82 height 56
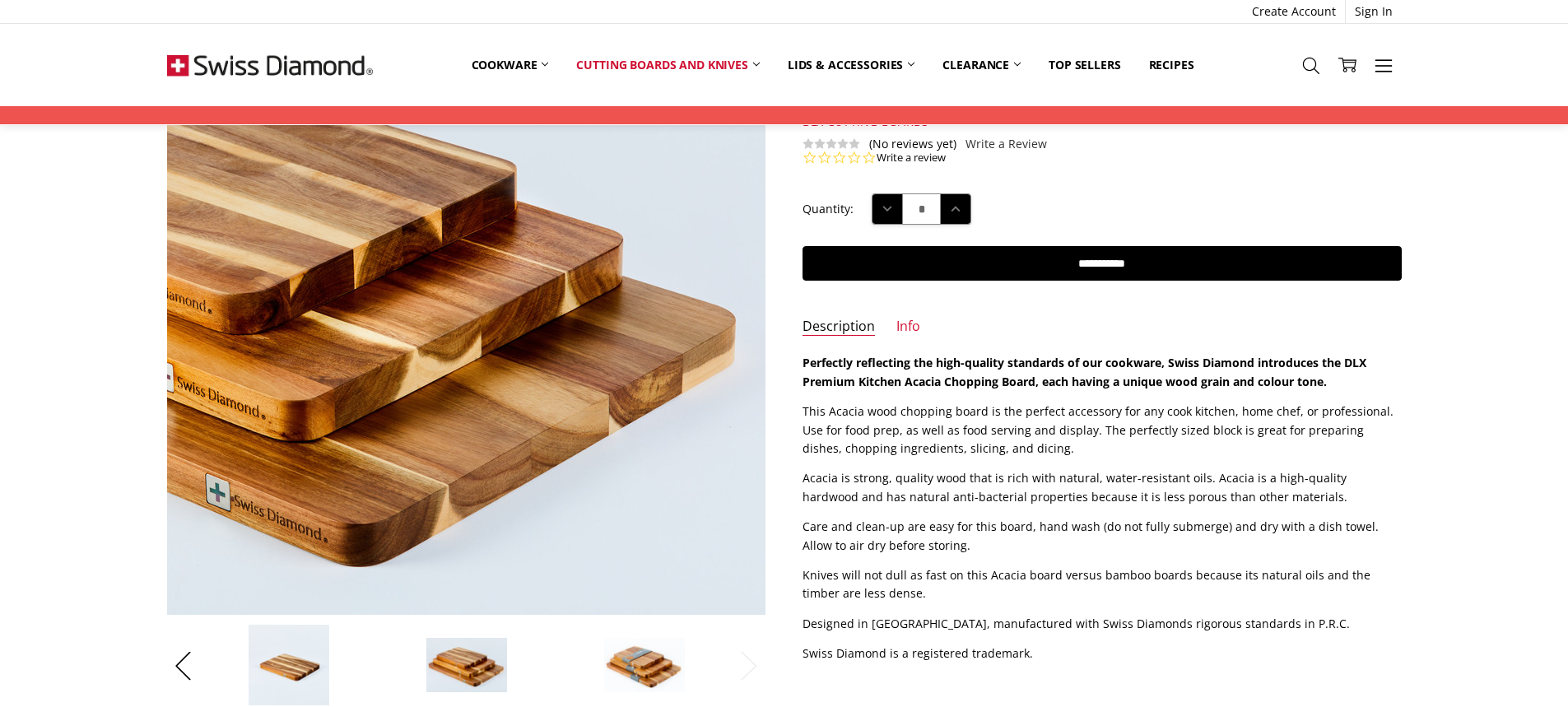
scroll to position [412, 0]
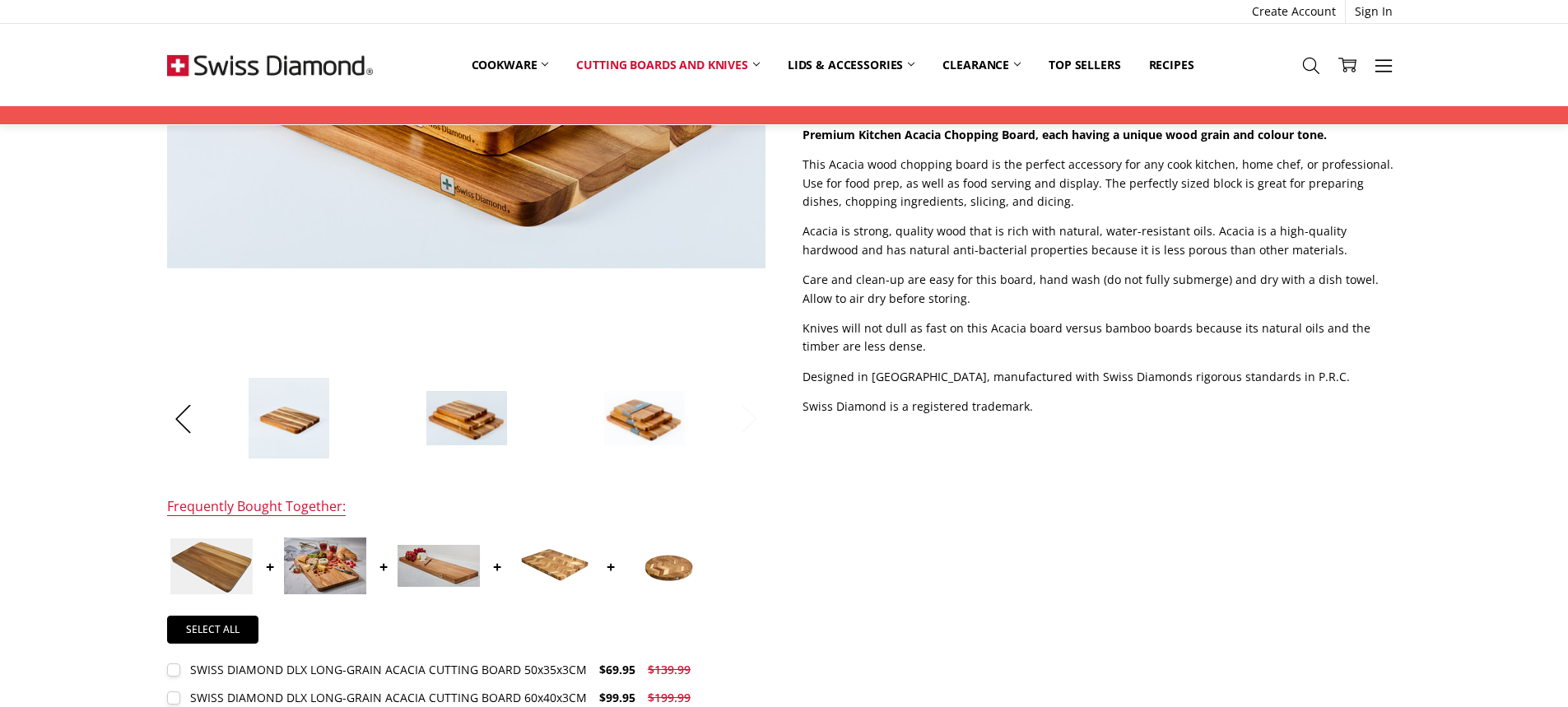
click at [754, 430] on button "Next" at bounding box center [750, 418] width 33 height 50
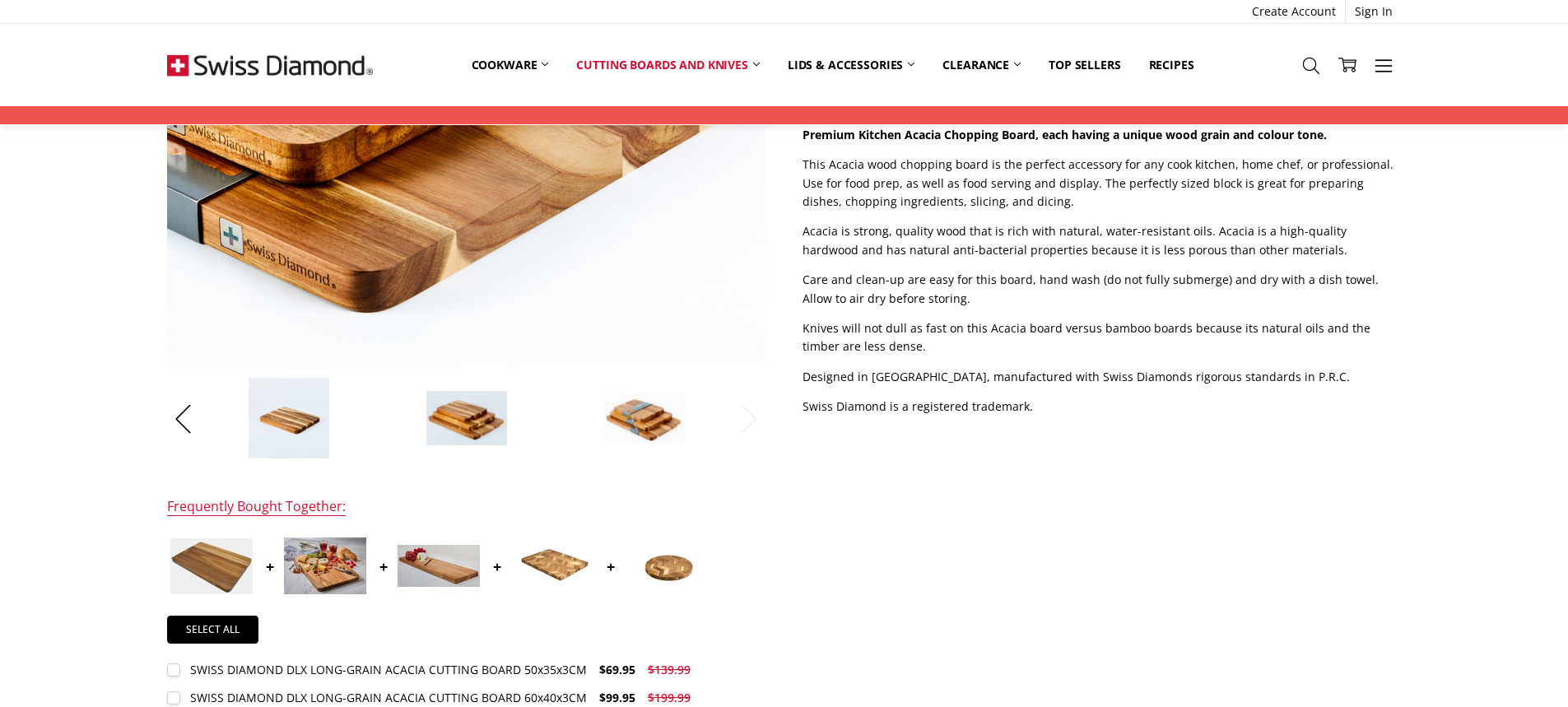
scroll to position [165, 0]
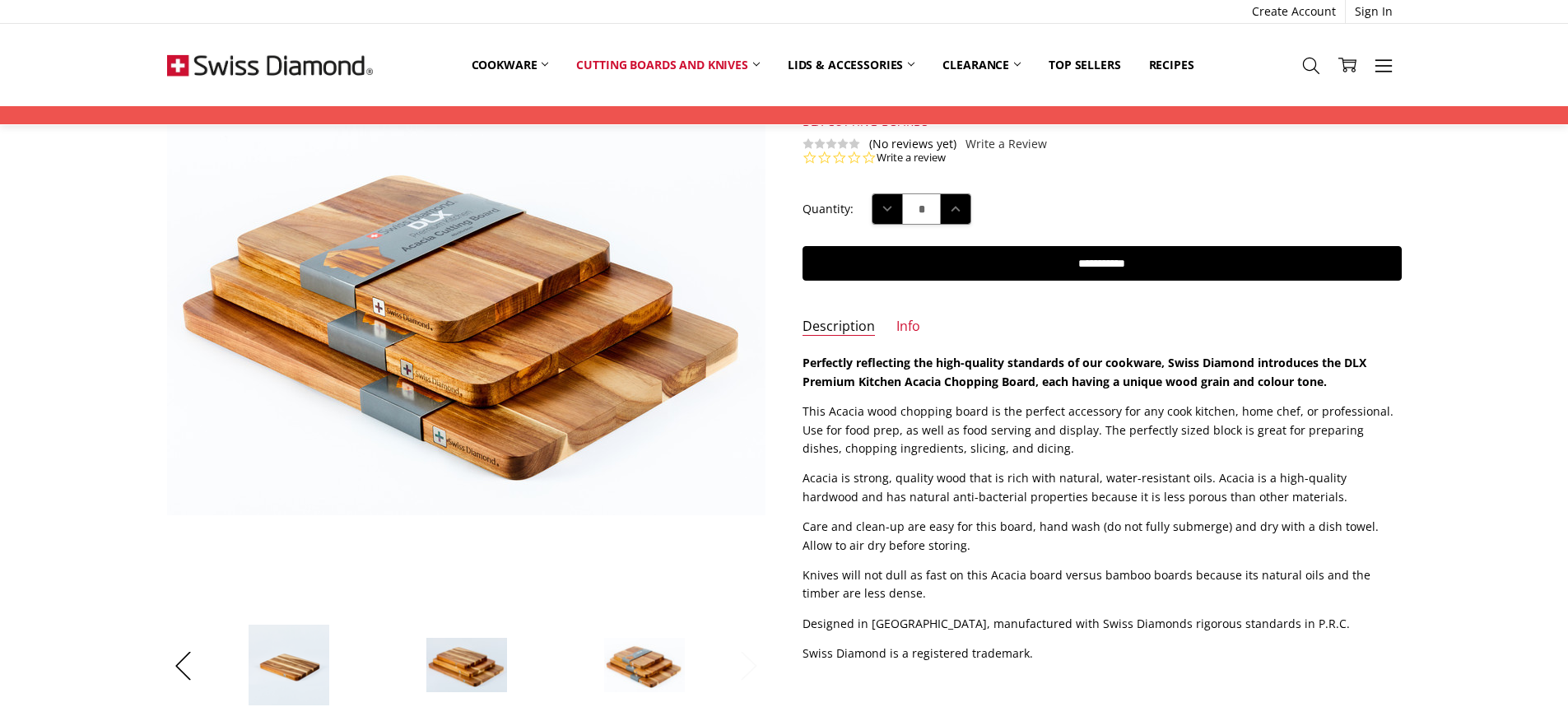
click at [744, 655] on button "Next" at bounding box center [750, 665] width 33 height 50
click at [754, 666] on button "Next" at bounding box center [750, 665] width 33 height 50
click at [200, 669] on div at bounding box center [378, 666] width 712 height 82
click at [178, 669] on button "Previous" at bounding box center [184, 665] width 33 height 50
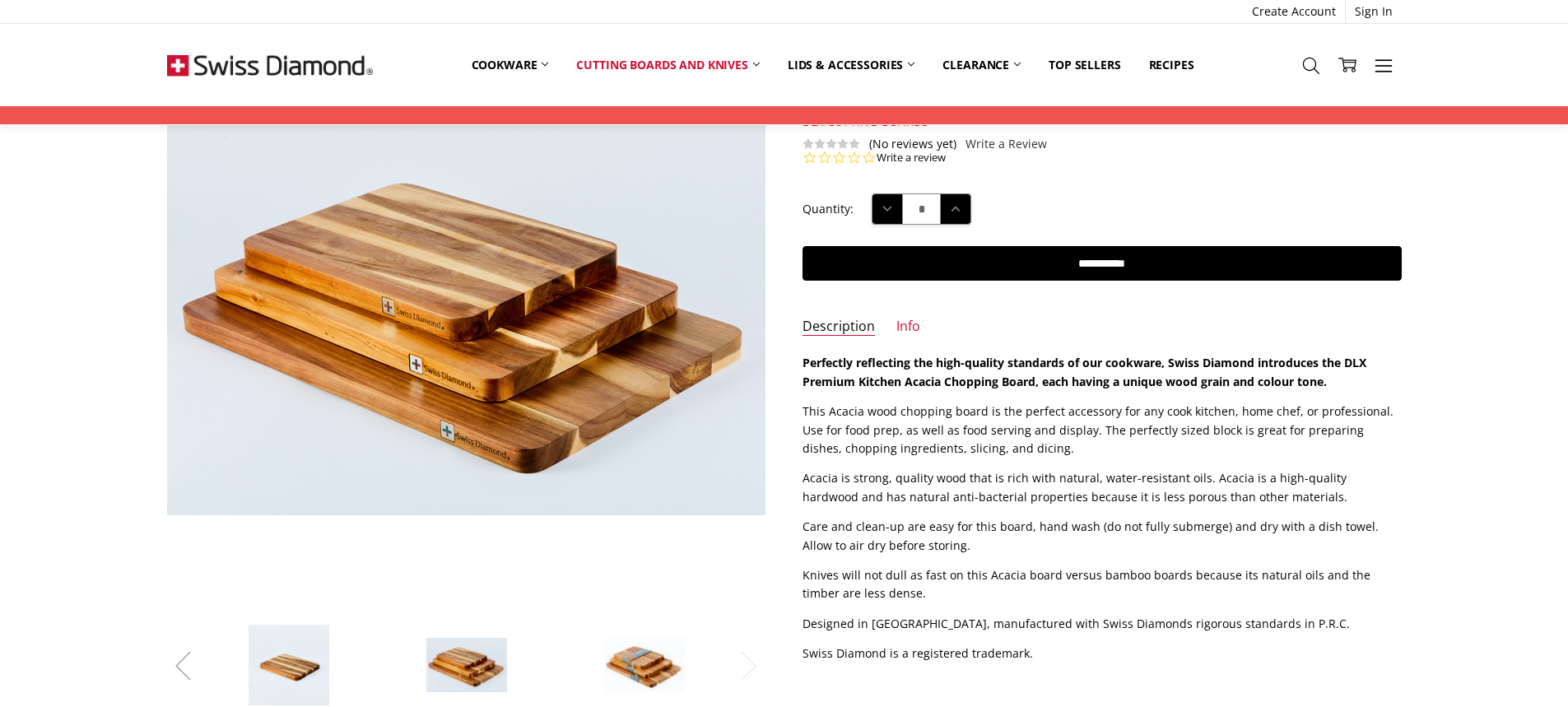
click at [178, 669] on button "Previous" at bounding box center [184, 665] width 33 height 50
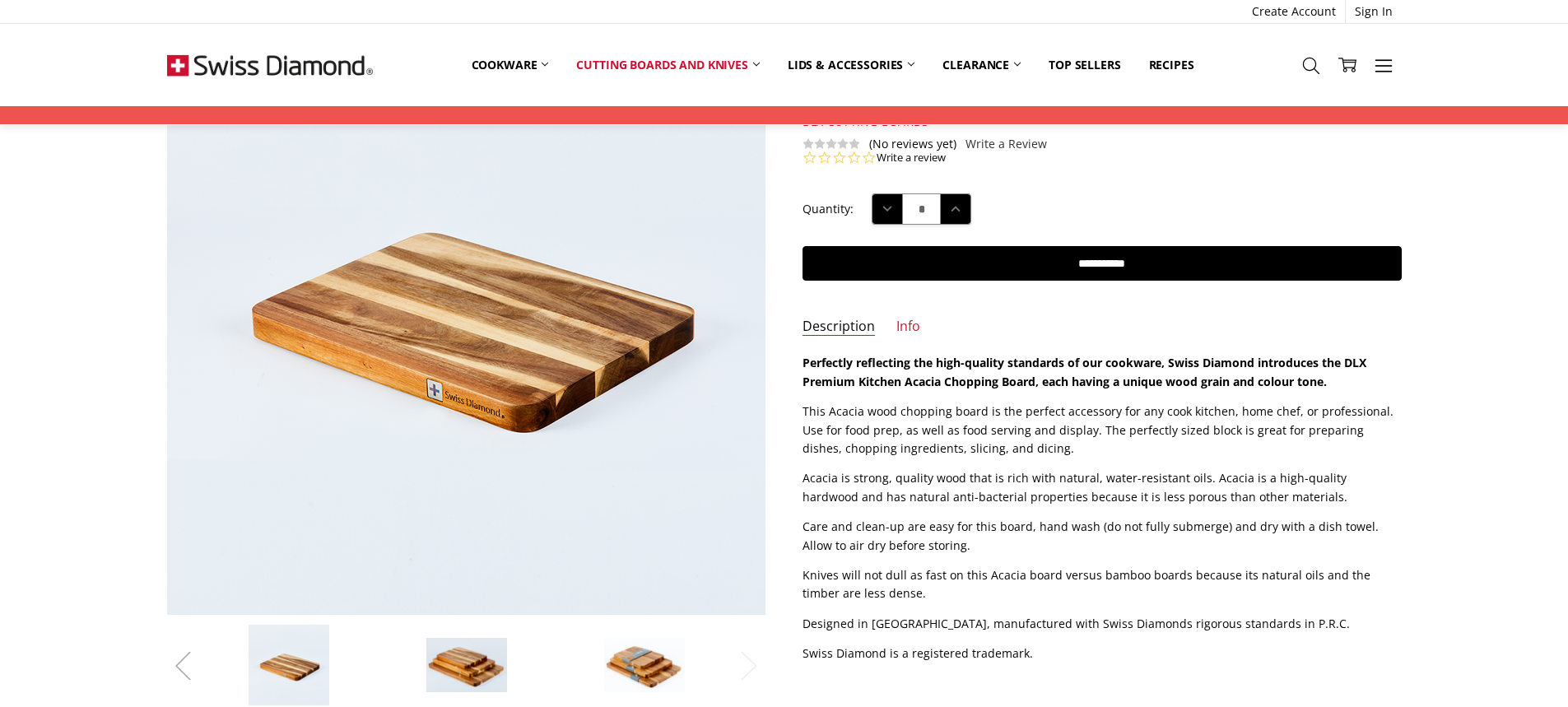
click at [178, 669] on button "Previous" at bounding box center [184, 665] width 33 height 50
